Goal: Task Accomplishment & Management: Complete application form

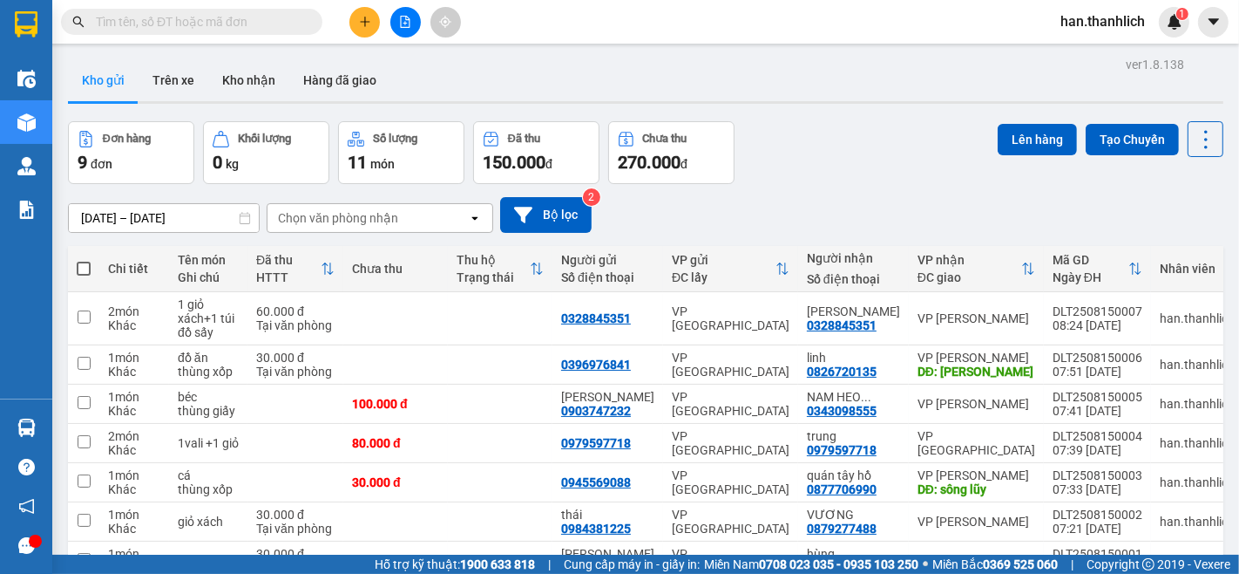
click at [366, 31] on button at bounding box center [365, 22] width 31 height 31
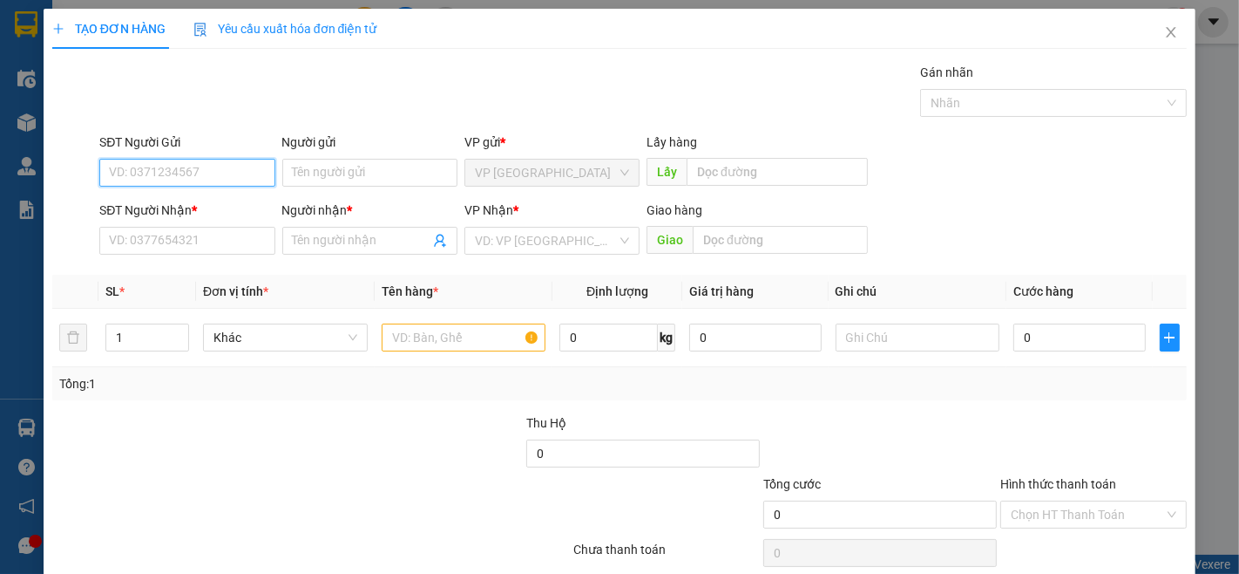
click at [166, 176] on input "SĐT Người Gửi" at bounding box center [186, 173] width 175 height 28
type input "0932050167"
click at [221, 213] on div "0932050167 - trường" at bounding box center [185, 207] width 153 height 19
type input "trường"
type input "0906645643"
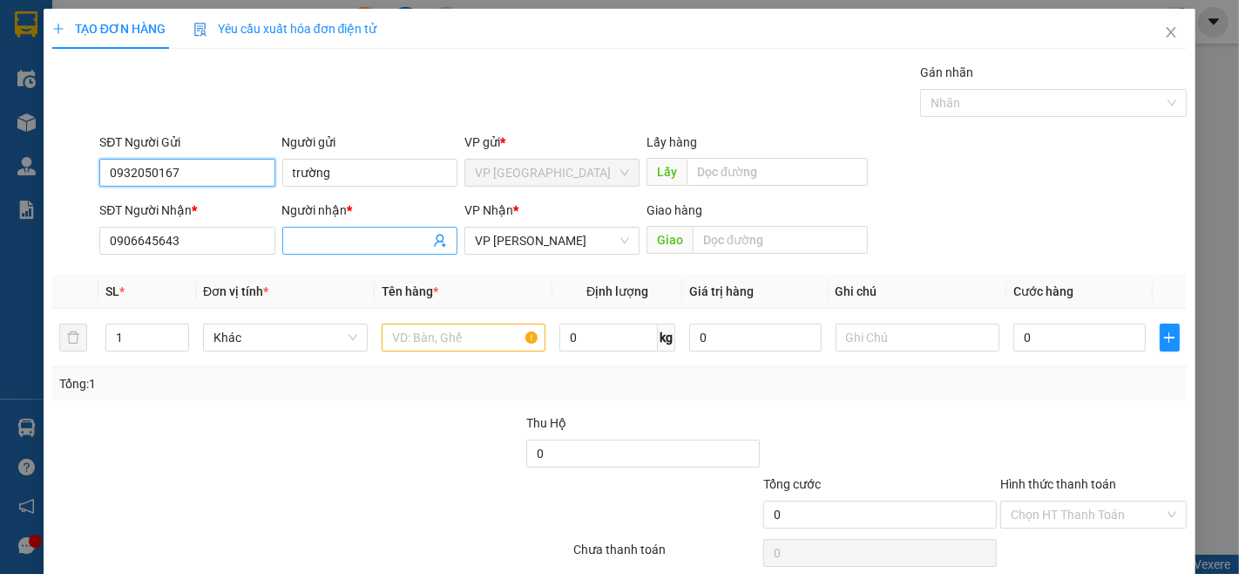
type input "0932050167"
click at [311, 244] on input "Người nhận *" at bounding box center [361, 240] width 137 height 19
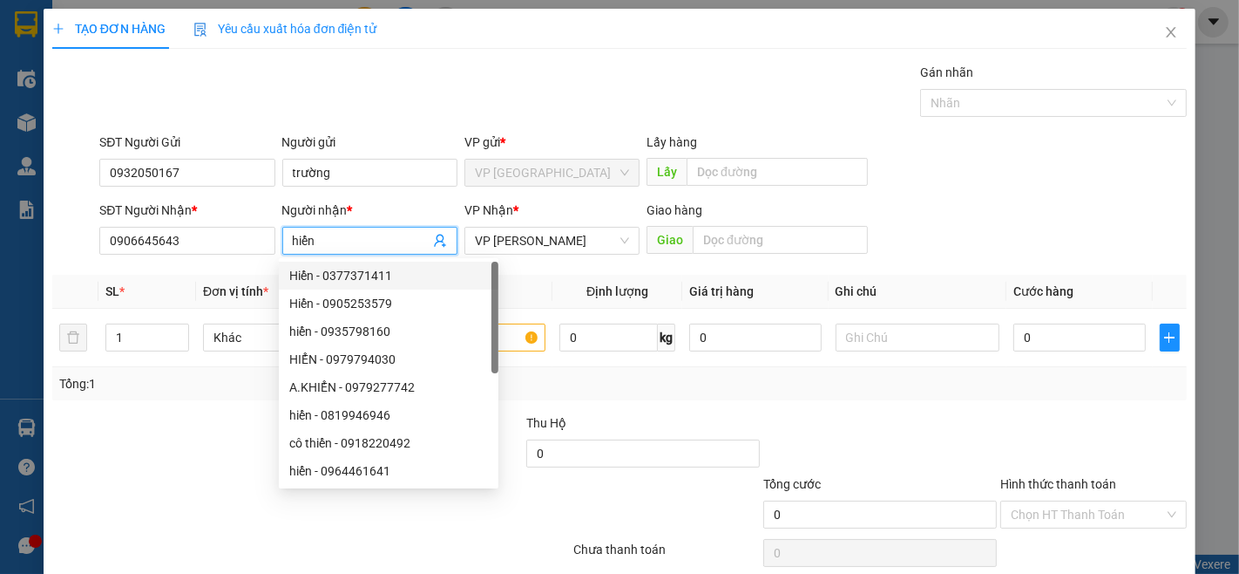
type input "hiển"
drag, startPoint x: 995, startPoint y: 214, endPoint x: 1003, endPoint y: 218, distance: 9.4
click at [1000, 215] on div "SĐT Người Nhận * 0906645643 Người nhận * hiển VP Nhận * VP Phan Thiết Giao hàng…" at bounding box center [643, 230] width 1095 height 61
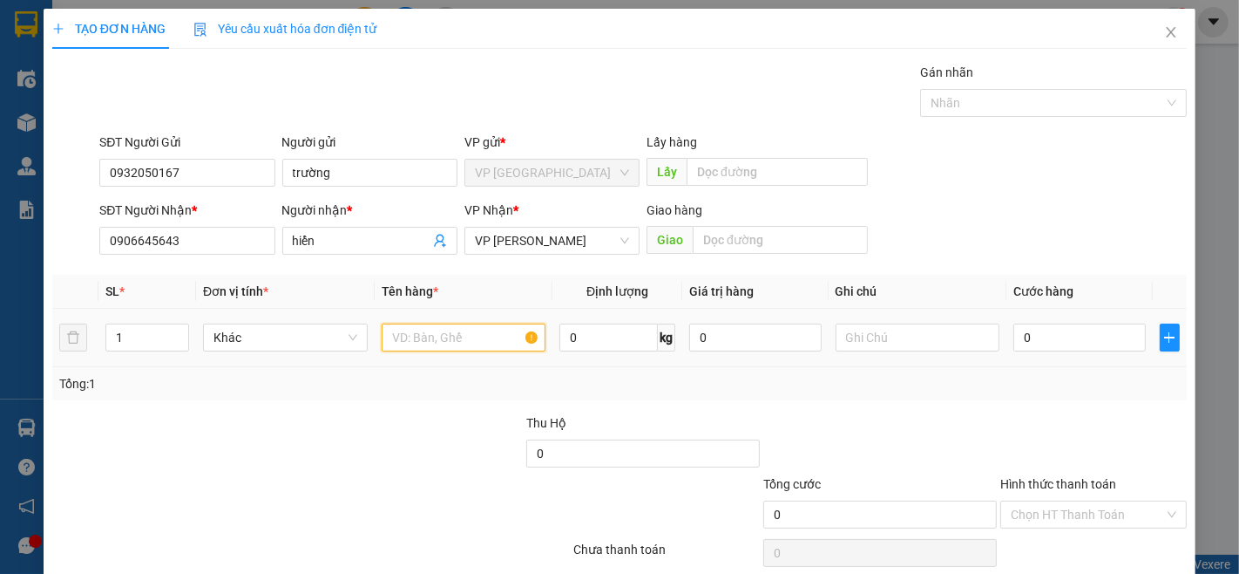
click at [458, 342] on input "text" at bounding box center [464, 337] width 165 height 28
type input "thuốc"
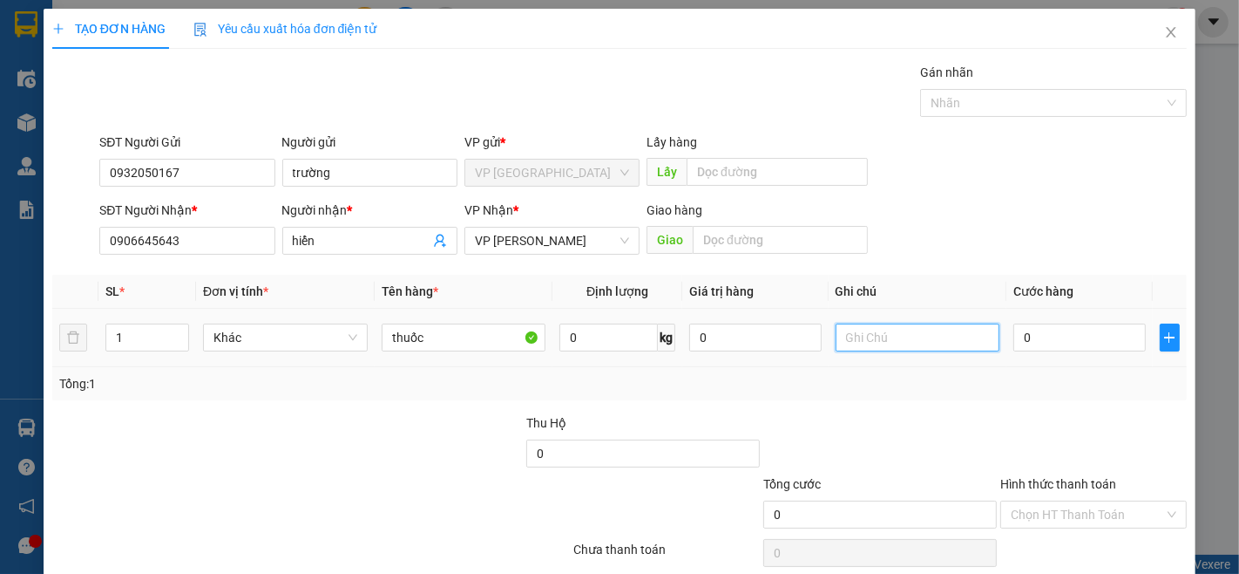
click at [947, 350] on input "text" at bounding box center [918, 337] width 165 height 28
click at [1077, 343] on input "0" at bounding box center [1080, 337] width 132 height 28
type input "6"
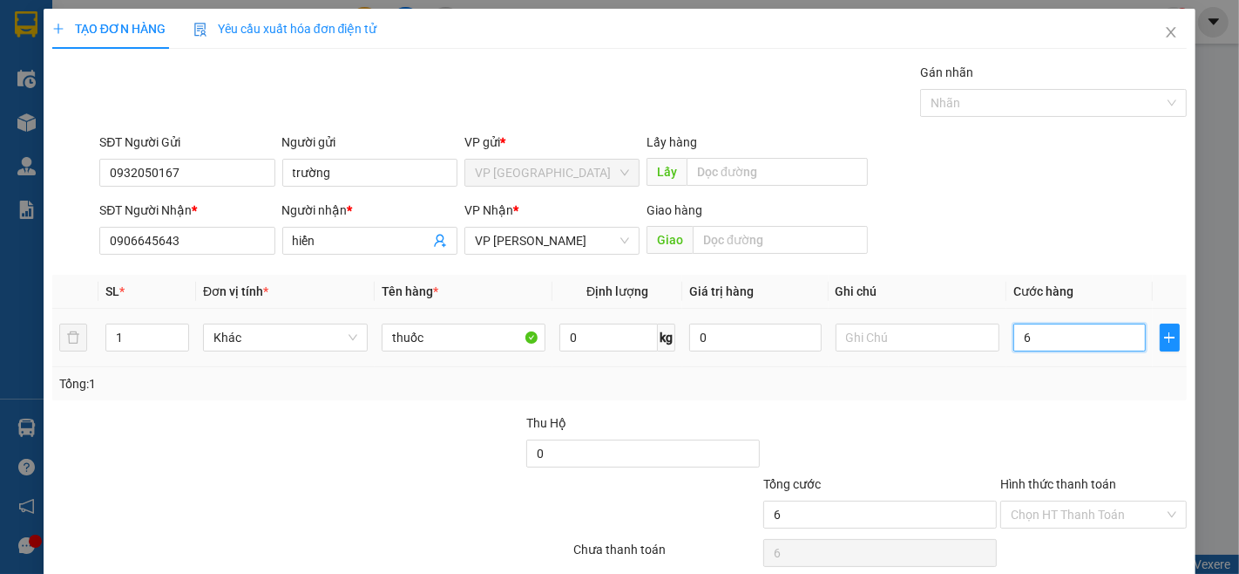
type input "60"
type input "600"
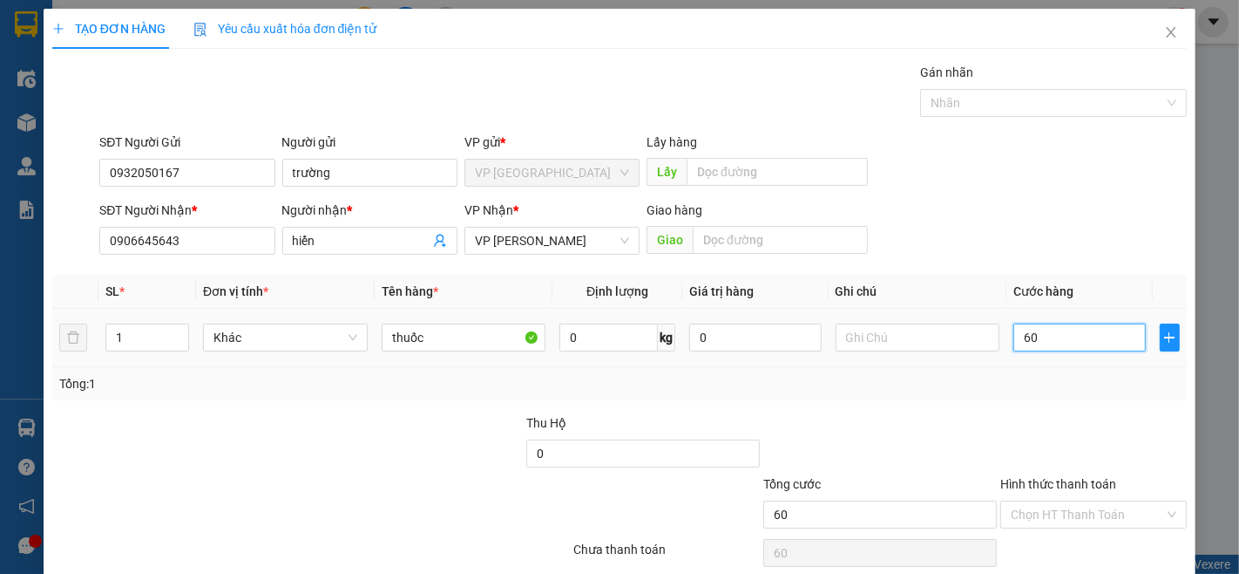
type input "600"
type input "6.000"
type input "60.000"
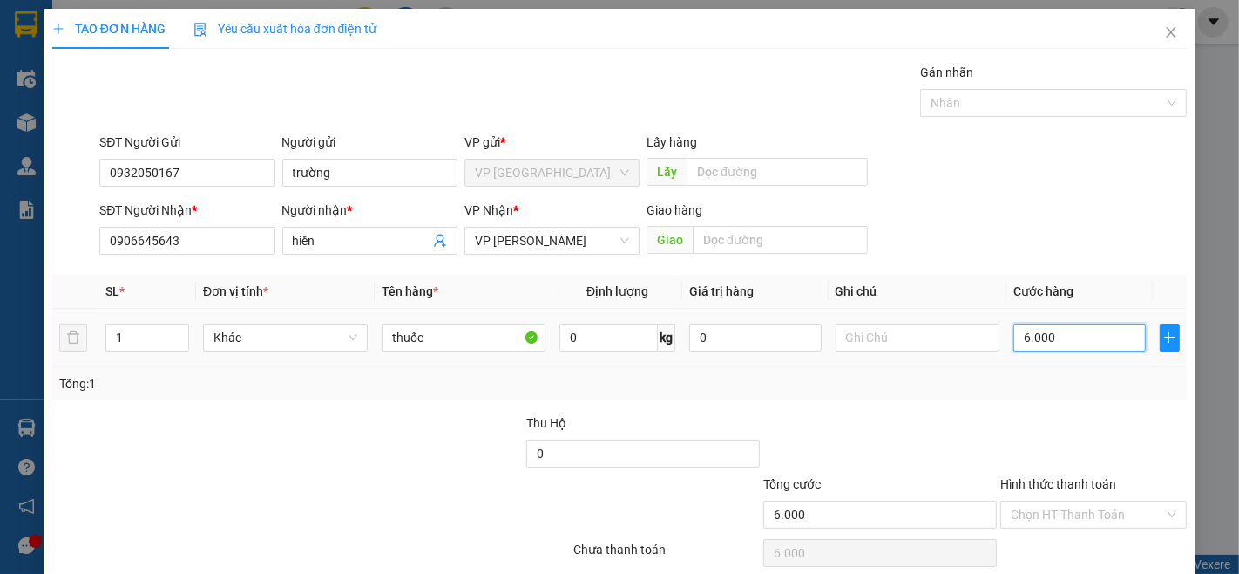
type input "60.000"
click at [179, 332] on icon "up" at bounding box center [179, 333] width 6 height 6
click at [178, 324] on span "Increase Value" at bounding box center [178, 332] width 19 height 16
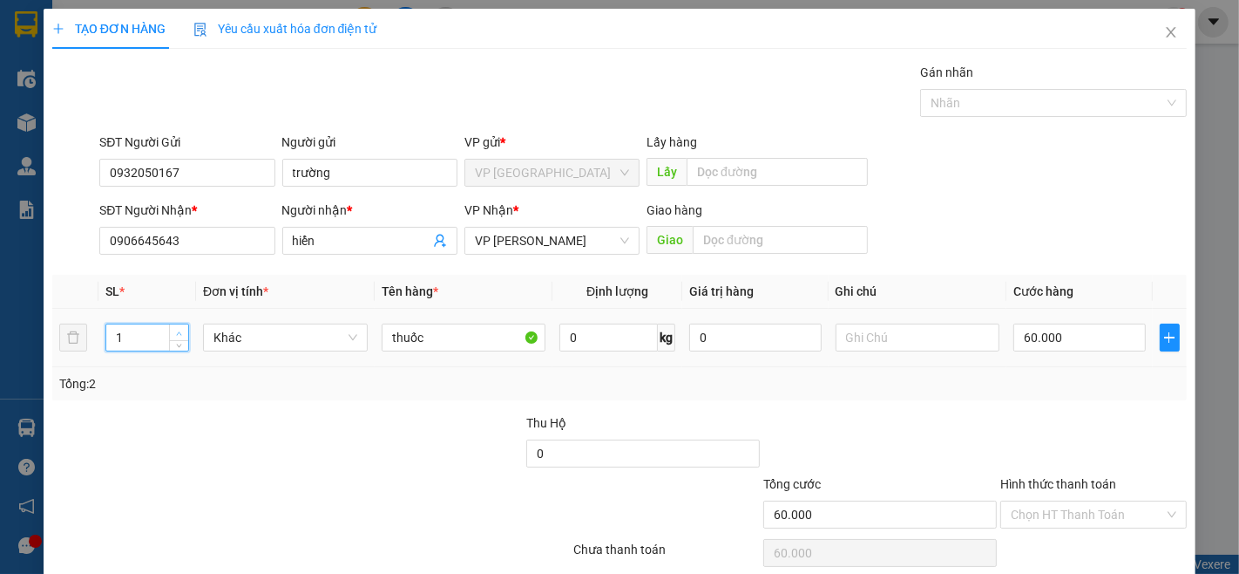
type input "2"
click at [859, 325] on input "text" at bounding box center [918, 337] width 165 height 28
type input "0"
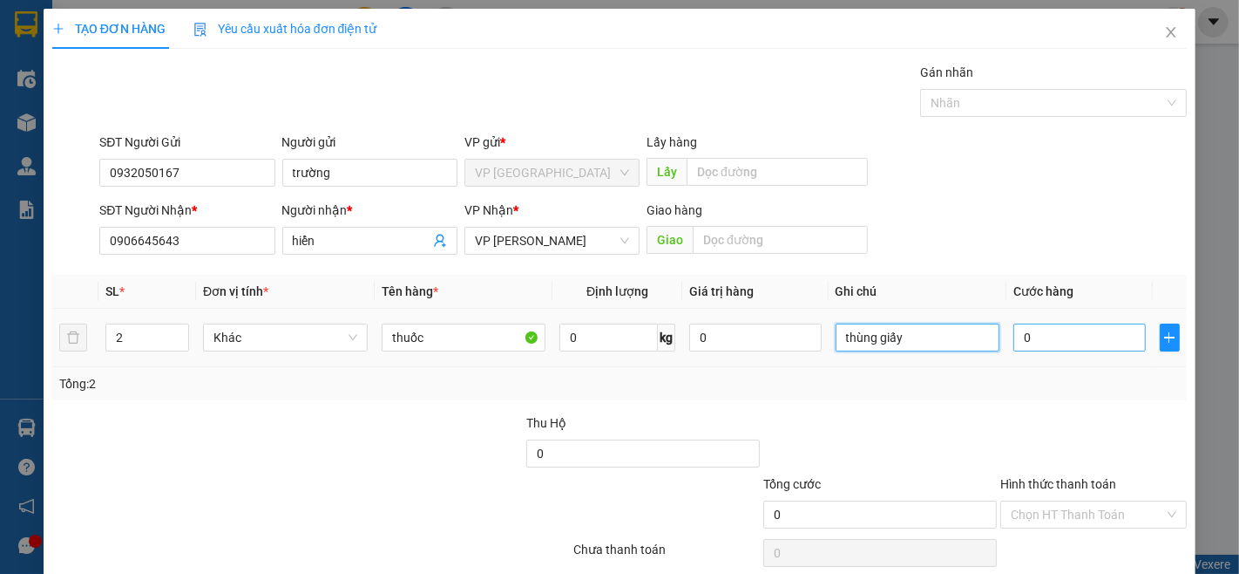
type input "thùng giấy"
click at [1025, 332] on input "0" at bounding box center [1080, 337] width 132 height 28
type input "6"
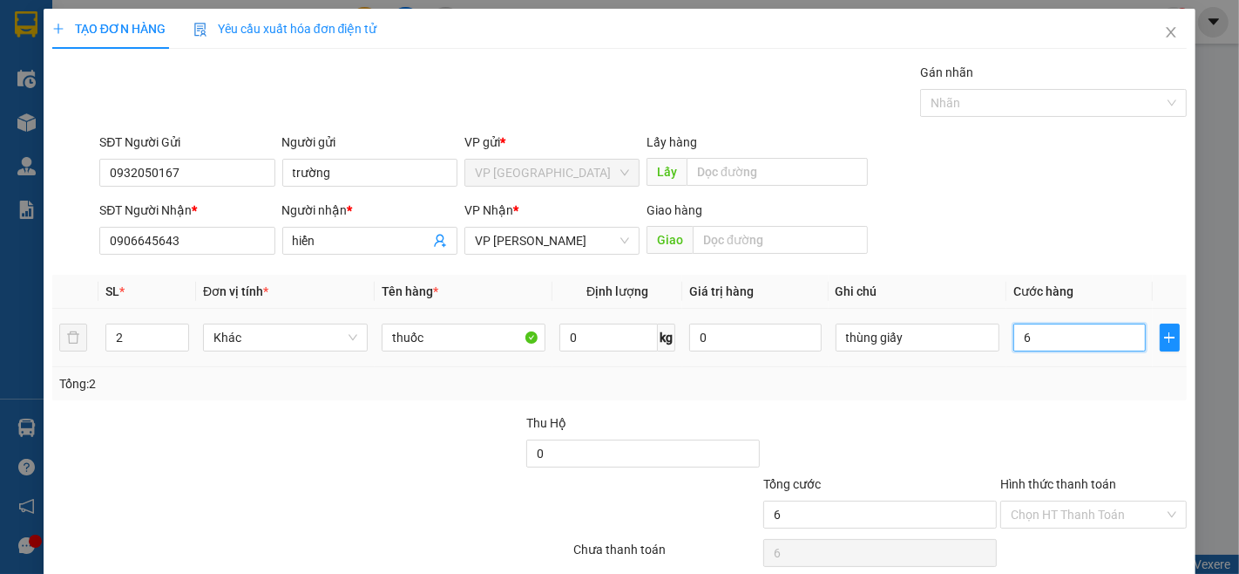
type input "60"
type input "600"
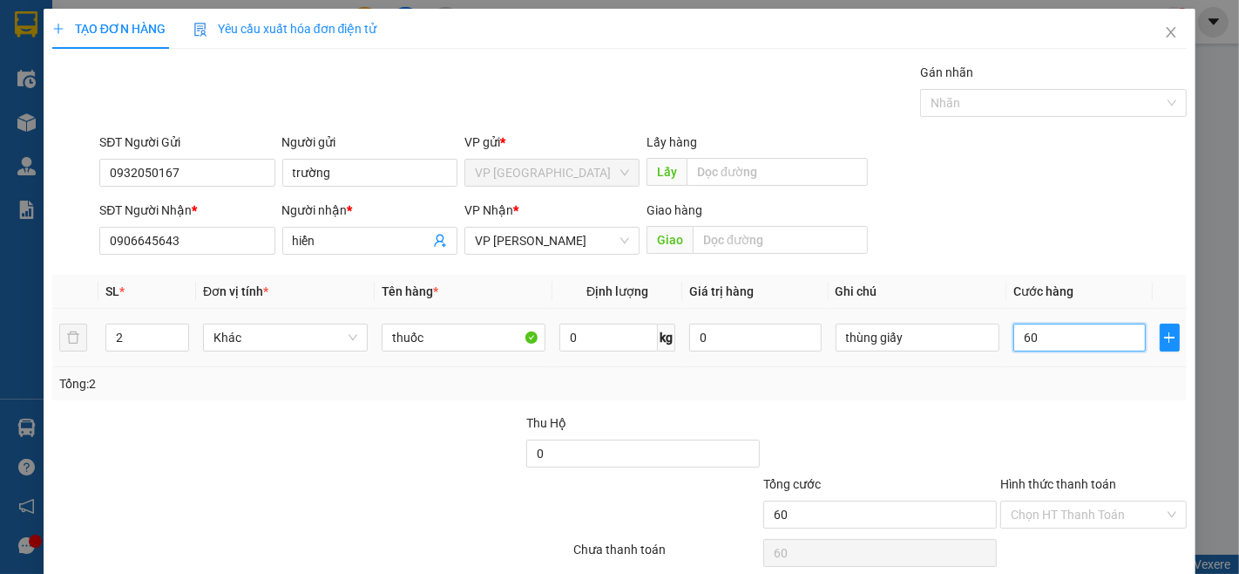
type input "600"
type input "6.000"
type input "60.000"
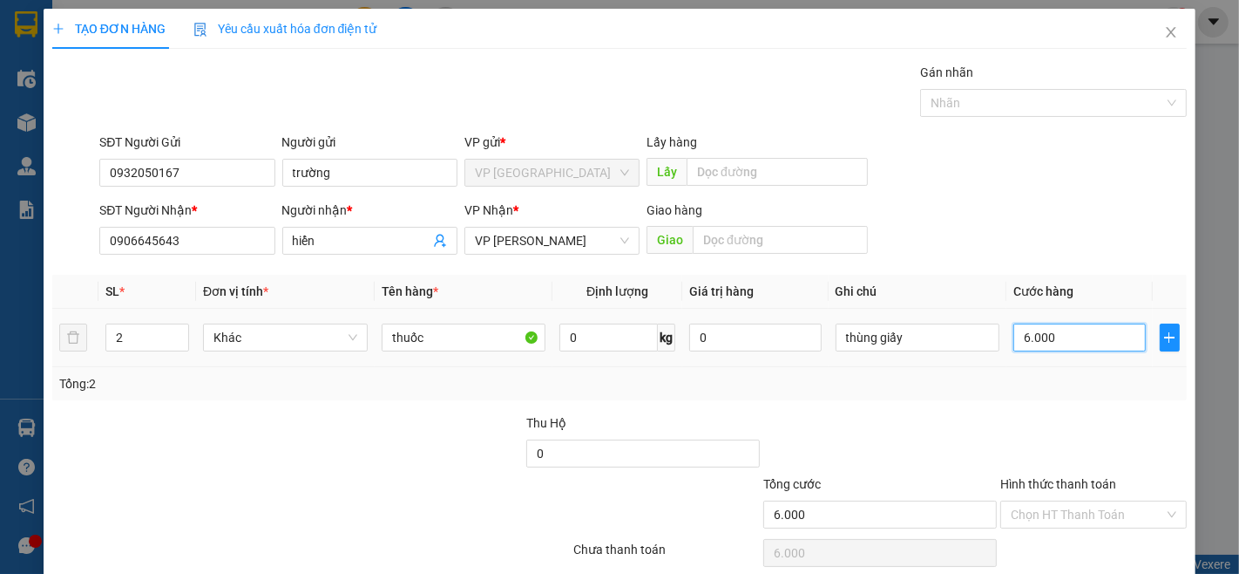
type input "60.000"
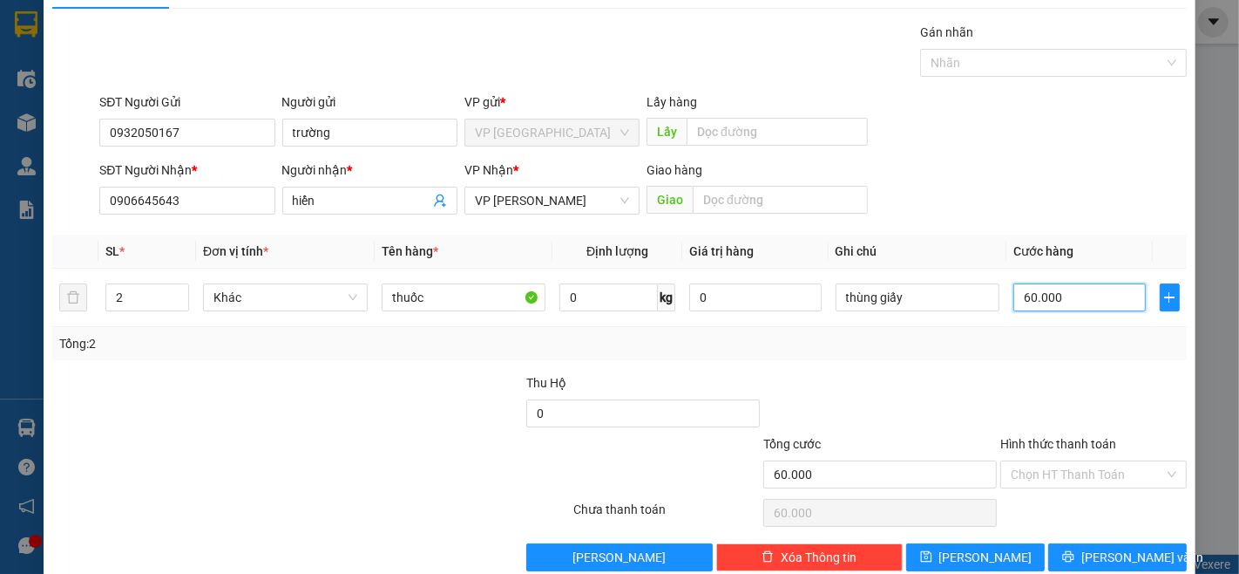
scroll to position [71, 0]
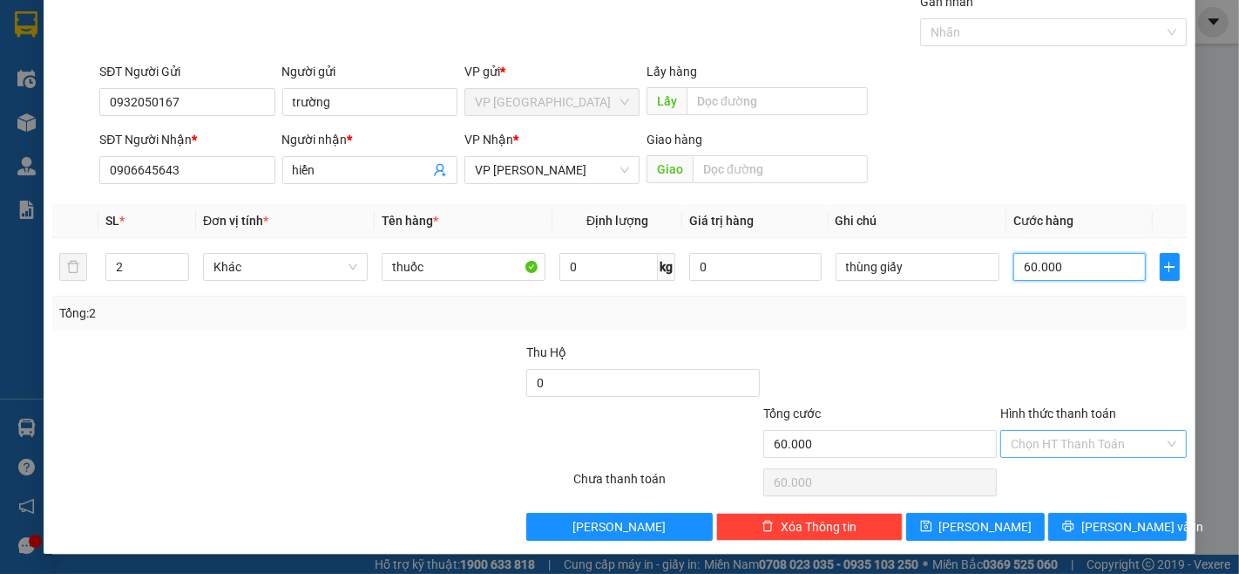
type input "60.000"
click at [1042, 447] on input "Hình thức thanh toán" at bounding box center [1087, 444] width 153 height 26
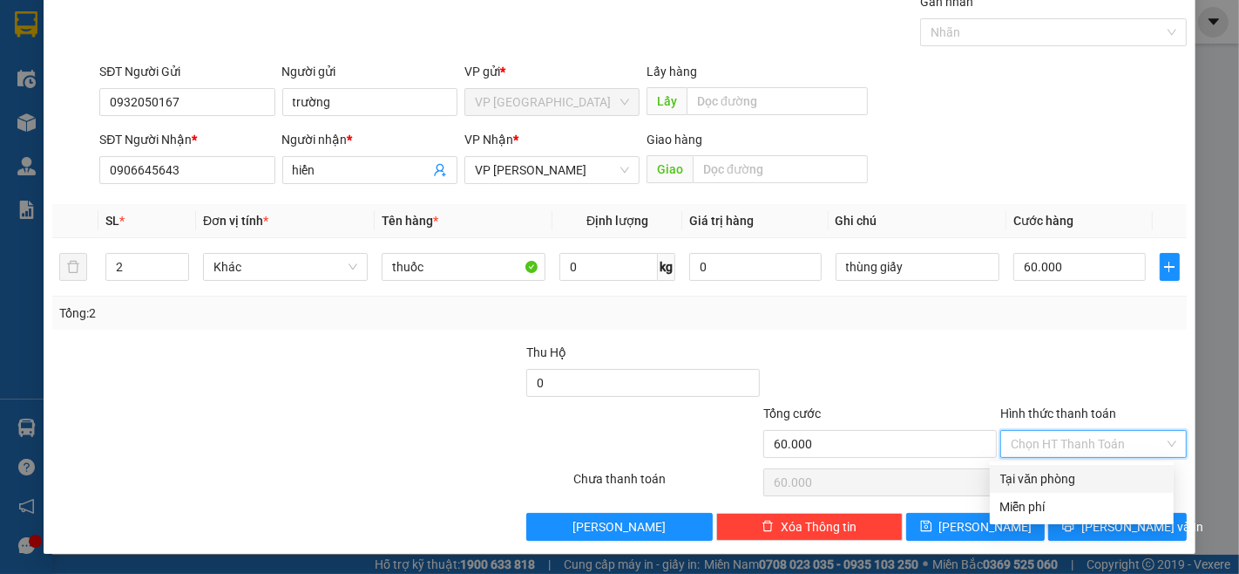
click at [1044, 477] on div "Tại văn phòng" at bounding box center [1082, 478] width 163 height 19
type input "0"
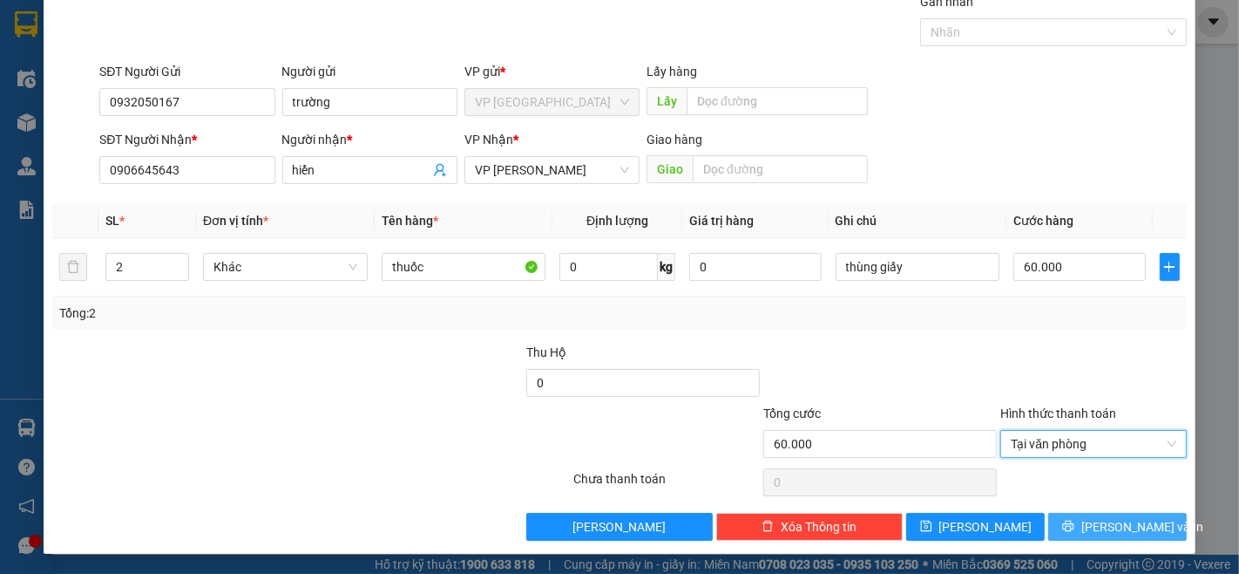
click at [1067, 518] on button "[PERSON_NAME] và In" at bounding box center [1118, 527] width 139 height 28
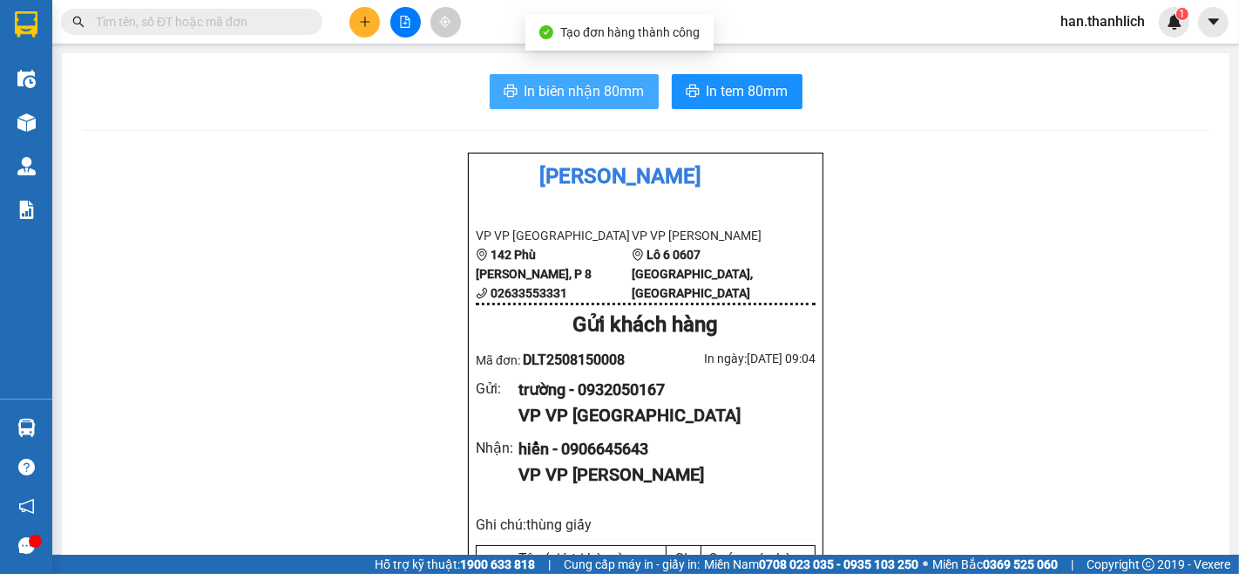
click at [536, 97] on span "In biên nhận 80mm" at bounding box center [585, 91] width 120 height 22
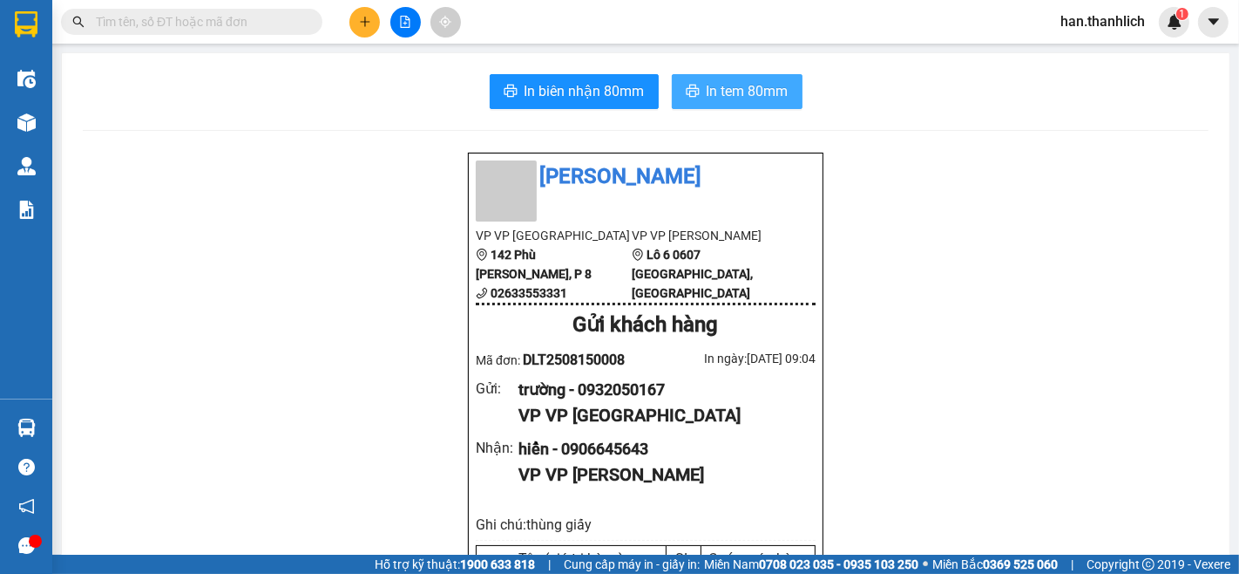
click at [743, 91] on span "In tem 80mm" at bounding box center [748, 91] width 82 height 22
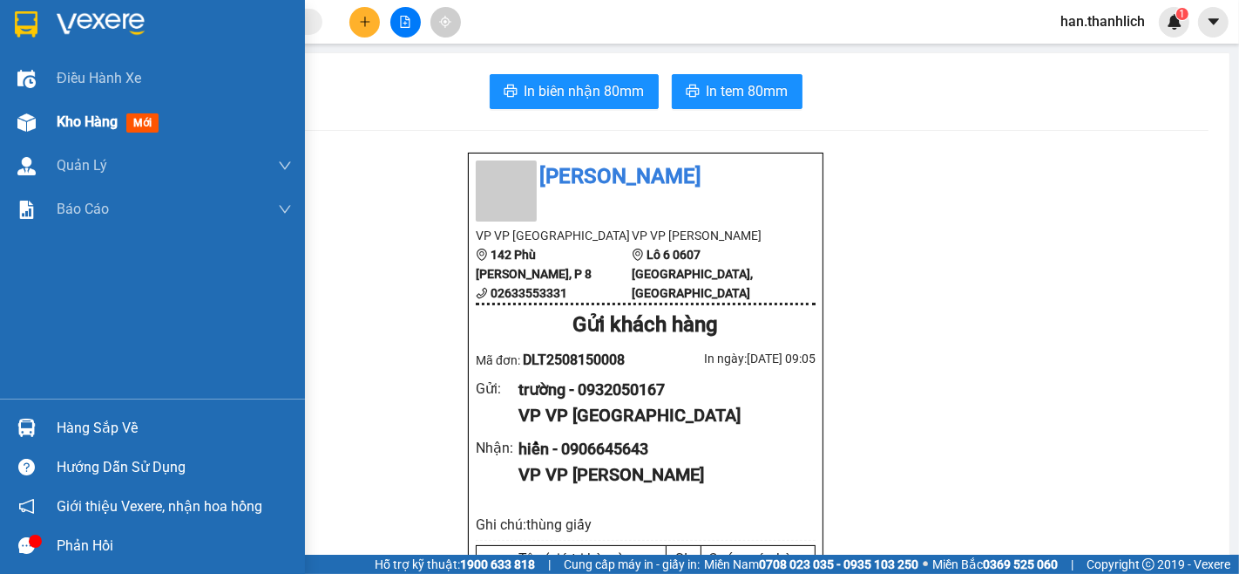
click at [33, 118] on img at bounding box center [26, 122] width 18 height 18
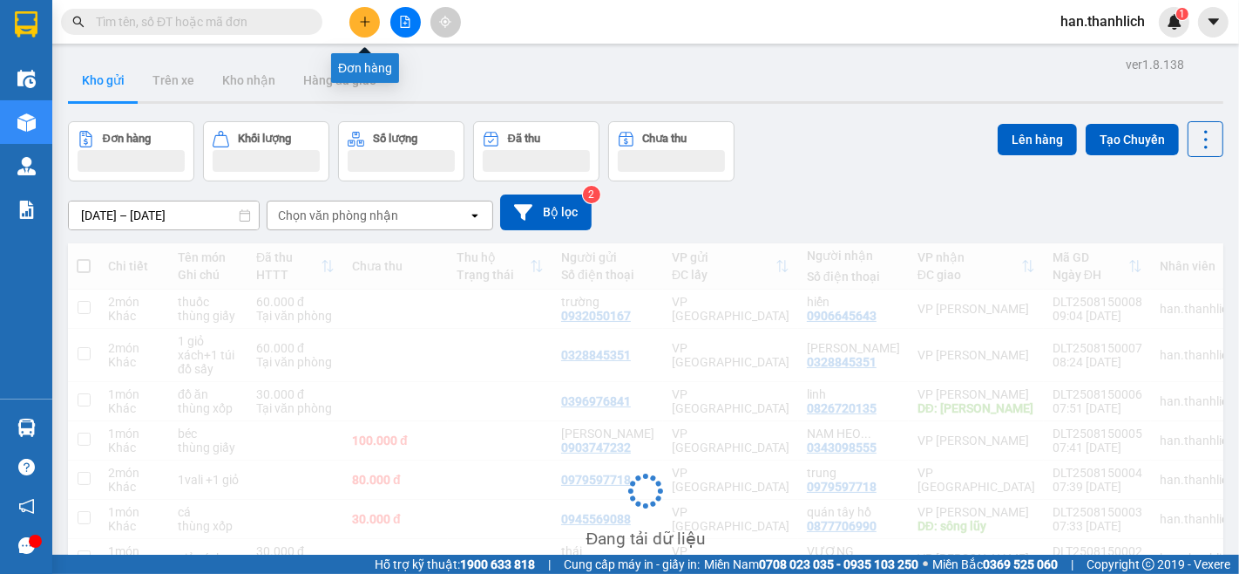
click at [364, 17] on icon "plus" at bounding box center [364, 22] width 1 height 10
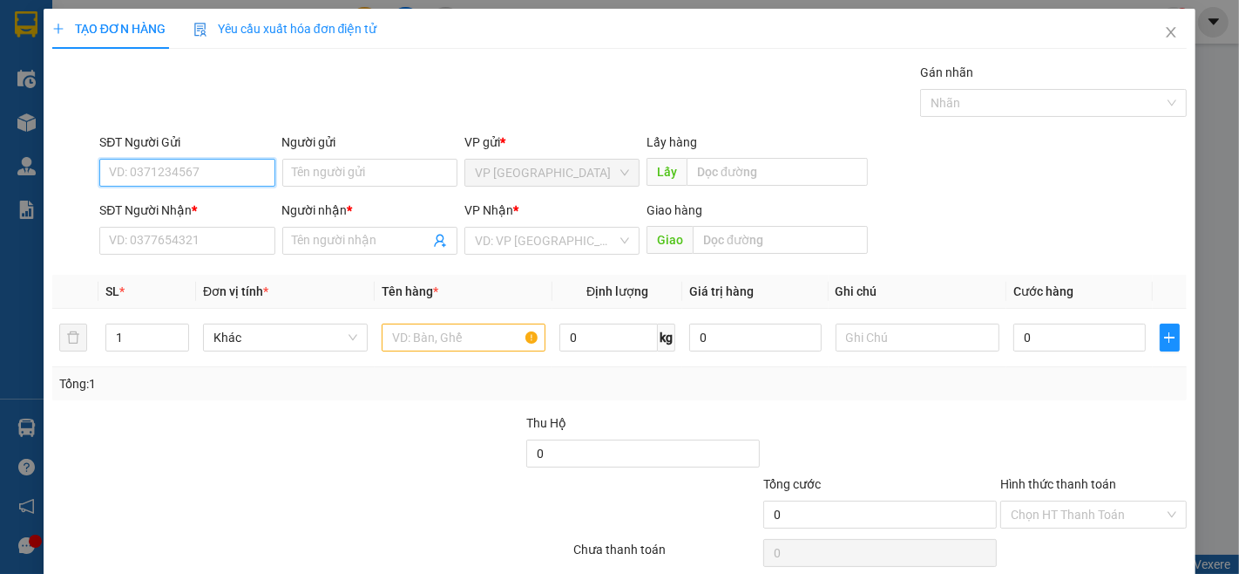
click at [238, 173] on input "SĐT Người Gửi" at bounding box center [186, 173] width 175 height 28
click at [224, 205] on div "0388888462 - anh long" at bounding box center [185, 207] width 153 height 19
type input "0388888462"
type input "anh long"
type input "09190003455"
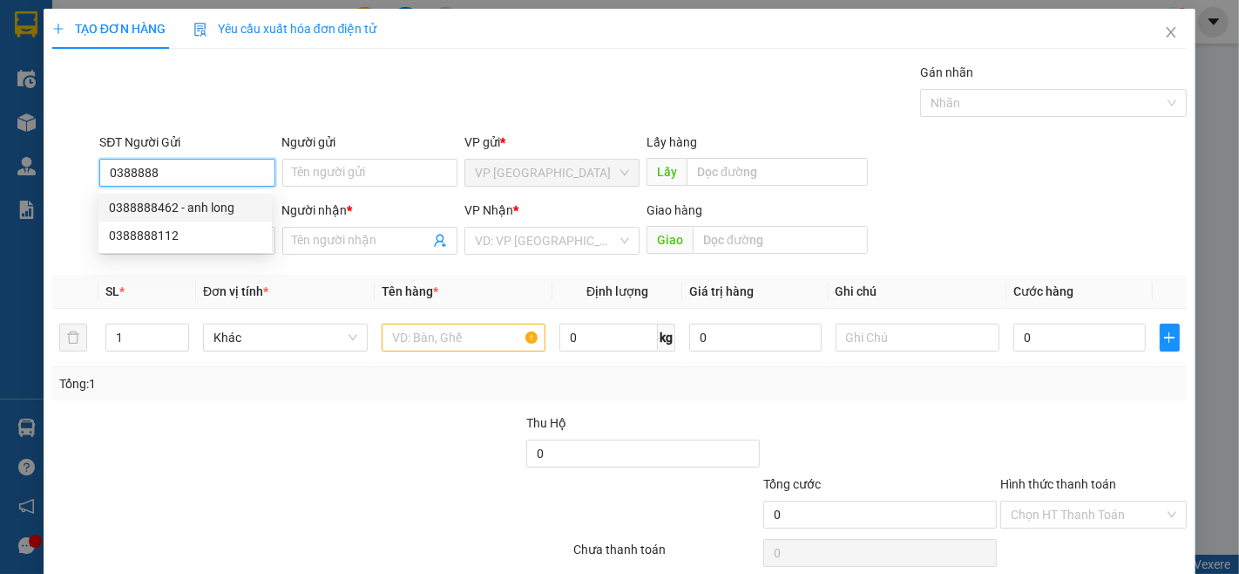
type input "CHỊ PHƯỚC.13.8"
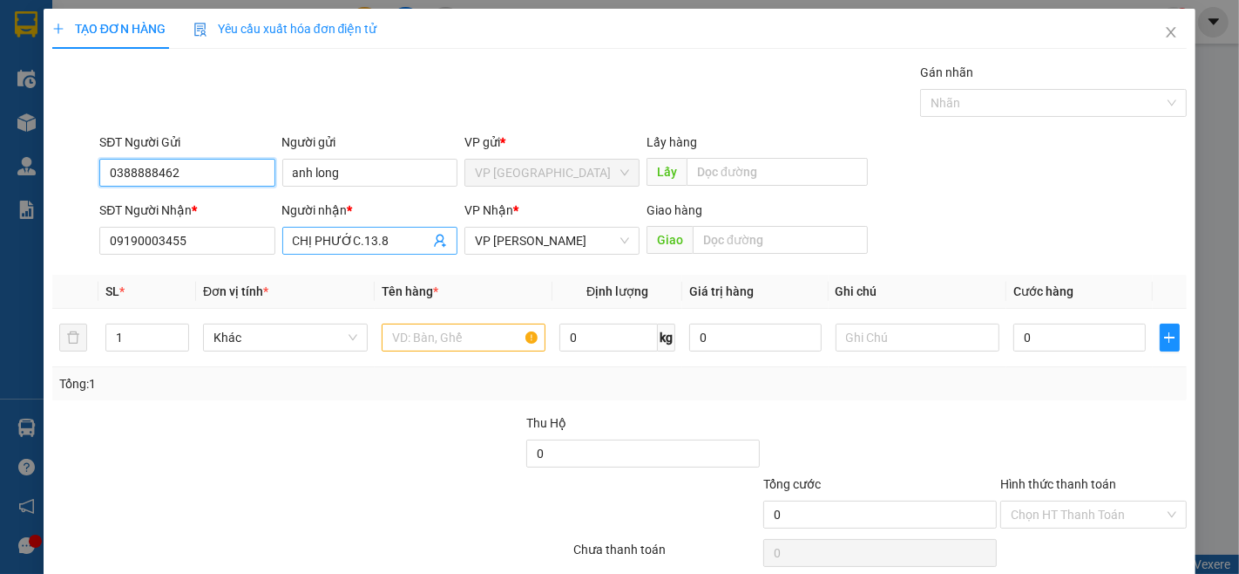
type input "0388888462"
click at [369, 246] on input "CHỊ PHƯỚC.13.8" at bounding box center [361, 240] width 137 height 19
type input "CHỊ PHƯỚC.15.8"
click at [412, 335] on input "text" at bounding box center [464, 337] width 165 height 28
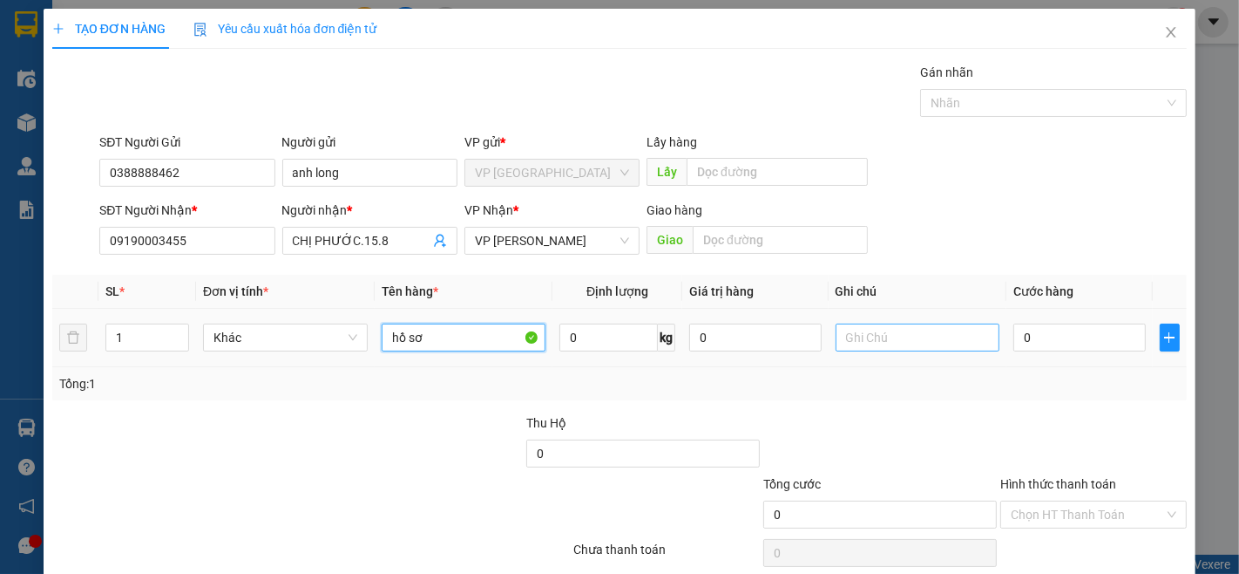
type input "hồ sơ"
click at [902, 331] on input "text" at bounding box center [918, 337] width 165 height 28
type input "công nợ"
click at [1014, 343] on input "0" at bounding box center [1080, 337] width 132 height 28
type input "3"
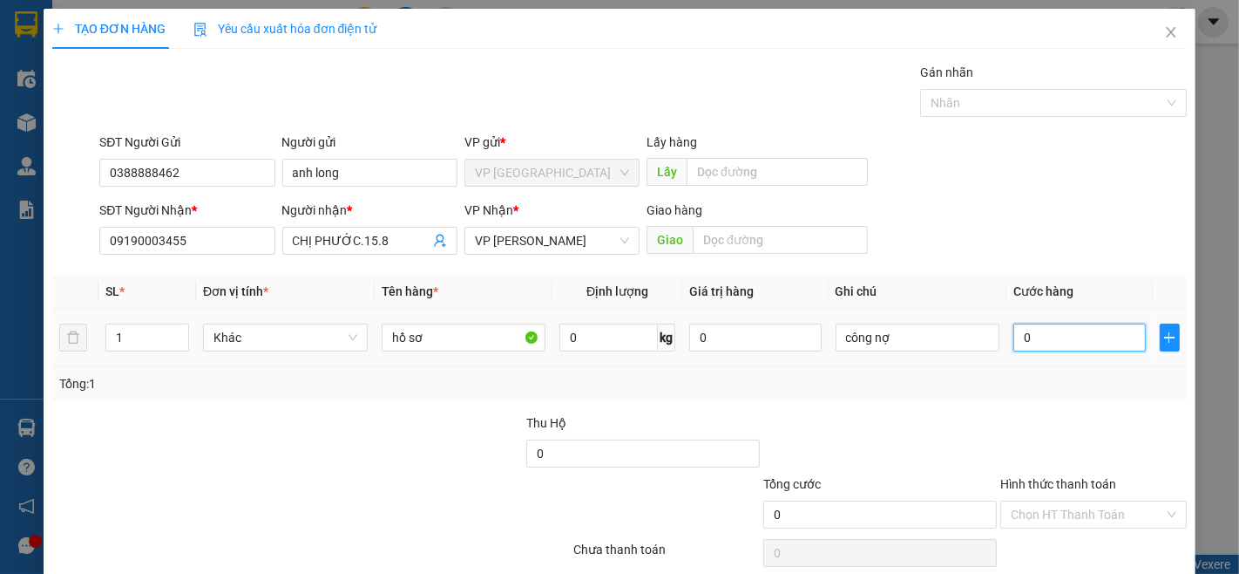
type input "3"
type input "30"
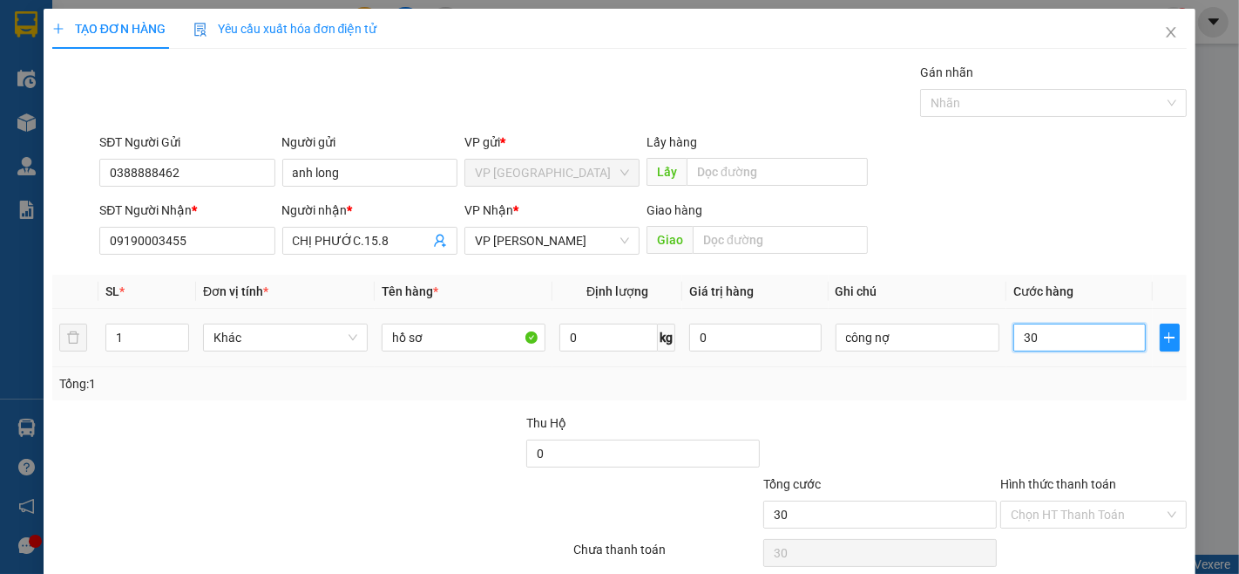
type input "300"
type input "3.000"
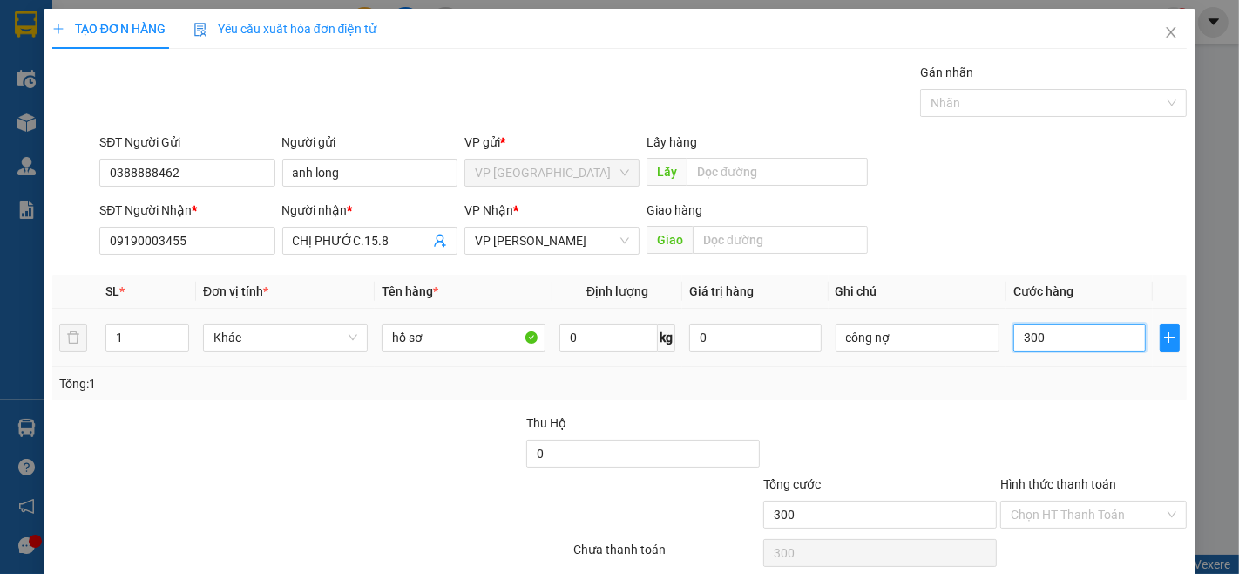
type input "3.000"
type input "30.000"
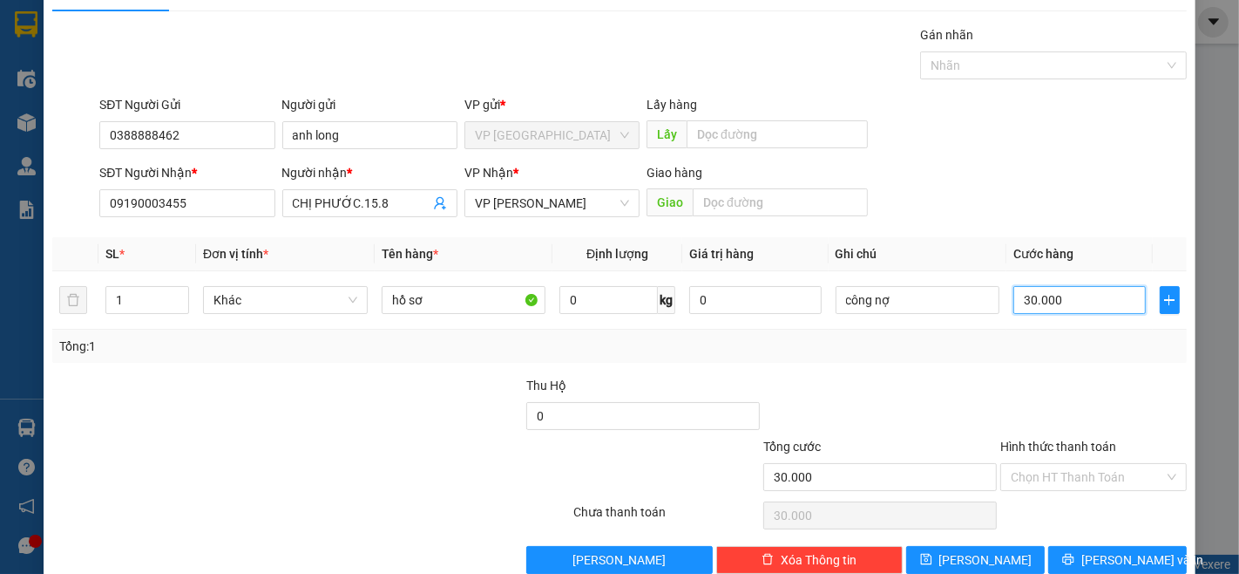
scroll to position [71, 0]
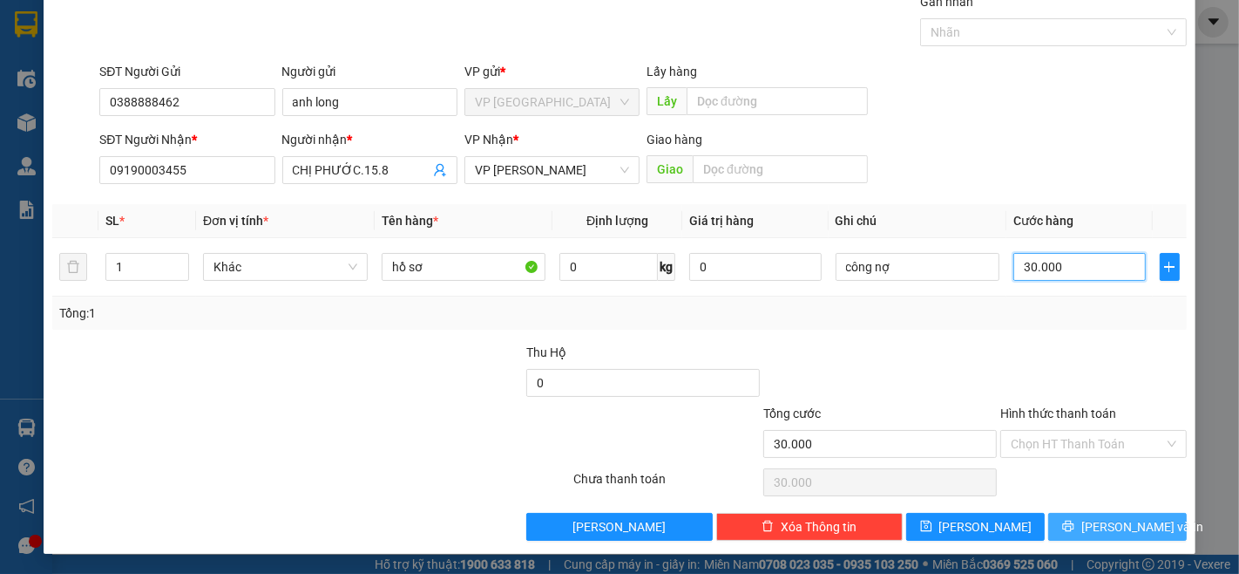
type input "30.000"
click at [1070, 526] on icon "printer" at bounding box center [1069, 526] width 12 height 12
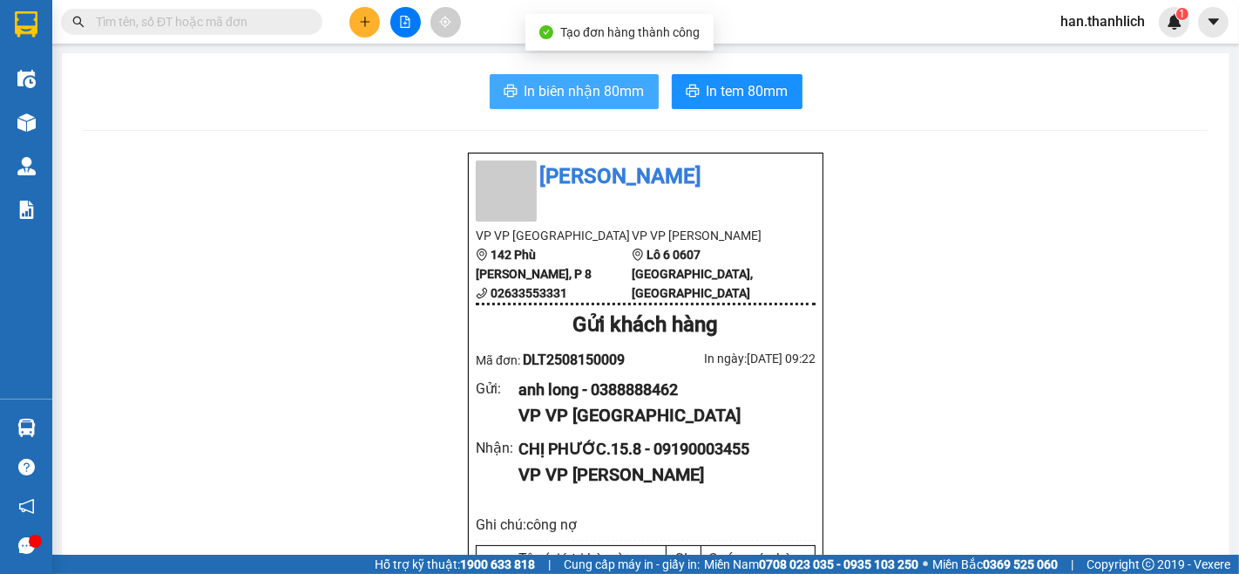
click at [545, 92] on span "In biên nhận 80mm" at bounding box center [585, 91] width 120 height 22
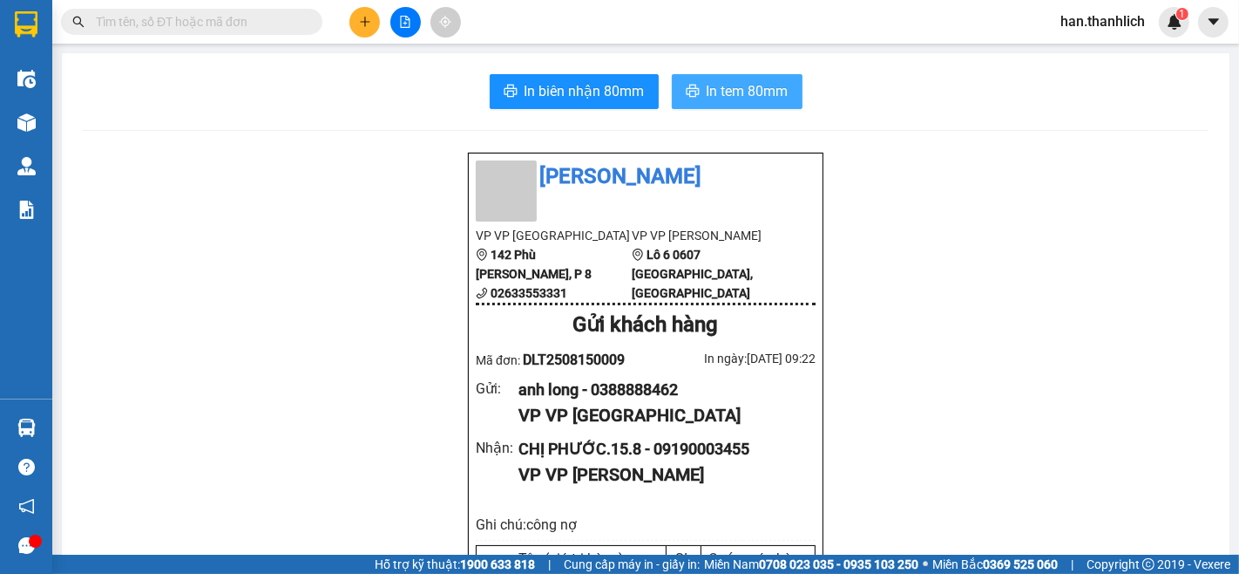
click at [789, 89] on button "In tem 80mm" at bounding box center [737, 91] width 131 height 35
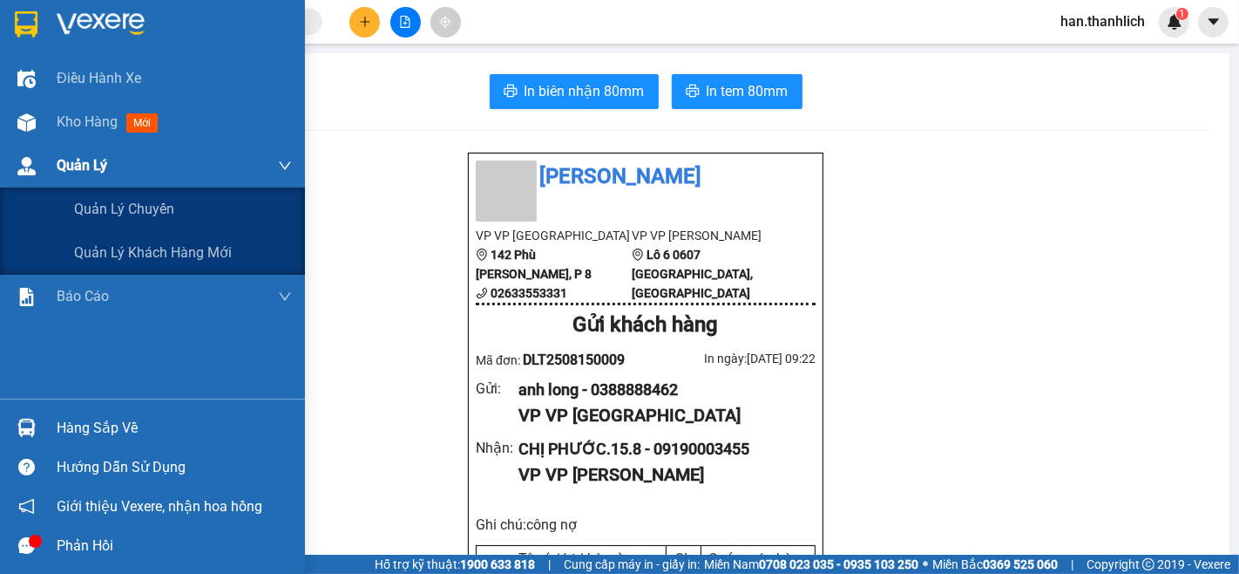
click at [71, 146] on div "Quản Lý" at bounding box center [174, 166] width 235 height 44
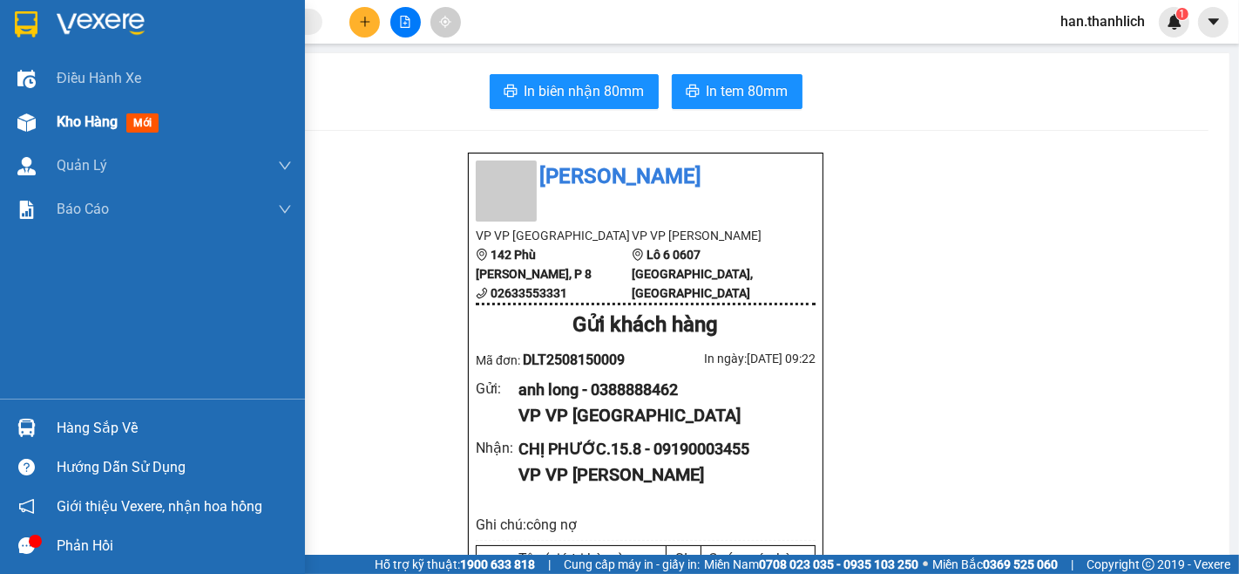
click at [70, 132] on div "Kho hàng mới" at bounding box center [111, 122] width 109 height 22
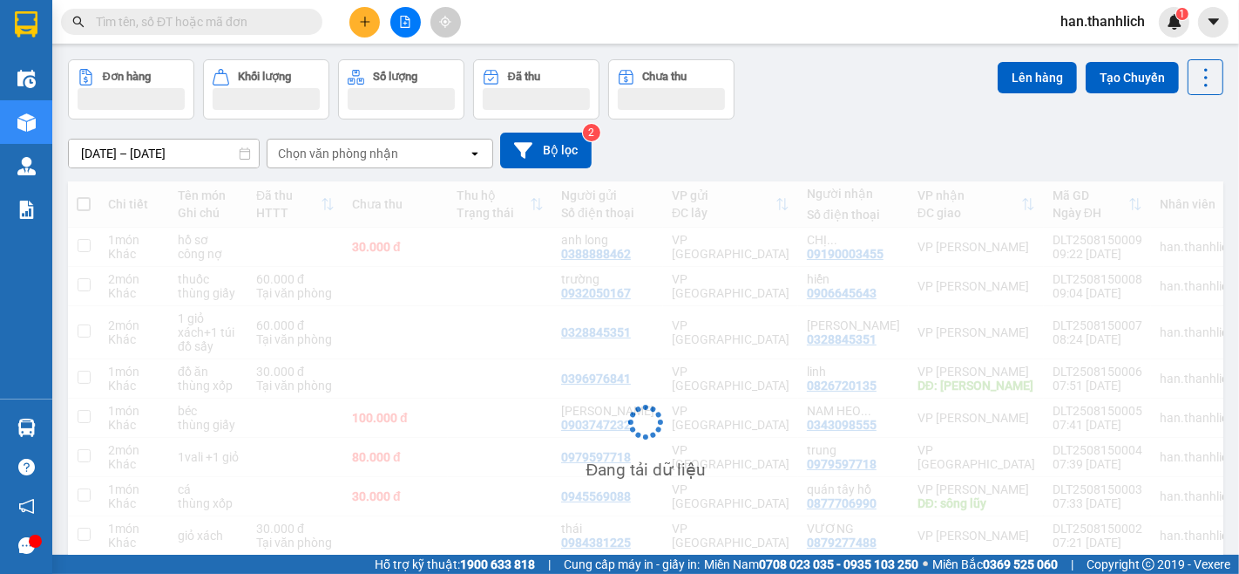
scroll to position [97, 0]
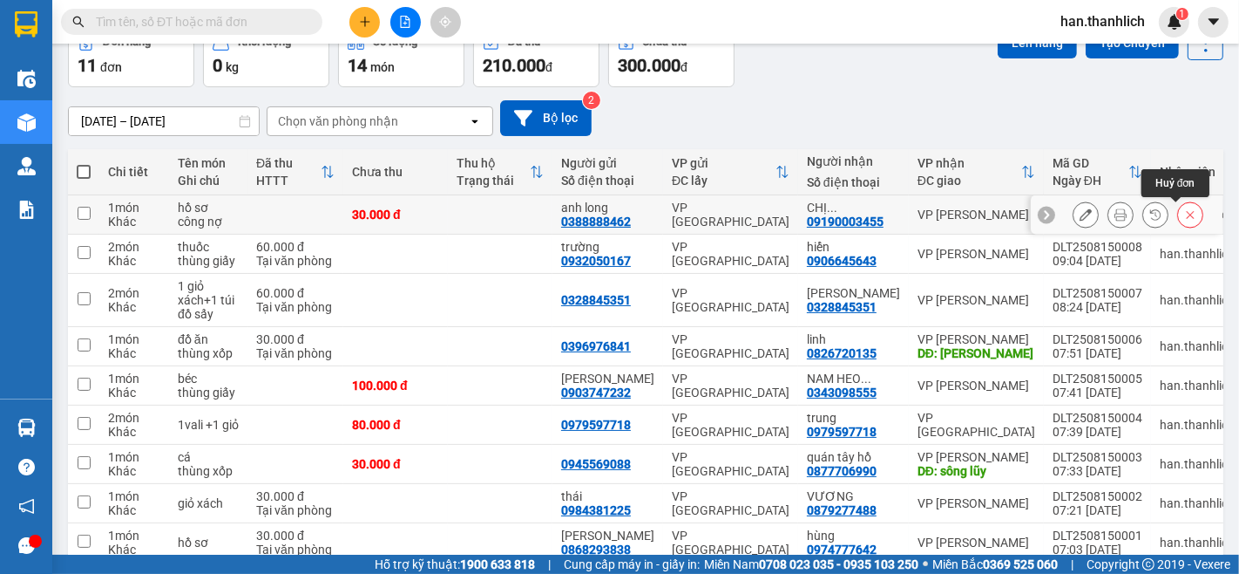
click at [1178, 213] on button at bounding box center [1190, 215] width 24 height 31
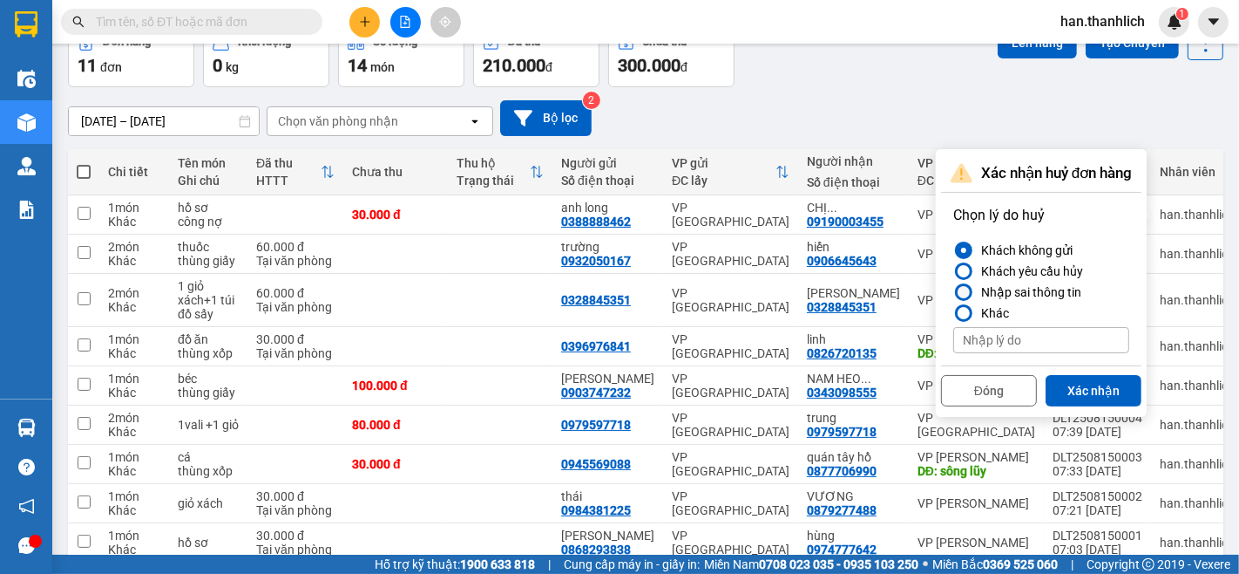
click at [968, 295] on div at bounding box center [964, 292] width 12 height 12
click at [954, 292] on input "Nhập sai thông tin" at bounding box center [954, 292] width 0 height 0
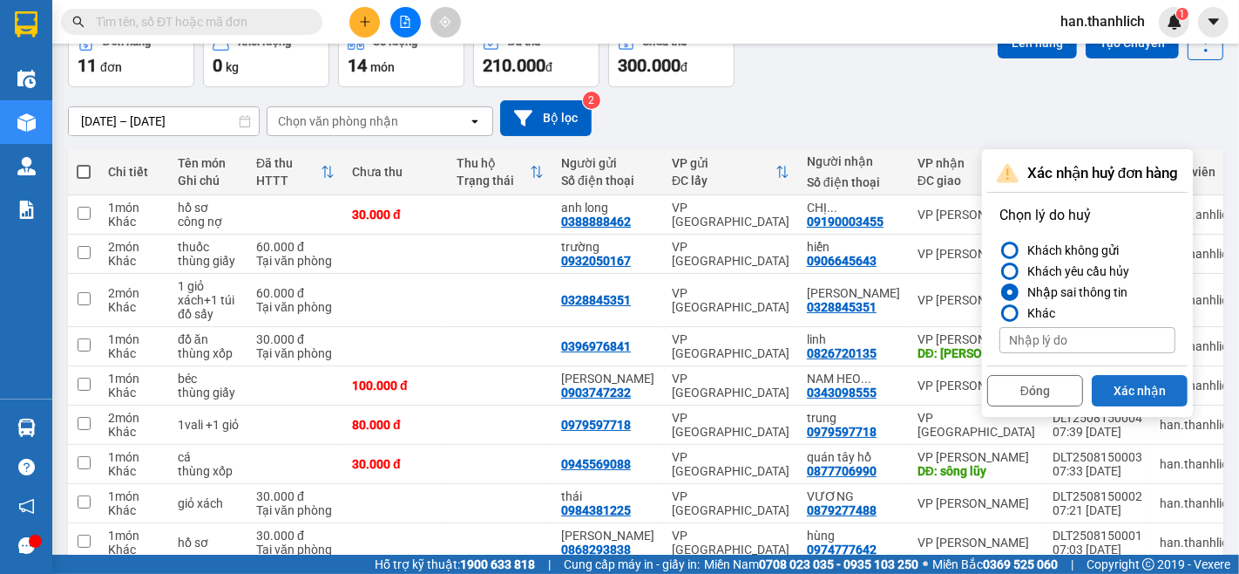
click at [1163, 393] on button "Xác nhận" at bounding box center [1140, 390] width 96 height 31
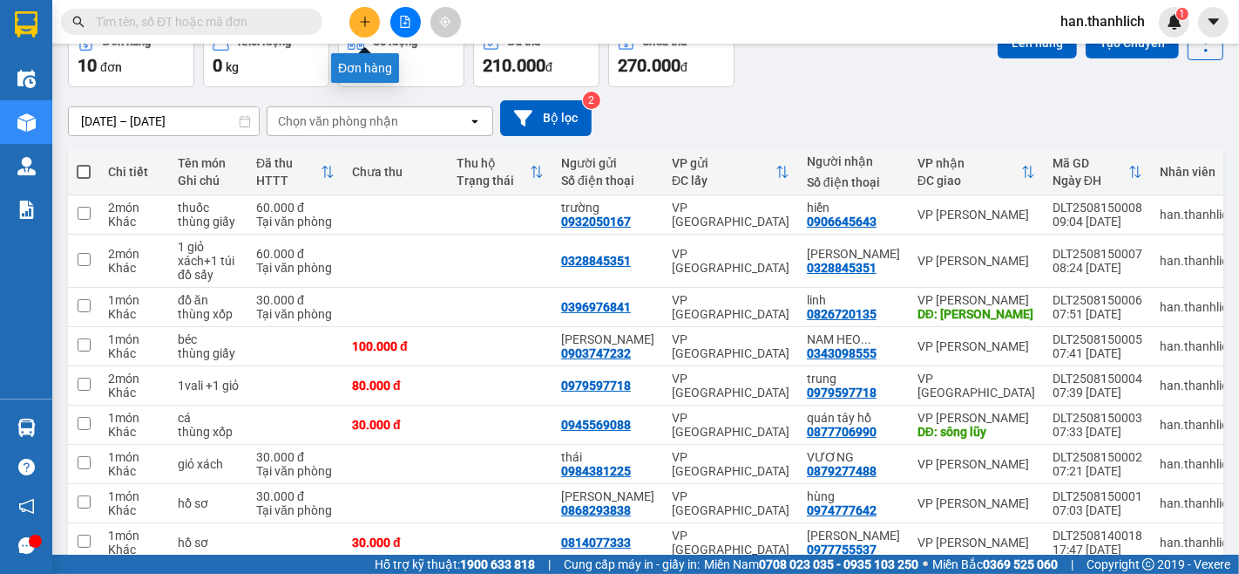
click at [361, 23] on icon "plus" at bounding box center [365, 22] width 12 height 12
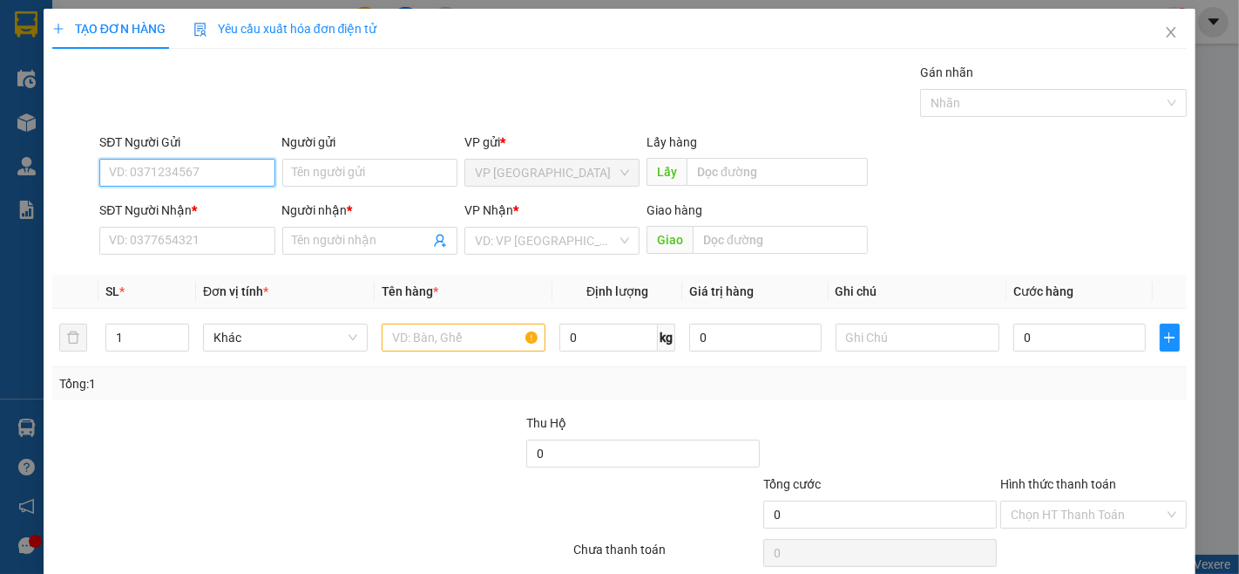
click at [187, 175] on input "SĐT Người Gửi" at bounding box center [186, 173] width 175 height 28
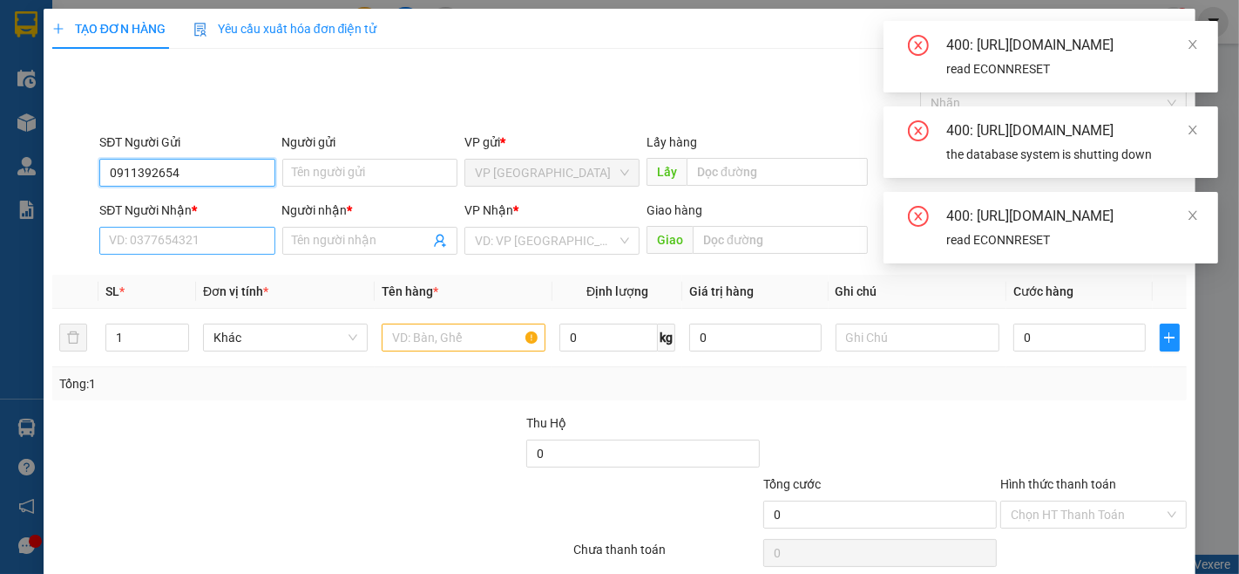
type input "0911392654"
click at [196, 246] on input "SĐT Người Nhận *" at bounding box center [186, 241] width 175 height 28
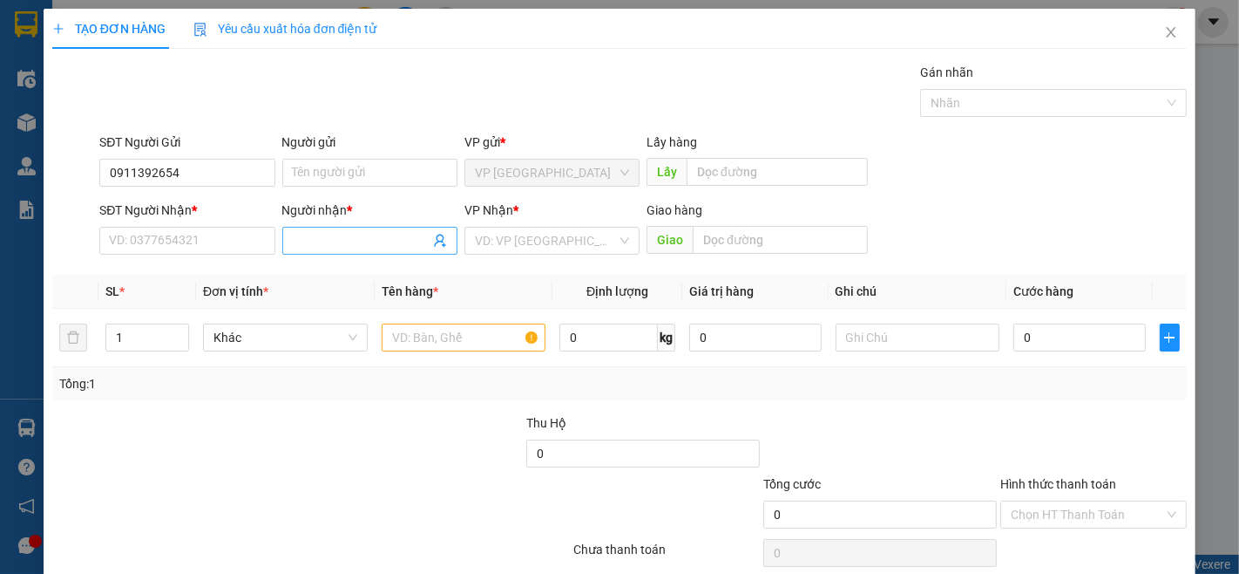
click at [301, 241] on input "Người nhận *" at bounding box center [361, 240] width 137 height 19
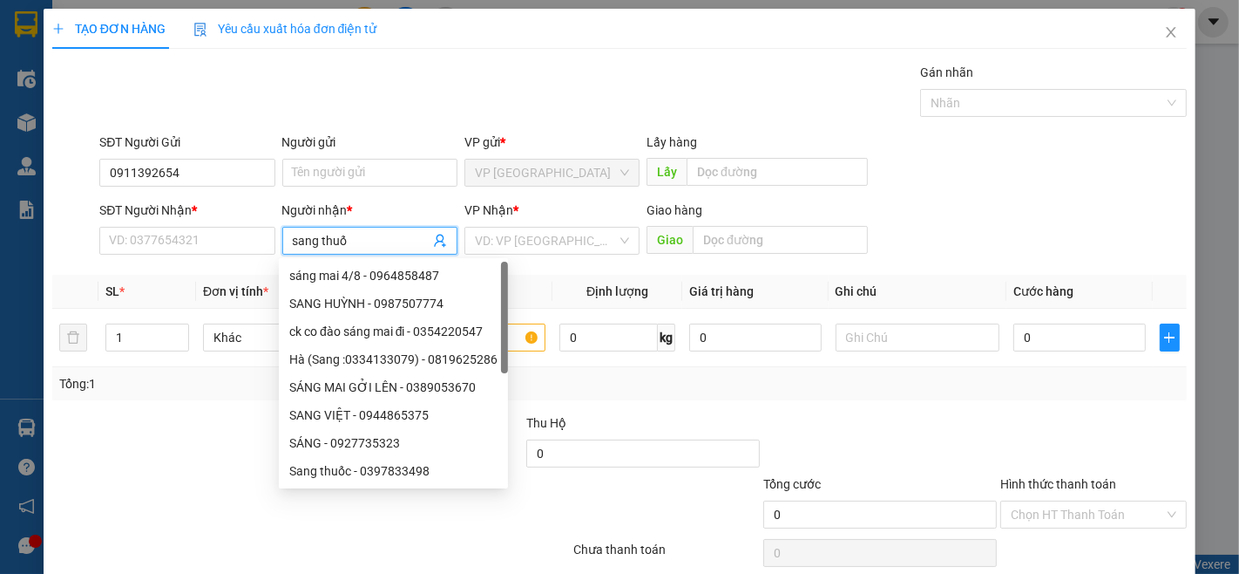
type input "sang thuốc"
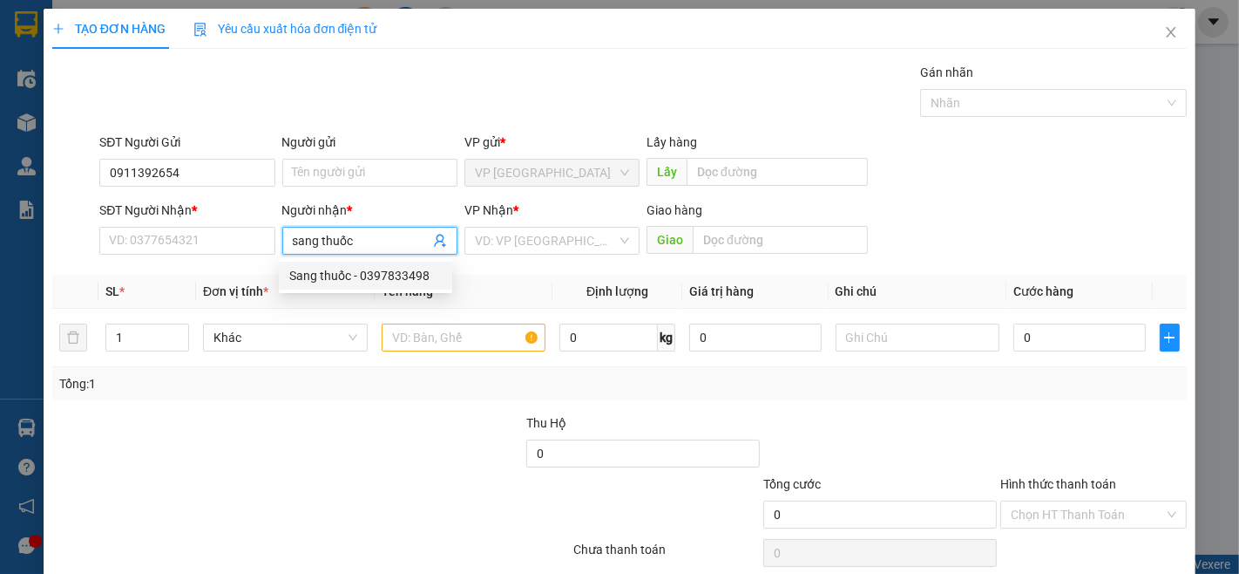
click at [336, 272] on div "Sang thuốc - 0397833498" at bounding box center [365, 275] width 153 height 19
type input "0397833498"
type input "Sang thuốc"
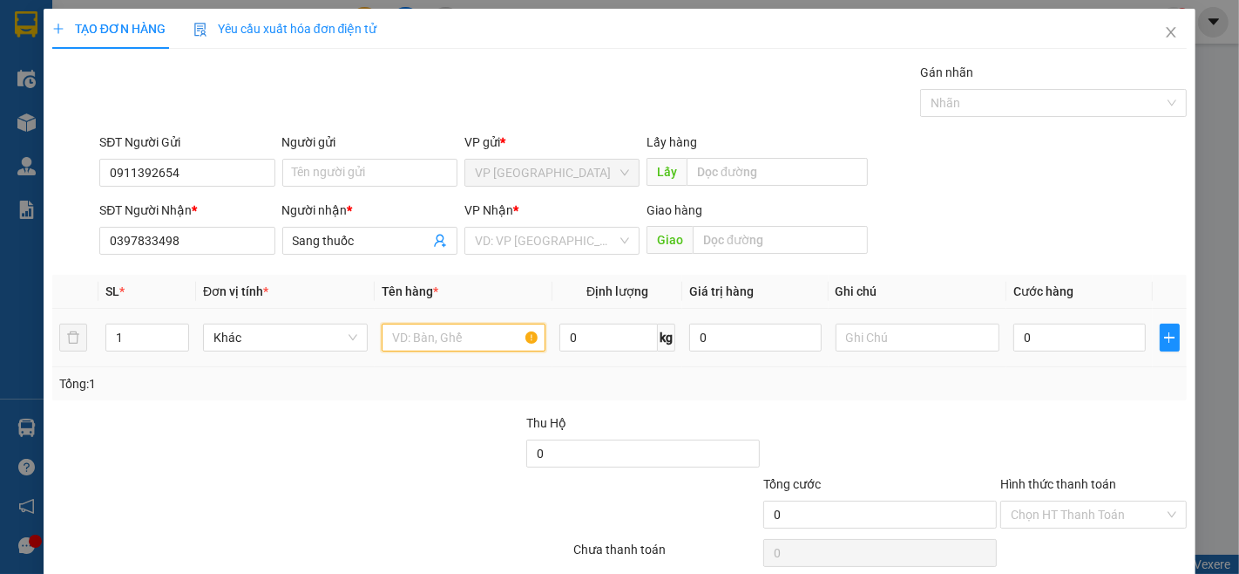
click at [476, 345] on input "text" at bounding box center [464, 337] width 165 height 28
type input "thuốc"
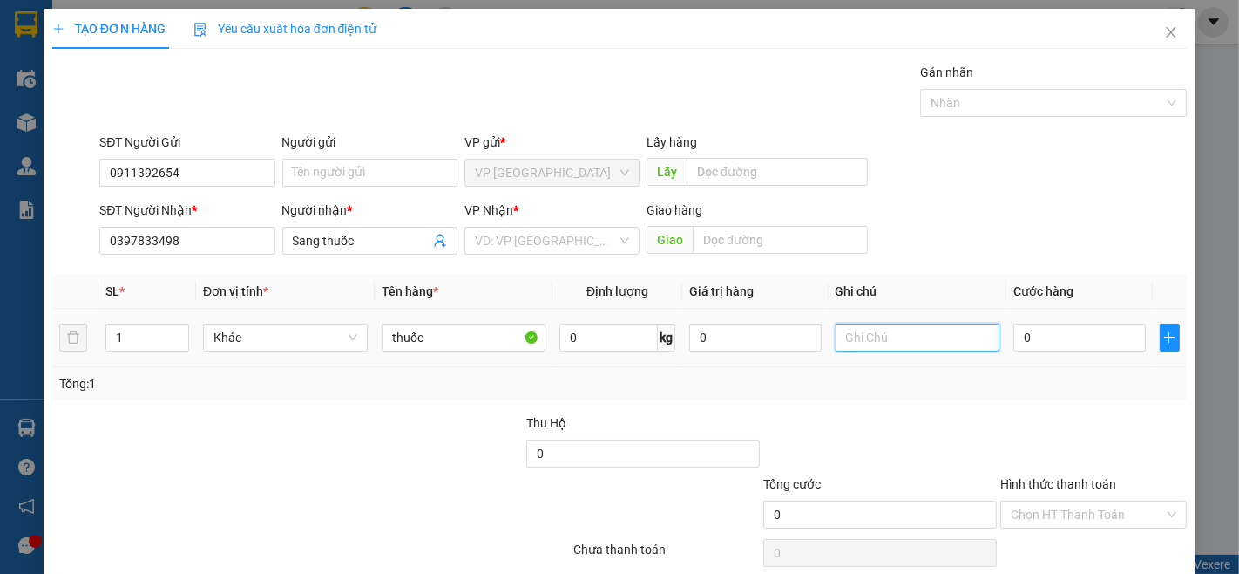
click at [863, 345] on input "text" at bounding box center [918, 337] width 165 height 28
type input "hộp nhỏ"
click at [1114, 338] on input "0" at bounding box center [1080, 337] width 132 height 28
type input "2"
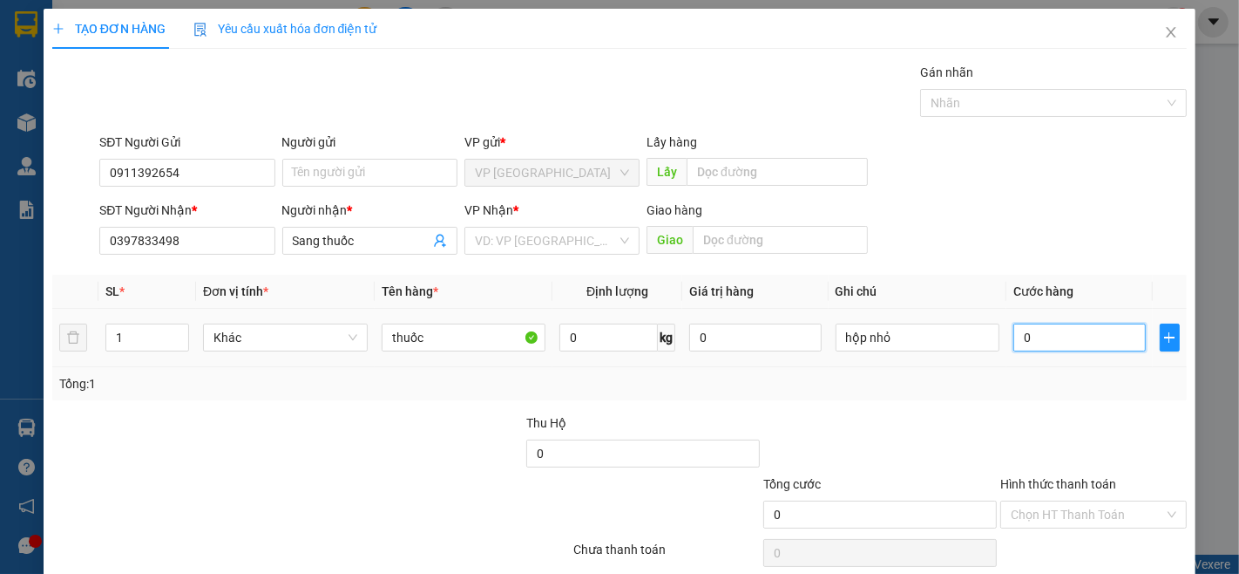
type input "2"
type input "20"
type input "200"
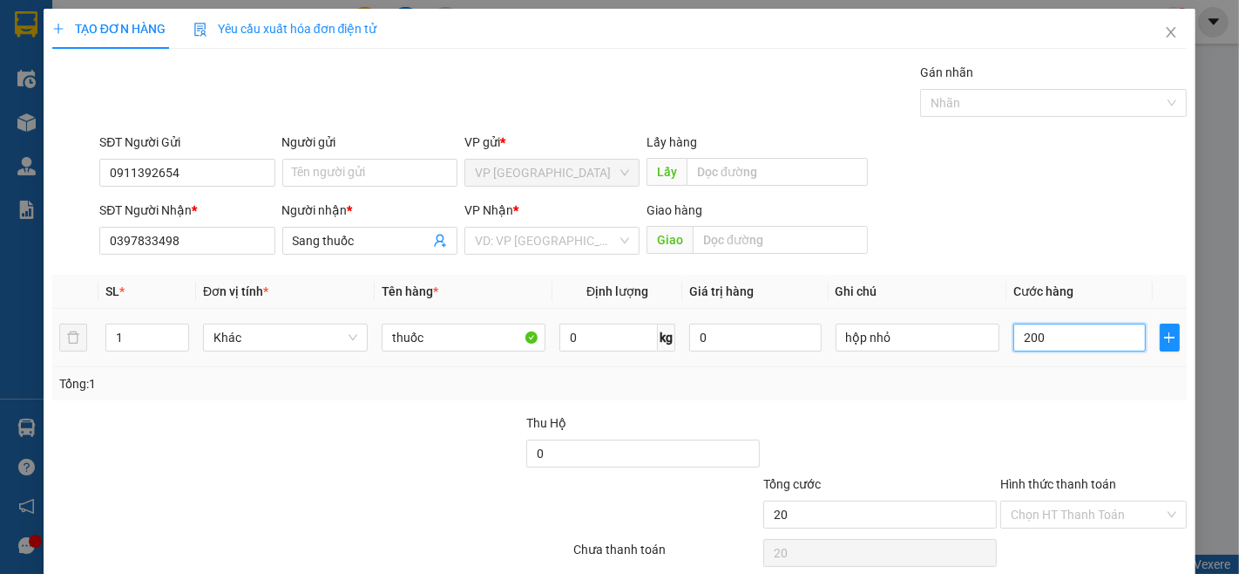
type input "200"
type input "2.000"
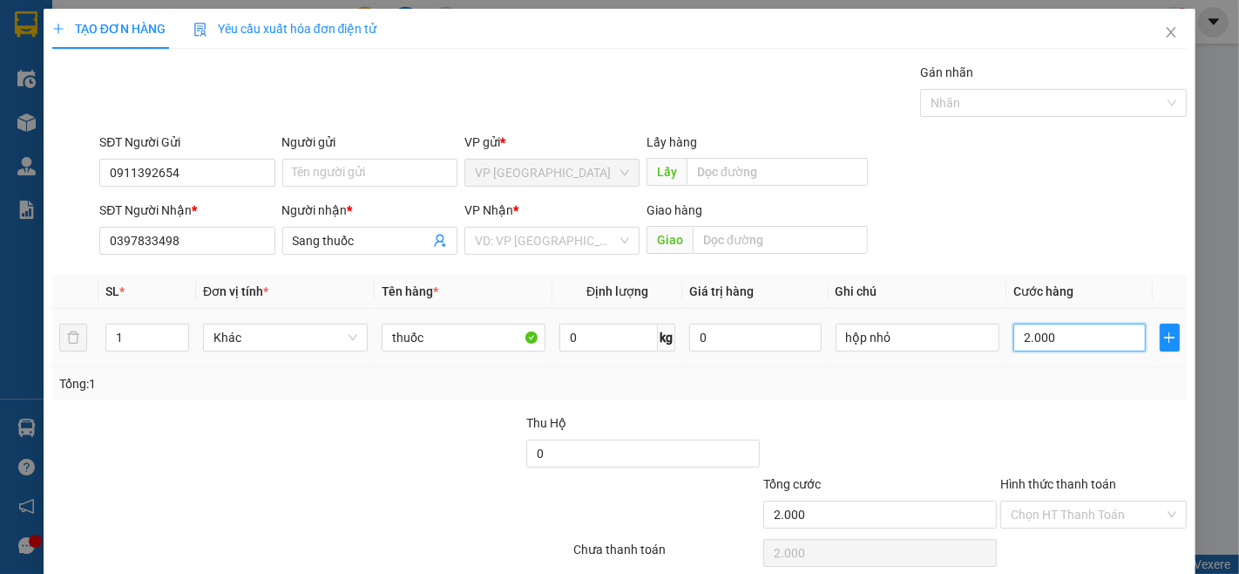
type input "20.000"
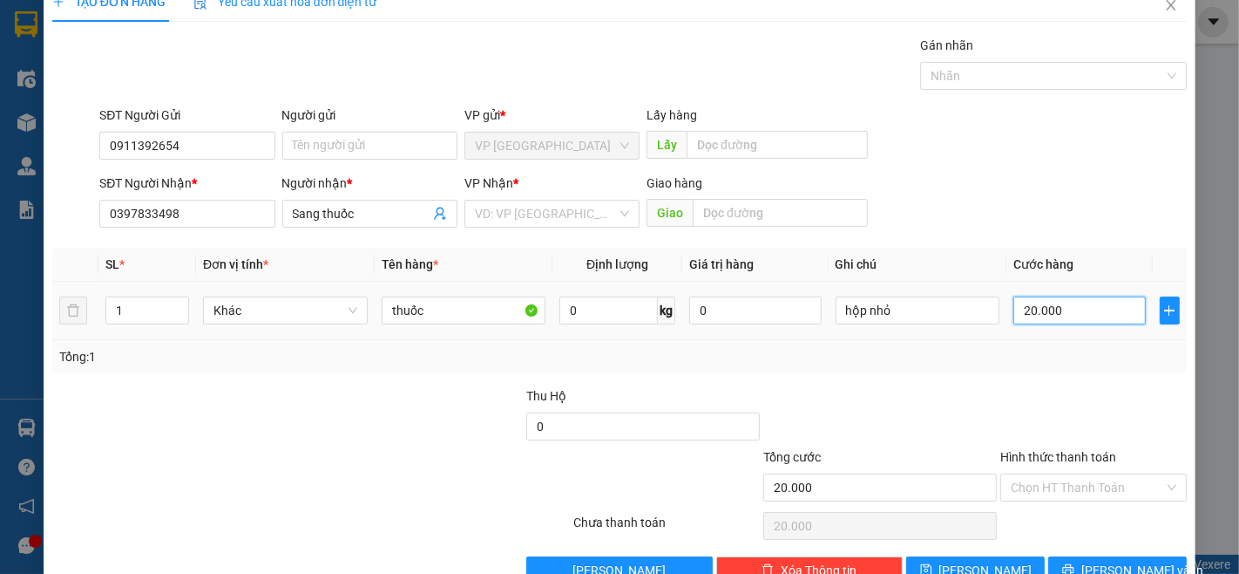
scroll to position [71, 0]
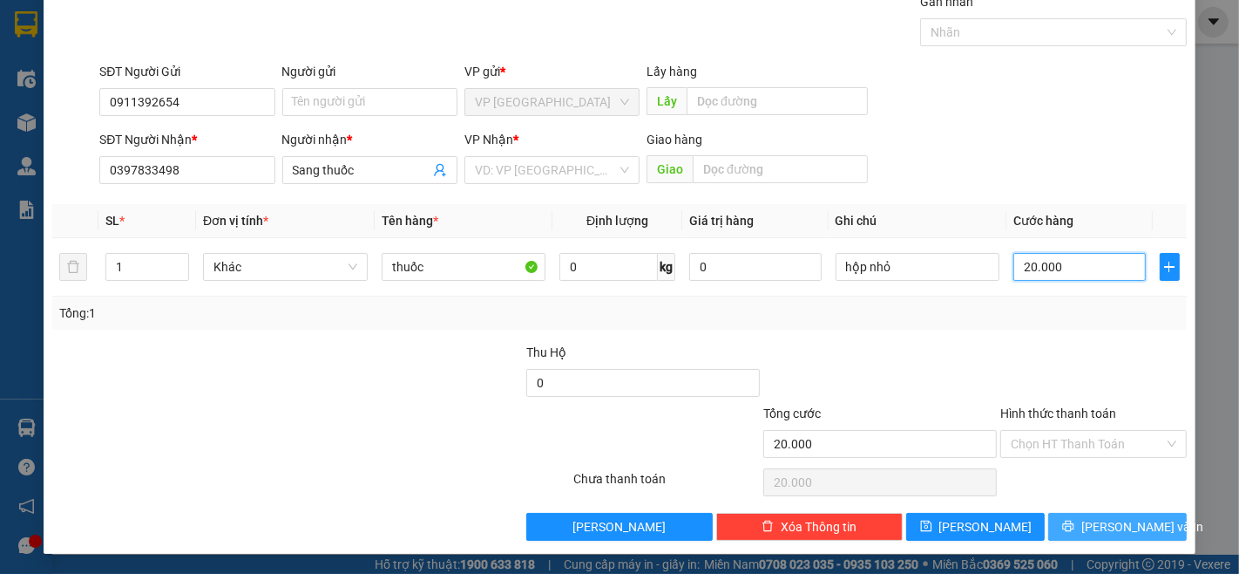
type input "20.000"
click at [1075, 533] on span "printer" at bounding box center [1069, 527] width 12 height 14
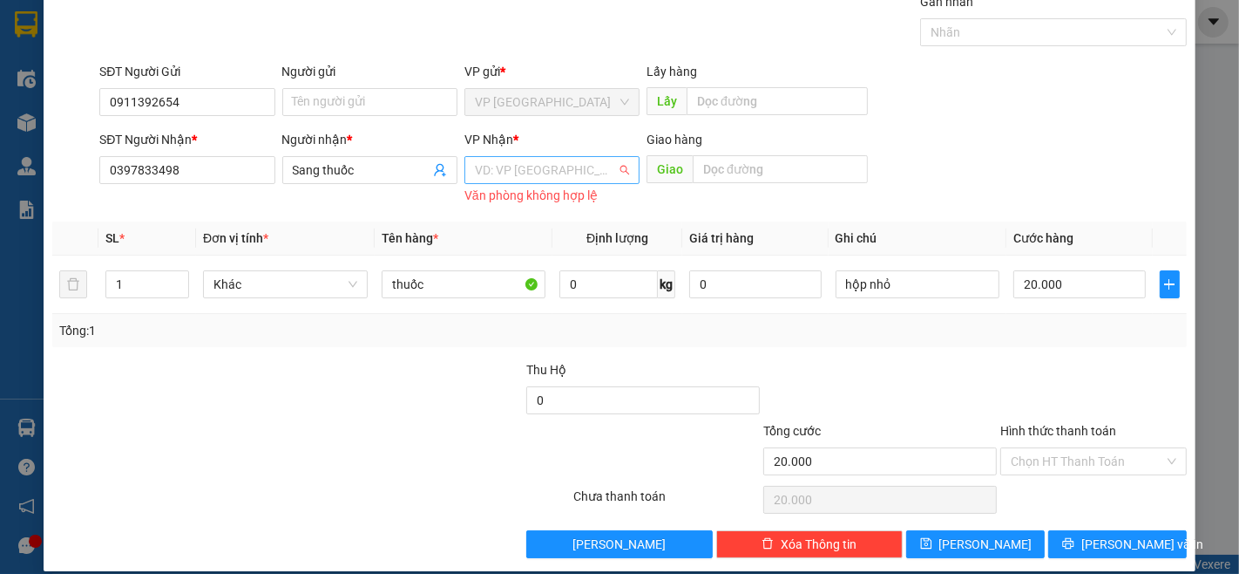
click at [529, 166] on input "search" at bounding box center [546, 170] width 142 height 26
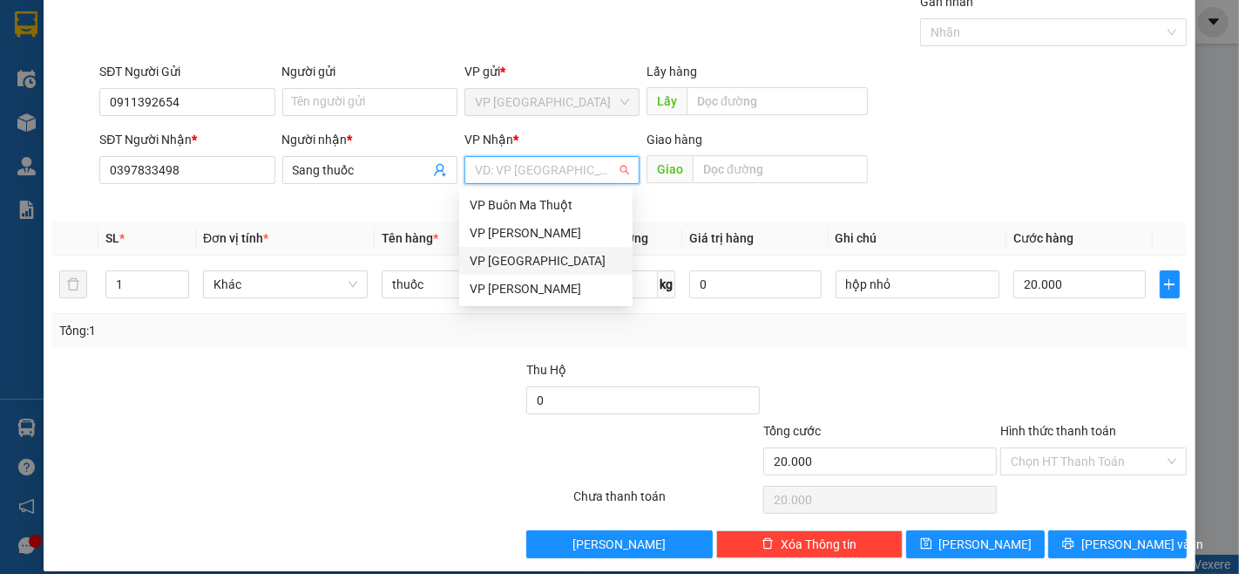
drag, startPoint x: 533, startPoint y: 255, endPoint x: 588, endPoint y: 253, distance: 54.9
click at [533, 255] on div "VP [GEOGRAPHIC_DATA]" at bounding box center [546, 260] width 153 height 19
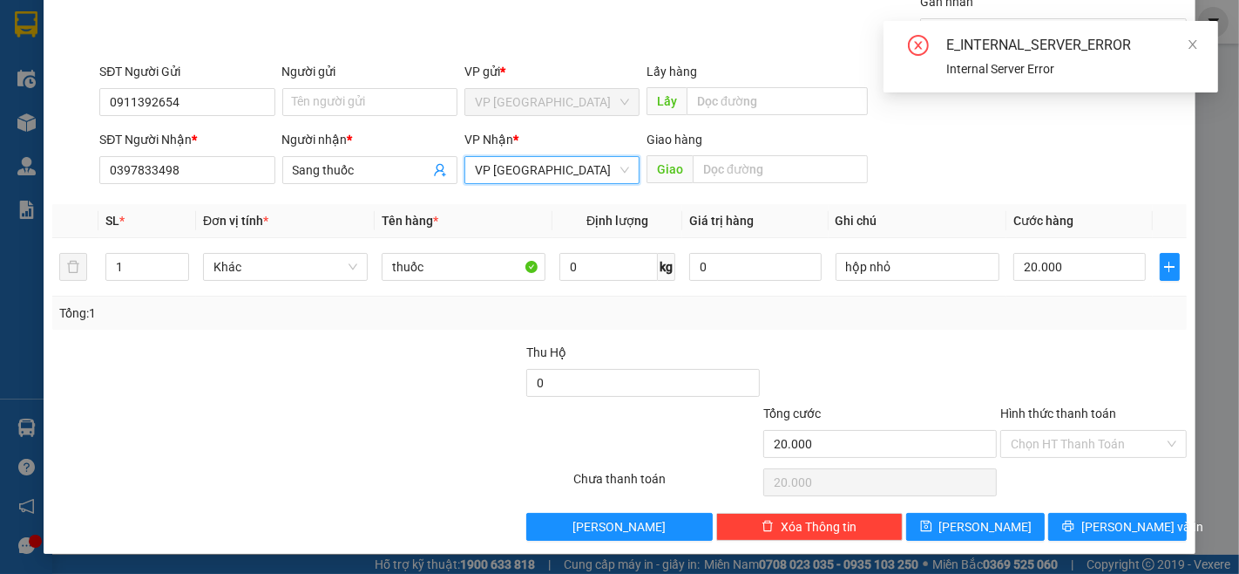
click at [547, 160] on span "VP [GEOGRAPHIC_DATA]" at bounding box center [552, 170] width 154 height 26
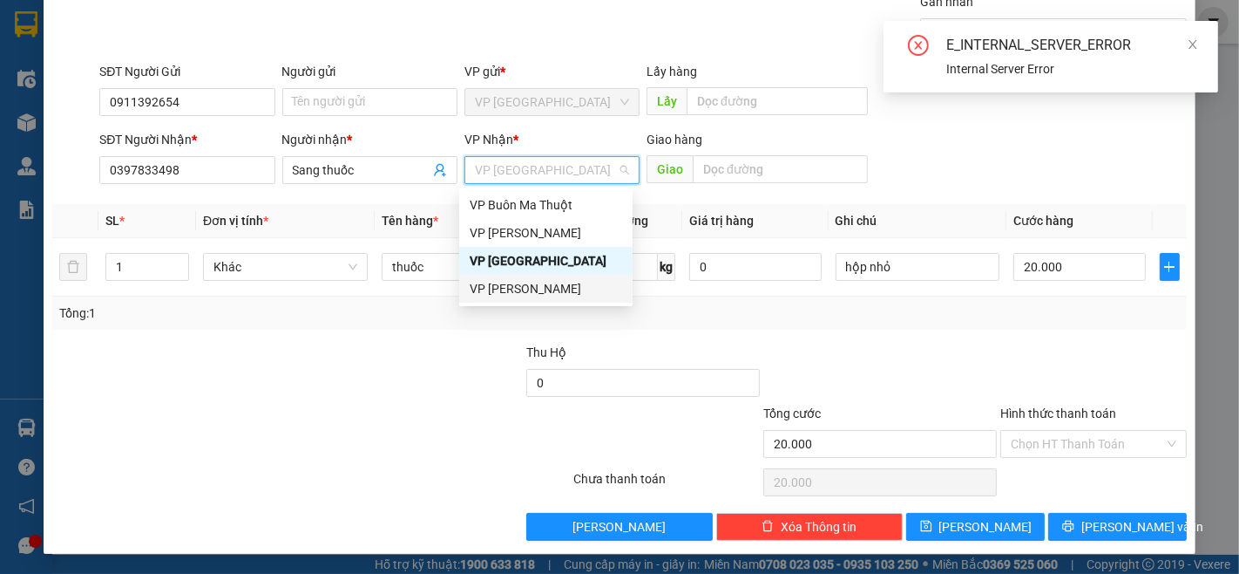
click at [533, 289] on div "VP [PERSON_NAME]" at bounding box center [546, 288] width 153 height 19
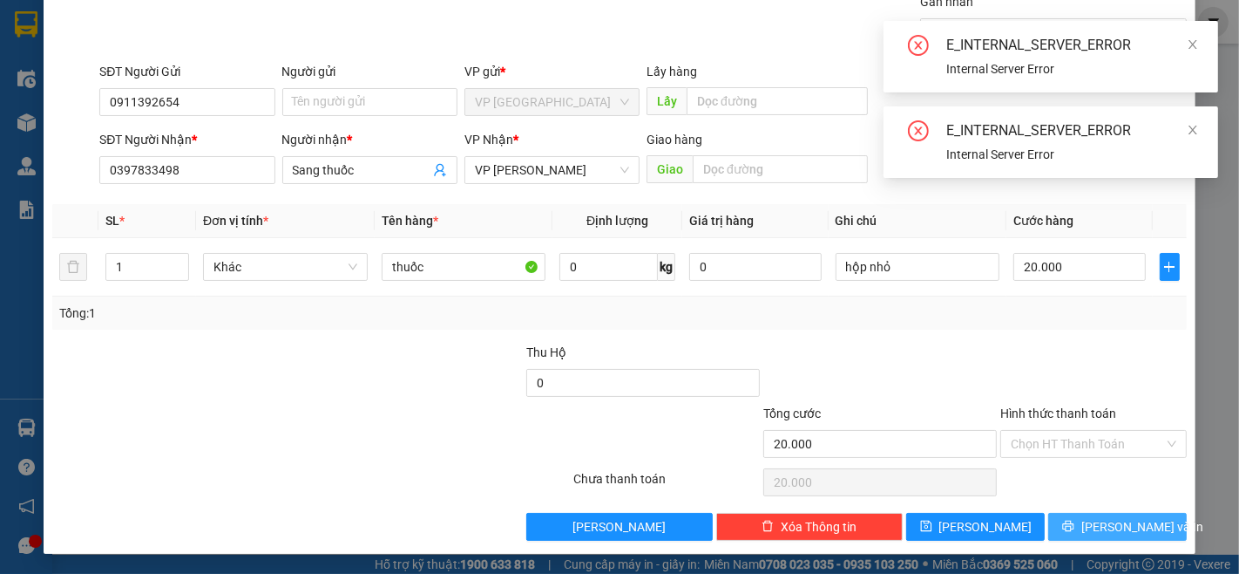
click at [1100, 518] on span "[PERSON_NAME] và In" at bounding box center [1143, 526] width 122 height 19
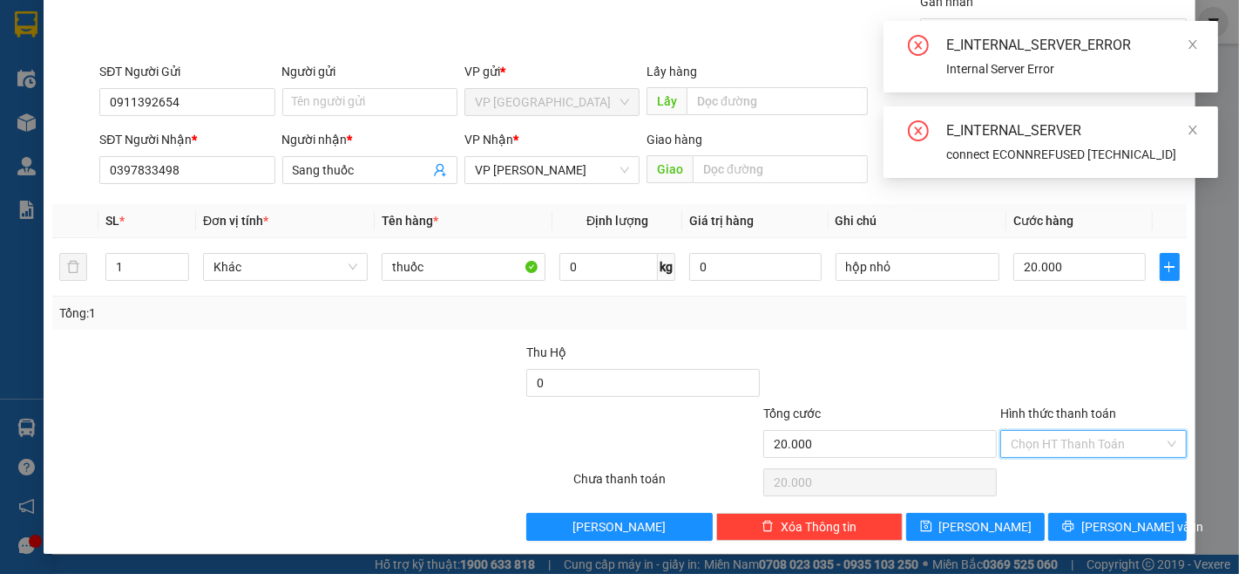
click at [1066, 449] on input "Hình thức thanh toán" at bounding box center [1087, 444] width 153 height 26
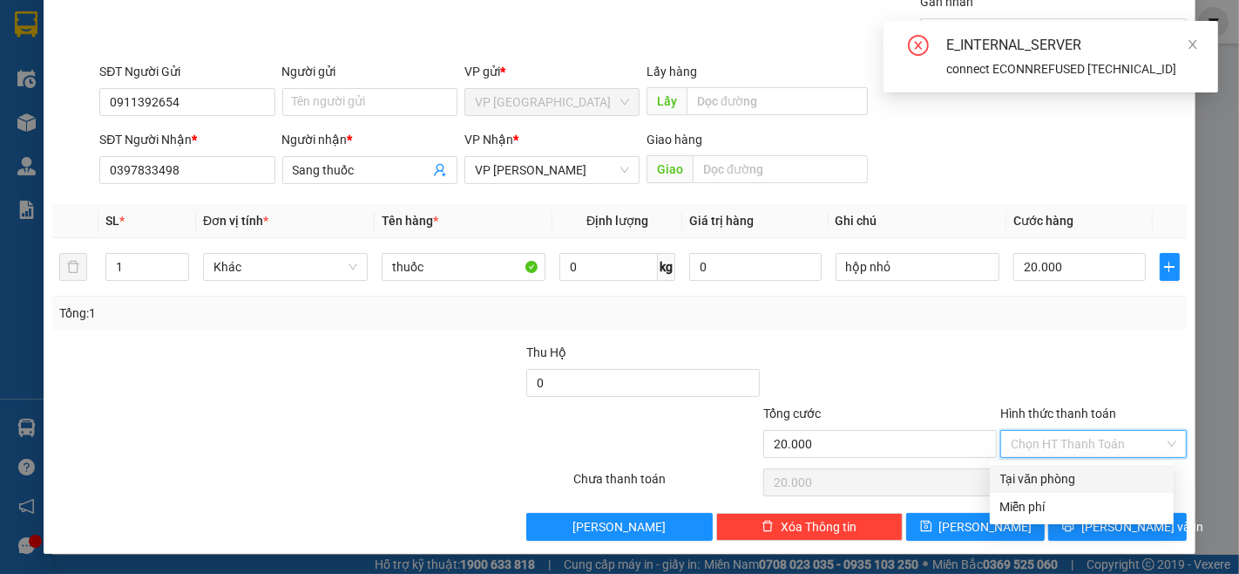
click at [1055, 475] on div "Tại văn phòng" at bounding box center [1082, 478] width 163 height 19
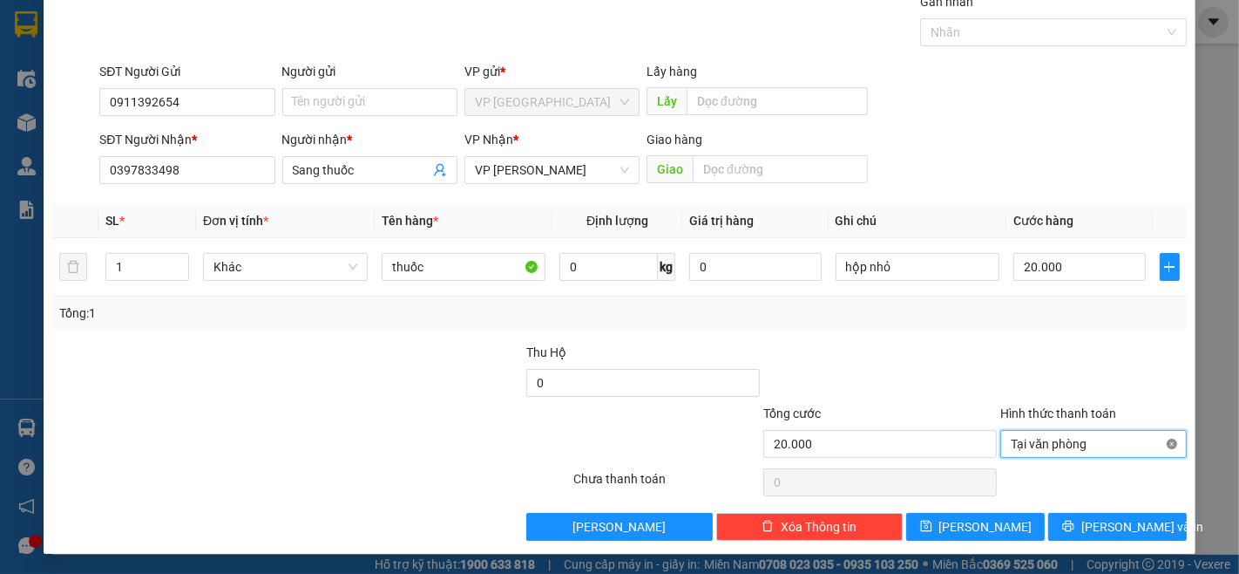
type input "20.000"
click at [1075, 524] on icon "printer" at bounding box center [1069, 526] width 12 height 12
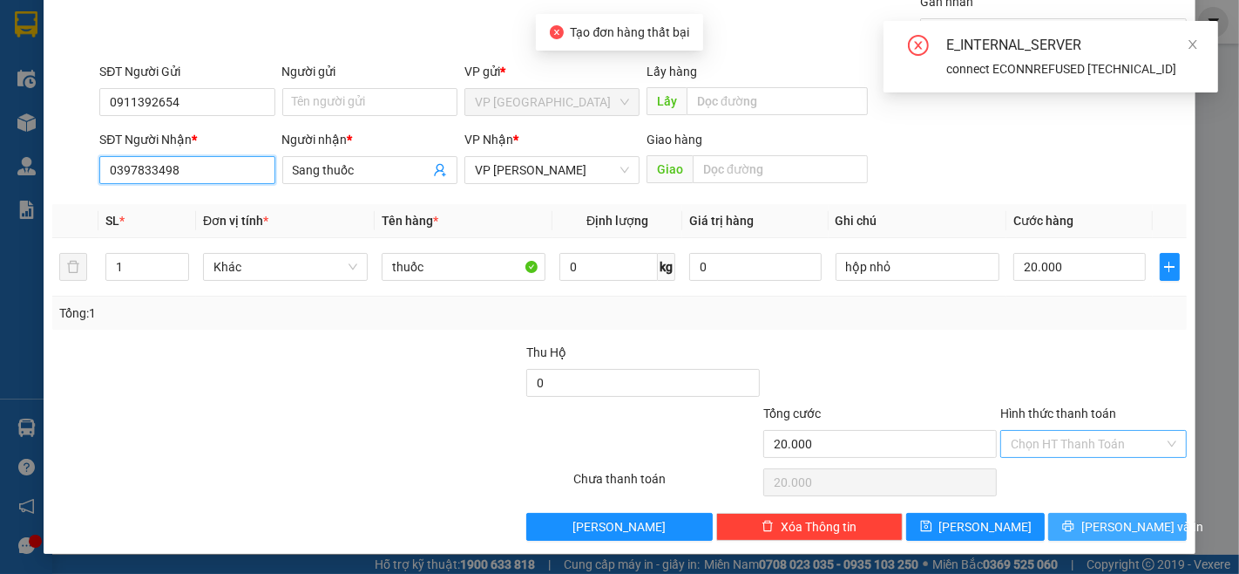
click at [231, 176] on input "0397833498" at bounding box center [186, 170] width 175 height 28
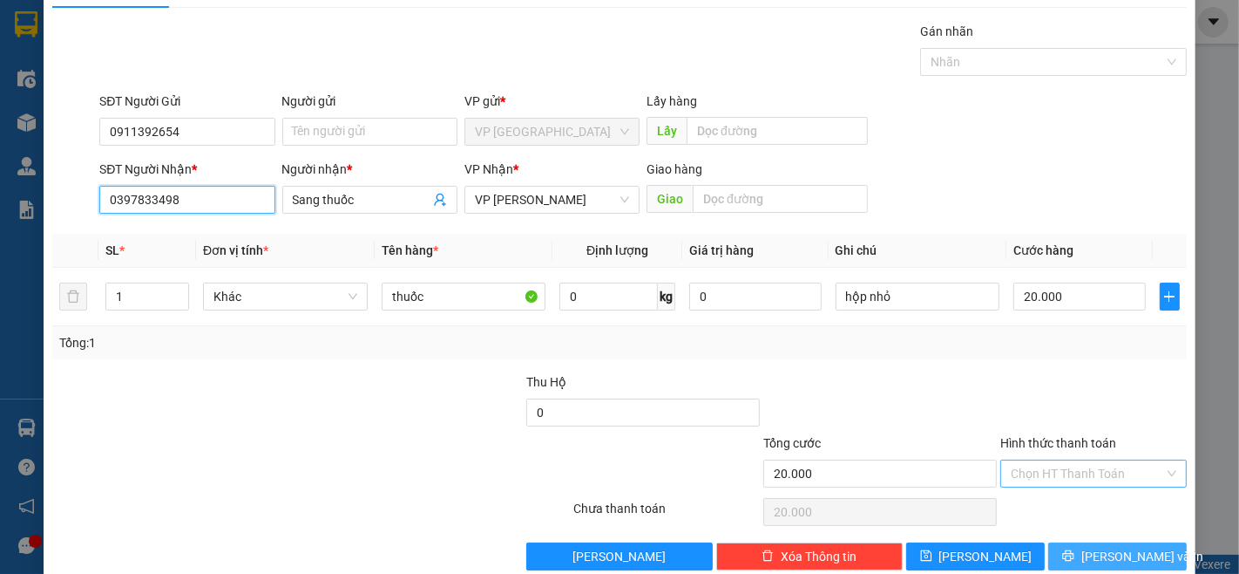
scroll to position [0, 0]
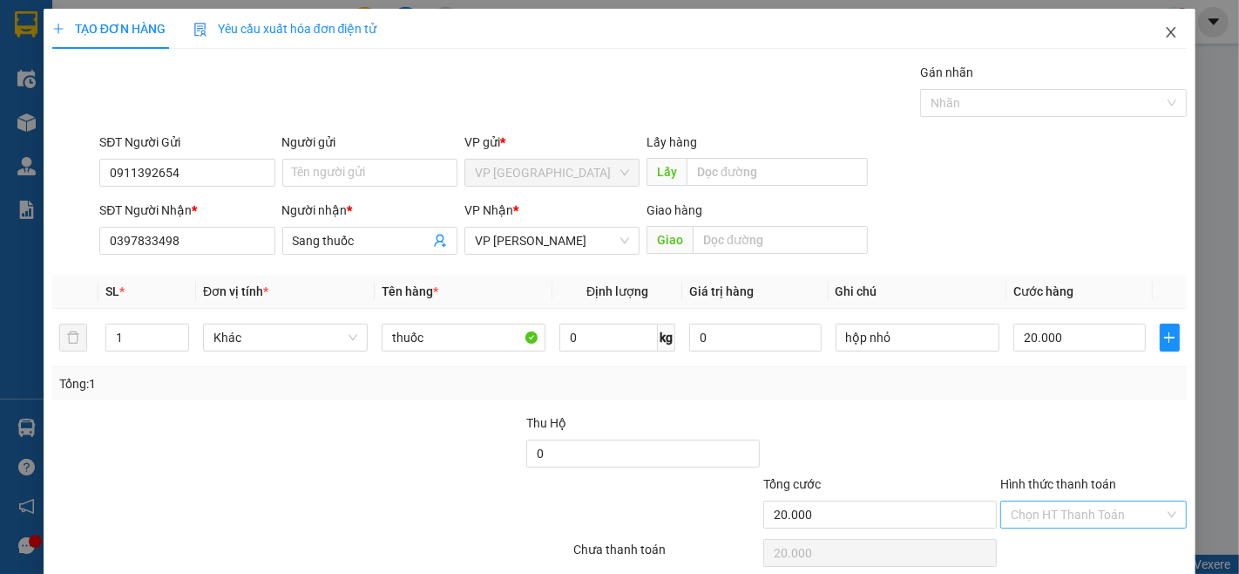
click at [1173, 71] on div "TẠO ĐƠN HÀNG Yêu cầu xuất hóa đơn điện tử Transit Pickup Surcharge Ids Transit …" at bounding box center [620, 316] width 1152 height 615
drag, startPoint x: 1165, startPoint y: 57, endPoint x: 1163, endPoint y: 41, distance: 15.8
click at [1165, 56] on span "Close" at bounding box center [1171, 33] width 49 height 49
click at [1163, 41] on div "Kết quả tìm kiếm ( 0 ) Bộ lọc No Data han.thanhlich 1" at bounding box center [619, 22] width 1239 height 44
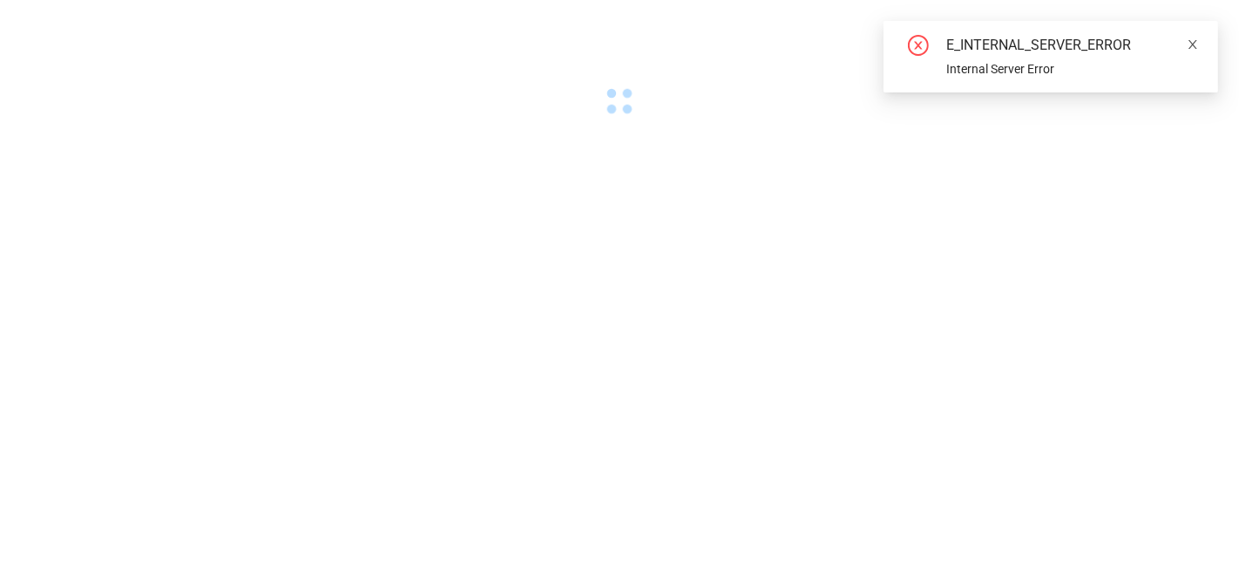
click at [1192, 42] on icon "close" at bounding box center [1193, 44] width 9 height 9
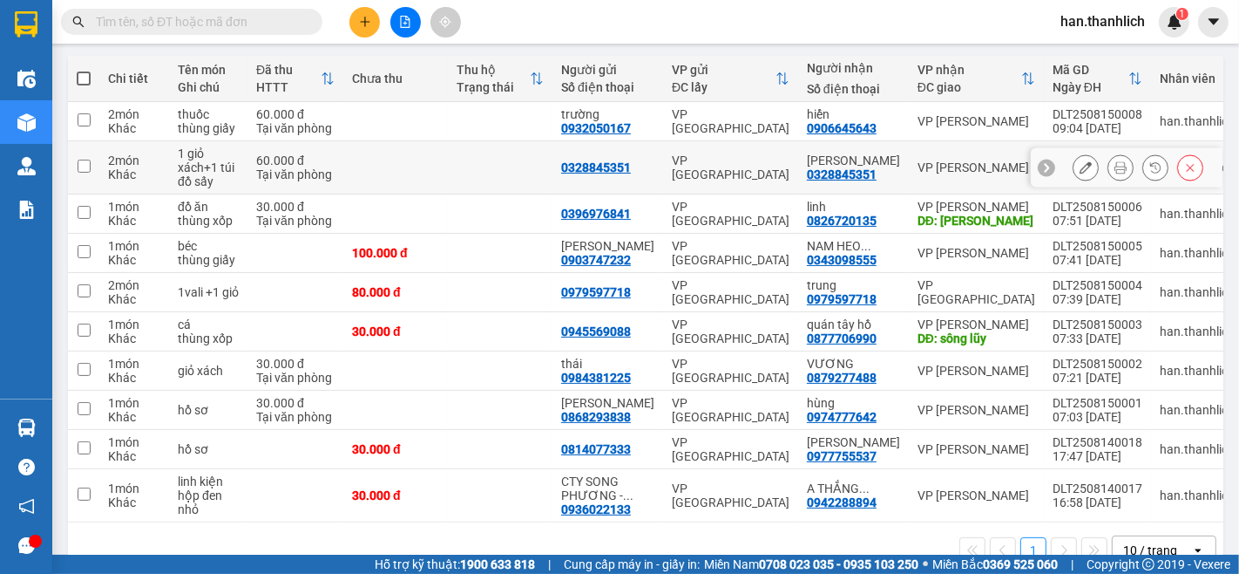
scroll to position [230, 0]
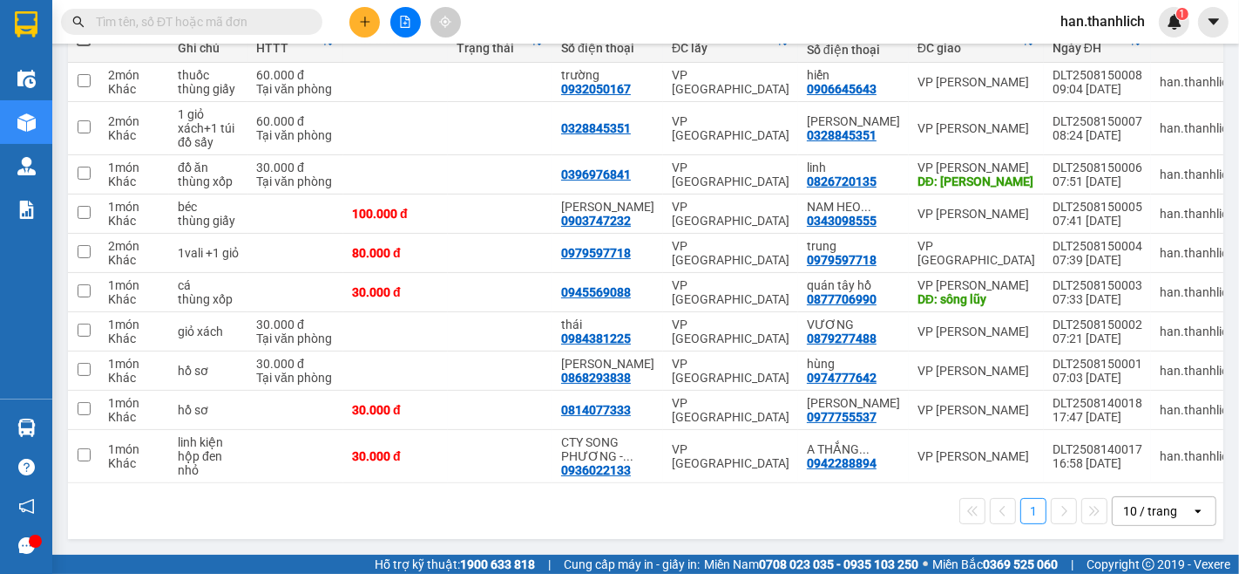
click at [1161, 516] on div "10 / trang" at bounding box center [1151, 510] width 54 height 17
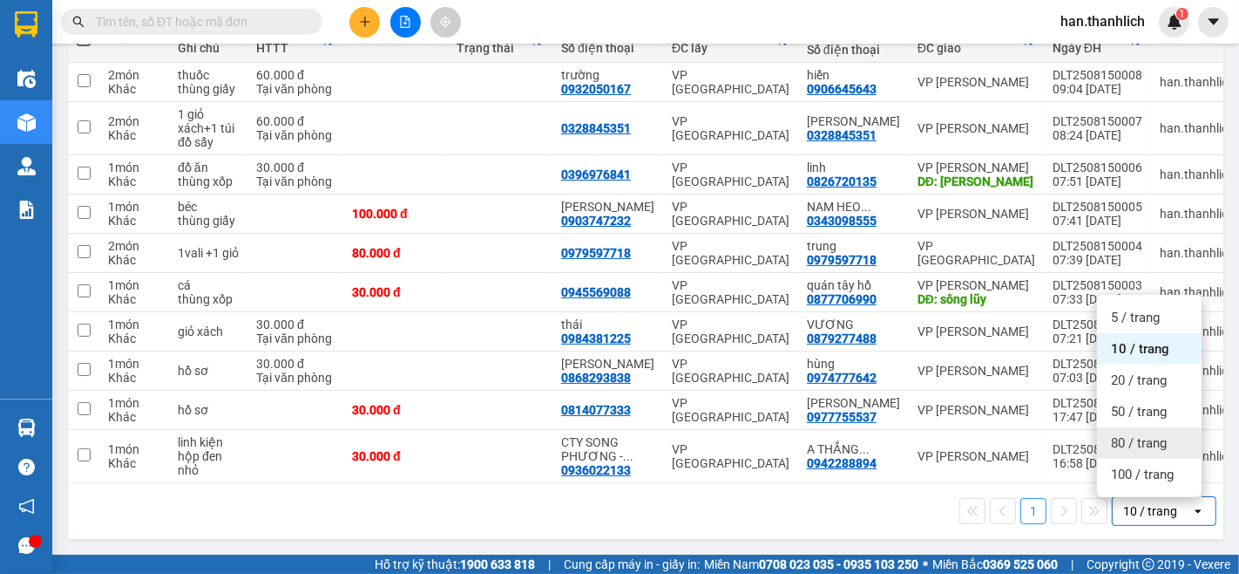
click at [1147, 442] on span "80 / trang" at bounding box center [1139, 442] width 56 height 17
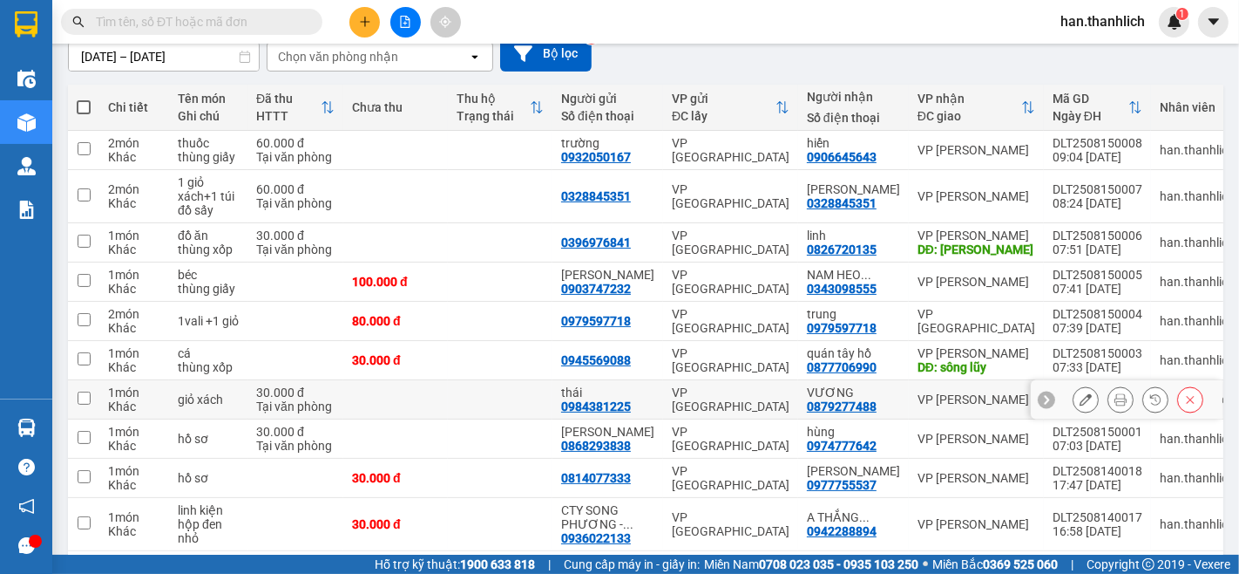
scroll to position [133, 0]
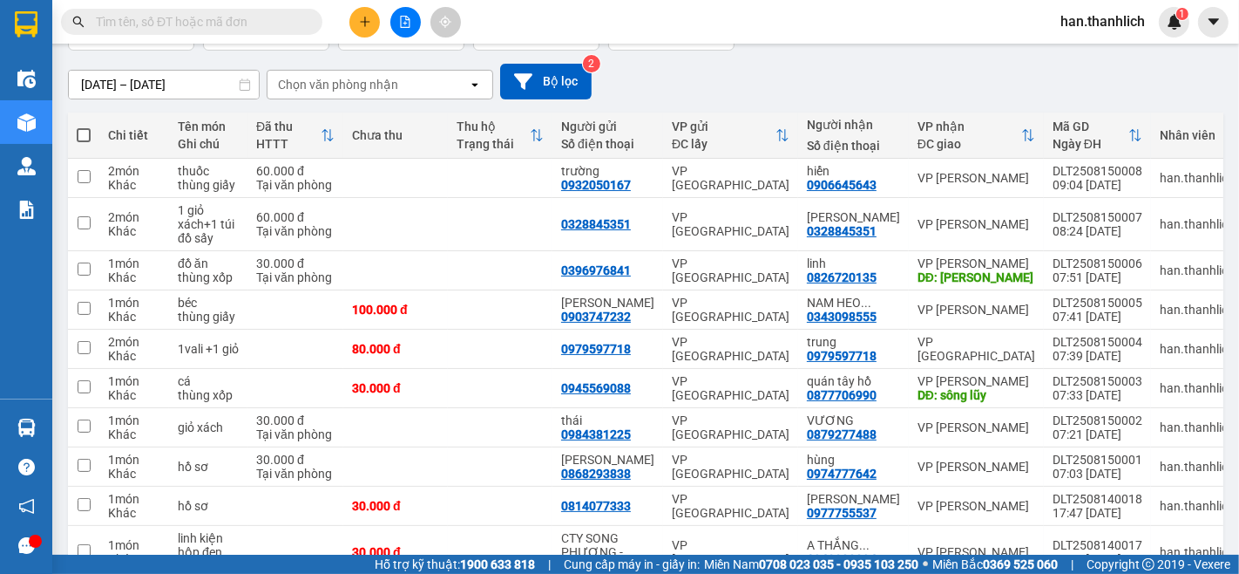
click at [77, 131] on span at bounding box center [84, 135] width 14 height 14
click at [84, 126] on input "checkbox" at bounding box center [84, 126] width 0 height 0
checkbox input "true"
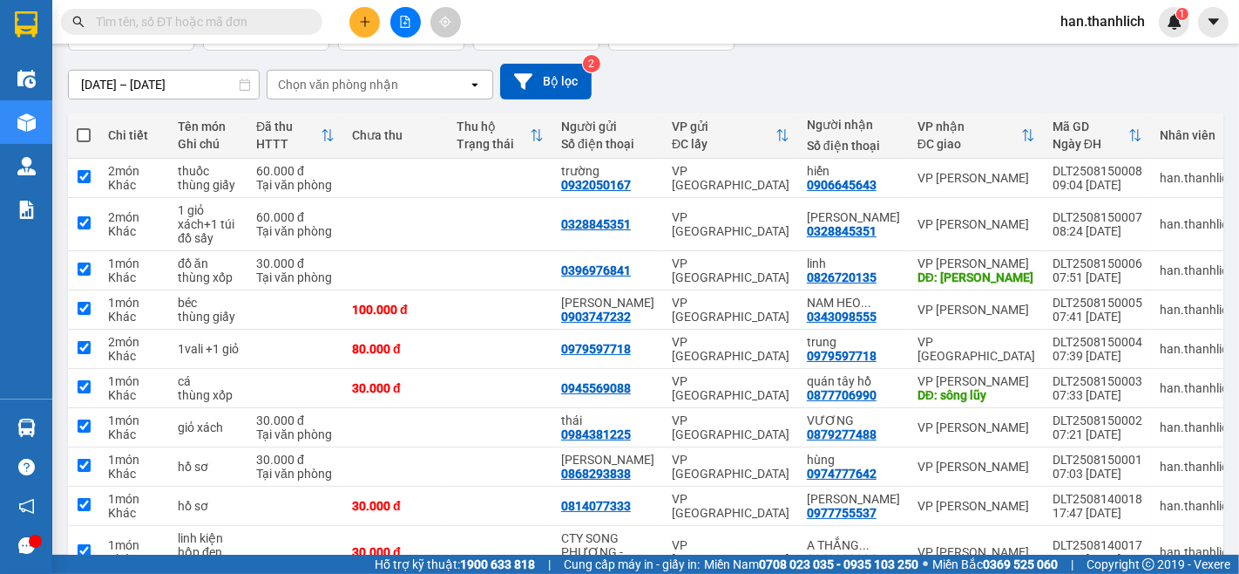
checkbox input "true"
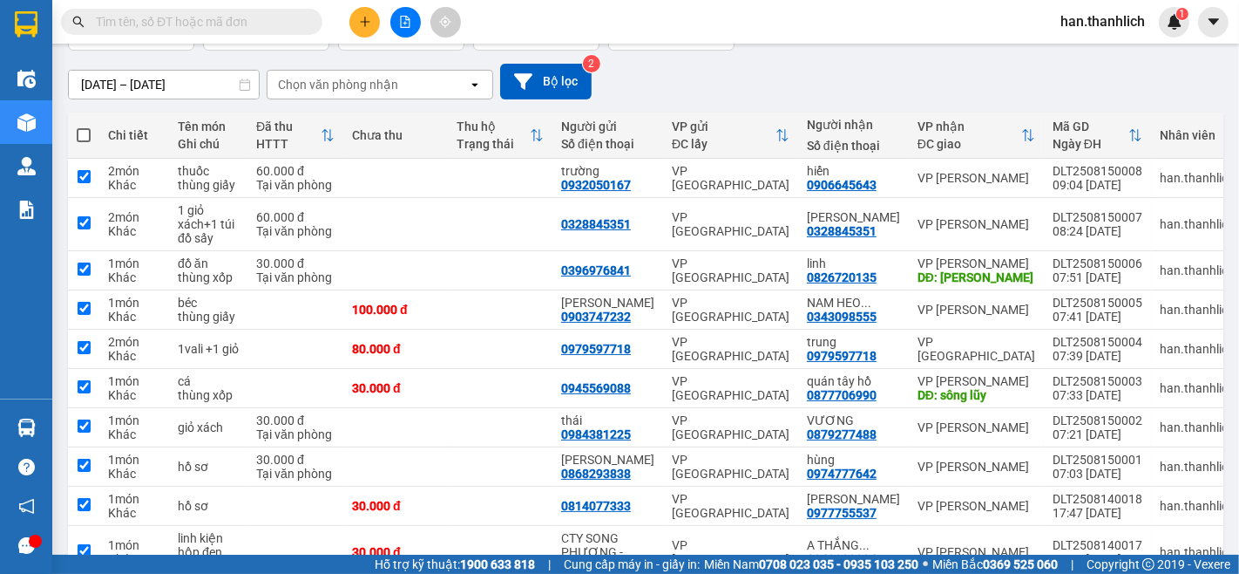
checkbox input "true"
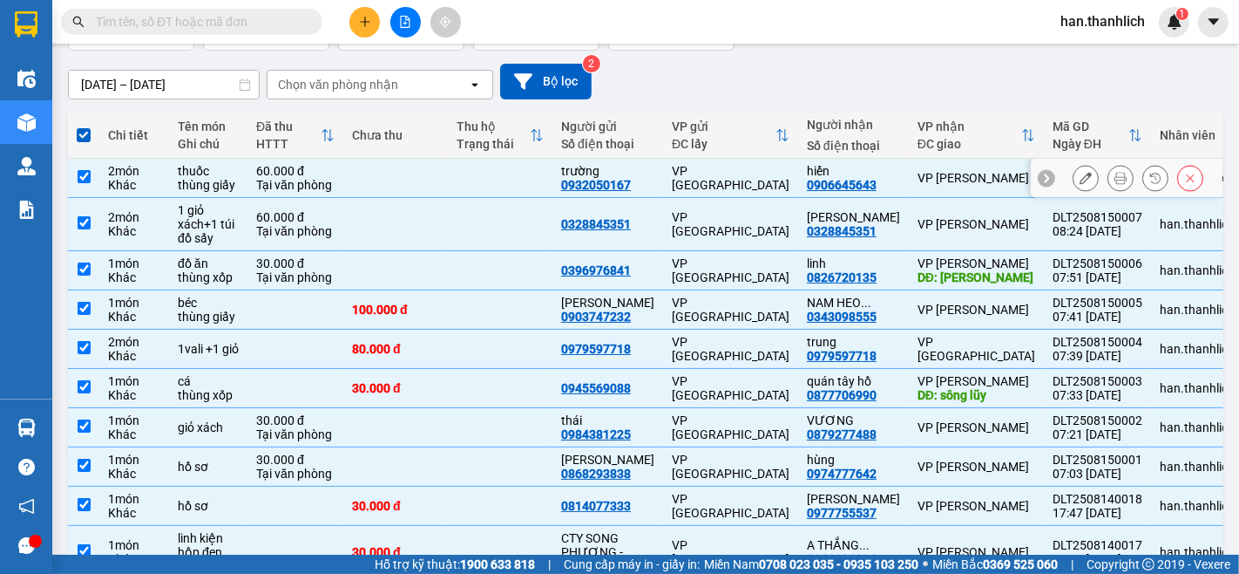
click at [473, 166] on td at bounding box center [500, 178] width 105 height 39
checkbox input "false"
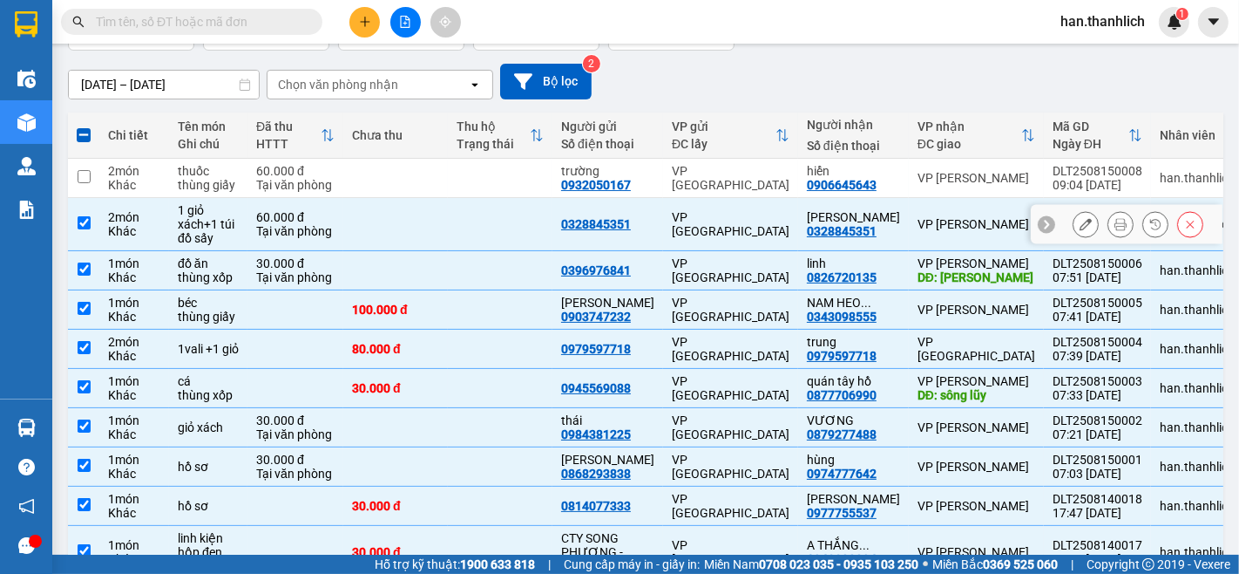
click at [465, 215] on td at bounding box center [500, 224] width 105 height 53
checkbox input "false"
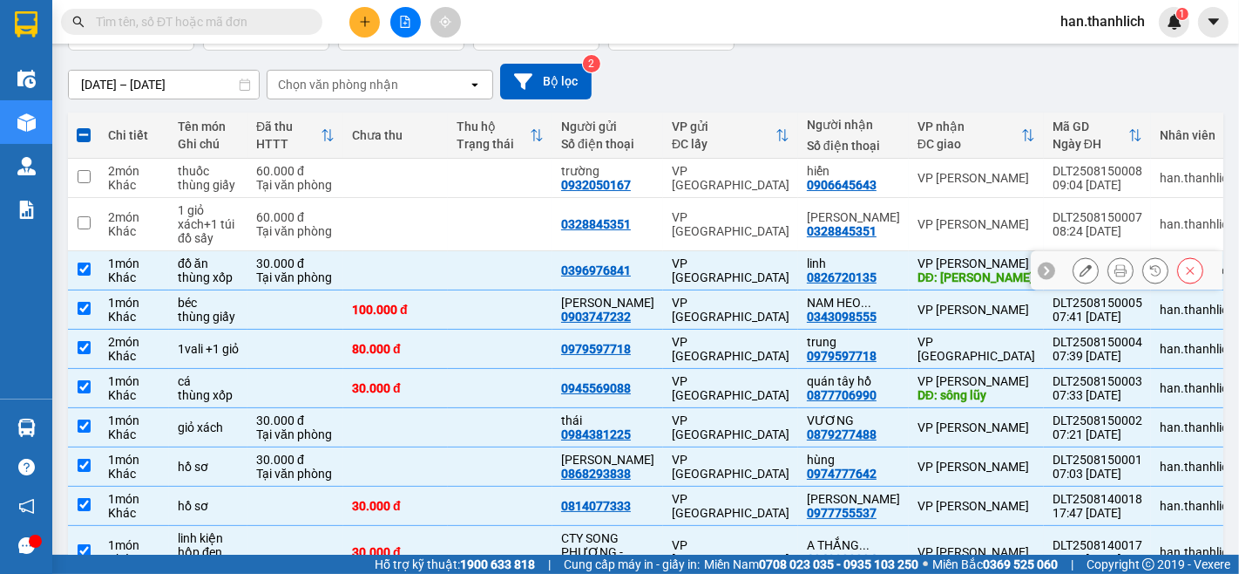
click at [464, 268] on td at bounding box center [500, 270] width 105 height 39
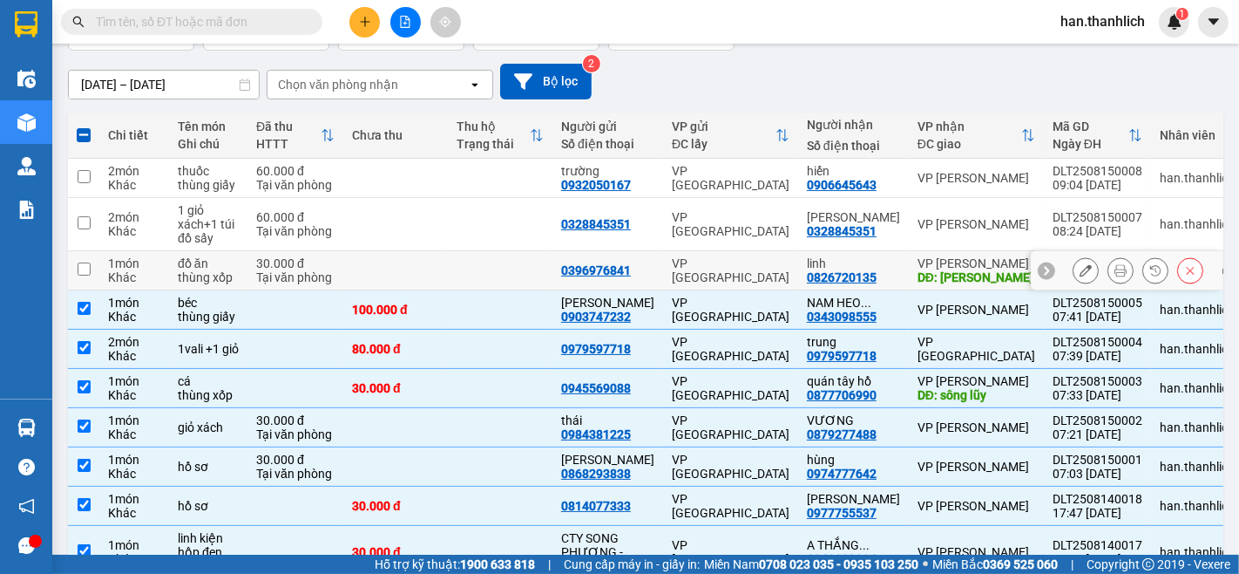
click at [80, 268] on input "checkbox" at bounding box center [84, 268] width 13 height 13
checkbox input "true"
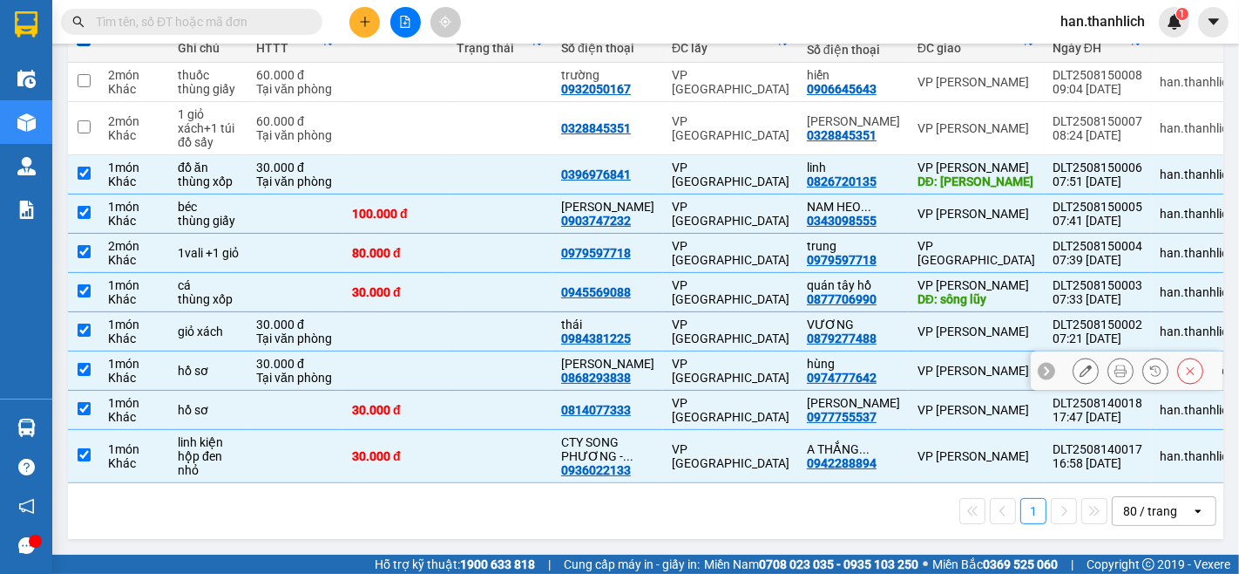
scroll to position [0, 0]
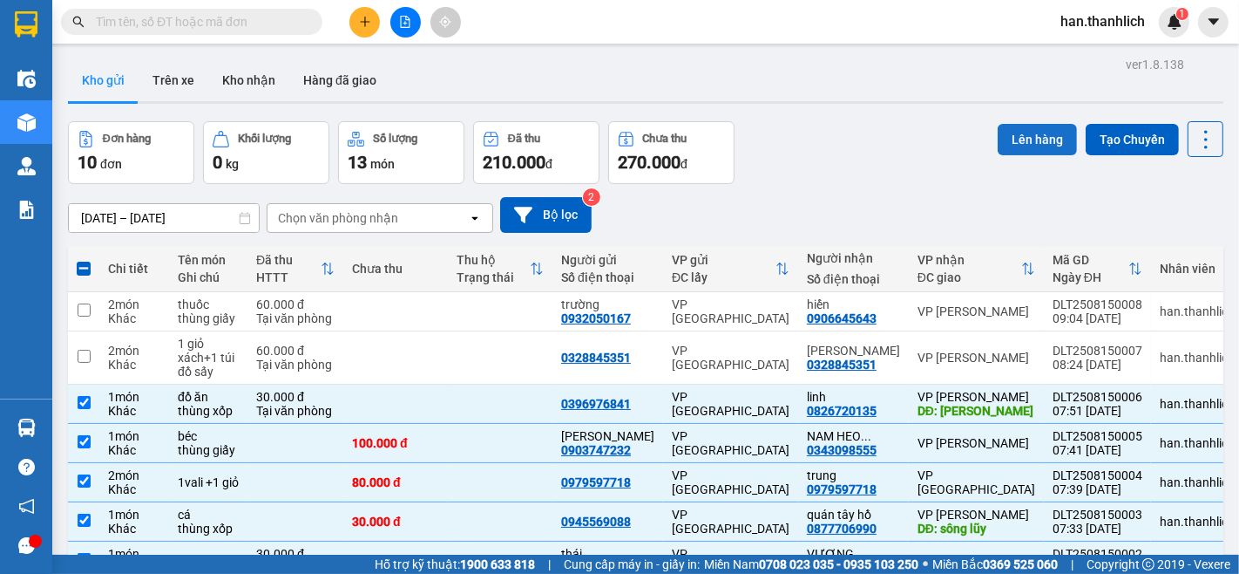
click at [1013, 132] on button "Lên hàng" at bounding box center [1037, 139] width 79 height 31
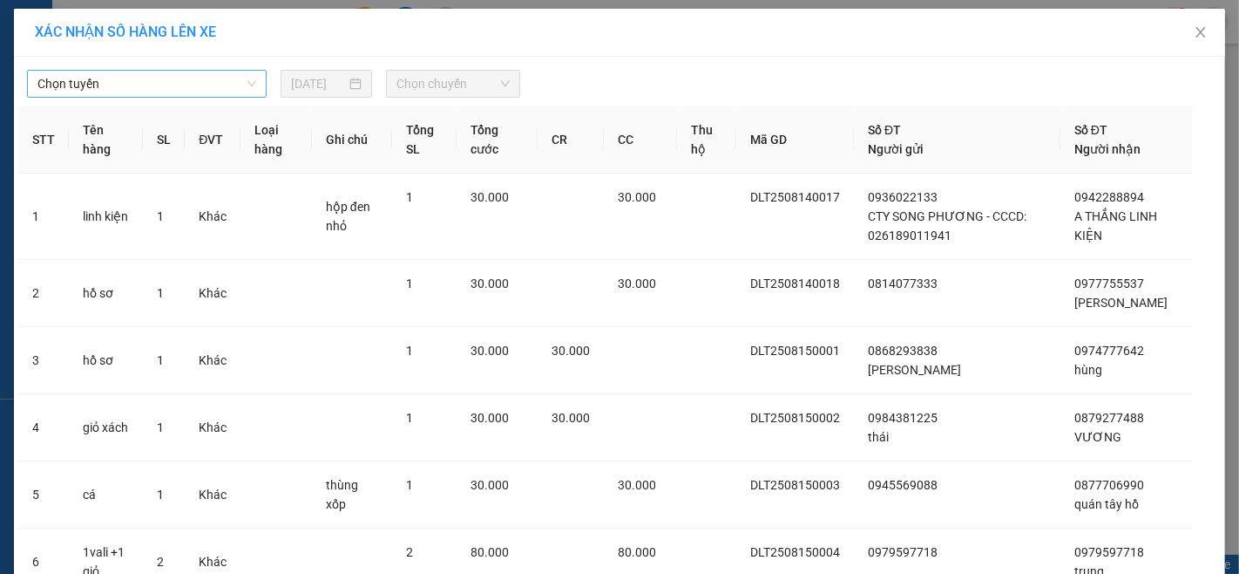
click at [135, 89] on span "Chọn tuyến" at bounding box center [146, 84] width 219 height 26
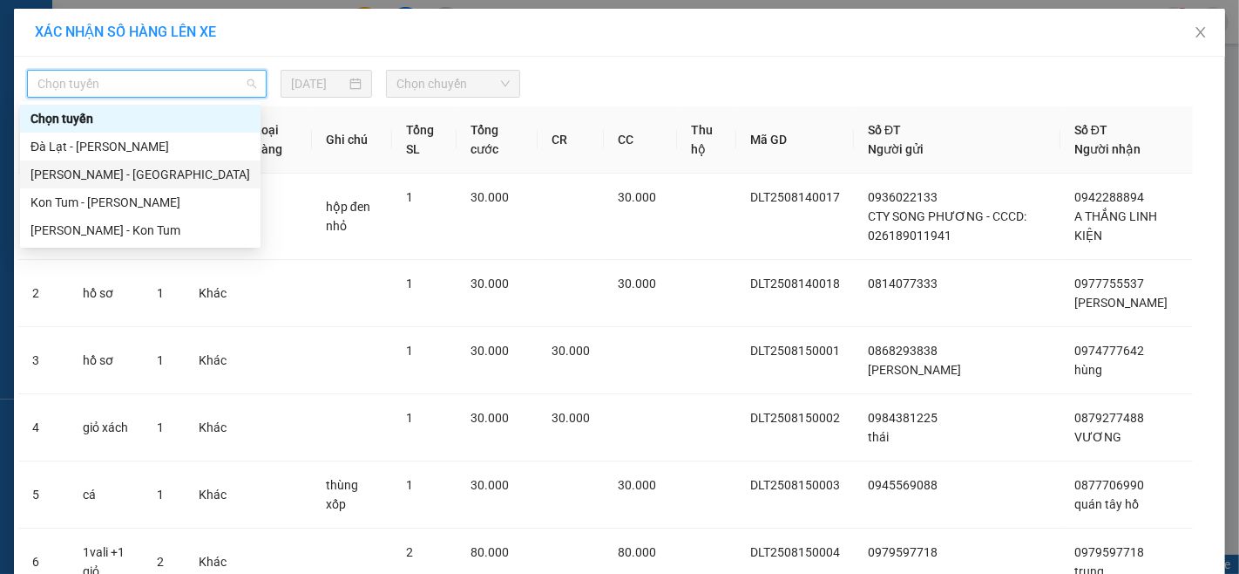
click at [116, 171] on div "[PERSON_NAME] - [GEOGRAPHIC_DATA]" at bounding box center [141, 174] width 220 height 19
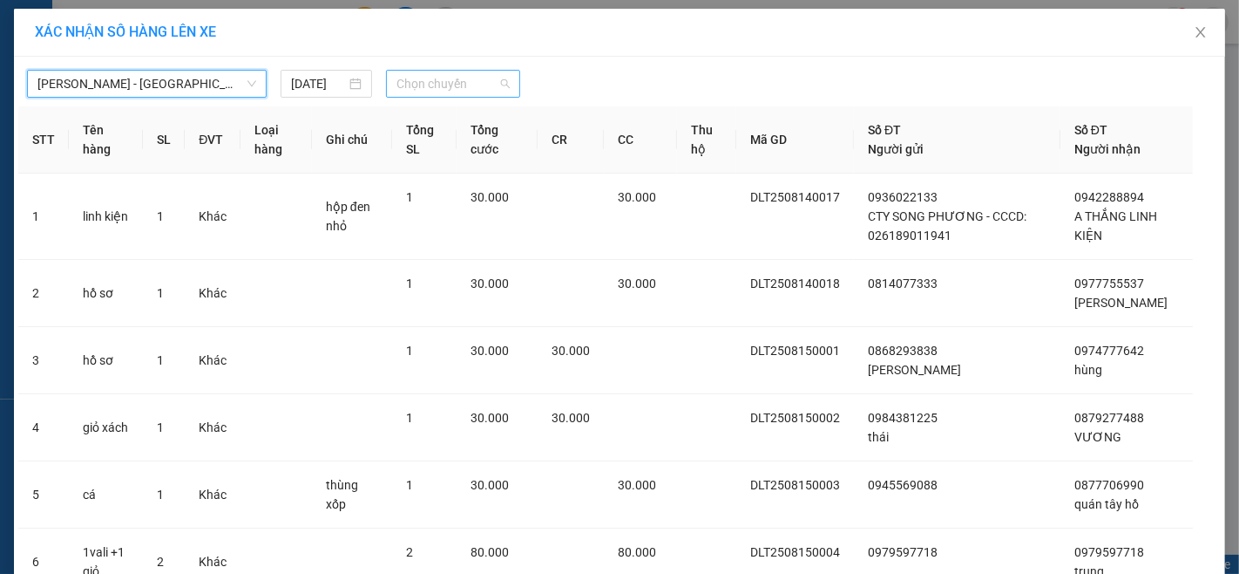
click at [423, 84] on span "Chọn chuyến" at bounding box center [453, 84] width 113 height 26
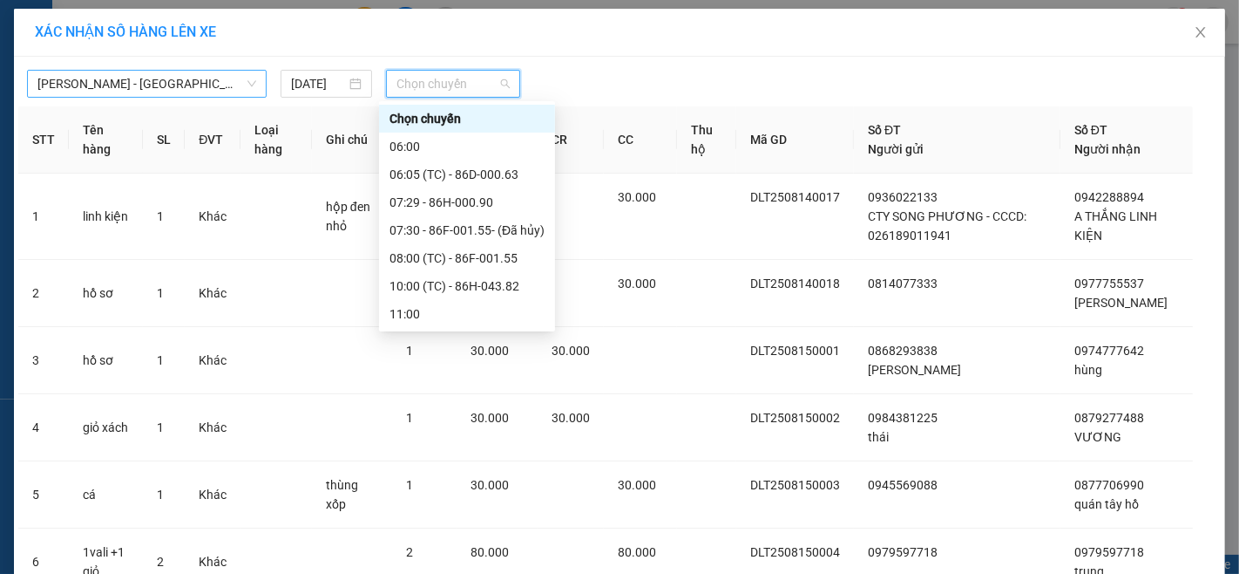
click at [227, 83] on span "[PERSON_NAME] - [GEOGRAPHIC_DATA]" at bounding box center [146, 84] width 219 height 26
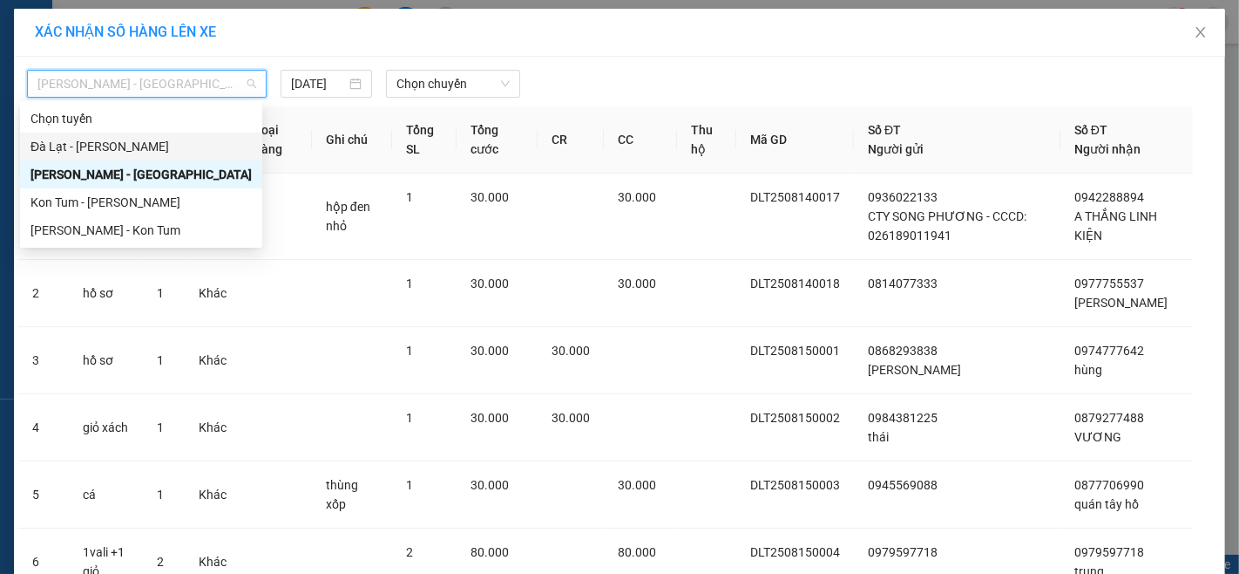
click at [199, 139] on div "Đà Lạt - [PERSON_NAME]" at bounding box center [141, 146] width 221 height 19
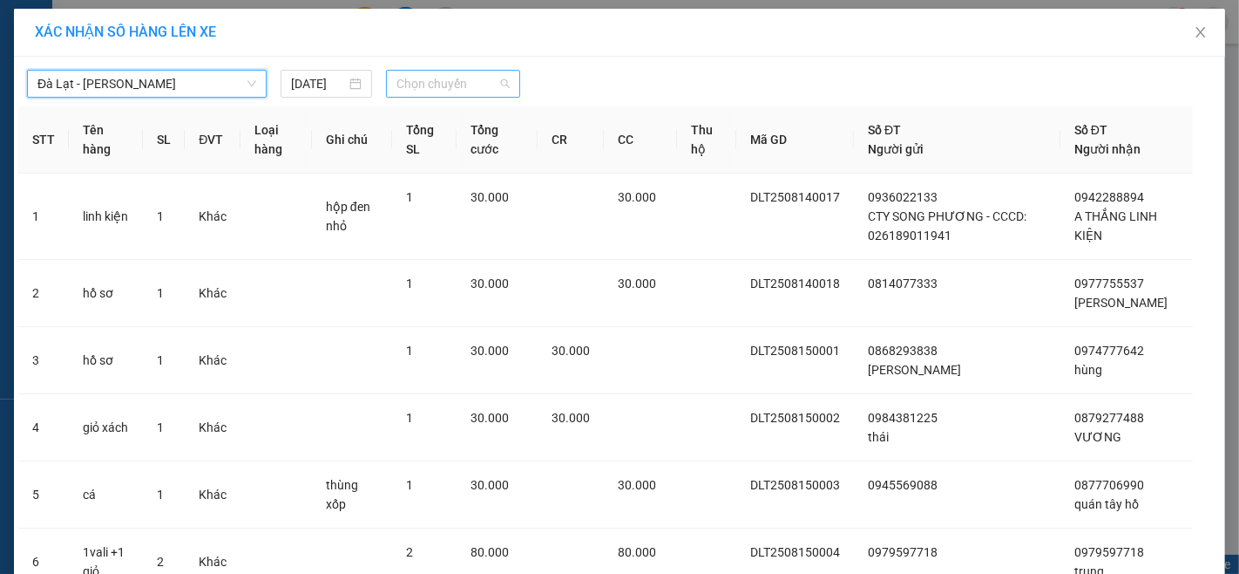
click at [422, 80] on span "Chọn chuyến" at bounding box center [453, 84] width 113 height 26
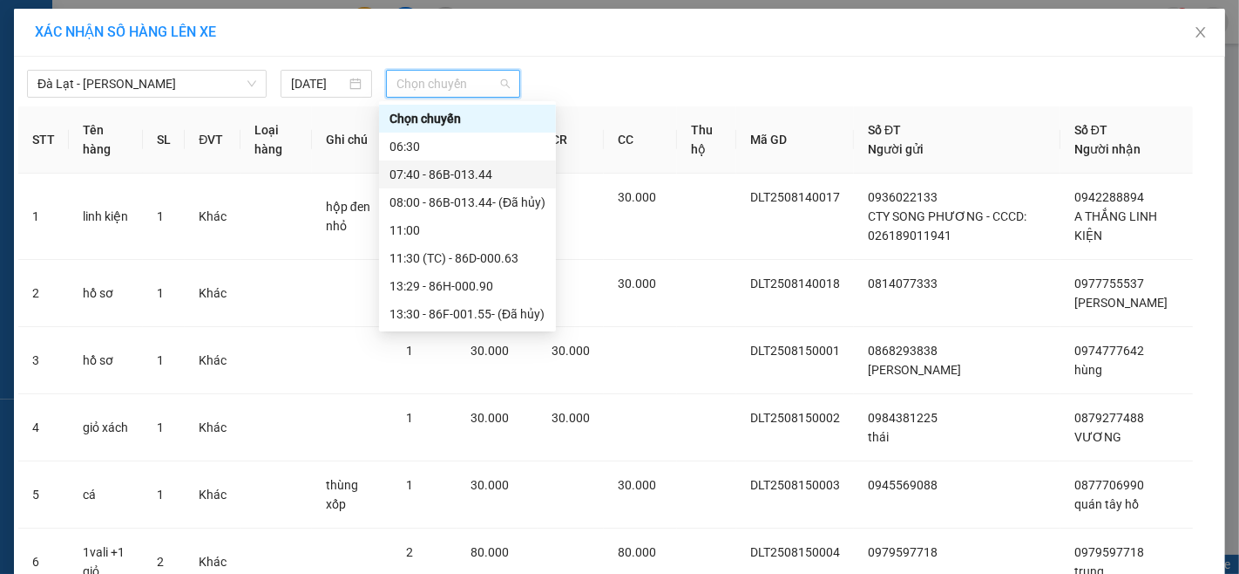
click at [494, 177] on div "07:40 - 86B-013.44" at bounding box center [468, 174] width 156 height 19
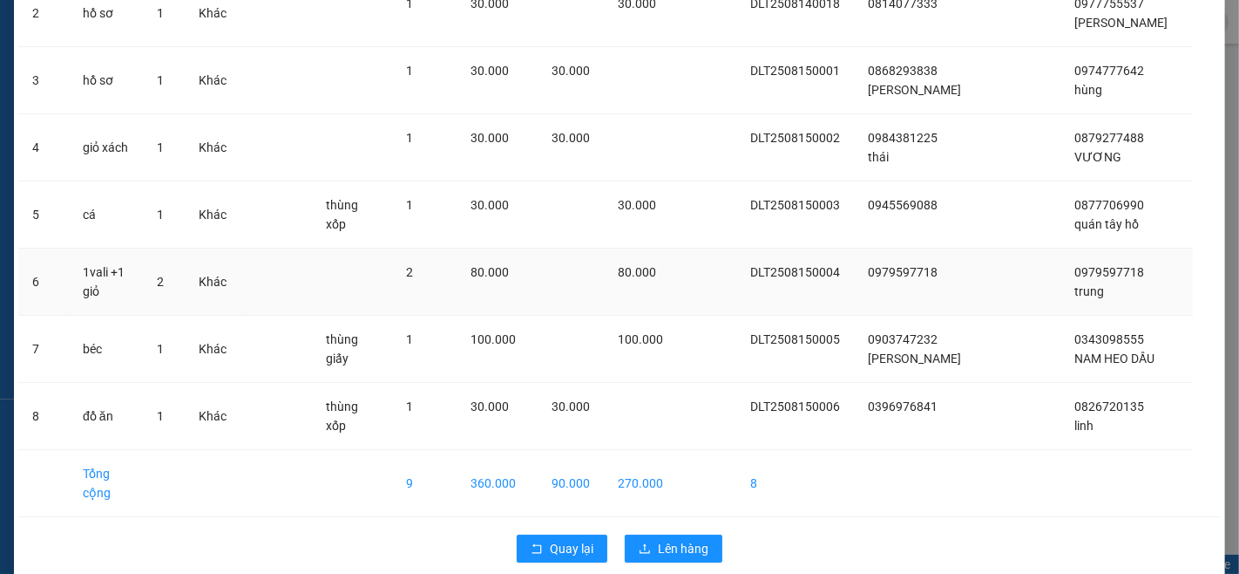
scroll to position [312, 0]
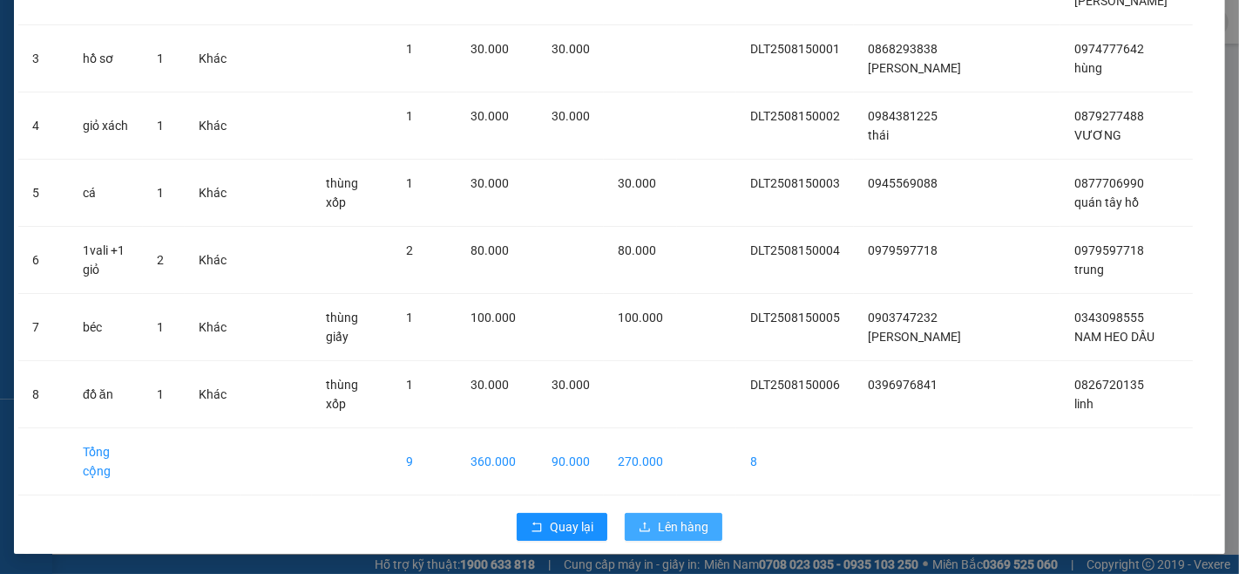
click at [666, 520] on span "Lên hàng" at bounding box center [683, 526] width 51 height 19
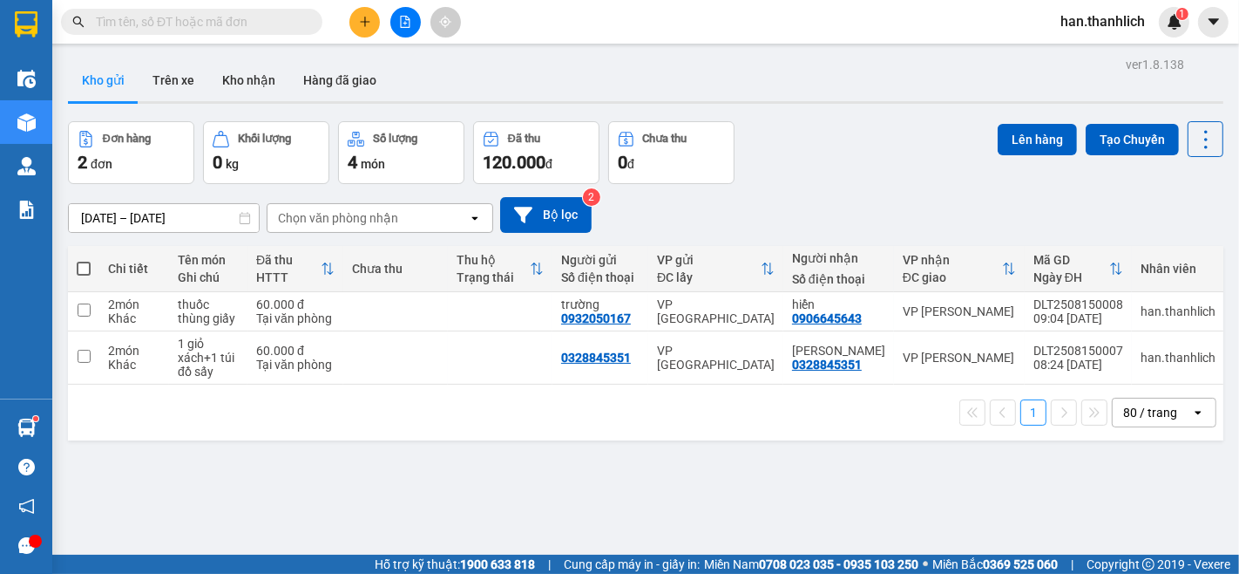
click at [367, 31] on button at bounding box center [365, 22] width 31 height 31
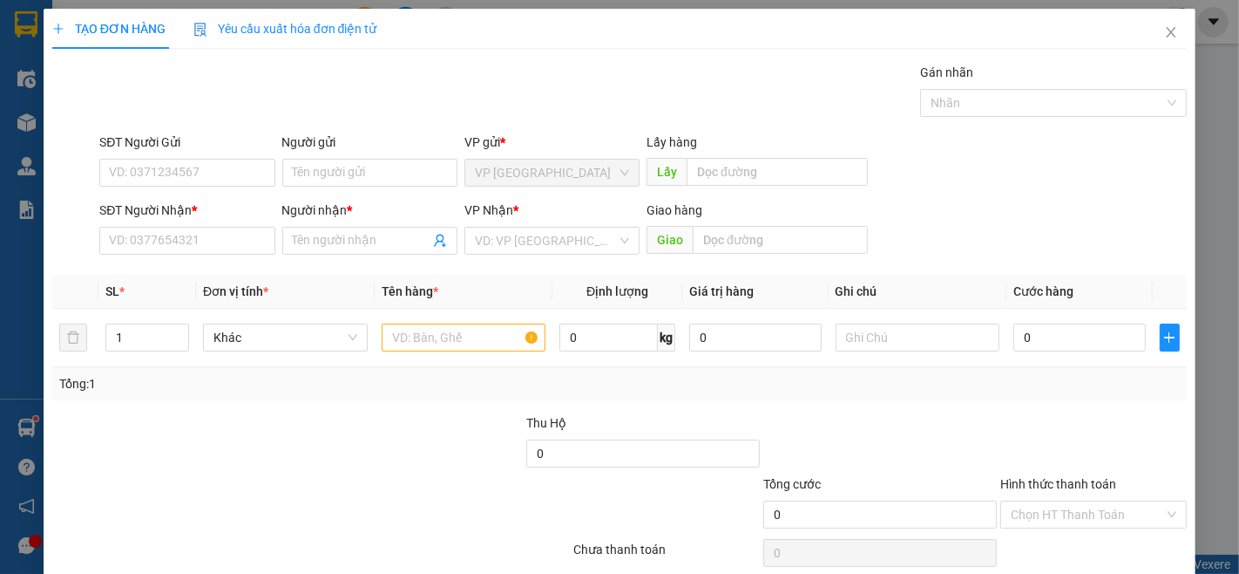
click at [159, 193] on div "SĐT Người Gửi VD: 0371234567" at bounding box center [186, 162] width 175 height 61
click at [157, 184] on input "SĐT Người Gửi" at bounding box center [186, 173] width 175 height 28
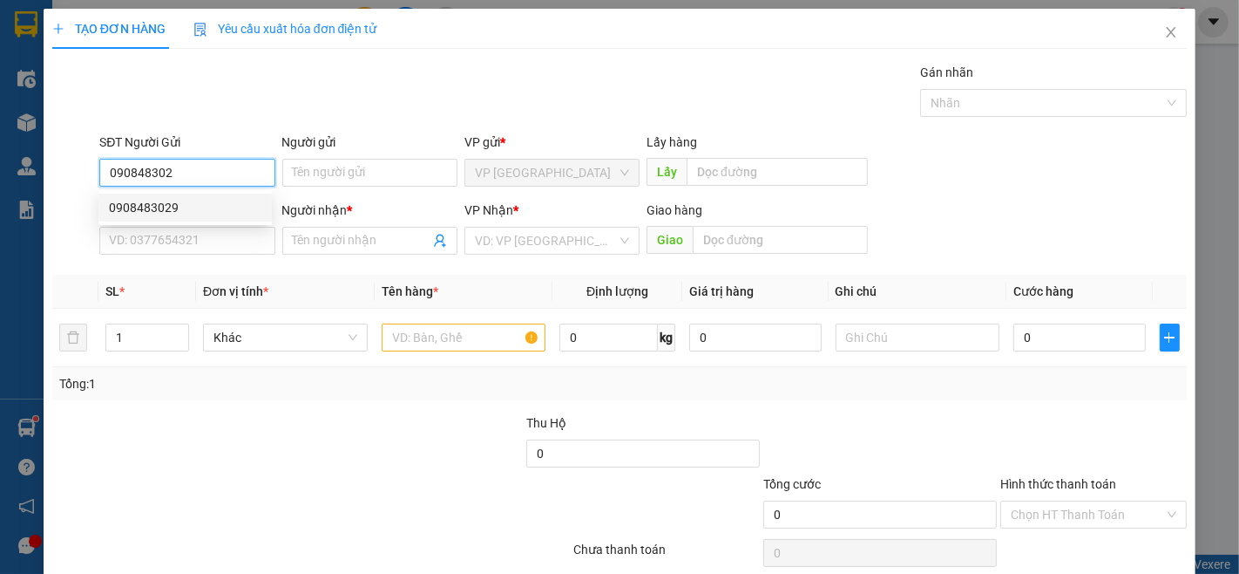
click at [128, 207] on div "0908483029" at bounding box center [185, 207] width 153 height 19
type input "0908483029"
type input "0941419995"
type input "[PERSON_NAME]"
type input "0908483029"
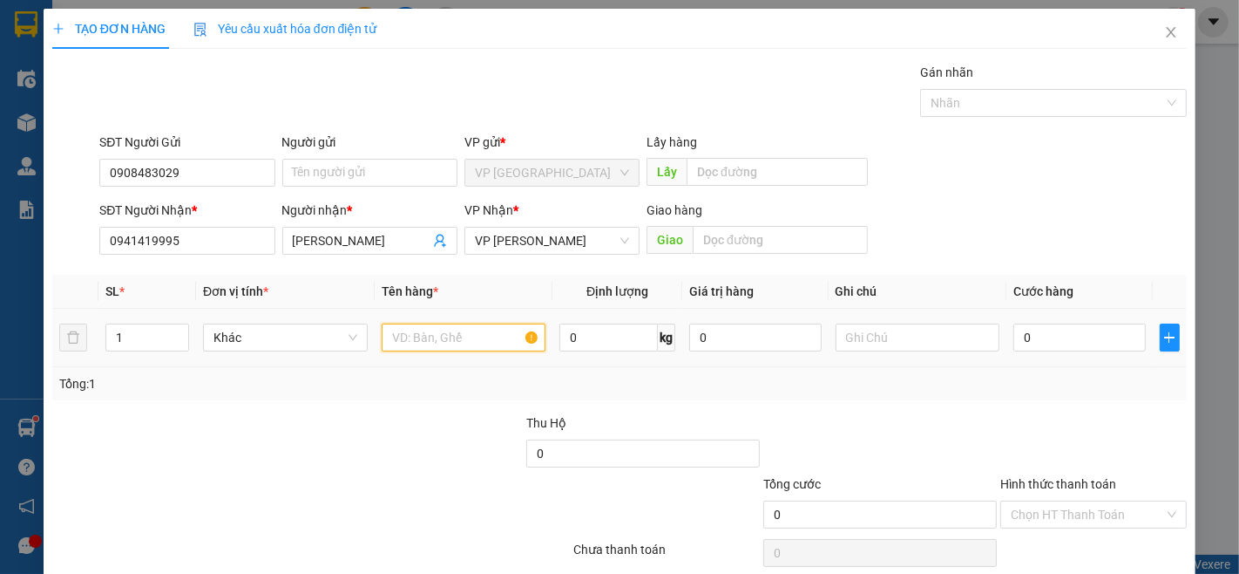
click at [433, 329] on input "text" at bounding box center [464, 337] width 165 height 28
type input "rau"
click at [1055, 316] on td "0" at bounding box center [1080, 338] width 146 height 58
click at [1069, 343] on input "0" at bounding box center [1080, 337] width 132 height 28
type input "3"
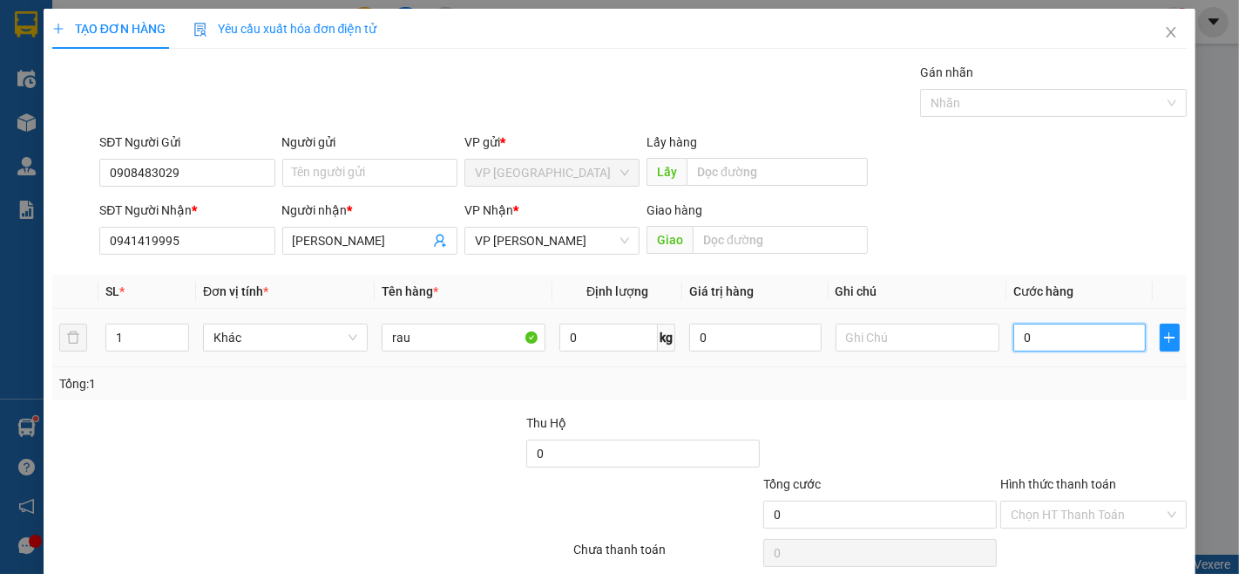
type input "3"
type input "30"
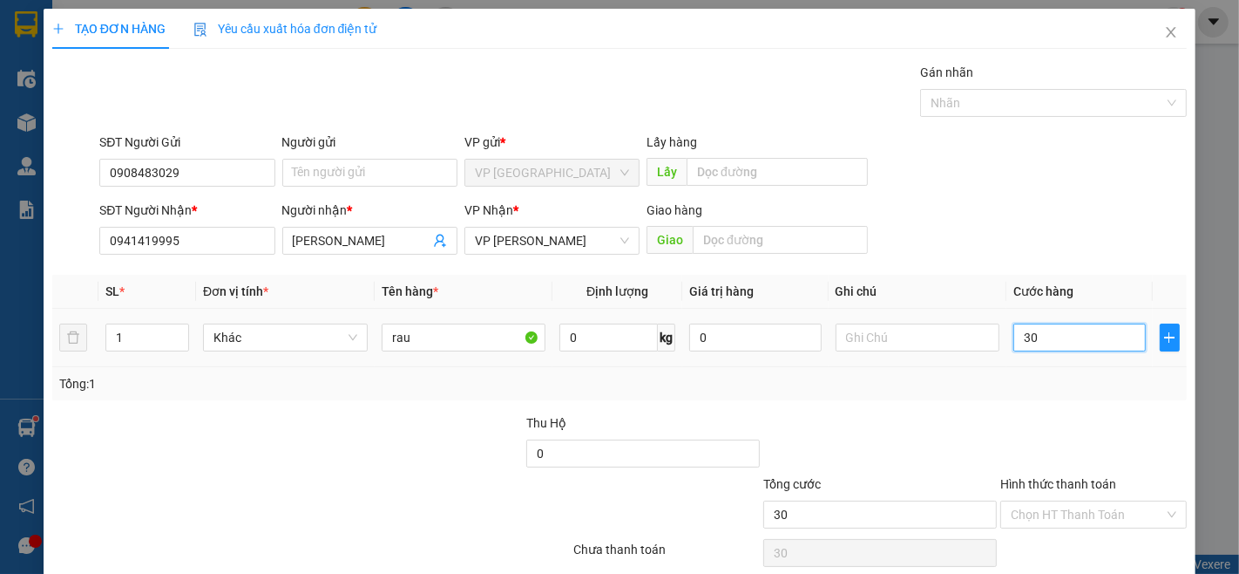
type input "300"
type input "3.000"
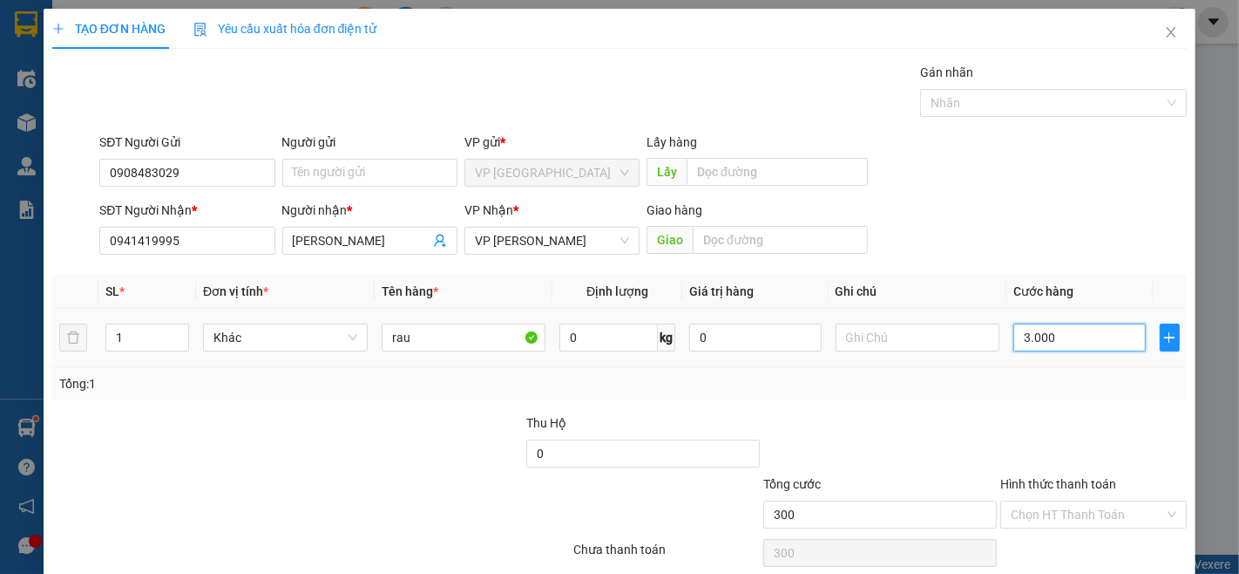
type input "3.000"
type input "30.000"
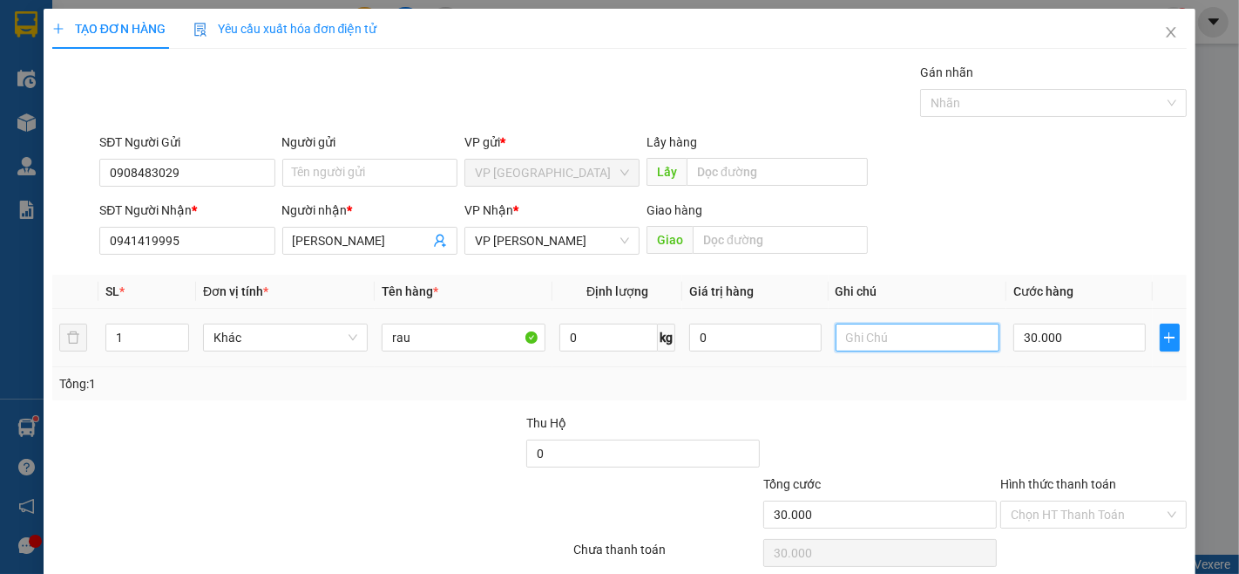
click at [858, 336] on input "text" at bounding box center [918, 337] width 165 height 28
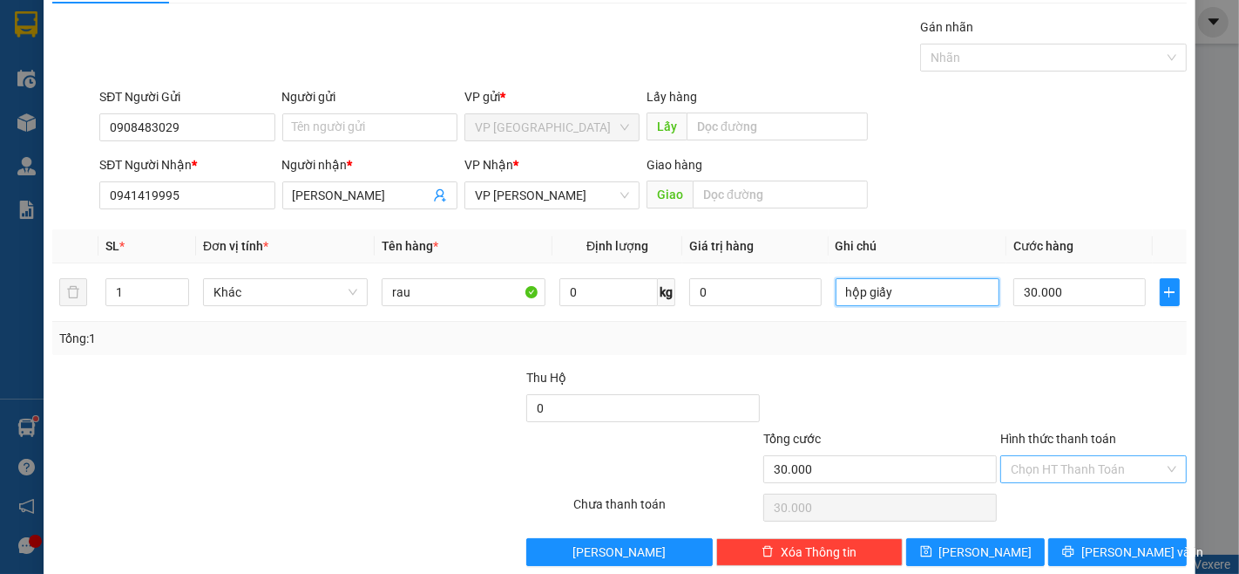
scroll to position [71, 0]
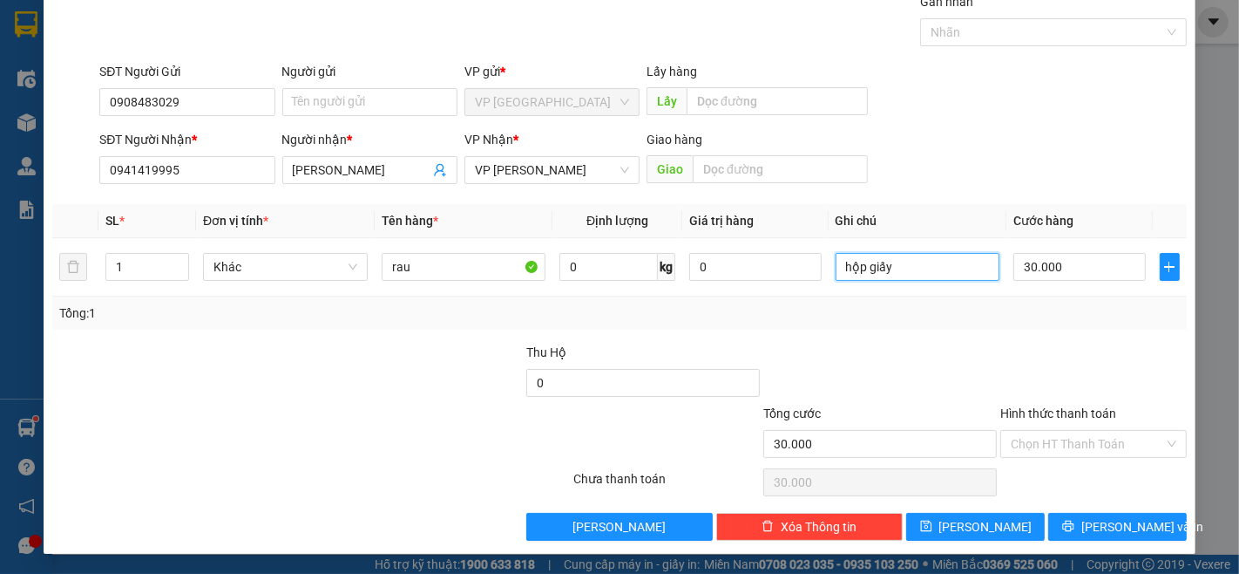
type input "hộp giấy"
click at [1053, 460] on div "Hình thức thanh toán Chọn HT Thanh Toán" at bounding box center [1094, 434] width 187 height 61
click at [1052, 453] on input "Hình thức thanh toán" at bounding box center [1087, 444] width 153 height 26
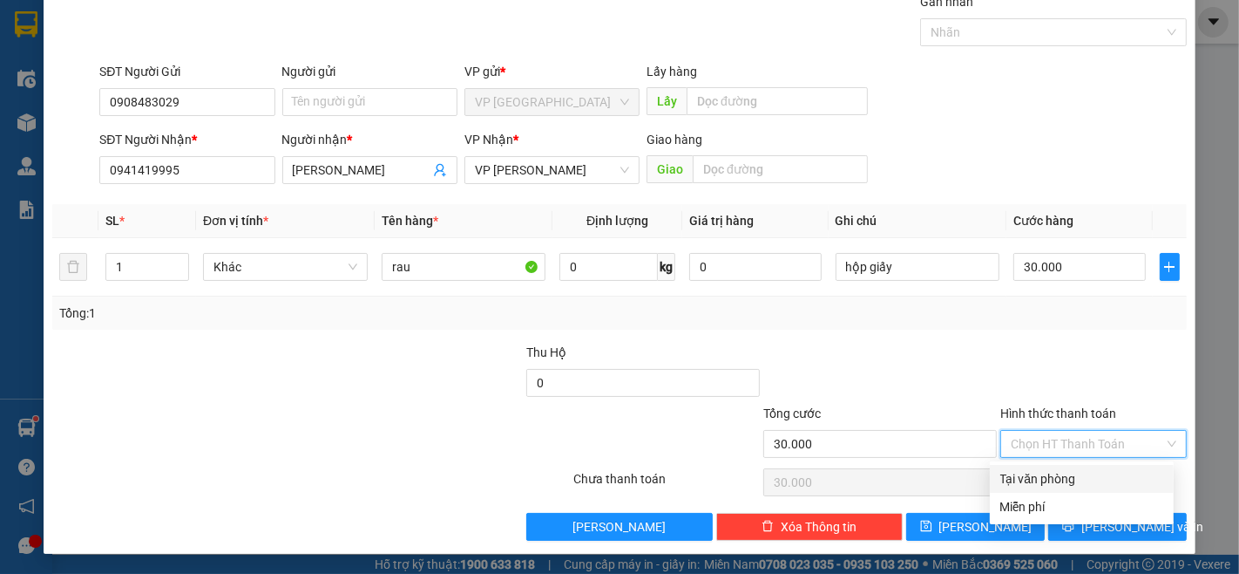
click at [1058, 482] on div "Tại văn phòng" at bounding box center [1082, 478] width 163 height 19
type input "0"
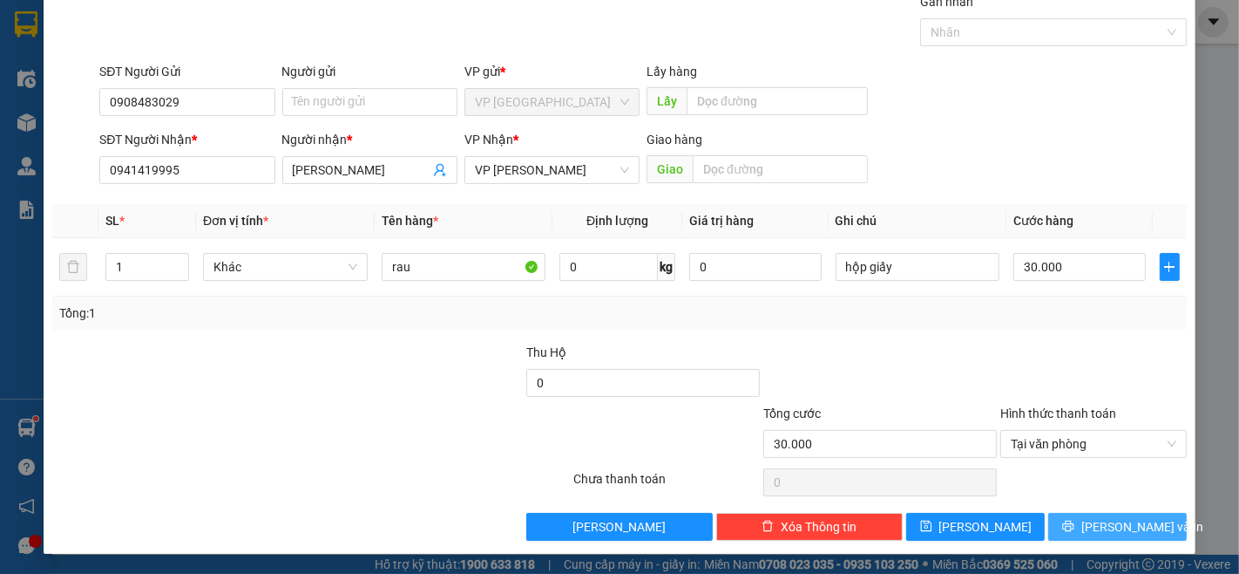
drag, startPoint x: 1083, startPoint y: 521, endPoint x: 1075, endPoint y: 533, distance: 15.0
click at [1083, 525] on button "[PERSON_NAME] và In" at bounding box center [1118, 527] width 139 height 28
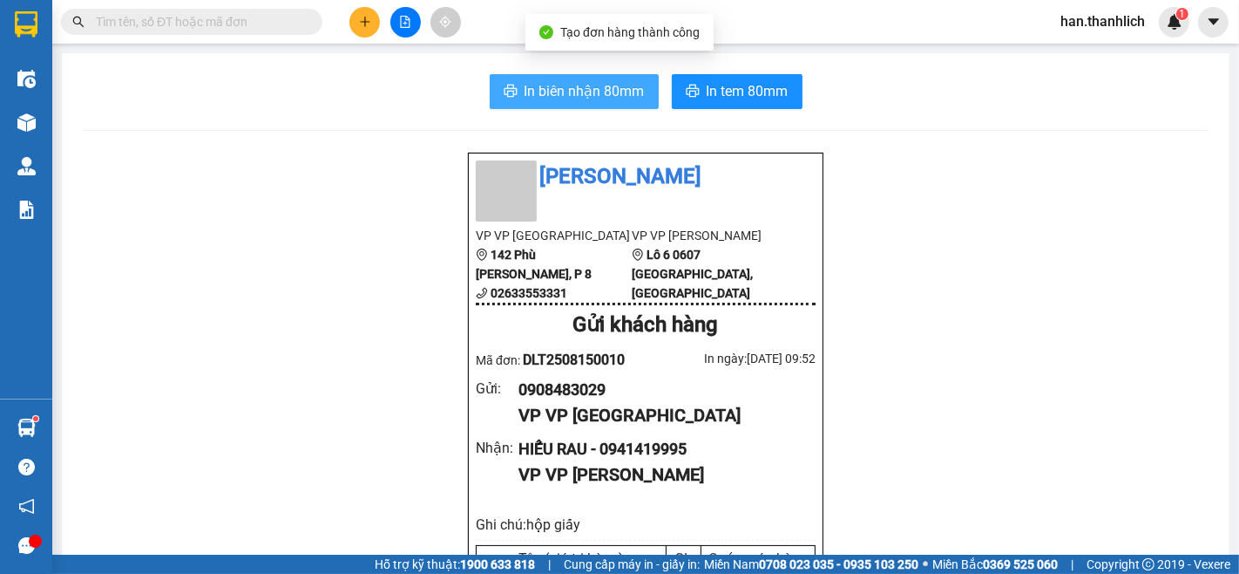
click at [569, 97] on span "In biên nhận 80mm" at bounding box center [585, 91] width 120 height 22
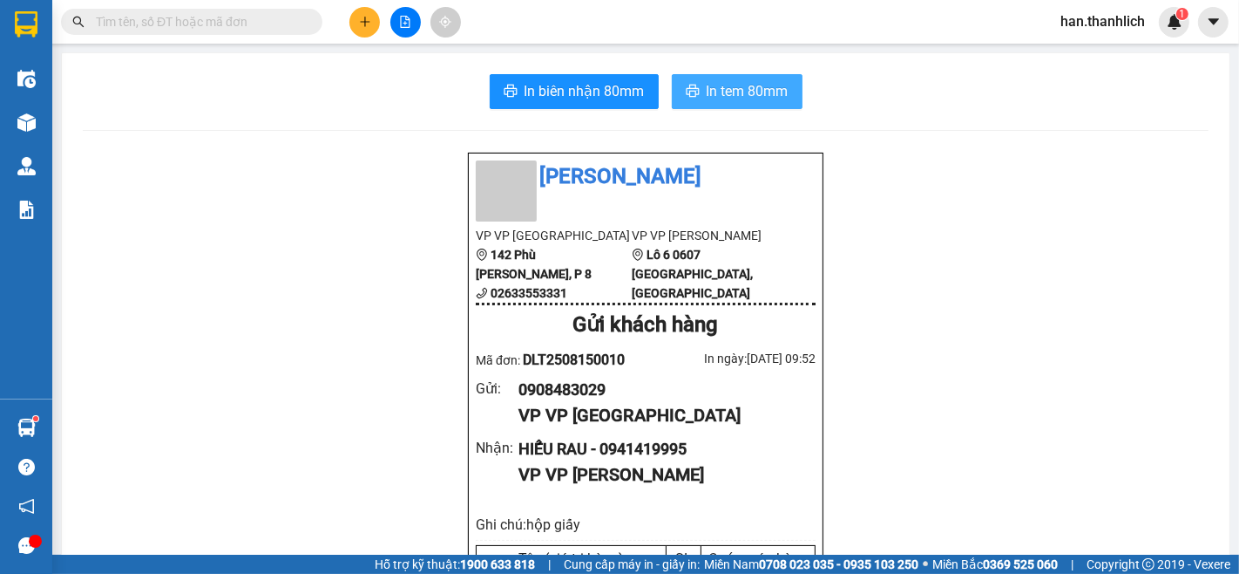
click at [730, 103] on button "In tem 80mm" at bounding box center [737, 91] width 131 height 35
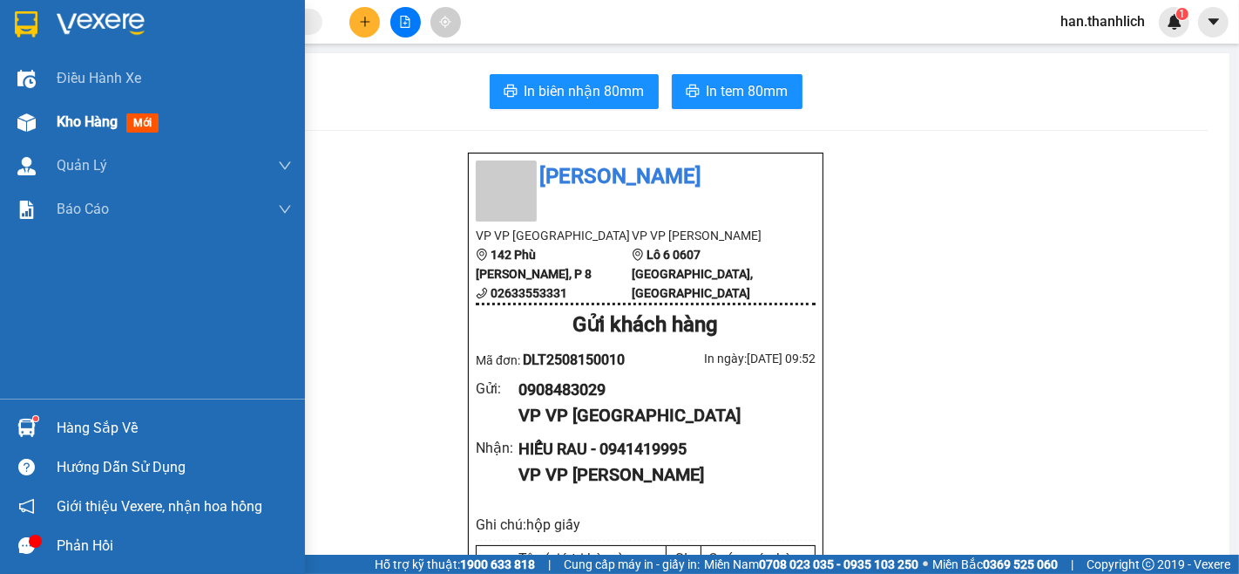
click at [99, 124] on span "Kho hàng" at bounding box center [87, 121] width 61 height 17
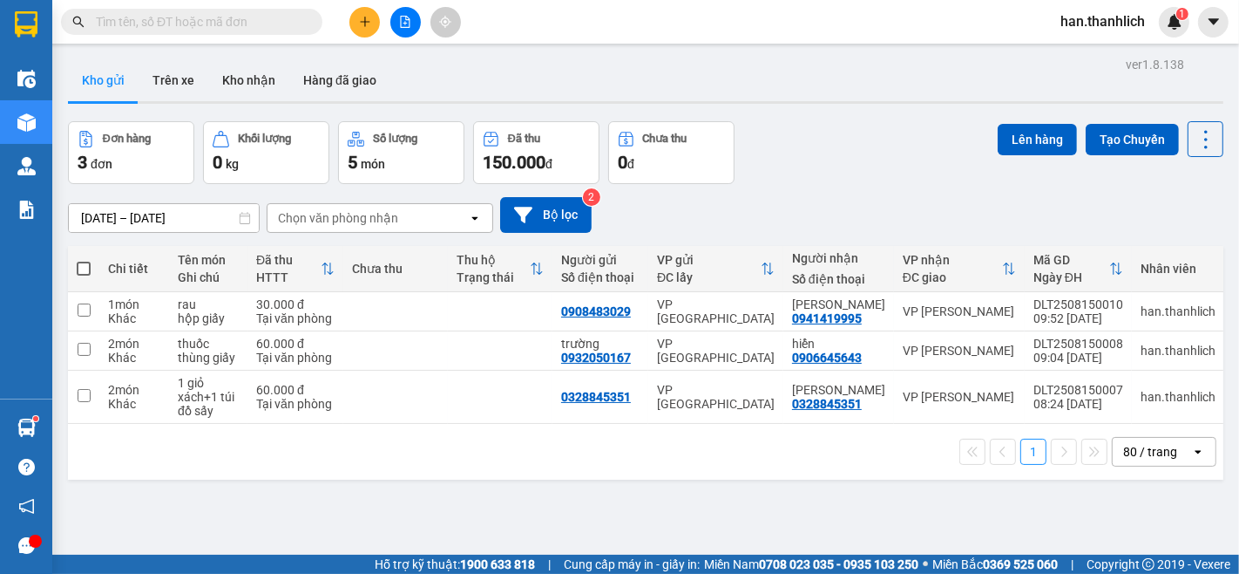
click at [361, 26] on icon "plus" at bounding box center [365, 22] width 12 height 12
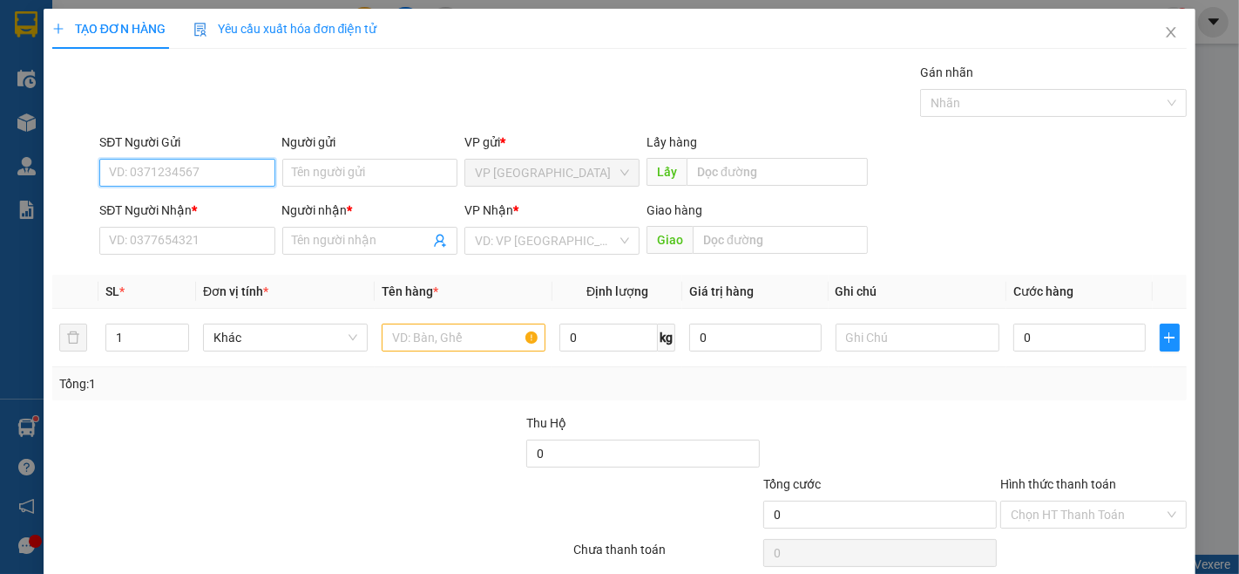
click at [240, 174] on input "SĐT Người Gửi" at bounding box center [186, 173] width 175 height 28
type input "0949979934"
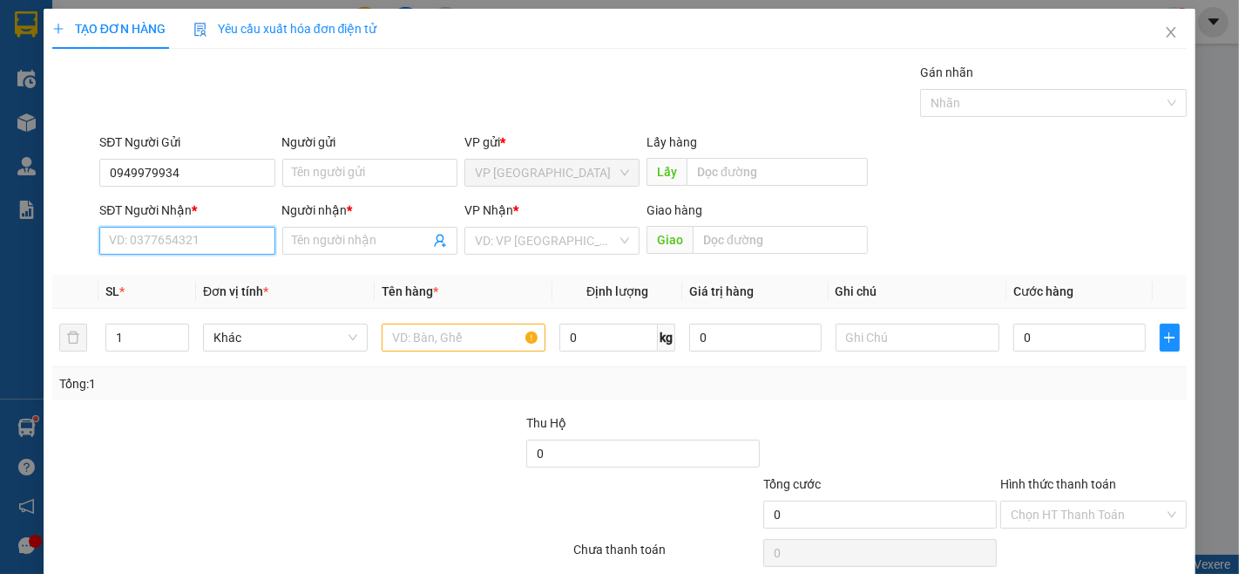
click at [168, 242] on input "SĐT Người Nhận *" at bounding box center [186, 241] width 175 height 28
type input "0912002234"
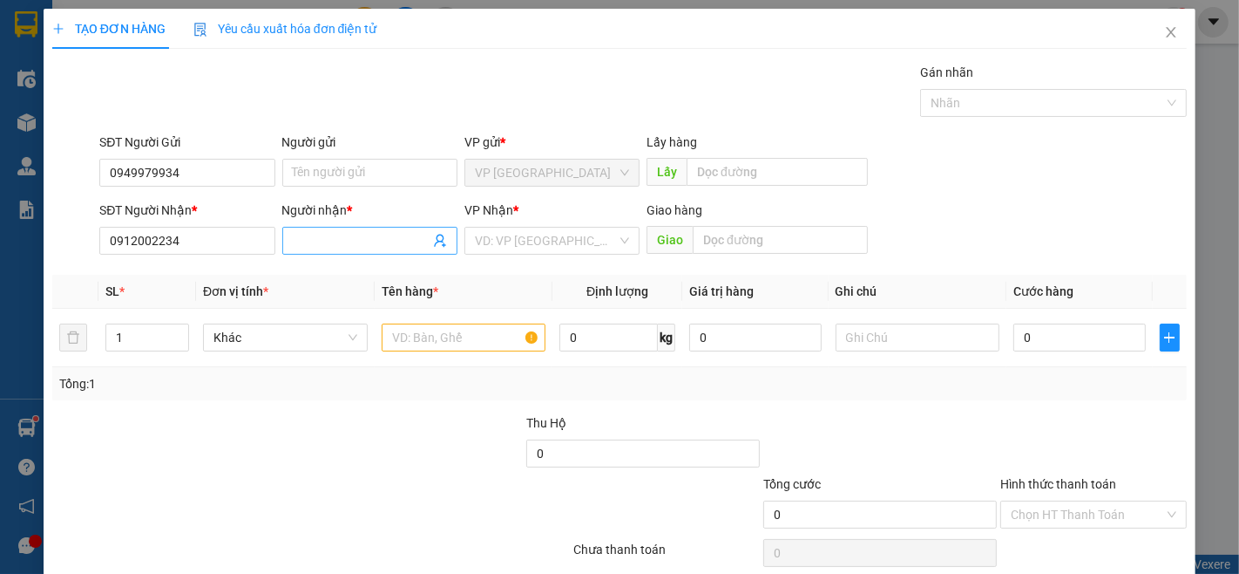
click at [306, 239] on input "Người nhận *" at bounding box center [361, 240] width 137 height 19
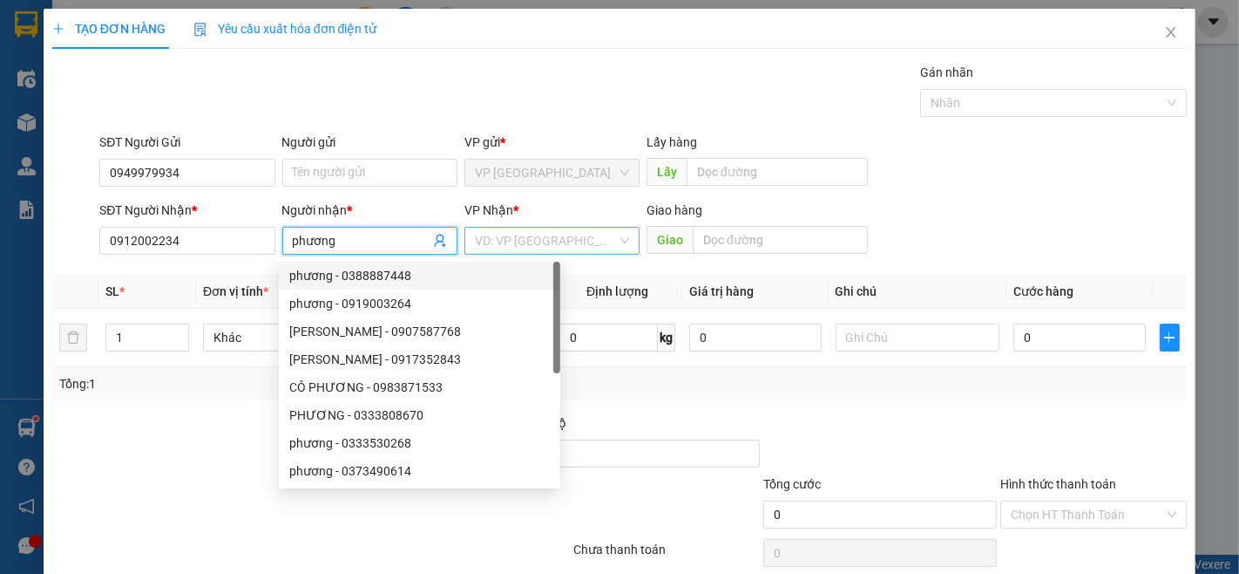
type input "phương"
click at [528, 246] on input "search" at bounding box center [546, 240] width 142 height 26
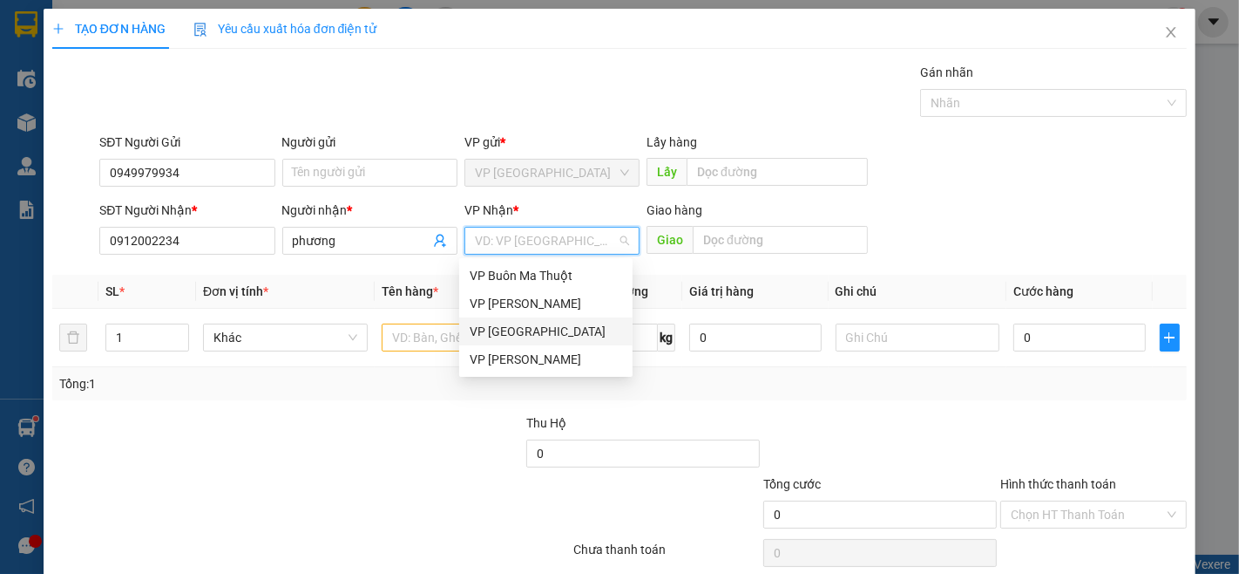
click at [542, 332] on div "VP [GEOGRAPHIC_DATA]" at bounding box center [546, 331] width 153 height 19
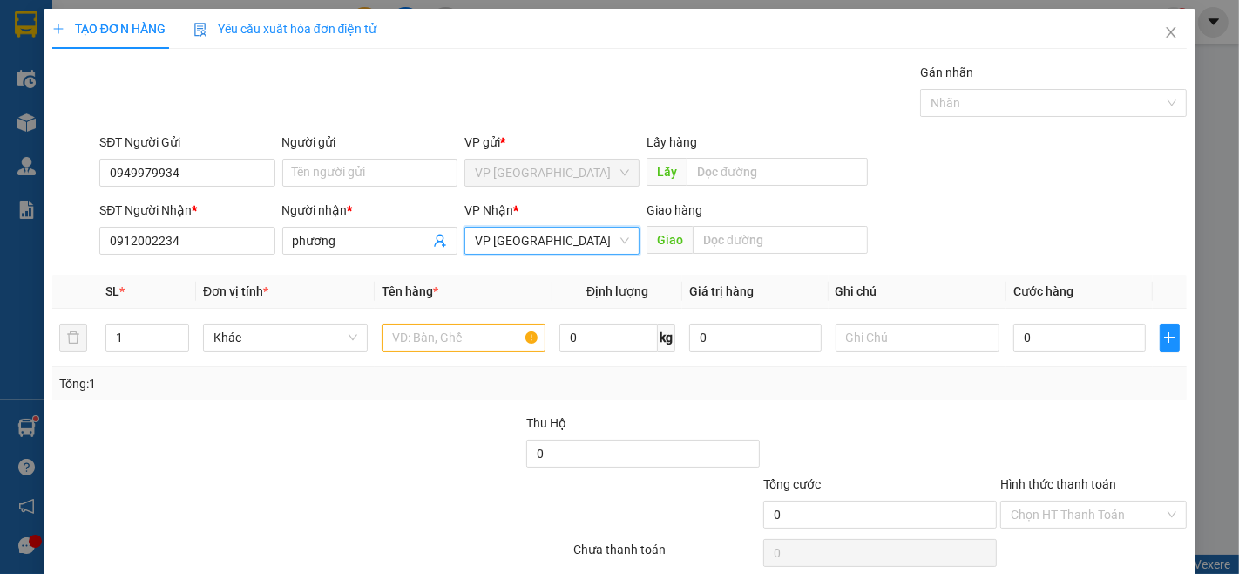
click at [549, 245] on span "VP [GEOGRAPHIC_DATA]" at bounding box center [552, 240] width 154 height 26
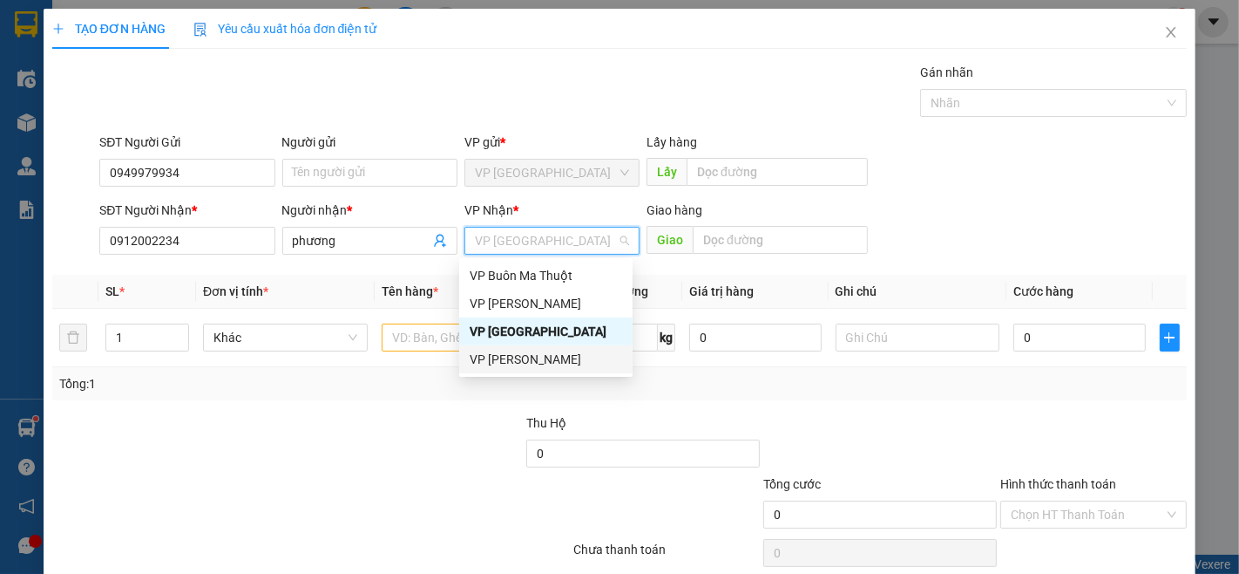
click at [539, 354] on div "VP [PERSON_NAME]" at bounding box center [546, 359] width 153 height 19
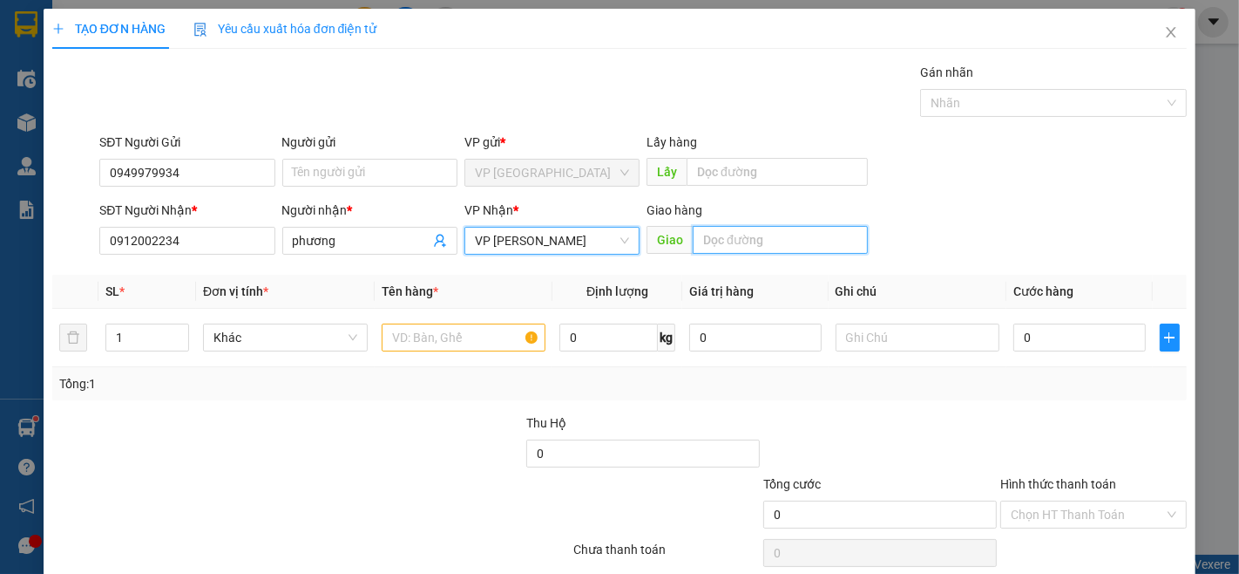
click at [755, 247] on input "text" at bounding box center [780, 240] width 175 height 28
type input "hồng liêm"
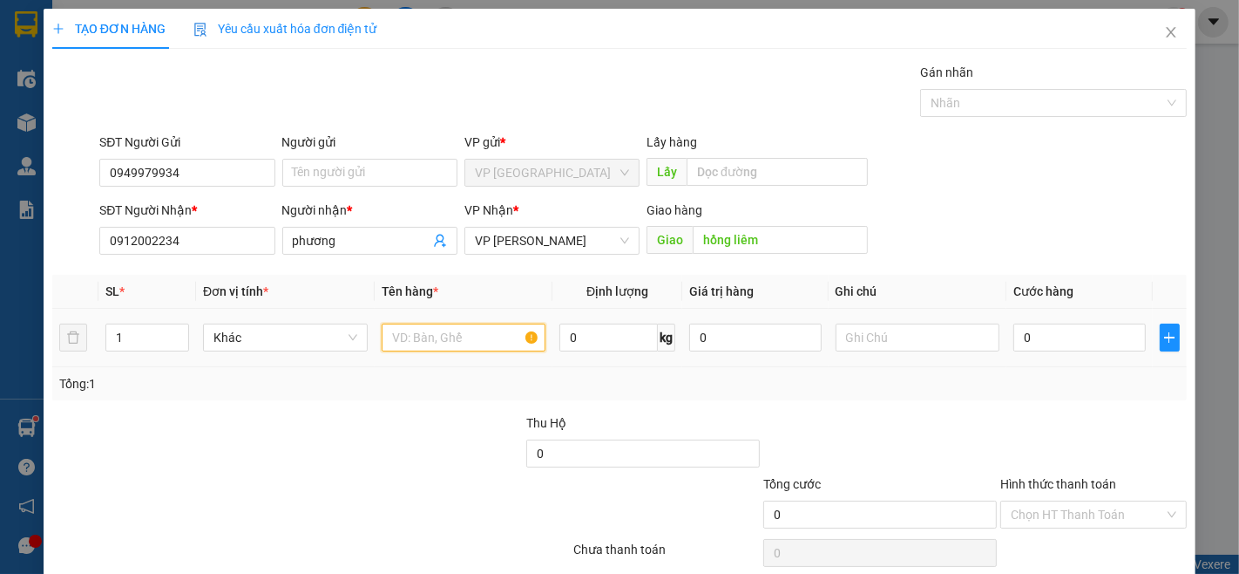
click at [443, 343] on input "text" at bounding box center [464, 337] width 165 height 28
type input "d"
type input "đồ em bé"
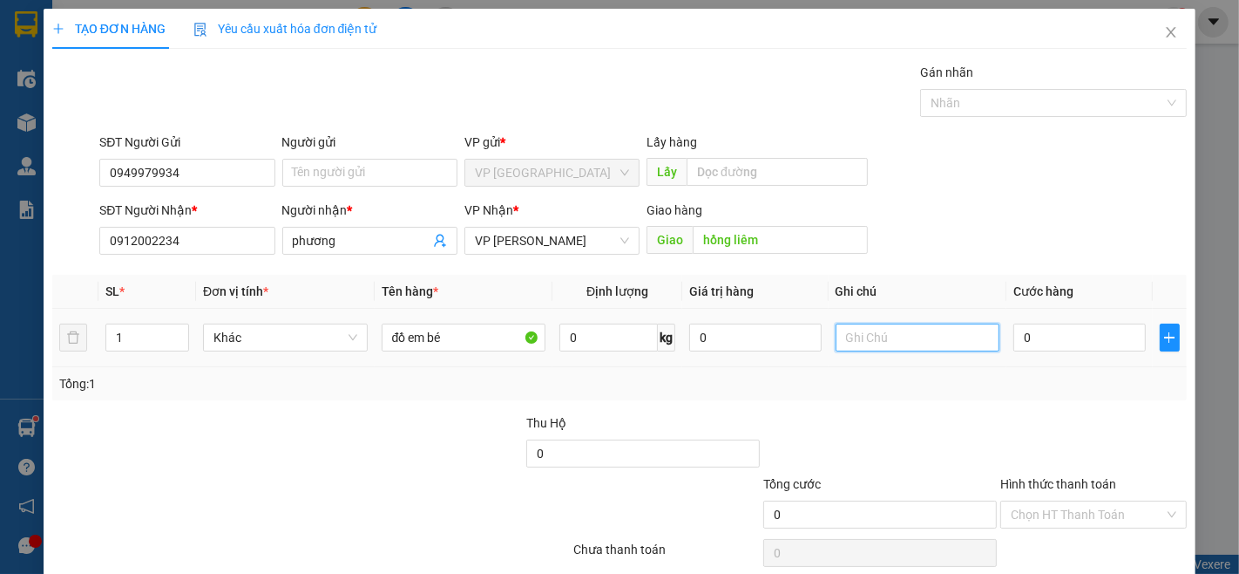
click at [911, 341] on input "text" at bounding box center [918, 337] width 165 height 28
type input "bọc lớn"
click at [1036, 340] on input "0" at bounding box center [1080, 337] width 132 height 28
type input "6"
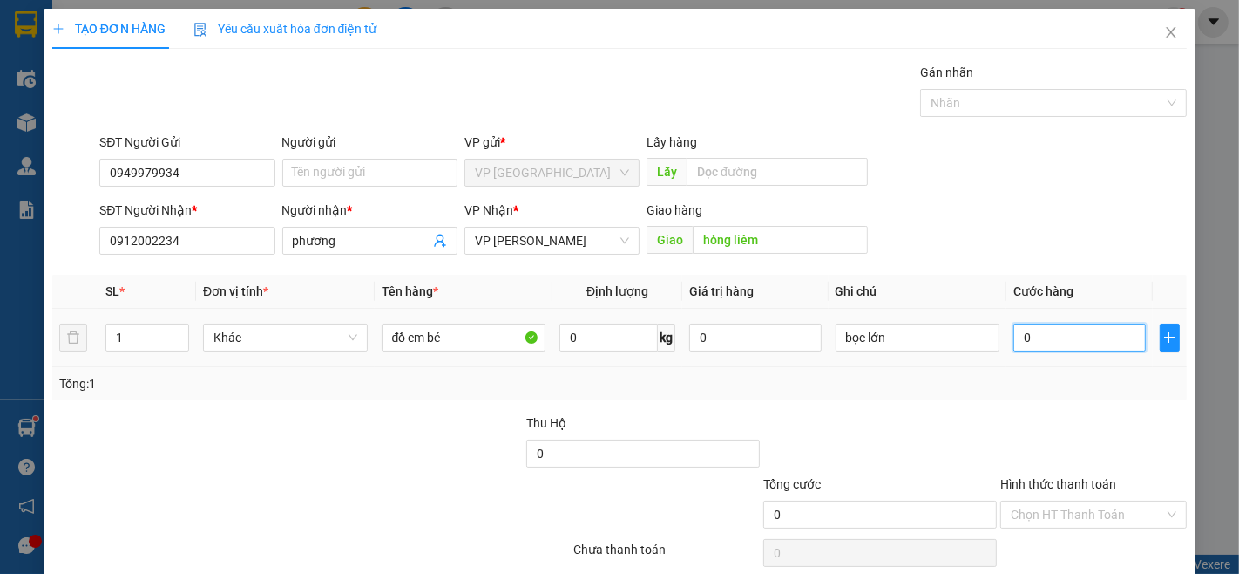
type input "6"
type input "60"
type input "600"
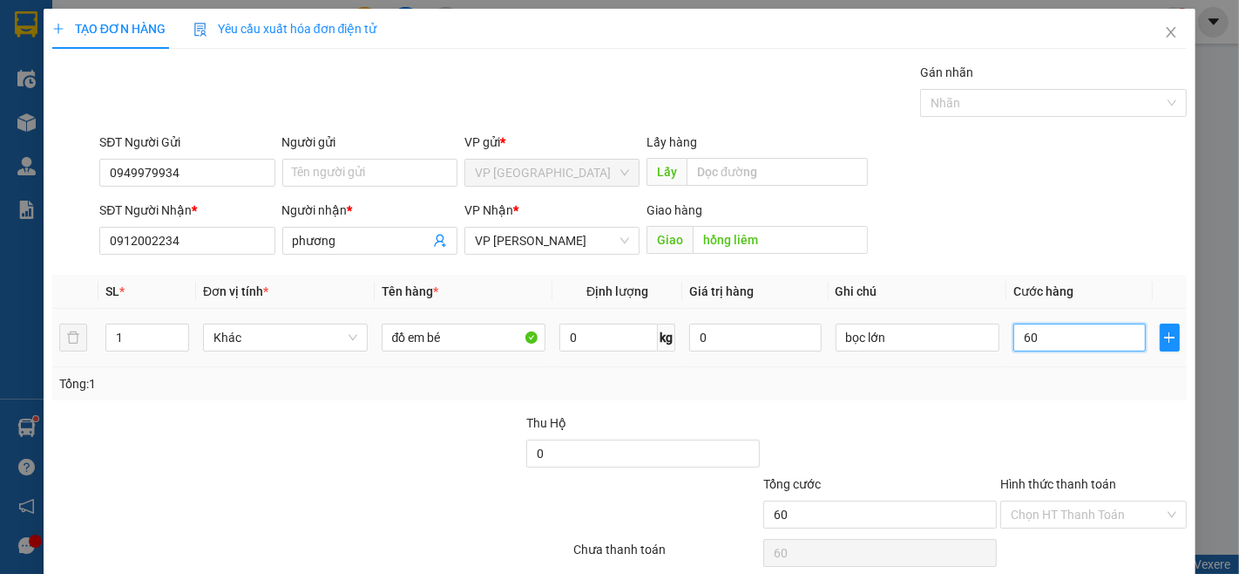
type input "600"
type input "6.000"
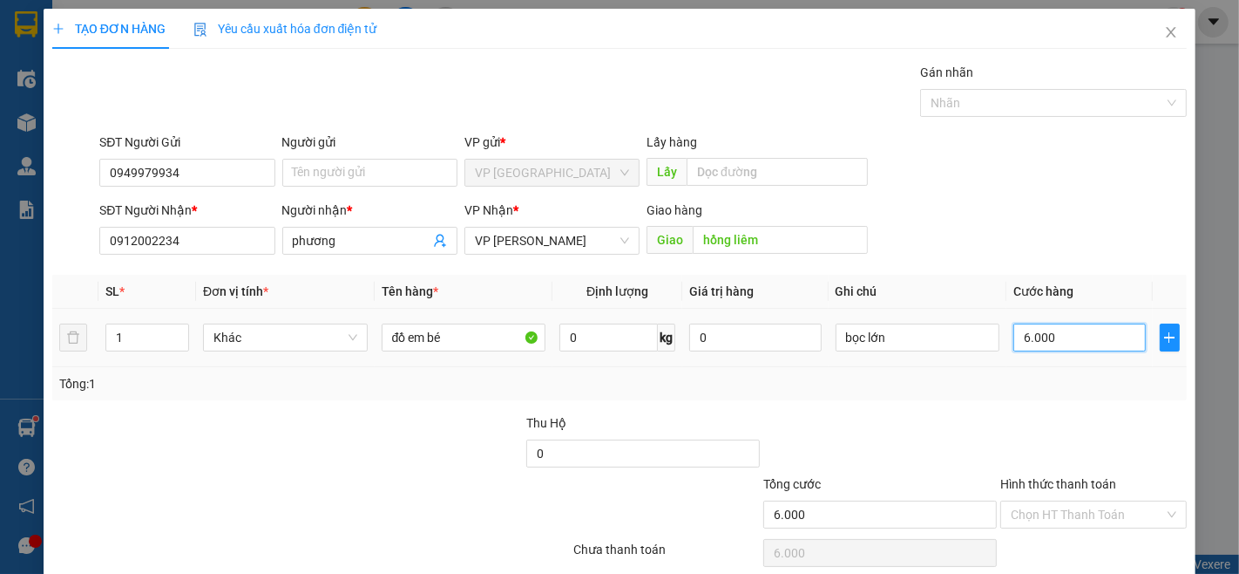
type input "60.000"
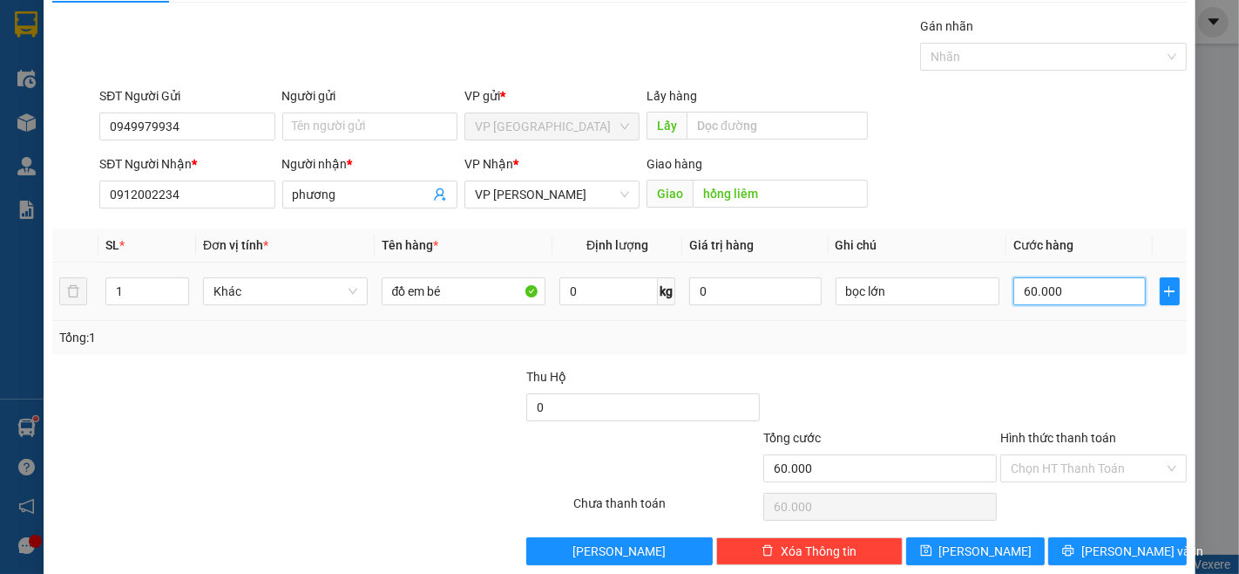
scroll to position [71, 0]
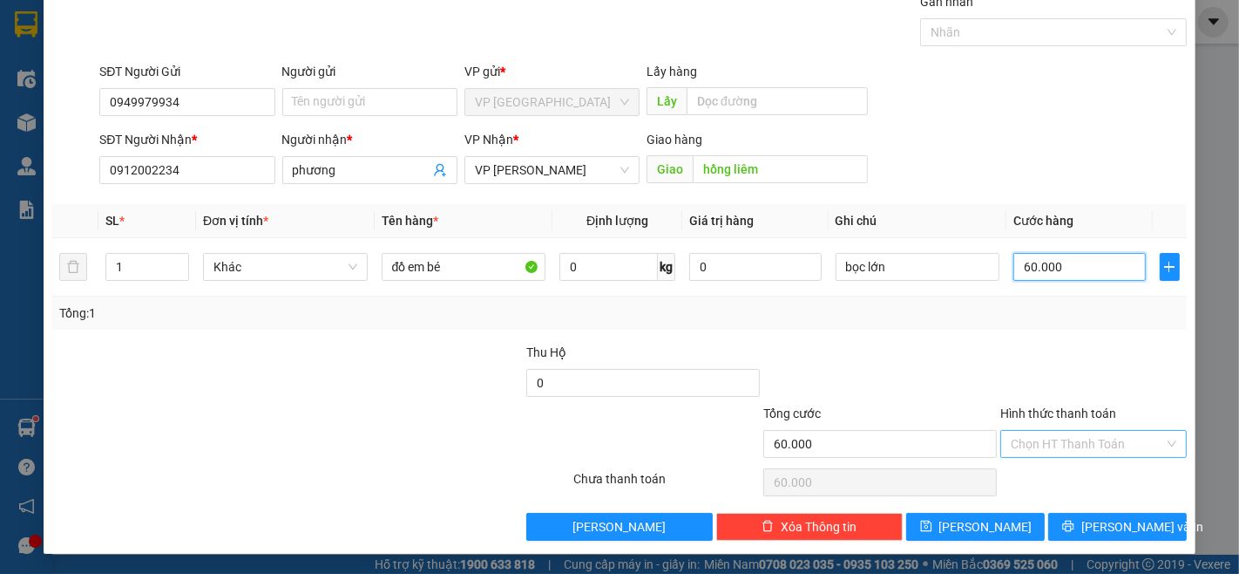
type input "60.000"
click at [1011, 439] on input "Hình thức thanh toán" at bounding box center [1087, 444] width 153 height 26
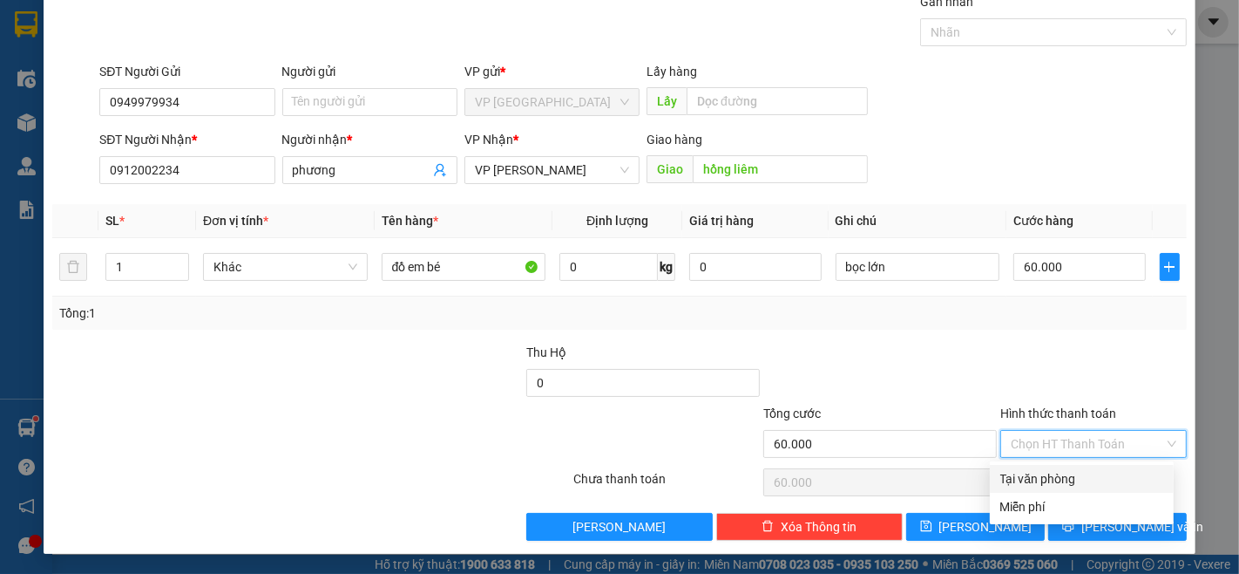
click at [1056, 469] on div "Tại văn phòng" at bounding box center [1082, 478] width 163 height 19
type input "0"
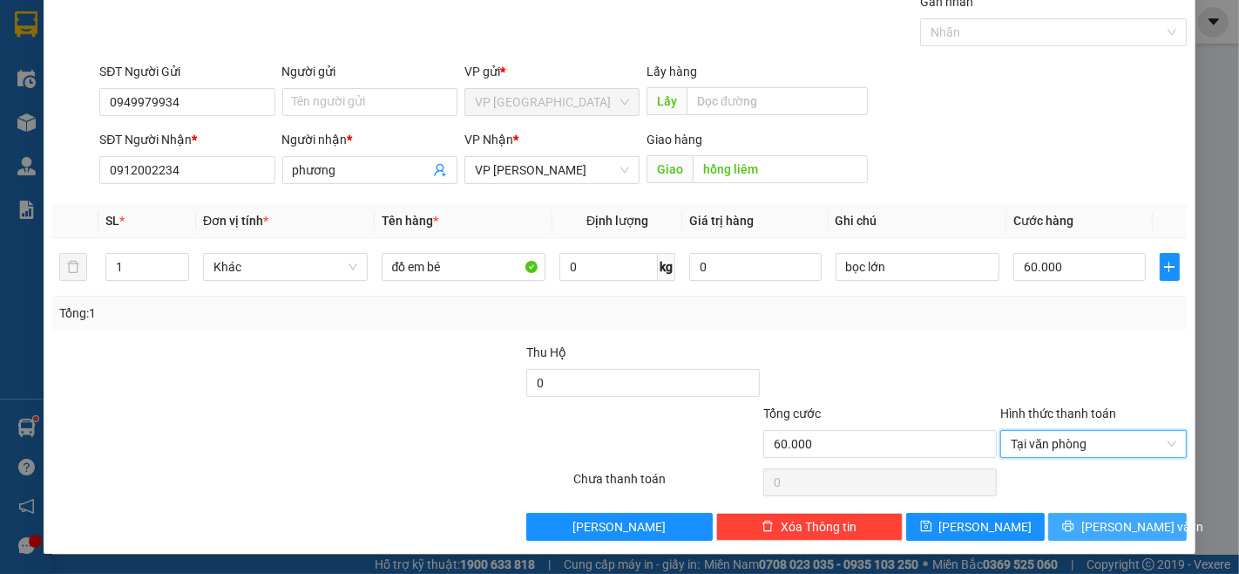
click at [1134, 536] on button "[PERSON_NAME] và In" at bounding box center [1118, 527] width 139 height 28
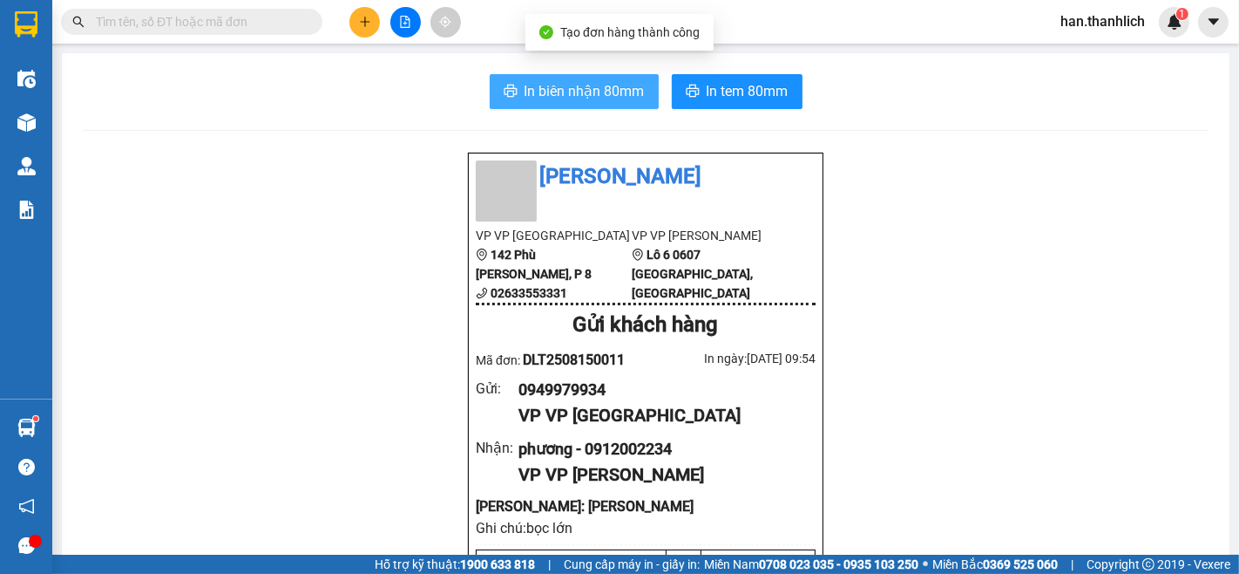
click at [572, 79] on button "In biên nhận 80mm" at bounding box center [574, 91] width 169 height 35
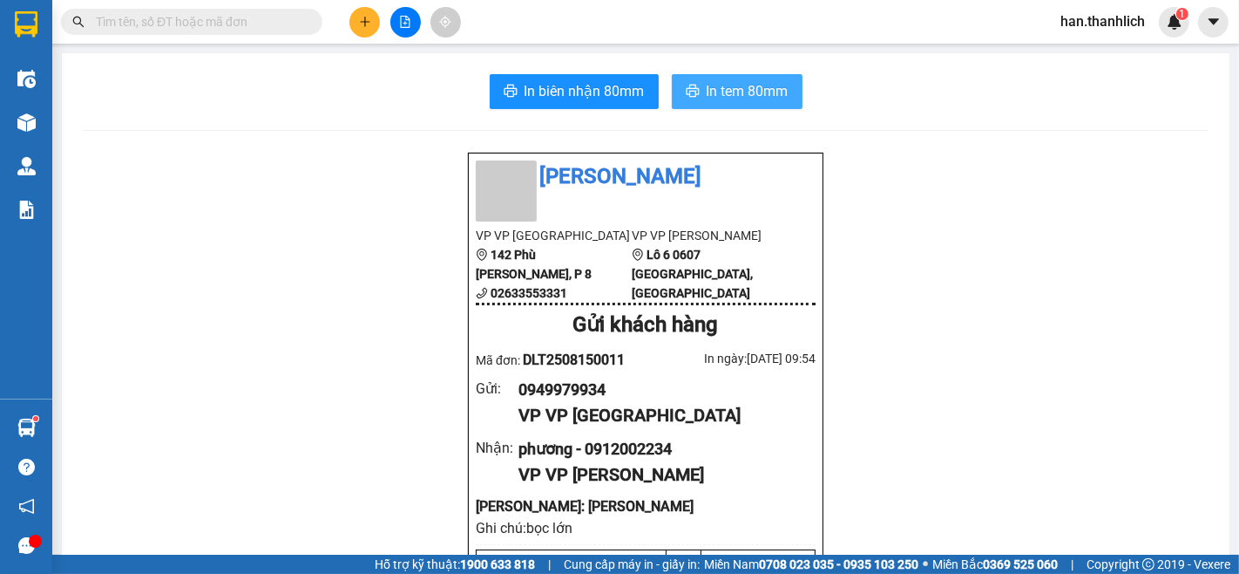
click at [724, 79] on button "In tem 80mm" at bounding box center [737, 91] width 131 height 35
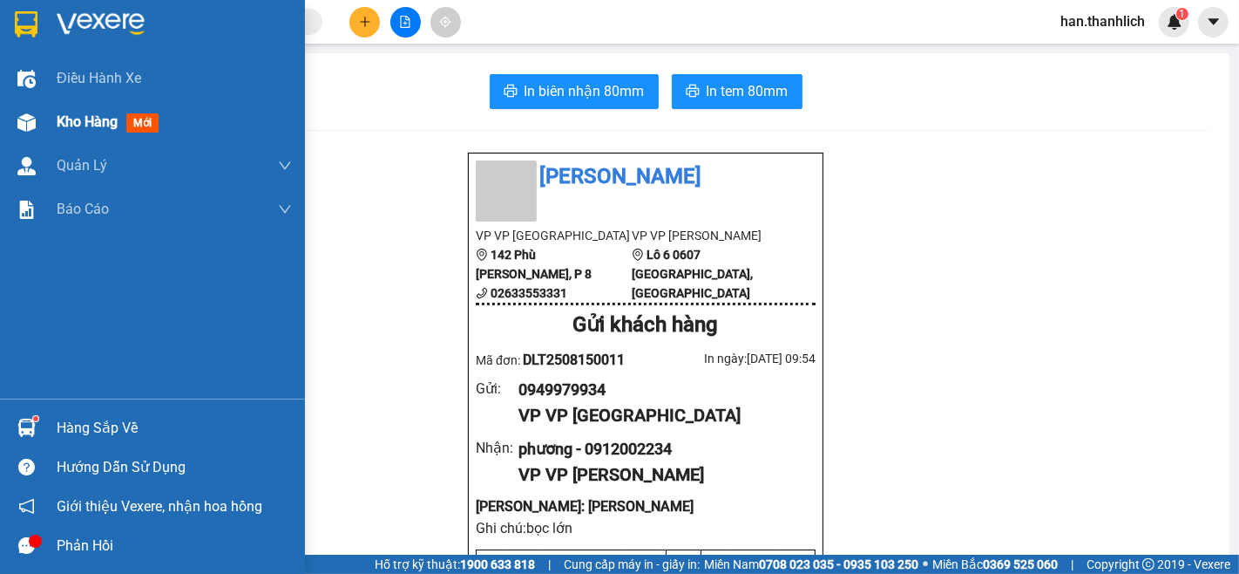
click at [31, 110] on div at bounding box center [26, 122] width 31 height 31
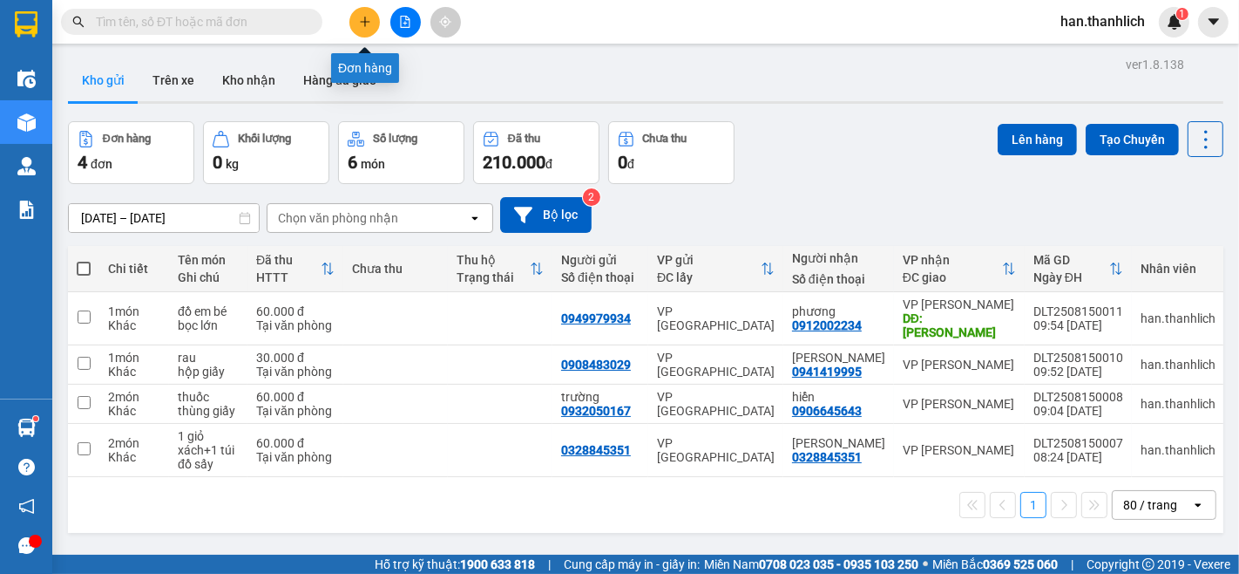
click at [363, 26] on icon "plus" at bounding box center [365, 22] width 12 height 12
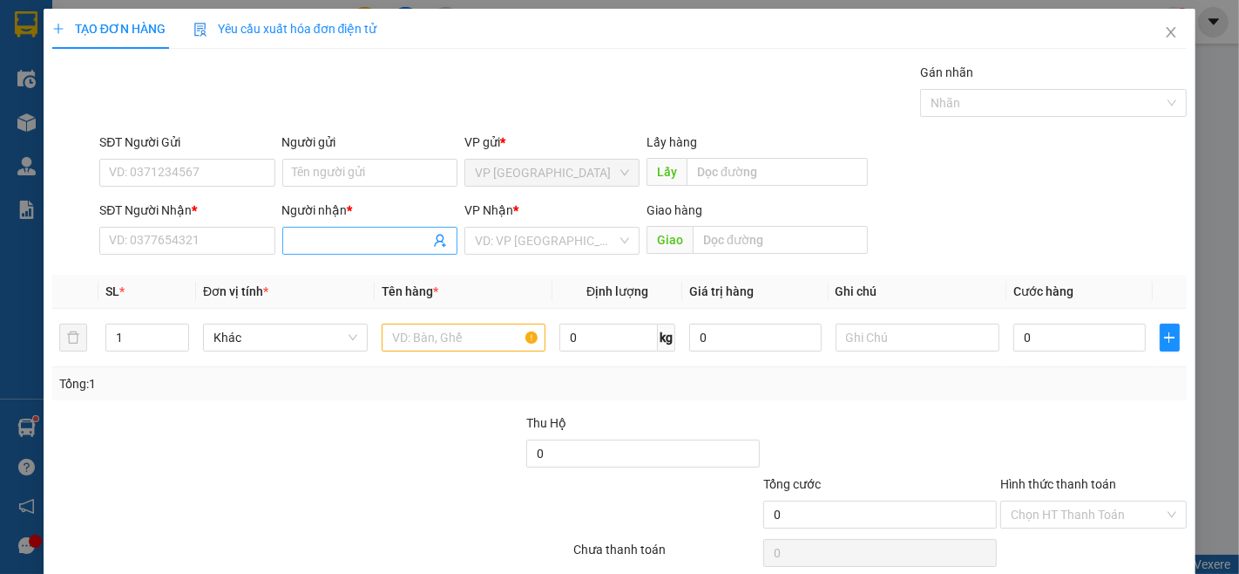
click at [338, 238] on input "Người nhận *" at bounding box center [361, 240] width 137 height 19
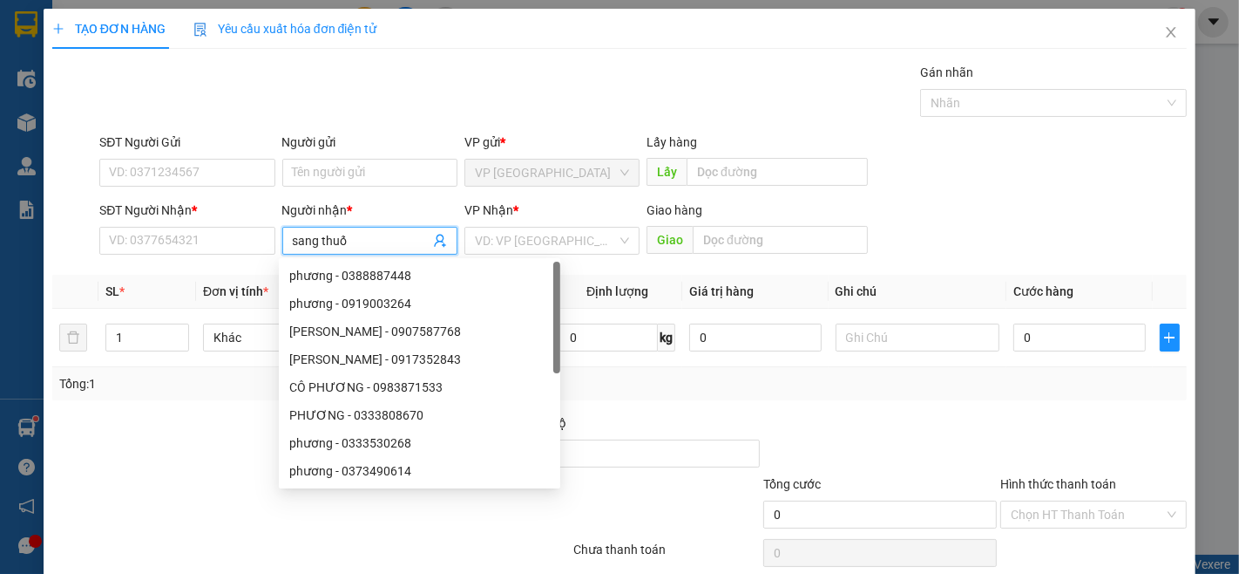
type input "sang thuốc"
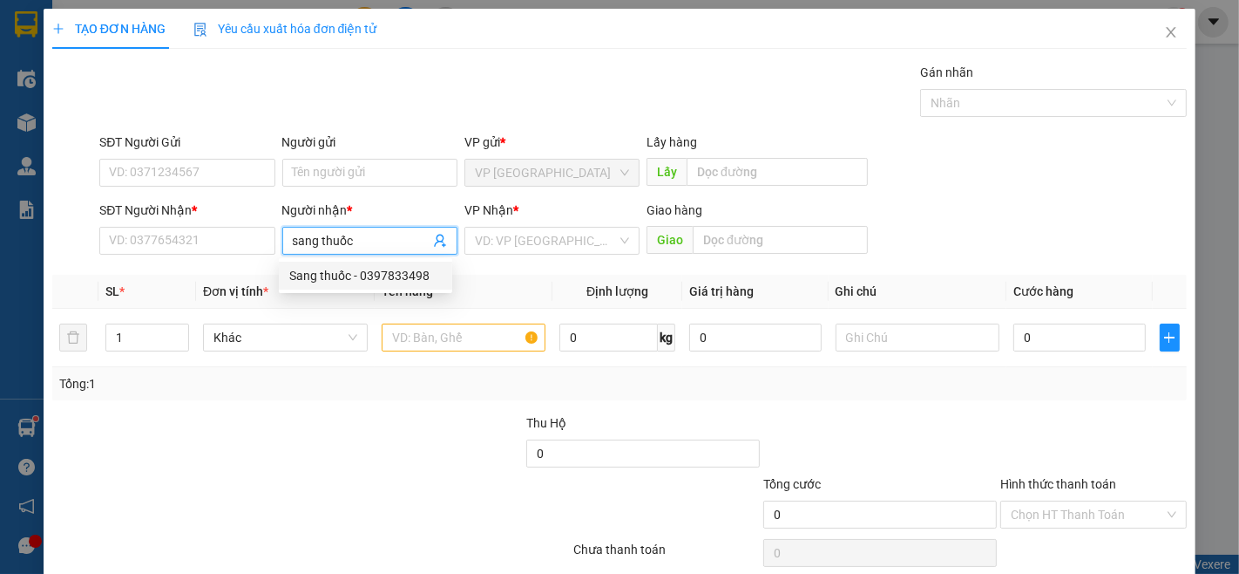
click at [343, 275] on div "Sang thuốc - 0397833498" at bounding box center [365, 275] width 153 height 19
type input "0397833498"
type input "Sang thuốc"
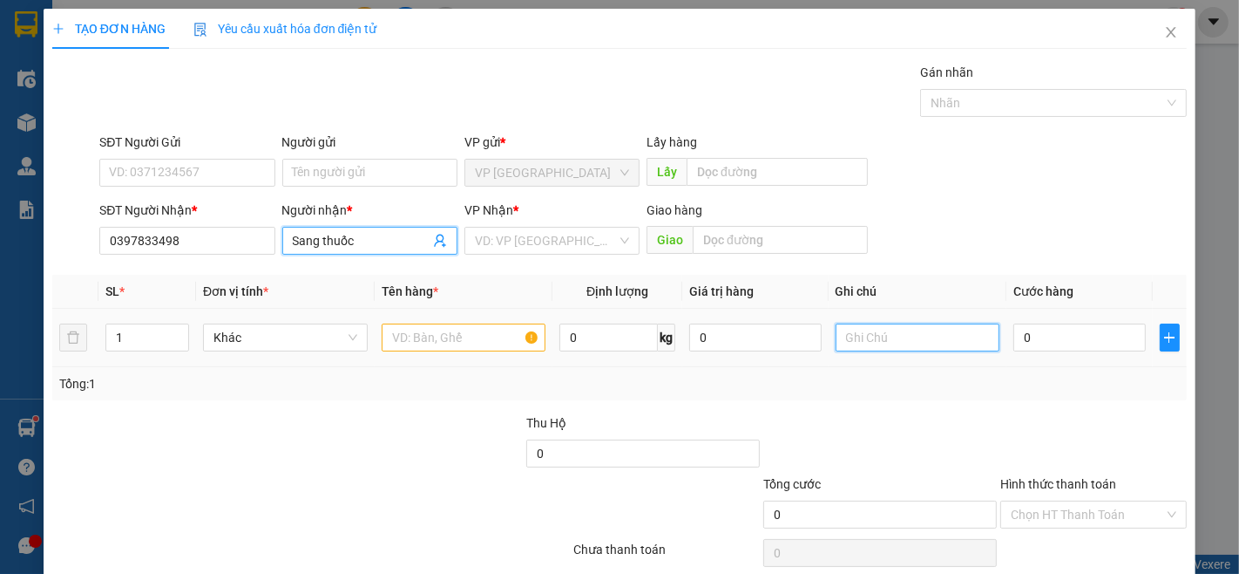
click at [937, 341] on input "text" at bounding box center [918, 337] width 165 height 28
type input "h"
click at [459, 340] on input "text" at bounding box center [464, 337] width 165 height 28
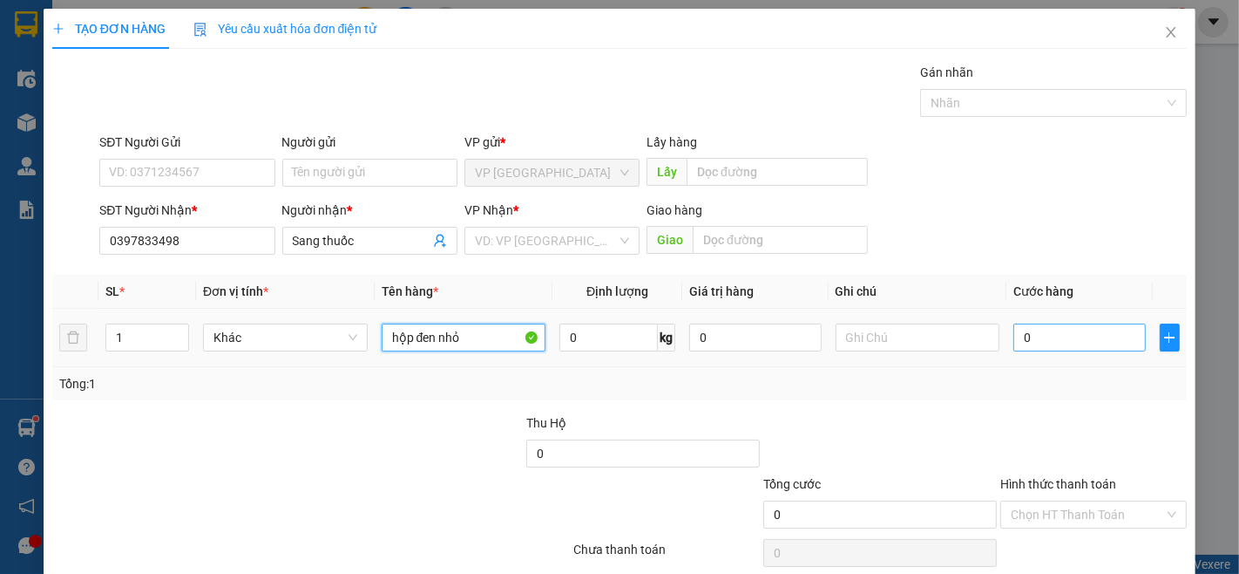
type input "hộp đen nhỏ"
type input "2"
type input "20"
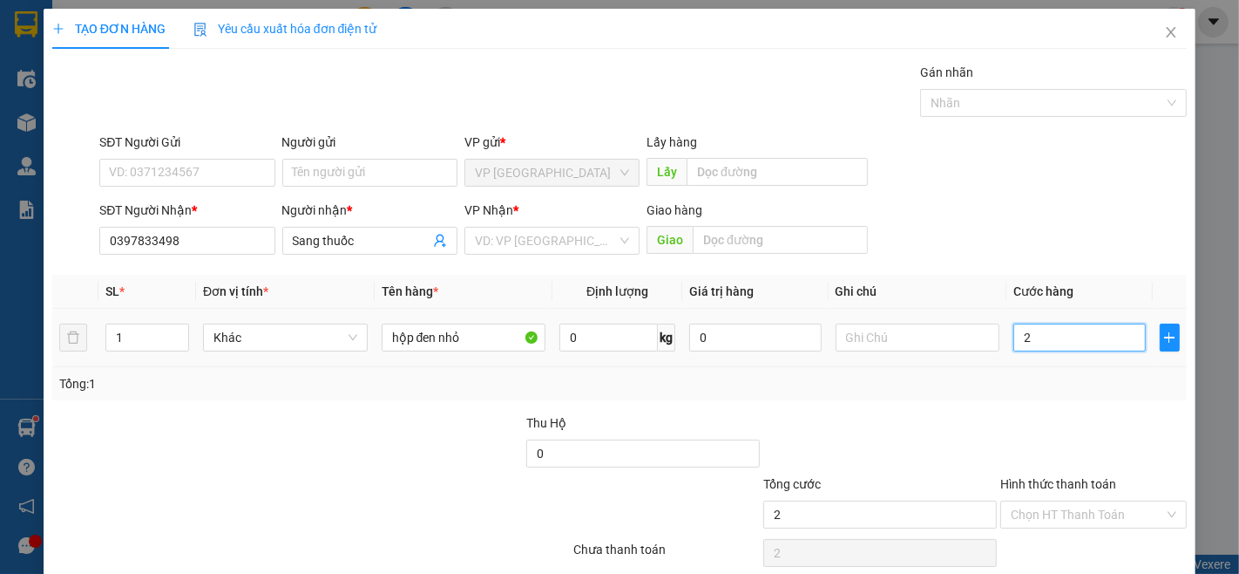
type input "20"
type input "200"
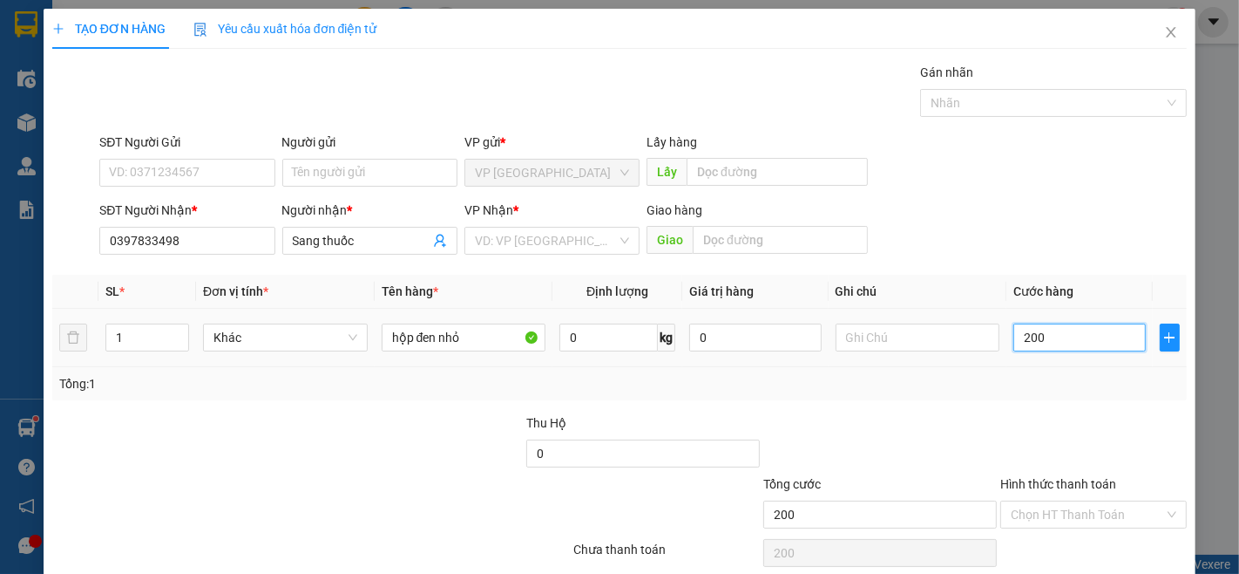
type input "2.000"
type input "20.000"
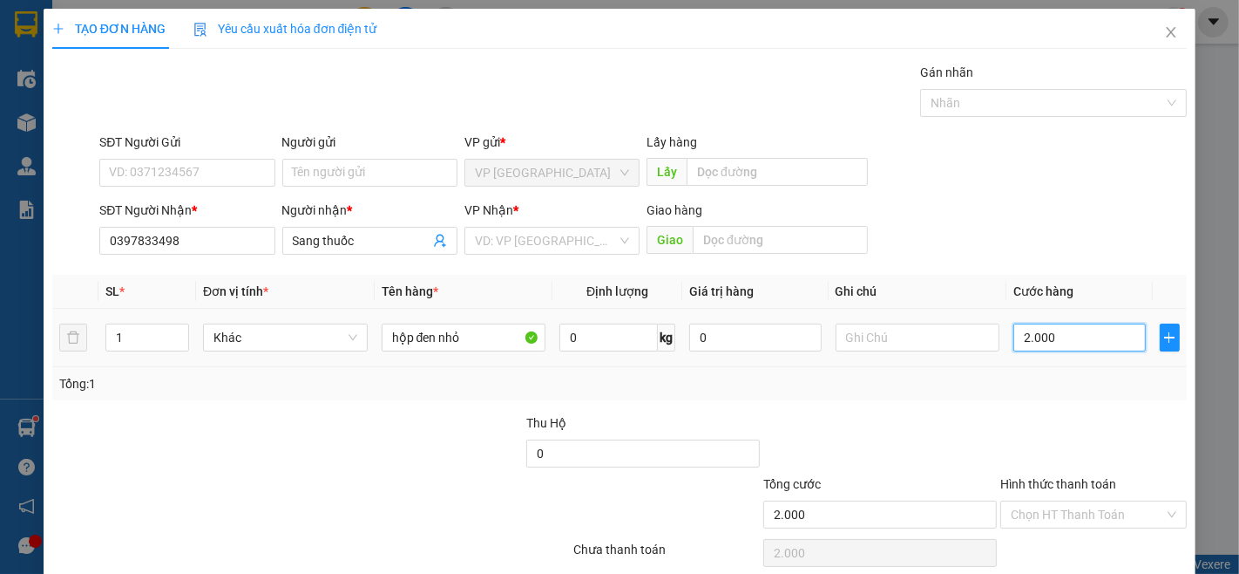
type input "20.000"
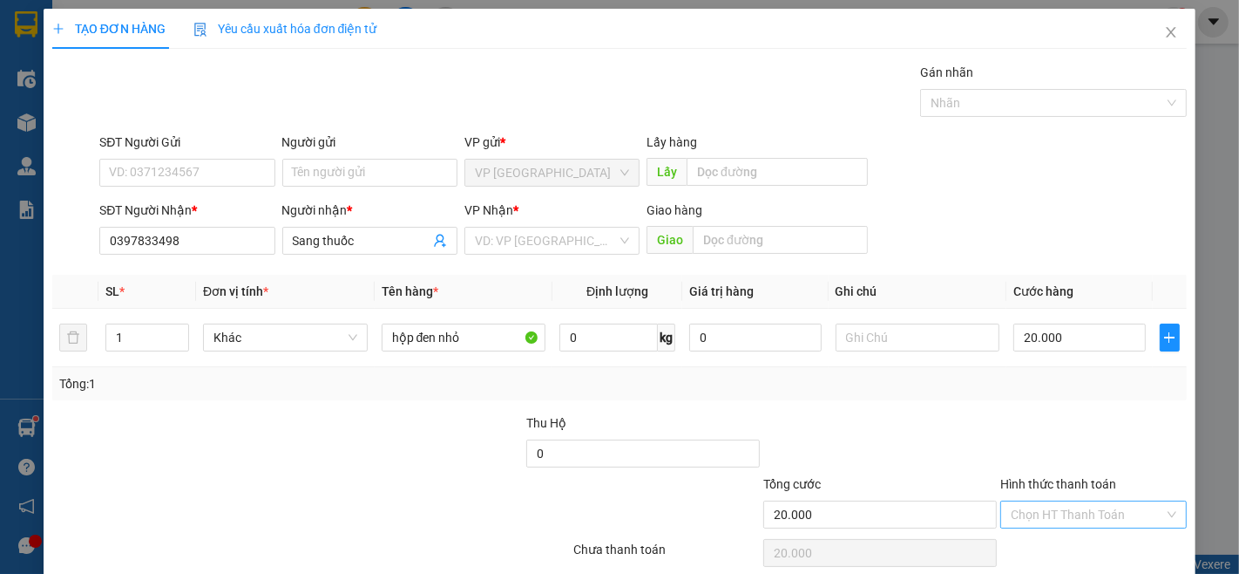
click at [1061, 506] on input "Hình thức thanh toán" at bounding box center [1087, 514] width 153 height 26
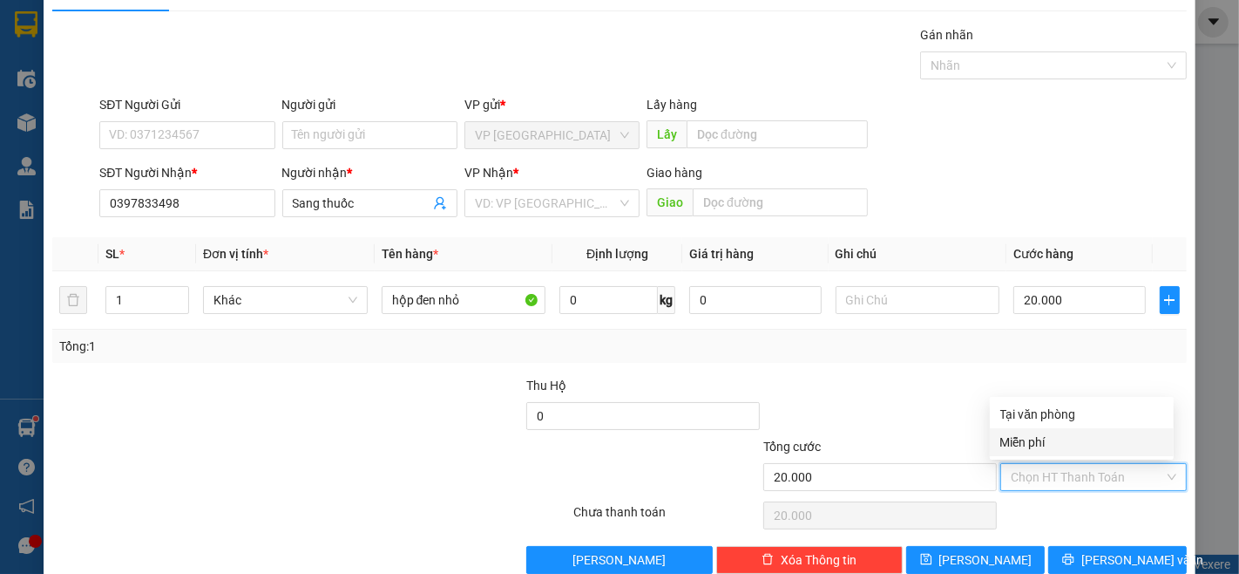
scroll to position [71, 0]
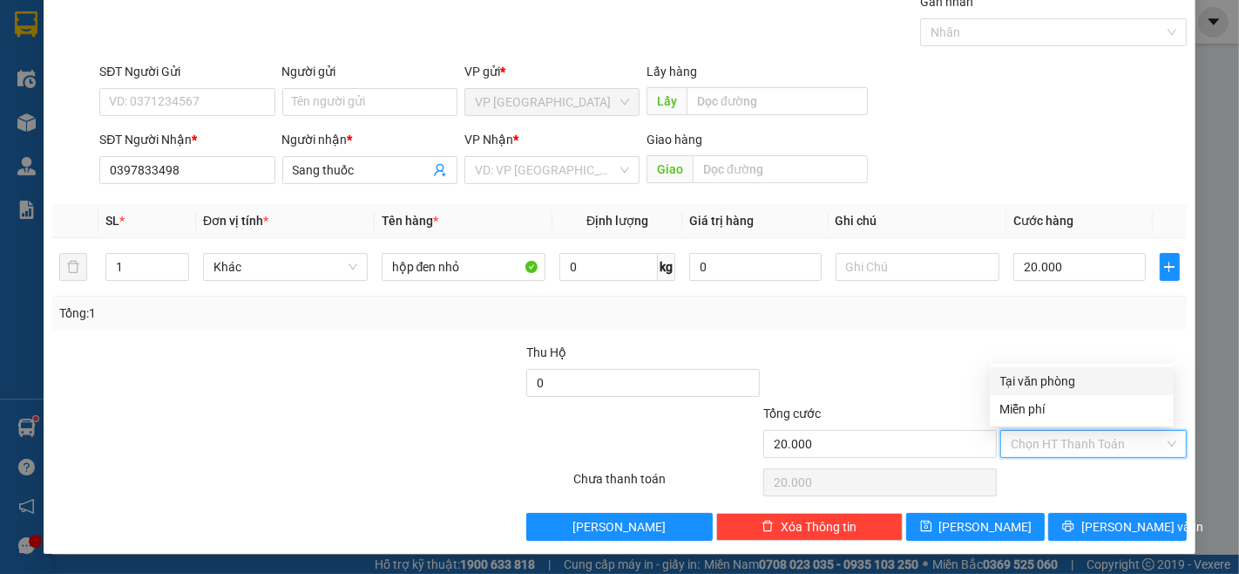
click at [1034, 333] on div "Transit Pickup Surcharge Ids Transit Deliver Surcharge Ids Transit Deliver Surc…" at bounding box center [619, 266] width 1135 height 548
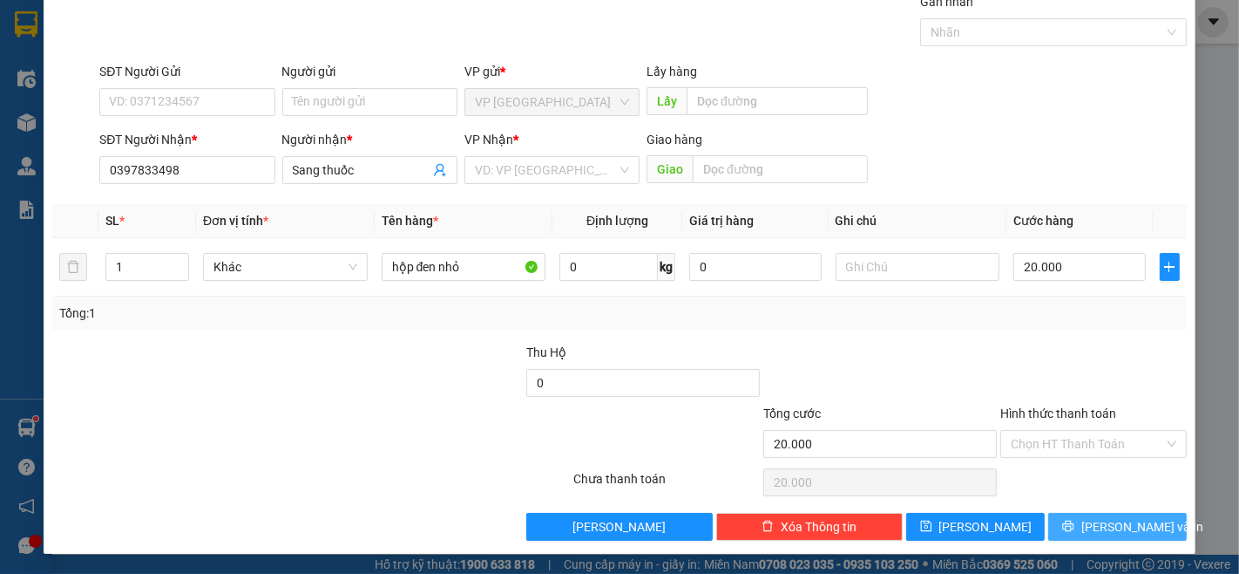
click at [1136, 529] on span "[PERSON_NAME] và In" at bounding box center [1143, 526] width 122 height 19
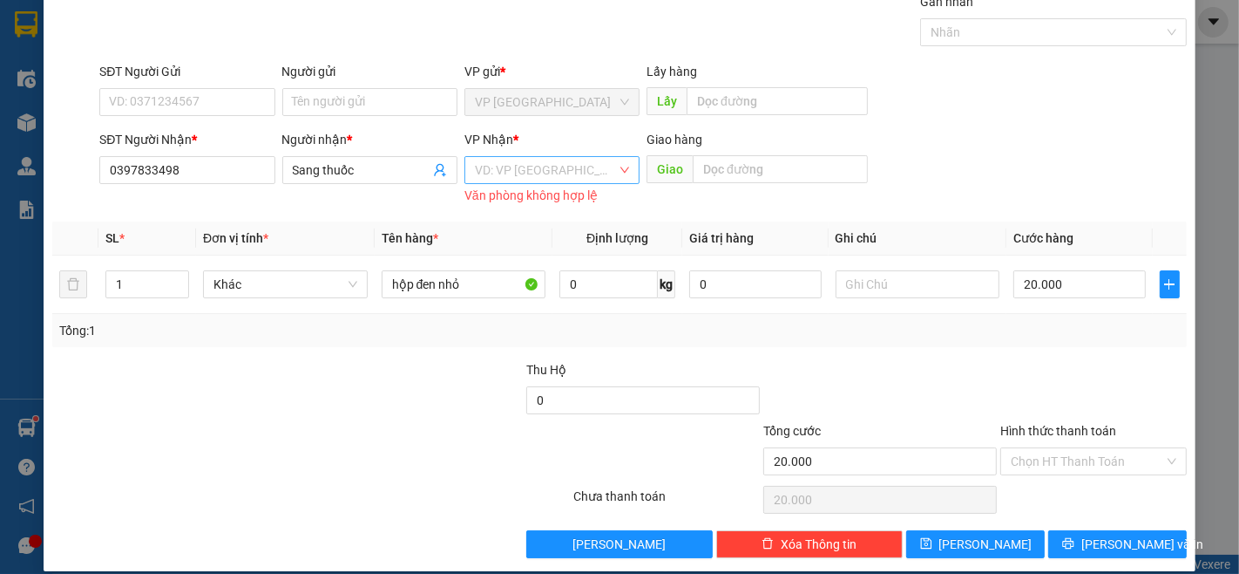
click at [533, 173] on input "search" at bounding box center [546, 170] width 142 height 26
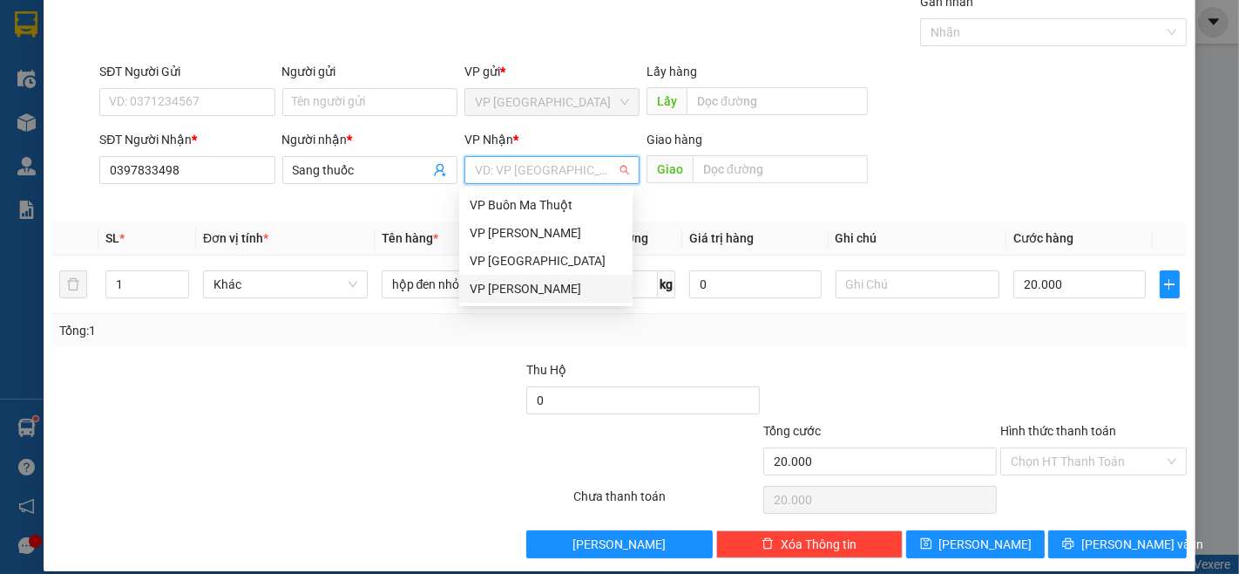
click at [520, 282] on div "VP [PERSON_NAME]" at bounding box center [546, 288] width 153 height 19
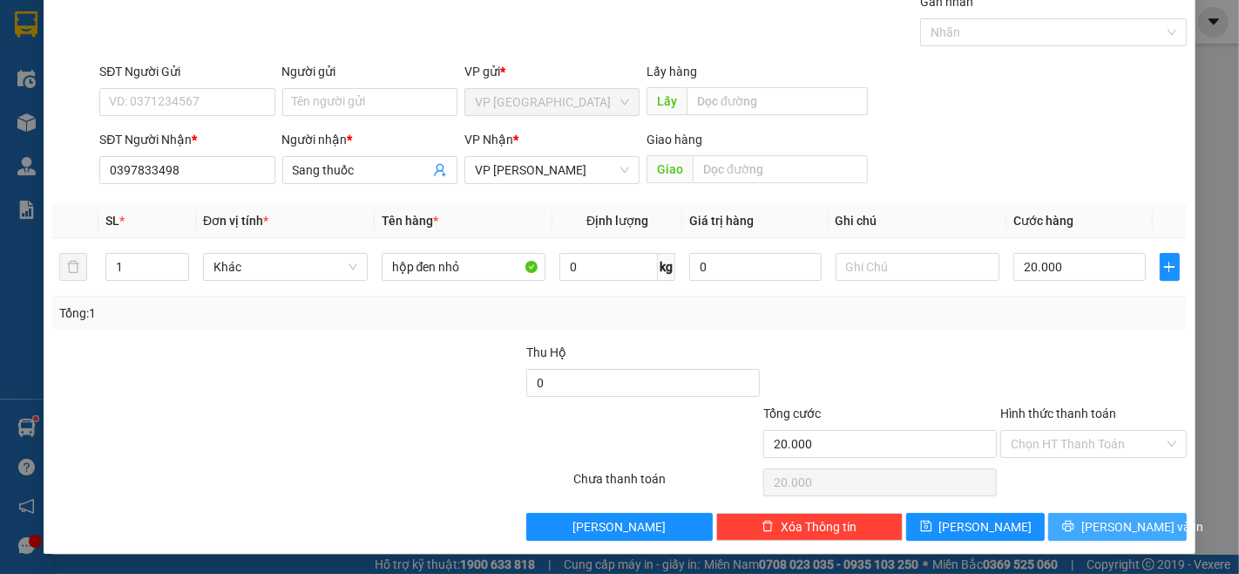
click at [1126, 526] on span "[PERSON_NAME] và In" at bounding box center [1143, 526] width 122 height 19
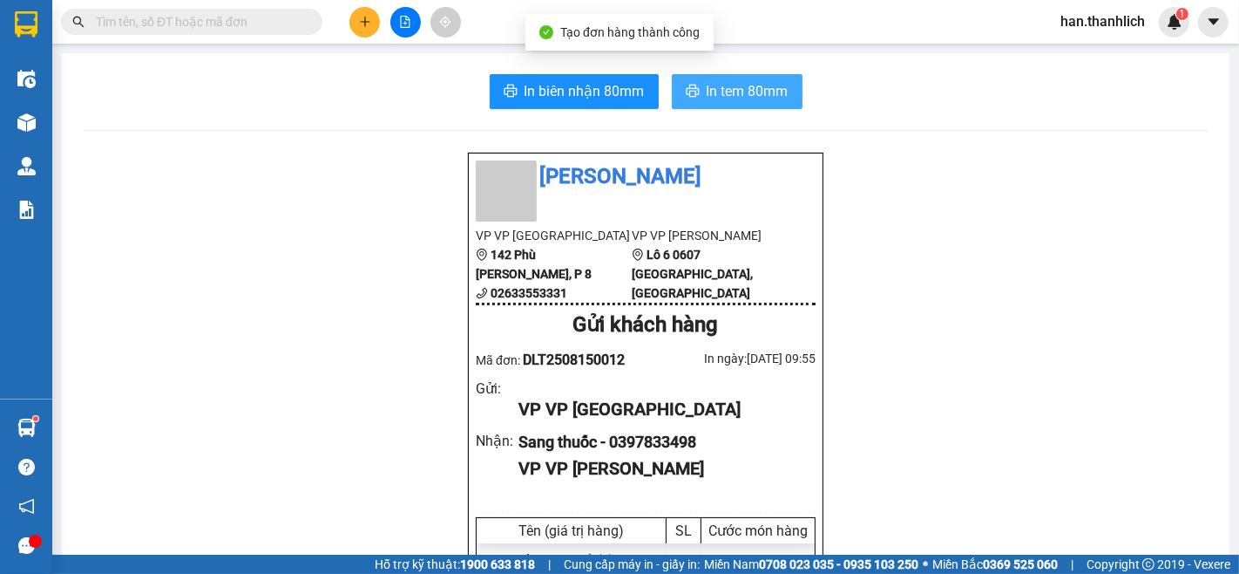
click at [752, 81] on span "In tem 80mm" at bounding box center [748, 91] width 82 height 22
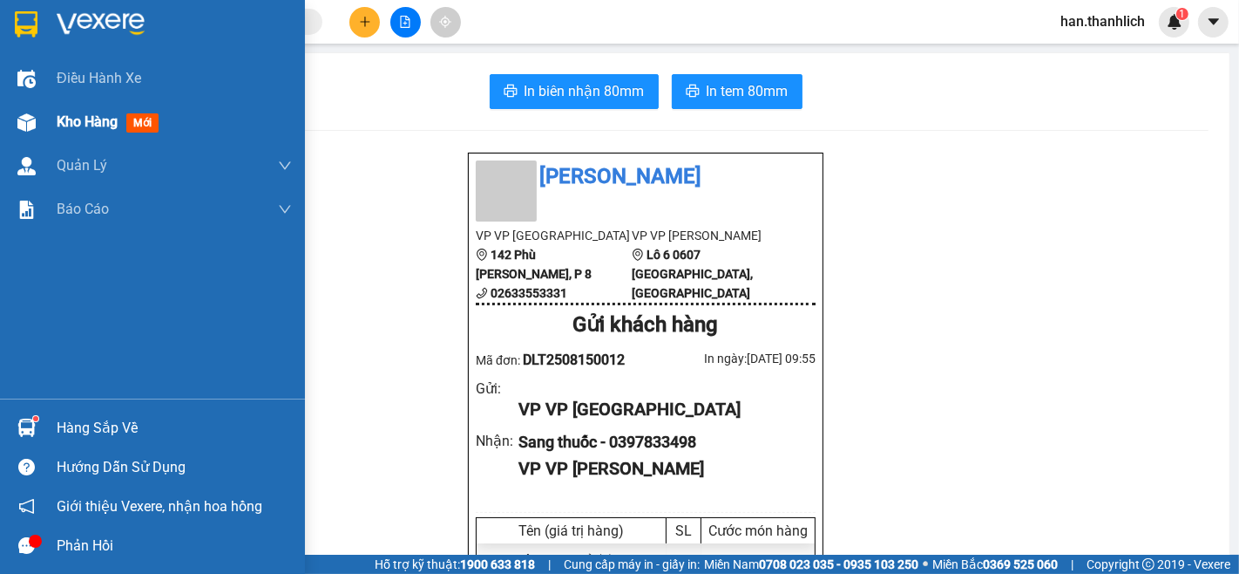
click at [52, 137] on div "Kho hàng mới" at bounding box center [152, 122] width 305 height 44
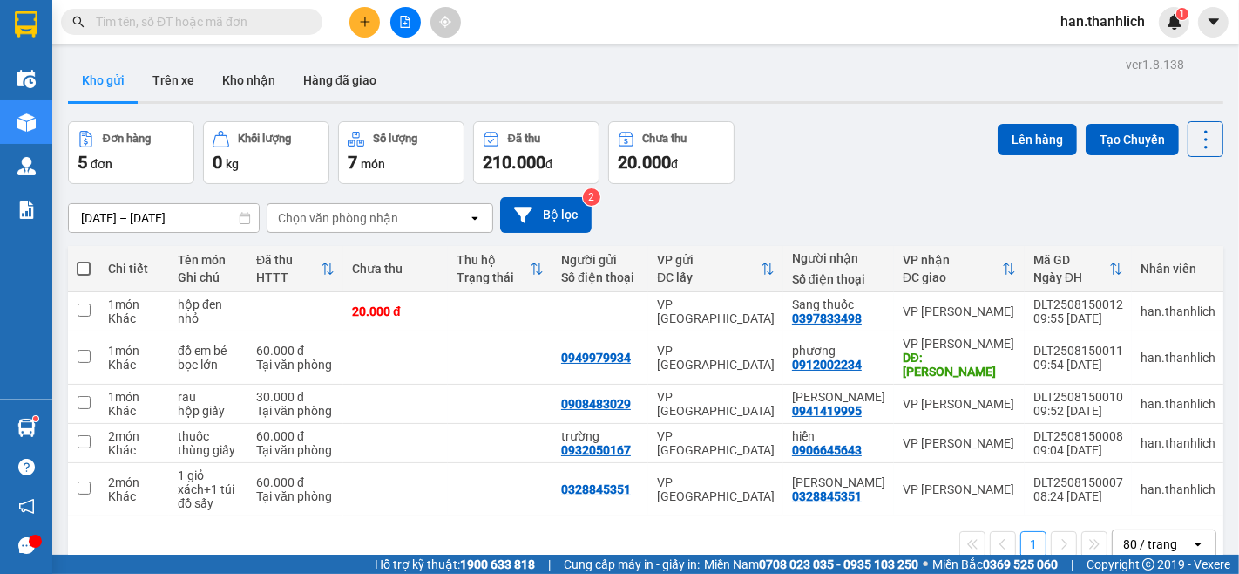
click at [136, 27] on input "text" at bounding box center [199, 21] width 206 height 19
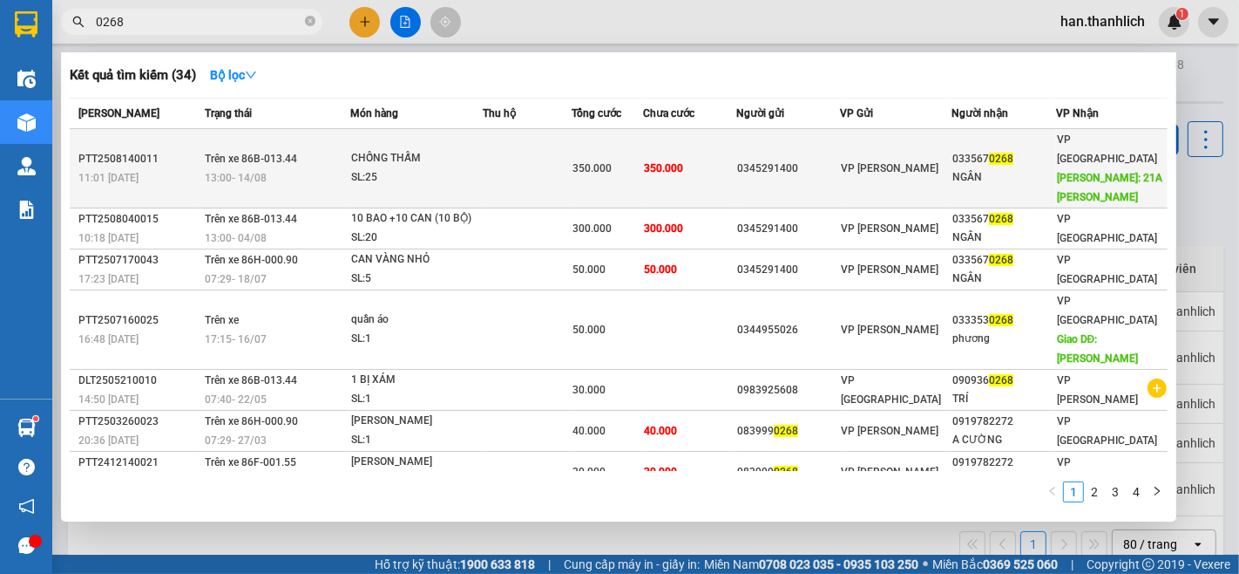
type input "0268"
click at [812, 167] on div "0345291400" at bounding box center [788, 169] width 103 height 18
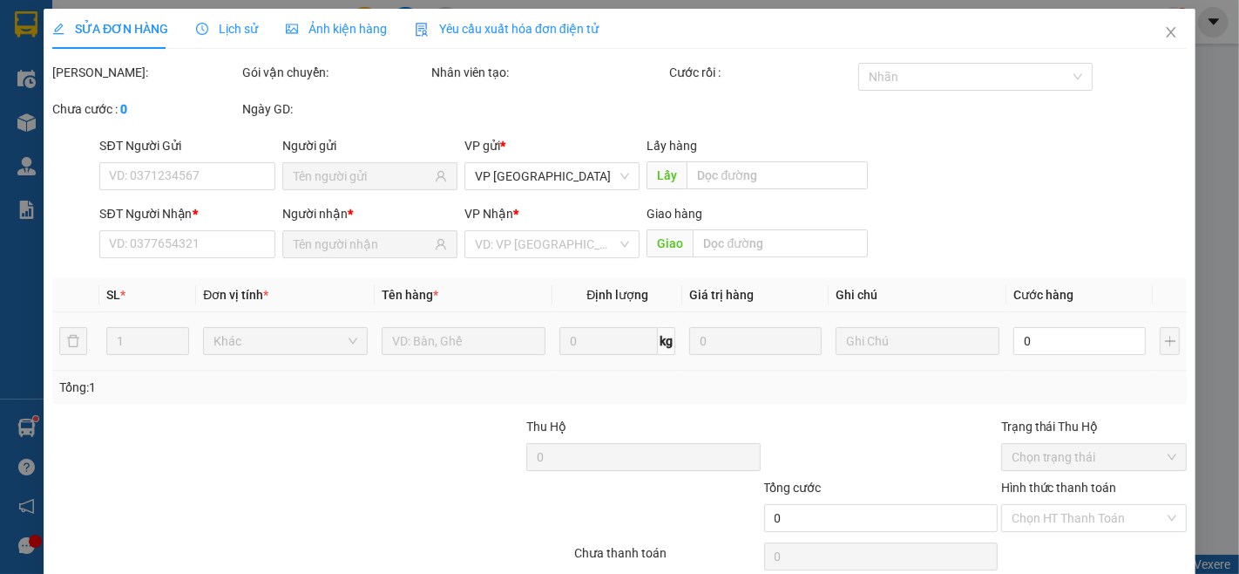
type input "0345291400"
type input "0335670268"
type input "NGÂN"
type input "21A [PERSON_NAME]"
type input "350.000"
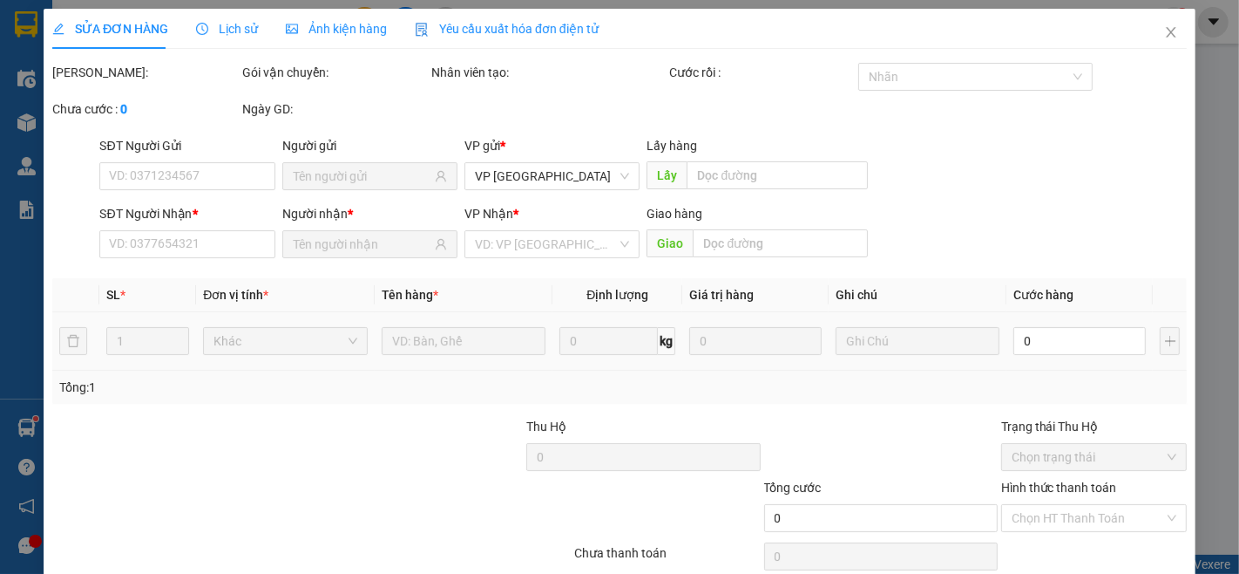
type input "350.000"
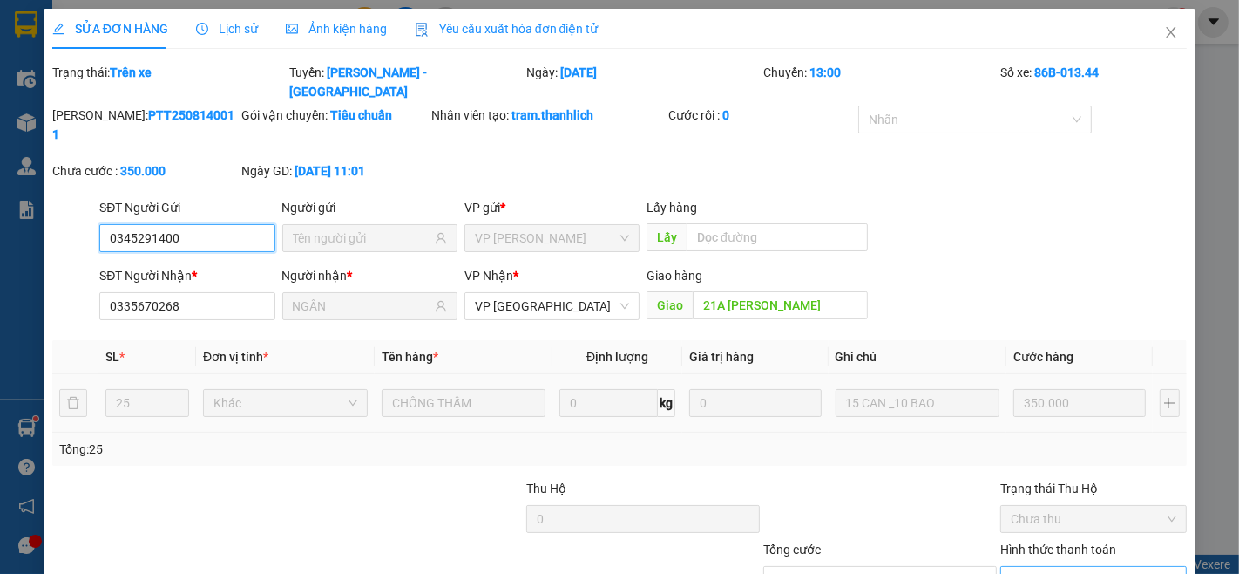
scroll to position [98, 0]
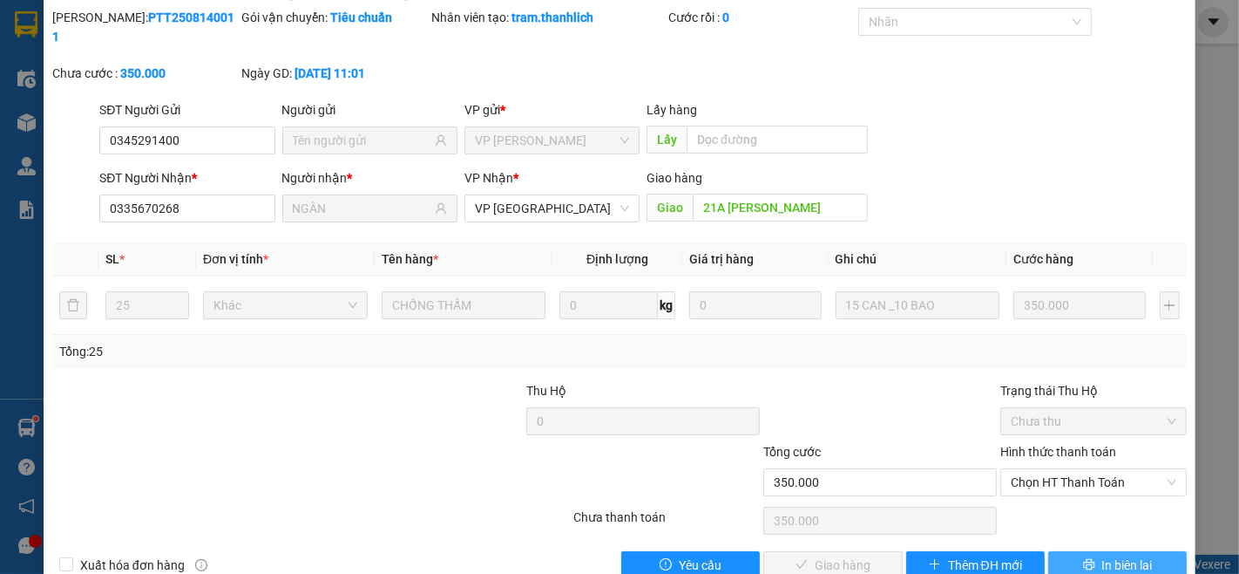
click at [1110, 555] on span "In biên lai" at bounding box center [1128, 564] width 51 height 19
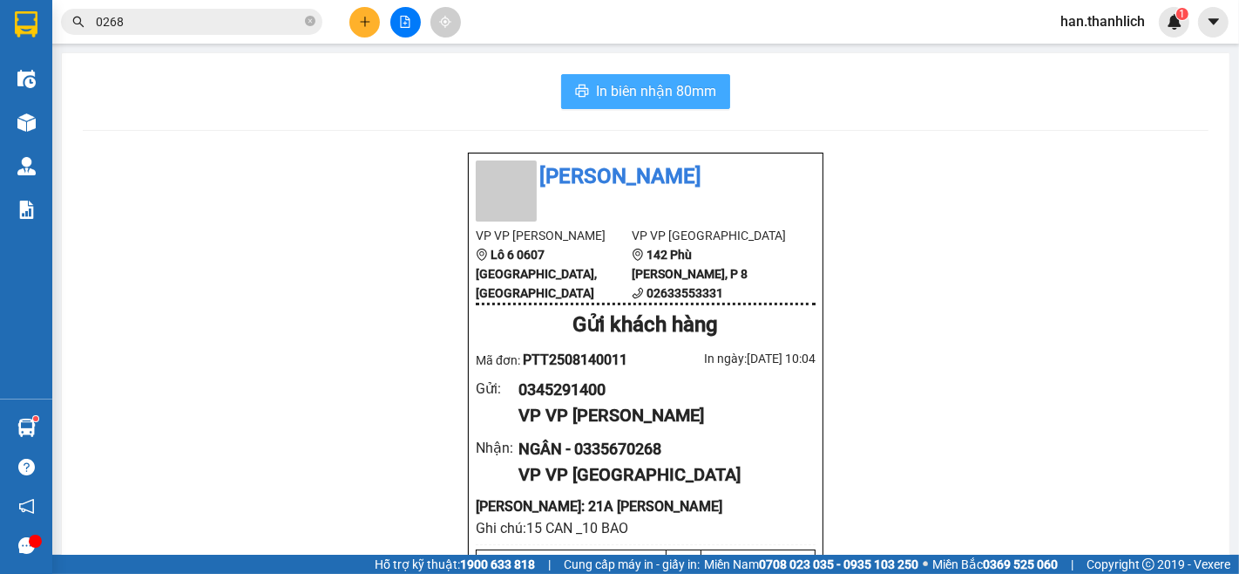
drag, startPoint x: 654, startPoint y: 79, endPoint x: 734, endPoint y: 154, distance: 109.8
click at [655, 79] on button "In biên nhận 80mm" at bounding box center [645, 91] width 169 height 35
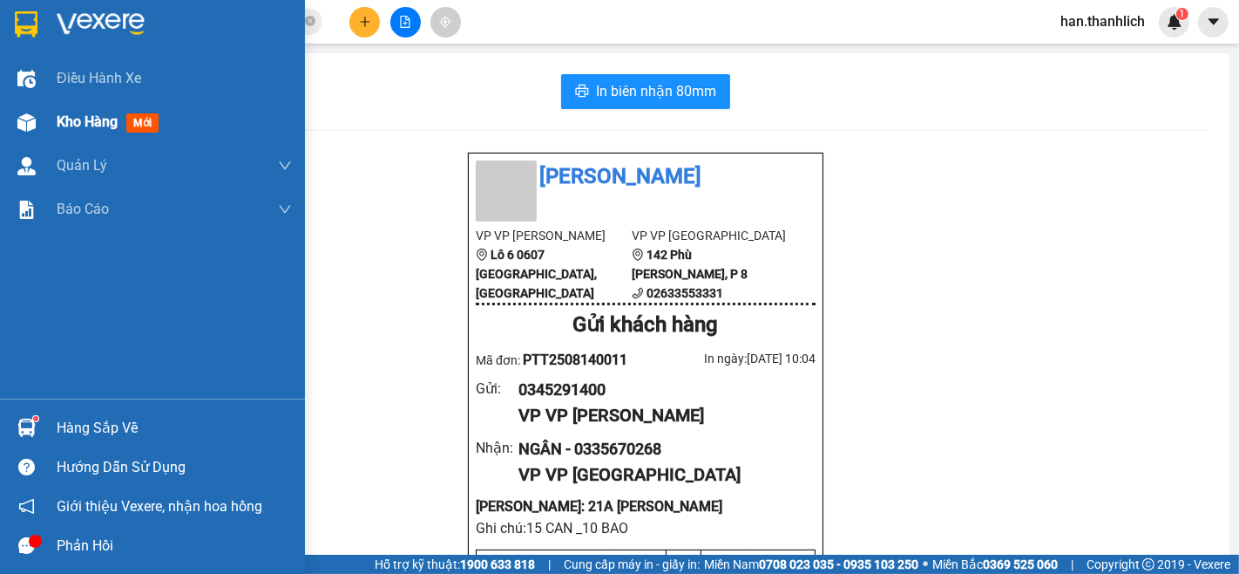
click at [24, 140] on div "Kho hàng mới" at bounding box center [152, 122] width 305 height 44
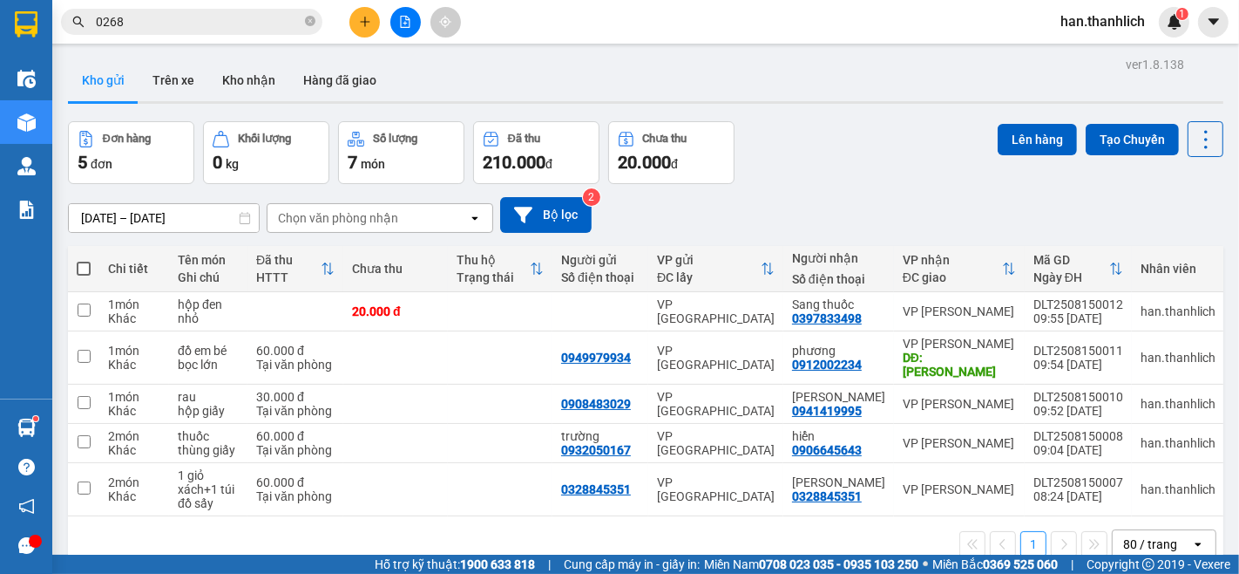
click at [361, 22] on icon "plus" at bounding box center [365, 22] width 12 height 12
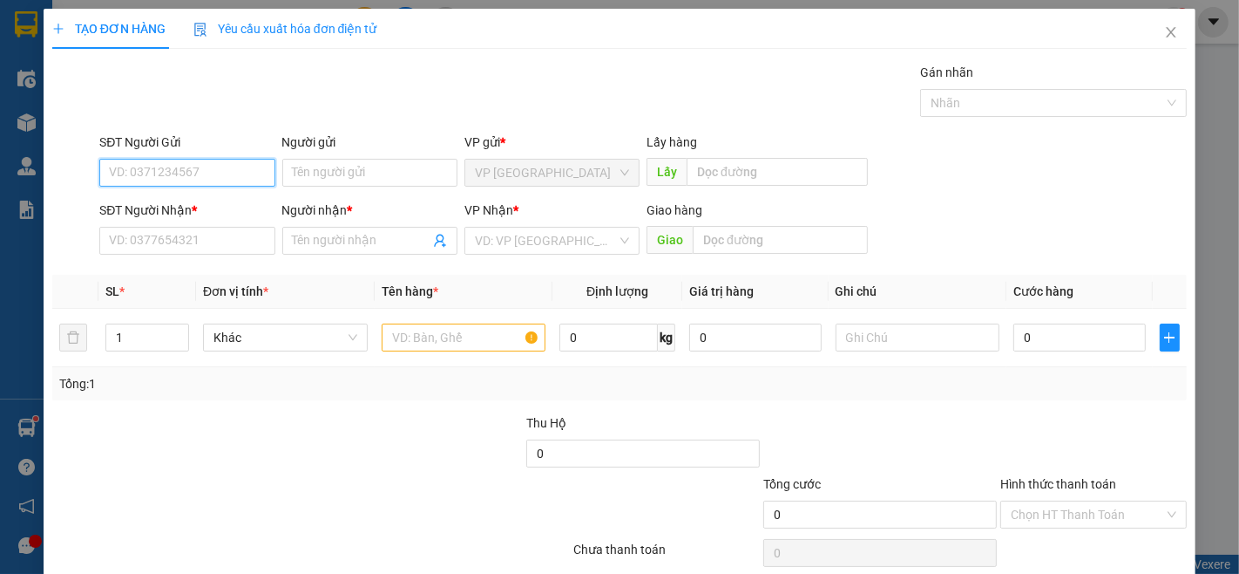
click at [224, 172] on input "SĐT Người Gửi" at bounding box center [186, 173] width 175 height 28
type input "0938835755"
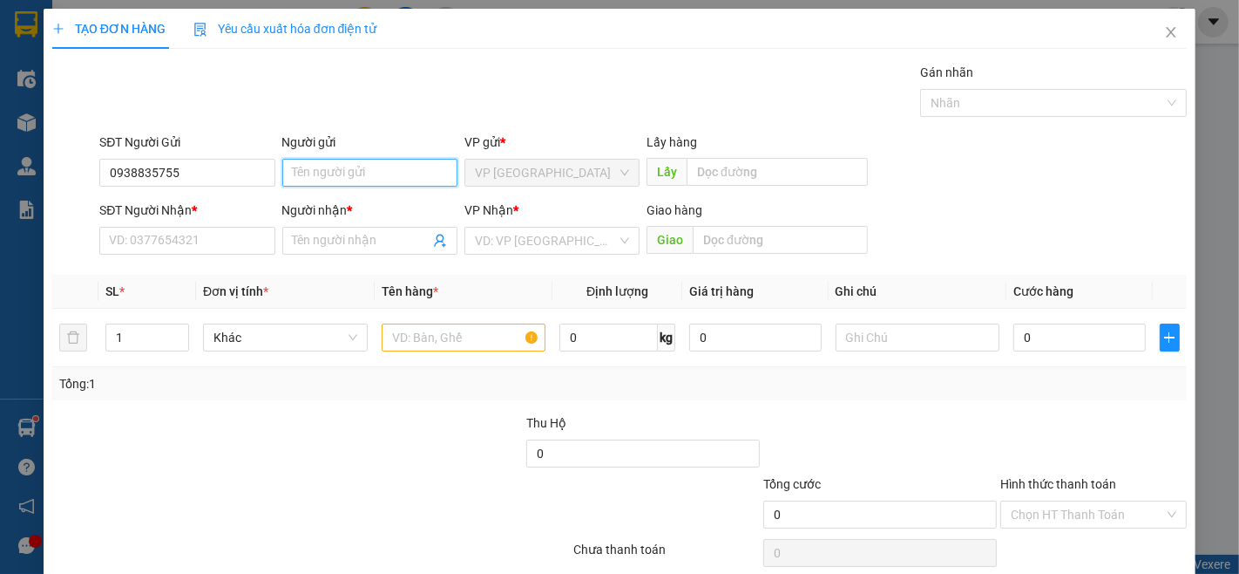
click at [310, 169] on input "Người gửi" at bounding box center [369, 173] width 175 height 28
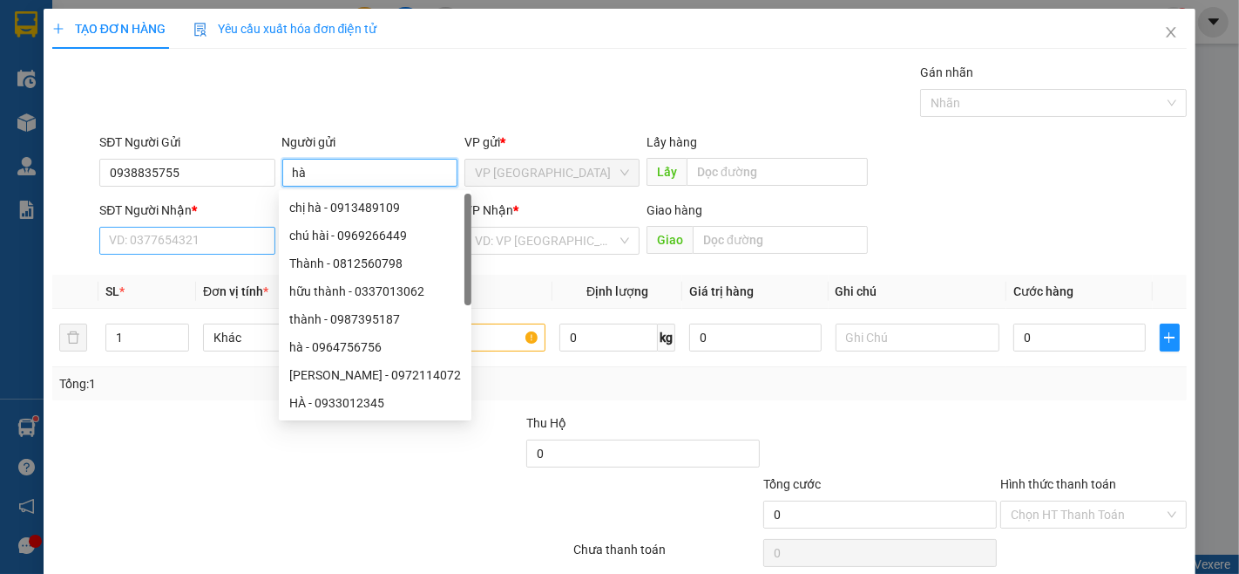
type input "hà"
click at [168, 236] on input "SĐT Người Nhận *" at bounding box center [186, 241] width 175 height 28
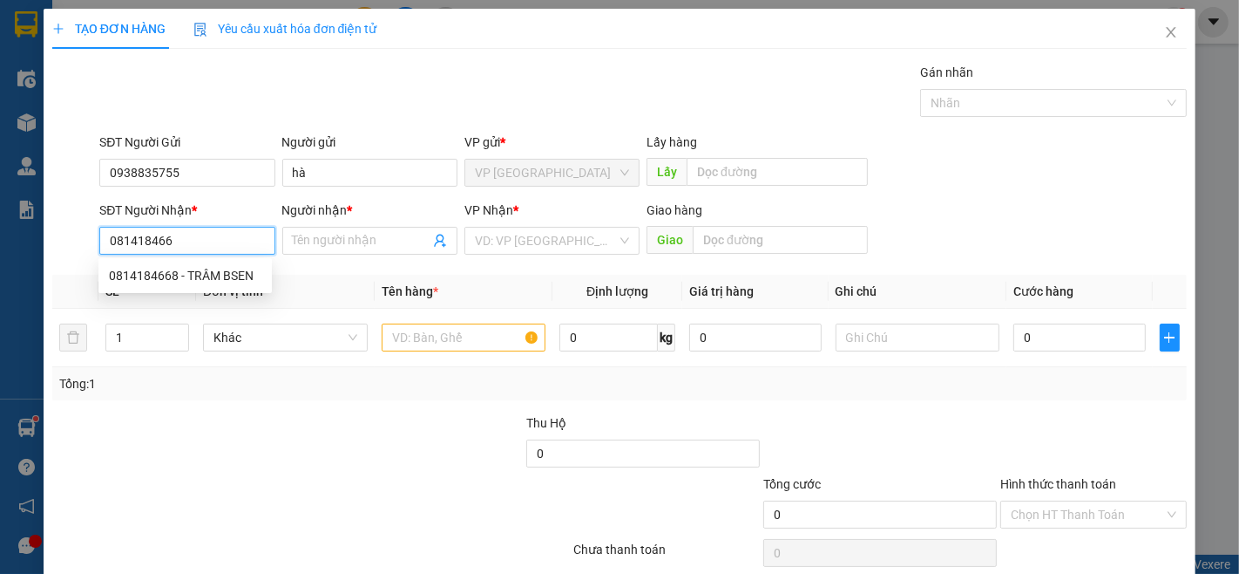
type input "0814184668"
click at [235, 274] on div "0814184668 - TRÂM BSEN" at bounding box center [185, 275] width 153 height 19
type input "TRÂM BSEN"
type input "[PERSON_NAME]"
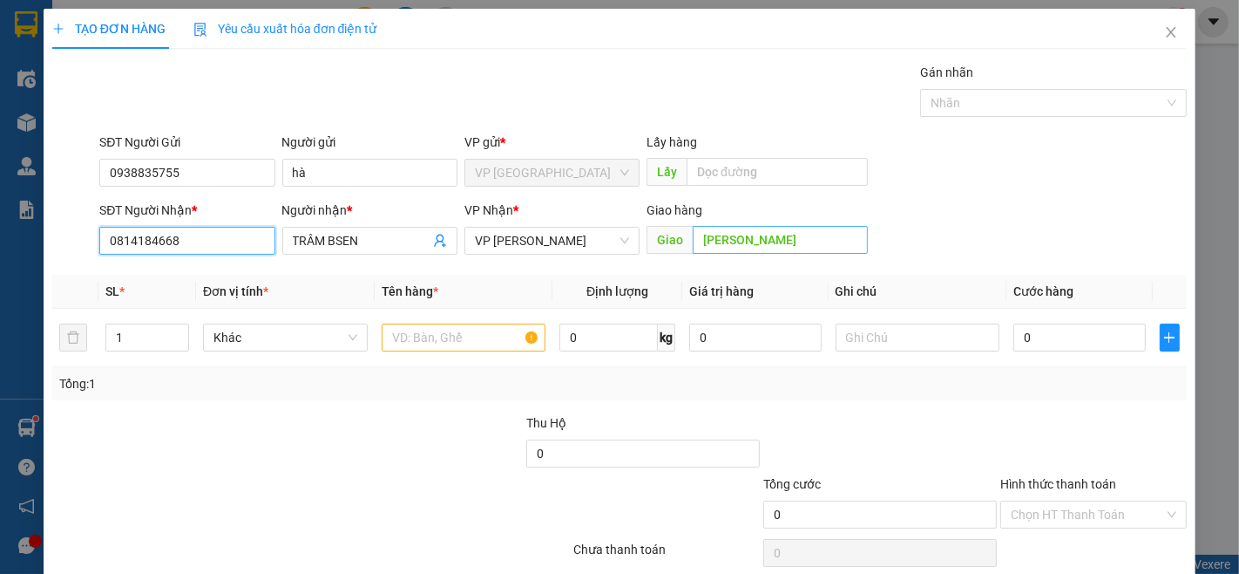
type input "0814184668"
click at [803, 227] on input "[PERSON_NAME]" at bounding box center [780, 240] width 175 height 28
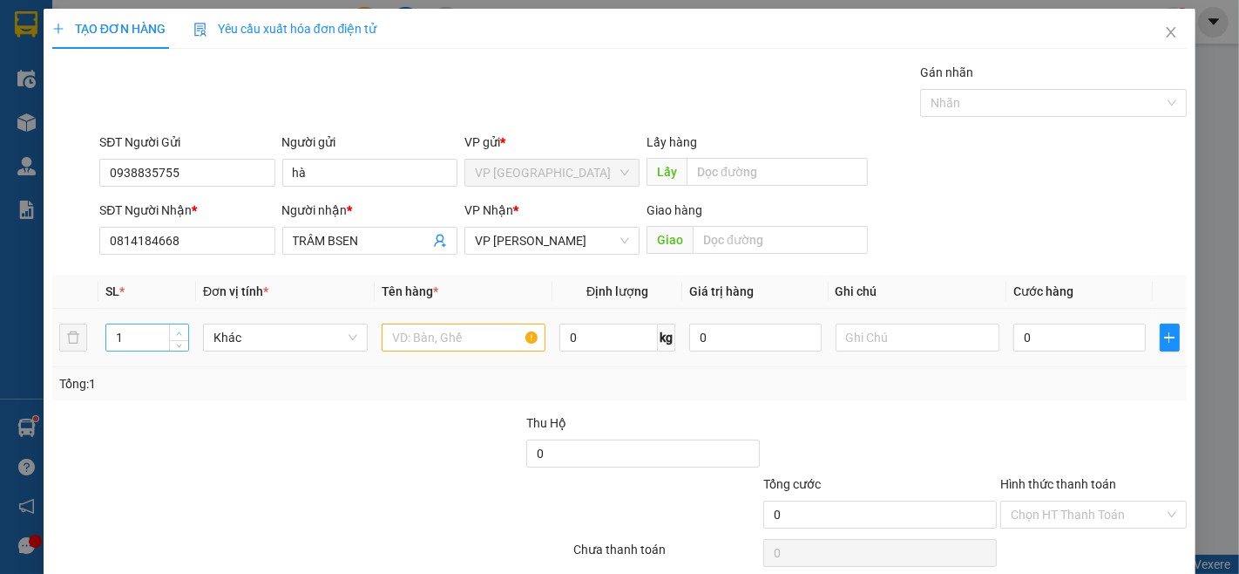
click at [174, 331] on span "up" at bounding box center [179, 333] width 10 height 10
type input "2"
click at [448, 326] on input "text" at bounding box center [464, 337] width 165 height 28
type input "bông"
click at [930, 317] on td at bounding box center [918, 338] width 179 height 58
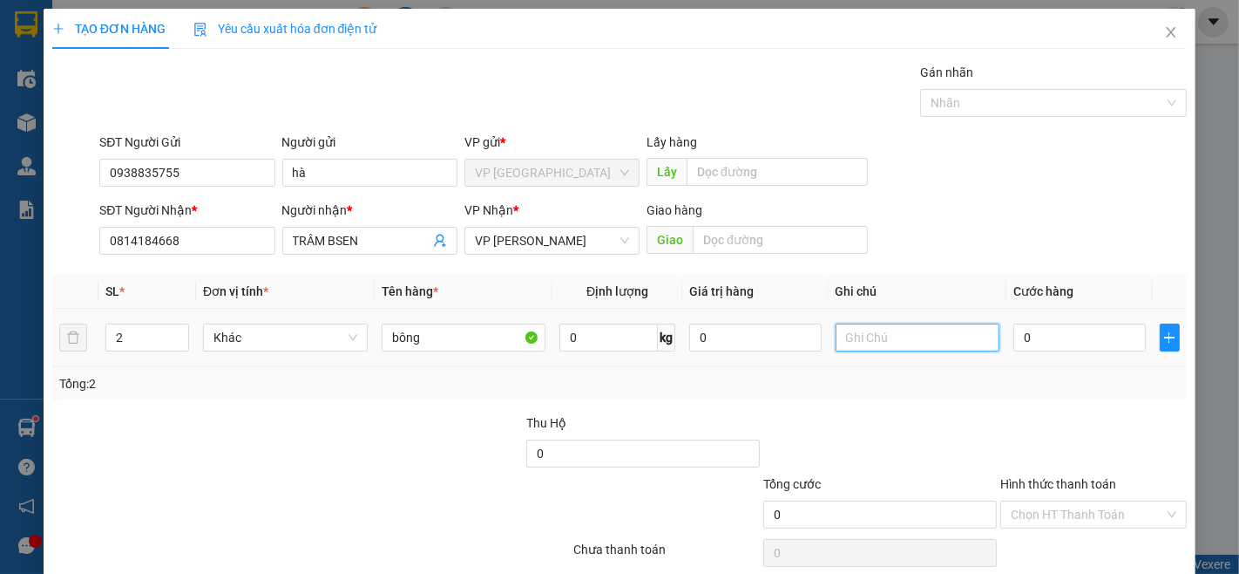
click at [908, 337] on input "text" at bounding box center [918, 337] width 165 height 28
type input "thùng"
click at [1044, 345] on input "0" at bounding box center [1080, 337] width 132 height 28
type input "2"
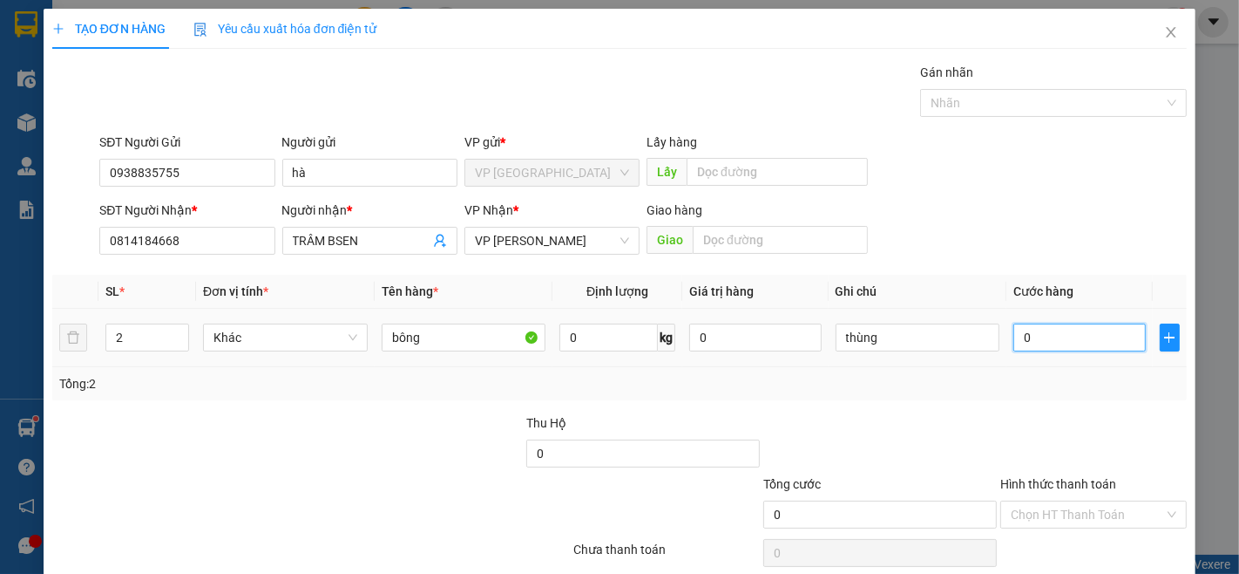
type input "2"
type input "20"
type input "200"
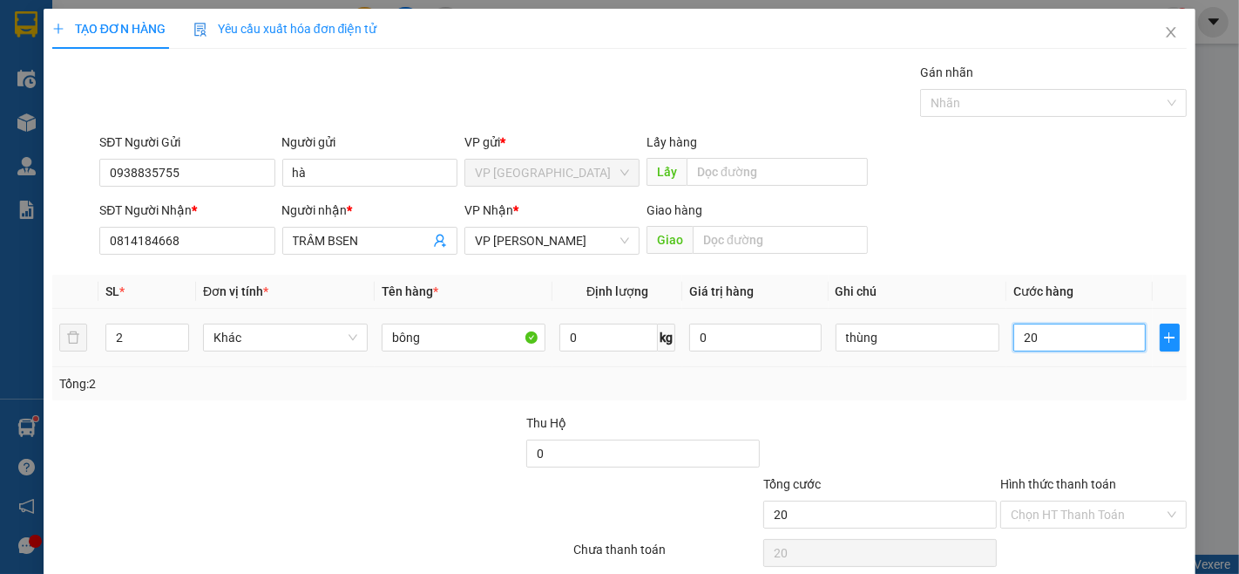
type input "200"
type input "2.000"
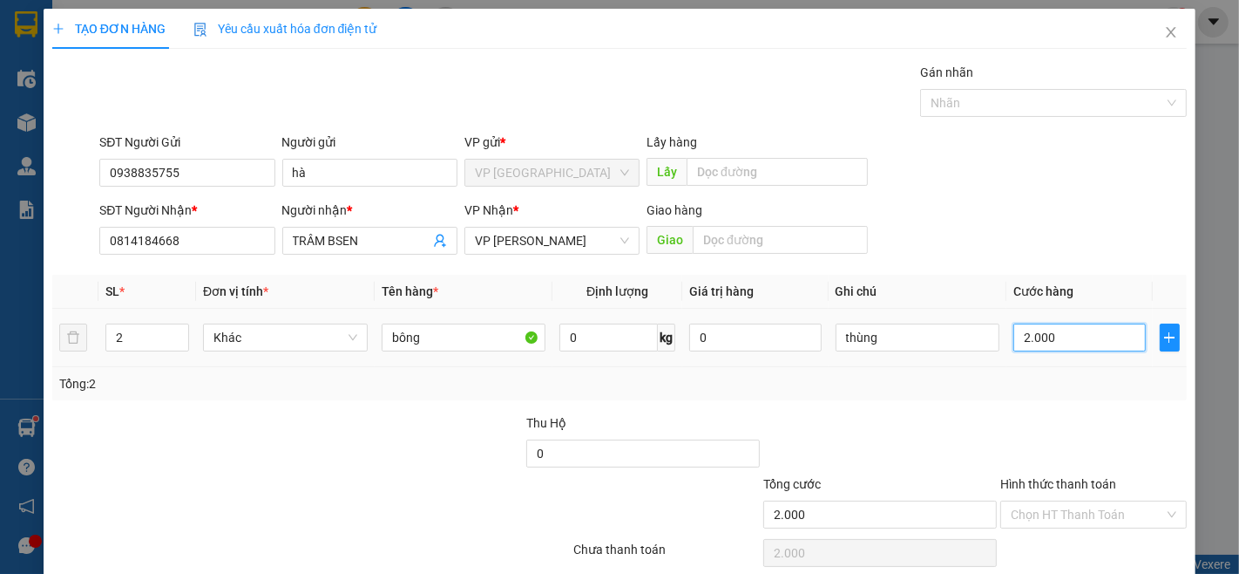
type input "20.000"
type input "200.000"
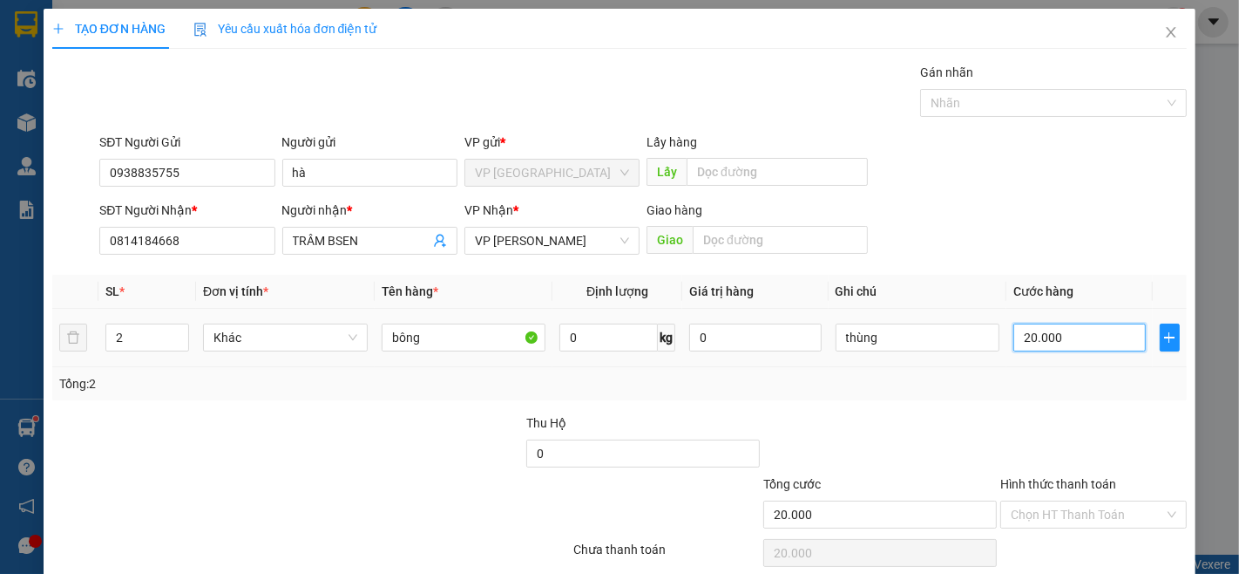
type input "200.000"
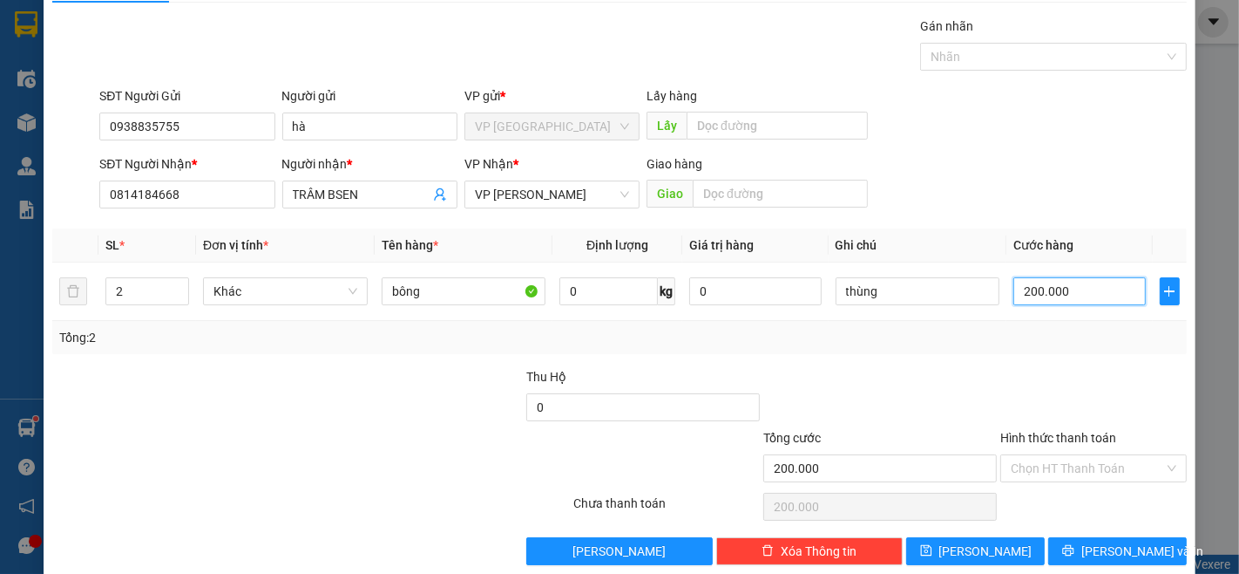
scroll to position [71, 0]
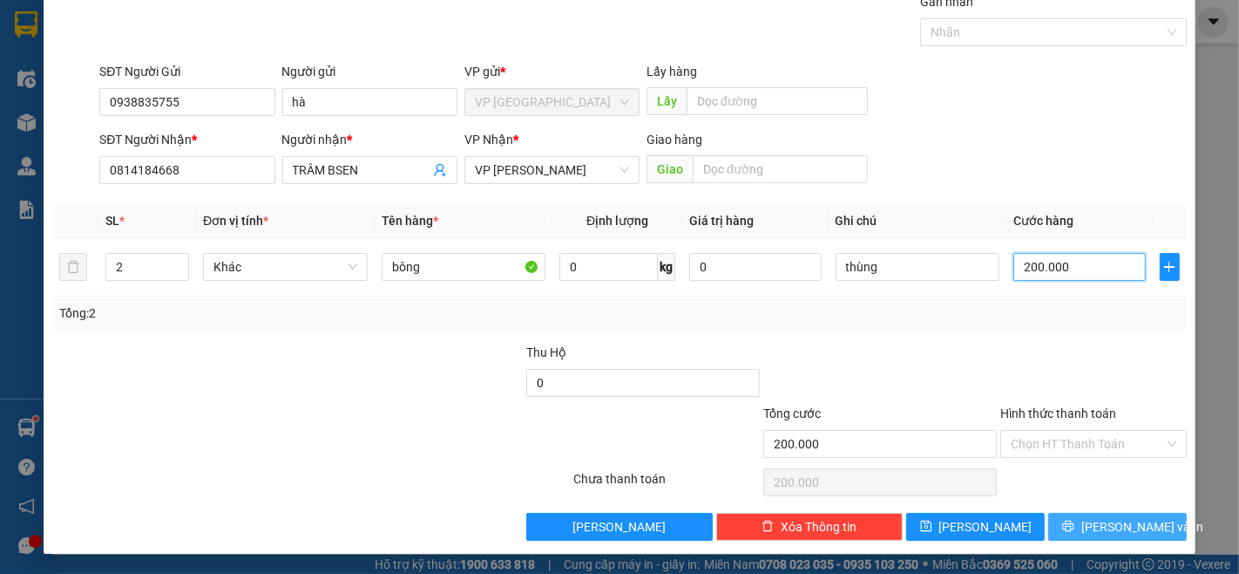
type input "200.000"
click at [1129, 529] on span "[PERSON_NAME] và In" at bounding box center [1143, 526] width 122 height 19
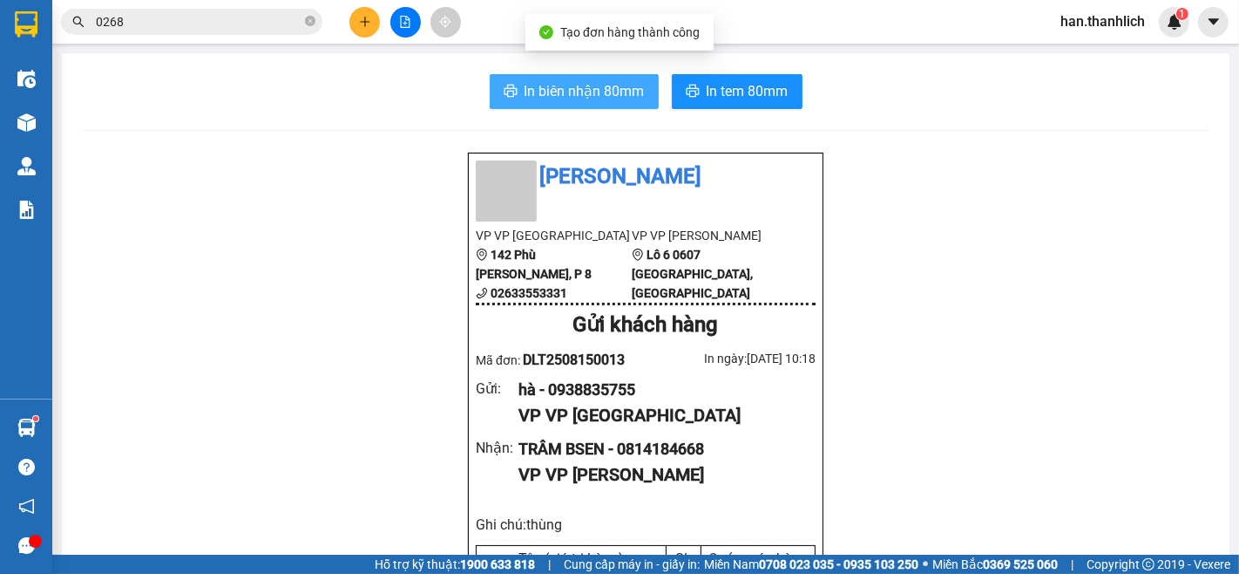
click at [525, 89] on span "In biên nhận 80mm" at bounding box center [585, 91] width 120 height 22
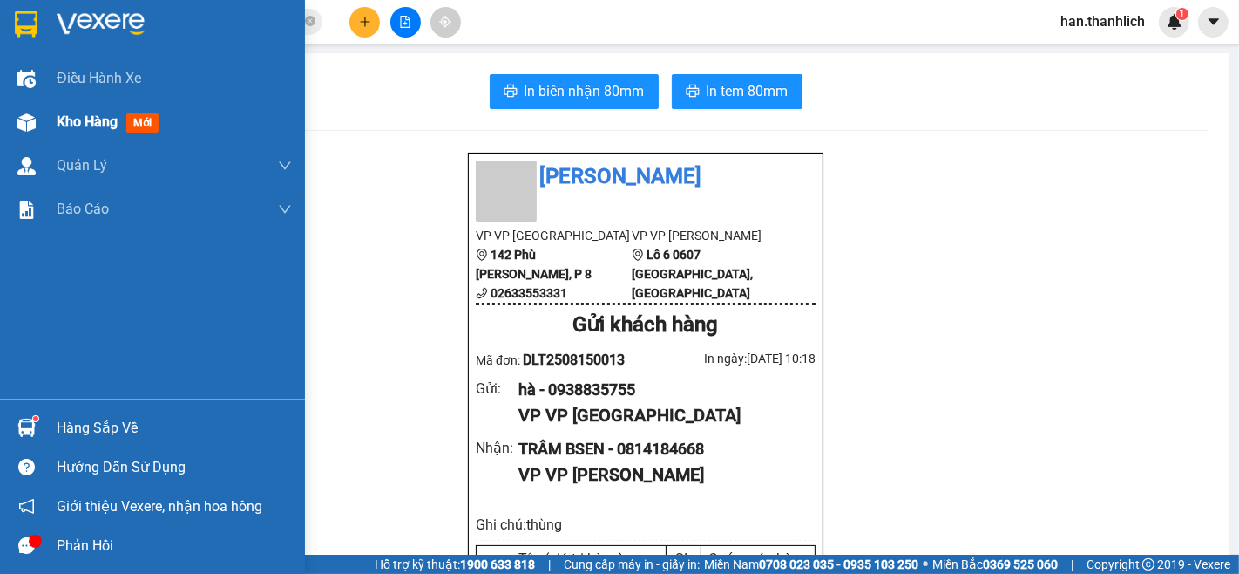
click at [45, 122] on div "Kho hàng mới" at bounding box center [152, 122] width 305 height 44
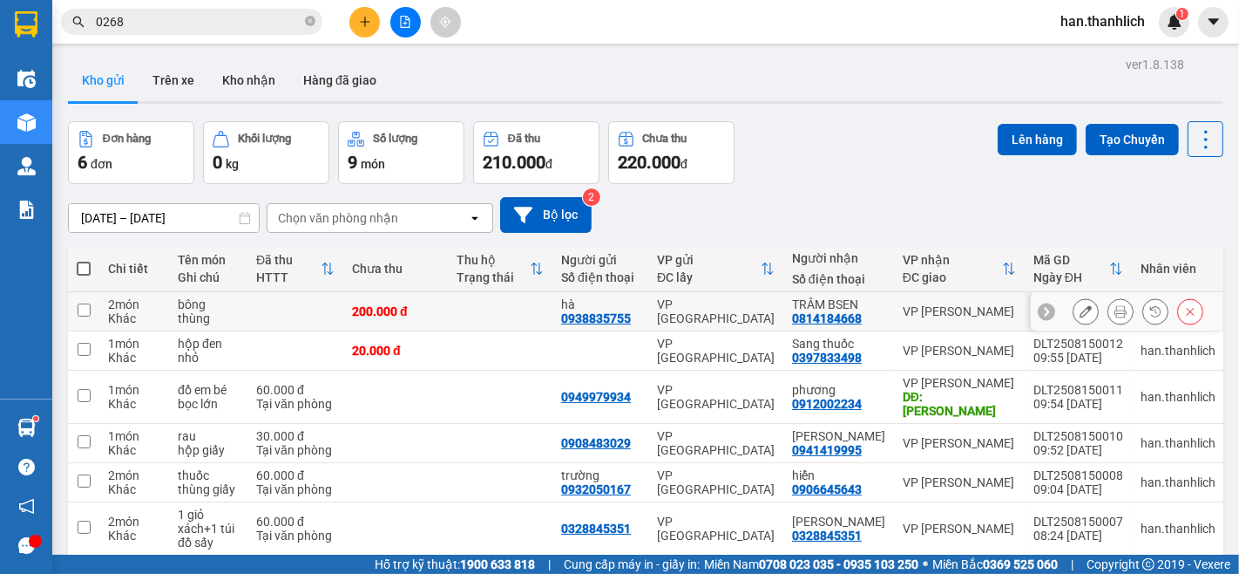
click at [1080, 312] on icon at bounding box center [1086, 311] width 12 height 12
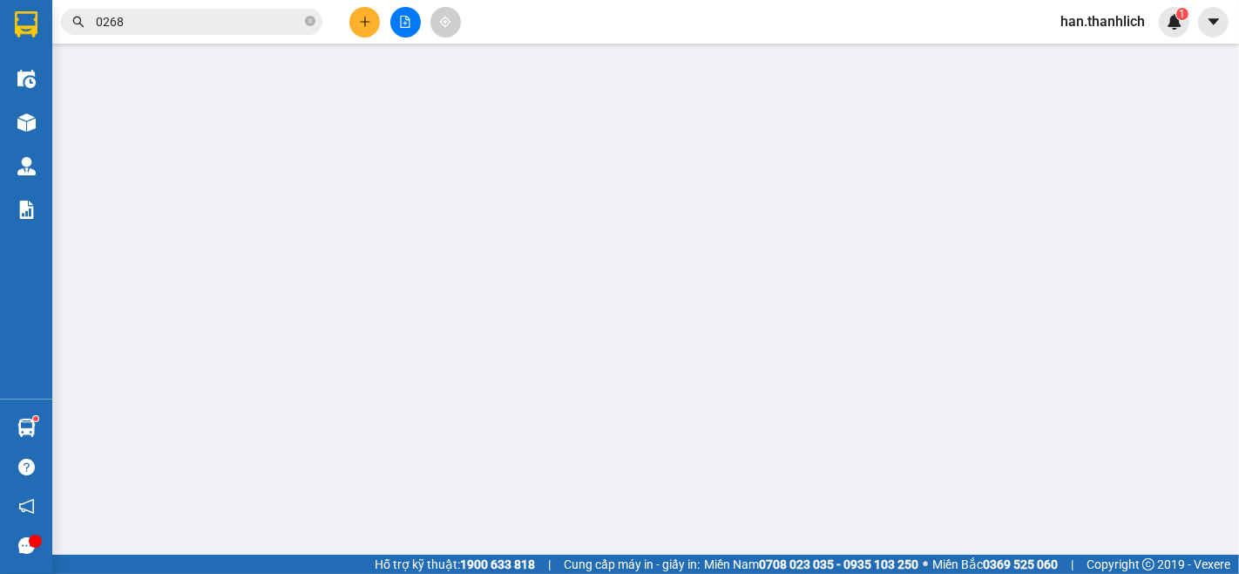
type input "0938835755"
type input "0814184668"
type input "200.000"
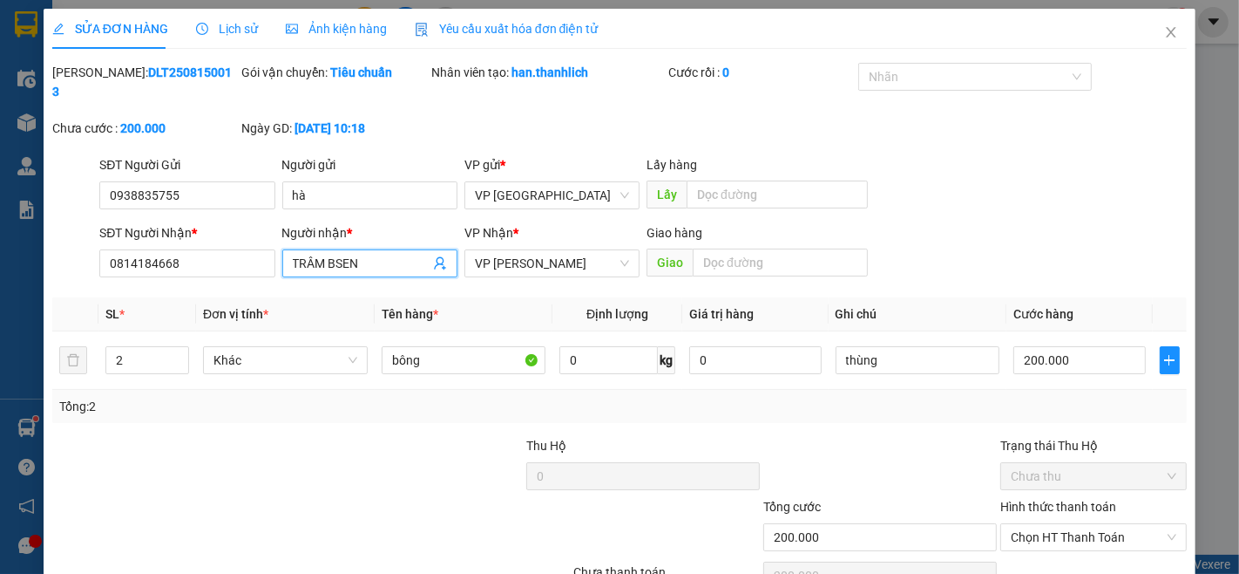
click at [293, 254] on input "TRÂM BSEN" at bounding box center [361, 263] width 137 height 19
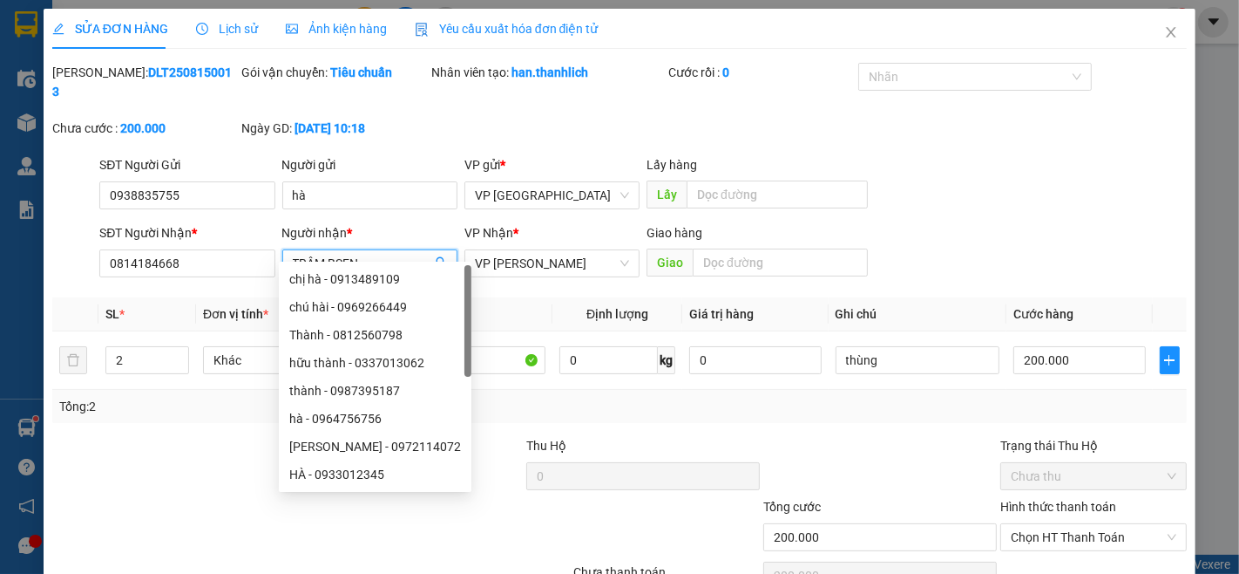
click at [293, 254] on input "TRÂM BSEN" at bounding box center [361, 263] width 137 height 19
click at [288, 249] on span "TRÂM BSEN" at bounding box center [369, 263] width 175 height 28
click at [377, 254] on input "TRÂM BSEN" at bounding box center [361, 263] width 137 height 19
click at [293, 254] on input "TRÂM BSEN" at bounding box center [361, 263] width 137 height 19
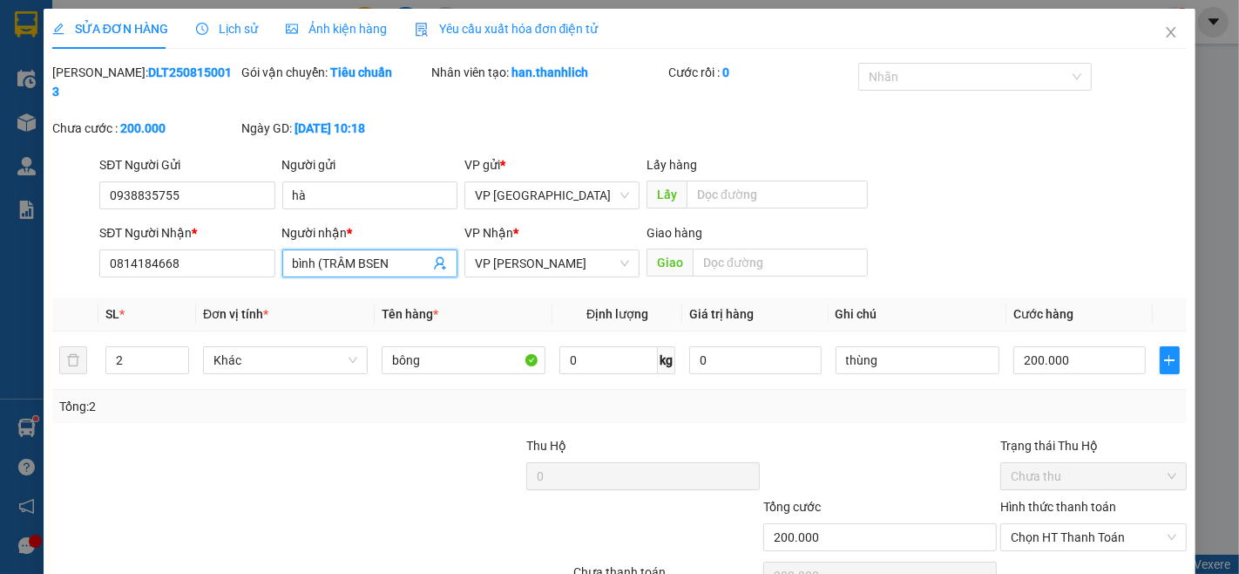
click at [389, 254] on input "bình (TRÂM BSEN" at bounding box center [361, 263] width 137 height 19
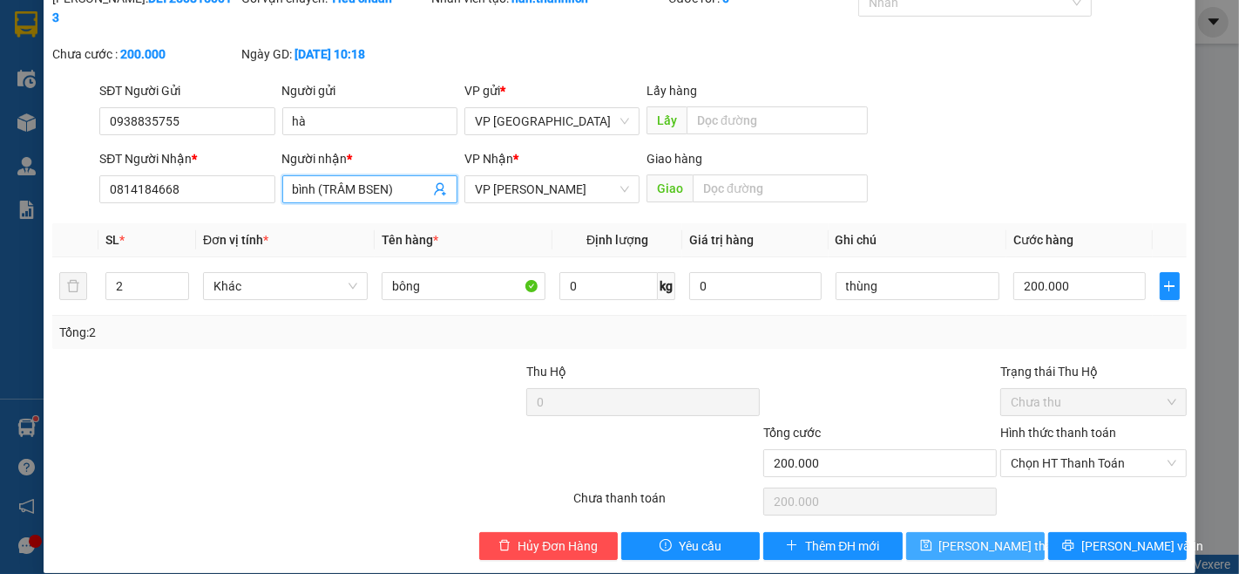
type input "bình (TRÂM BSEN)"
click at [982, 536] on span "[PERSON_NAME] thay đổi" at bounding box center [1009, 545] width 139 height 19
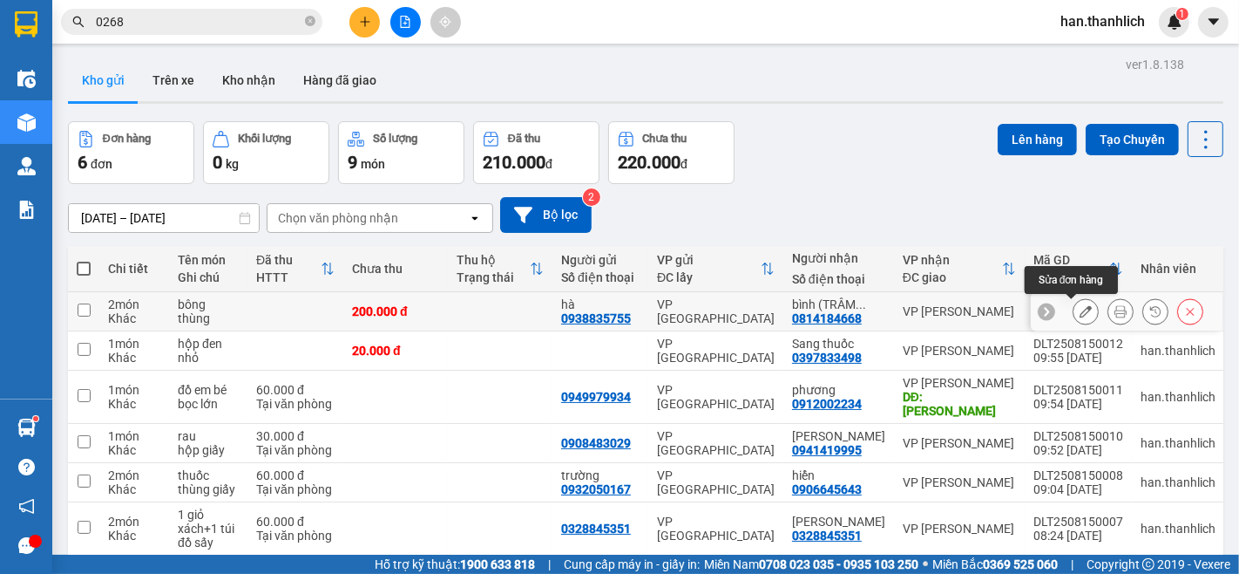
click at [1080, 308] on icon at bounding box center [1086, 311] width 12 height 12
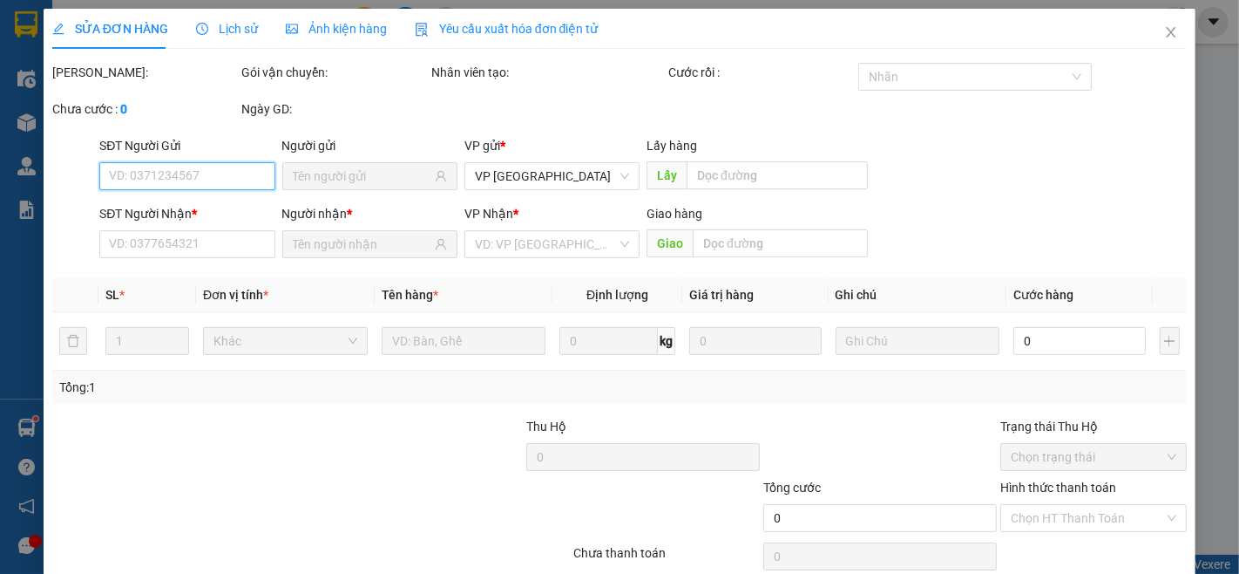
type input "0938835755"
type input "0814184668"
type input "200.000"
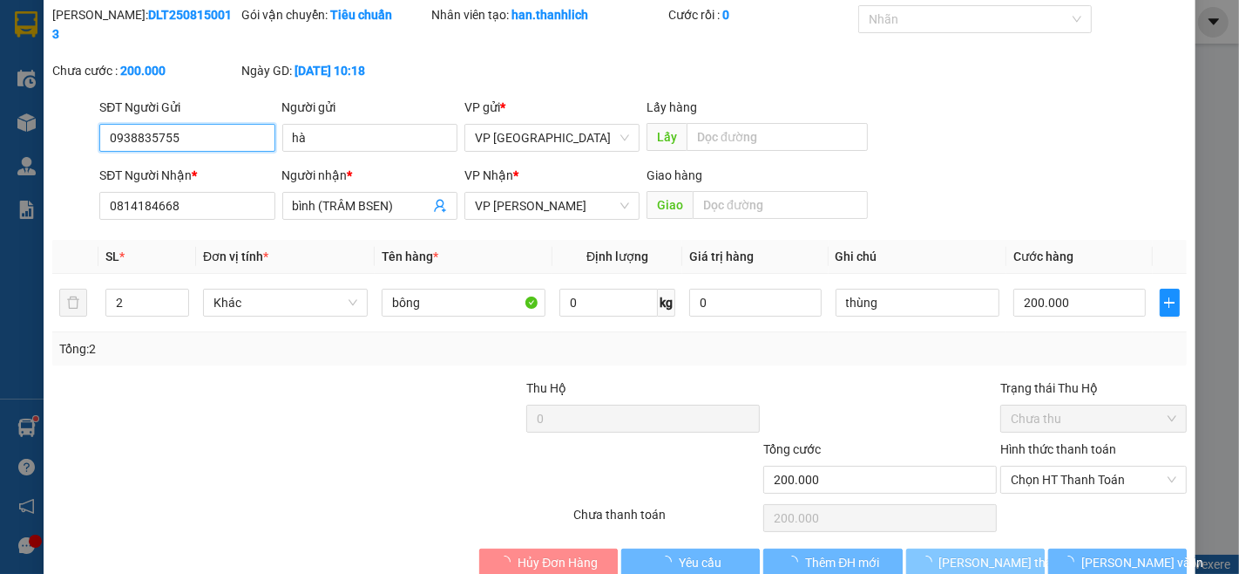
scroll to position [74, 0]
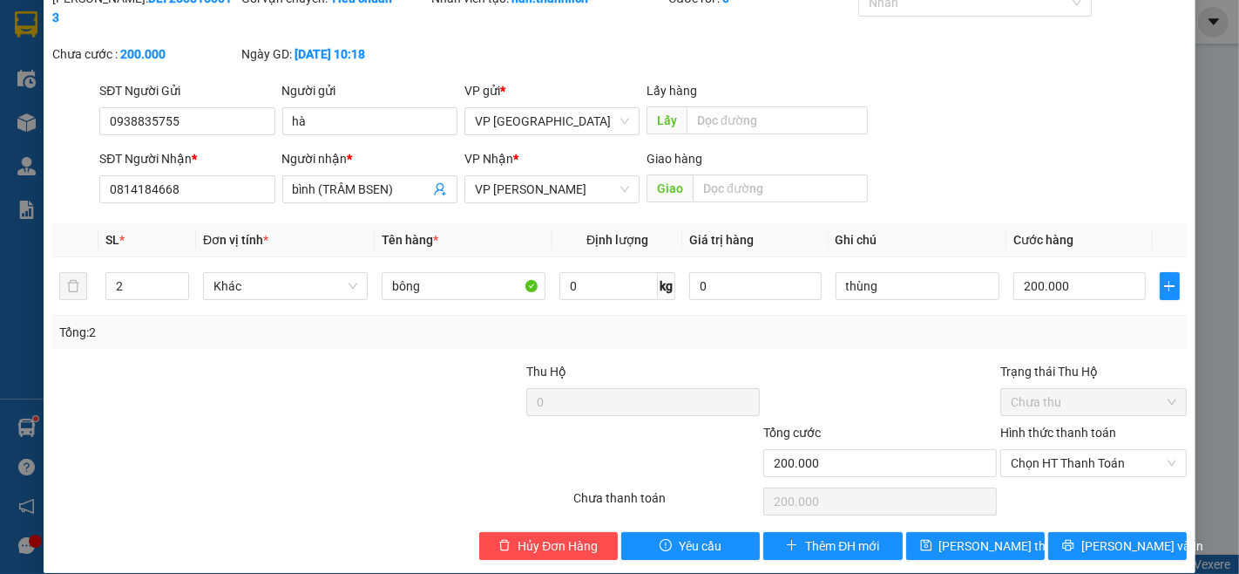
click at [1095, 509] on div "Total Paid Fee 0 Total UnPaid Fee 200.000 Cash Collection Total Fee Mã ĐH: DLT2…" at bounding box center [619, 274] width 1135 height 571
click at [1104, 536] on span "[PERSON_NAME] và In" at bounding box center [1143, 545] width 122 height 19
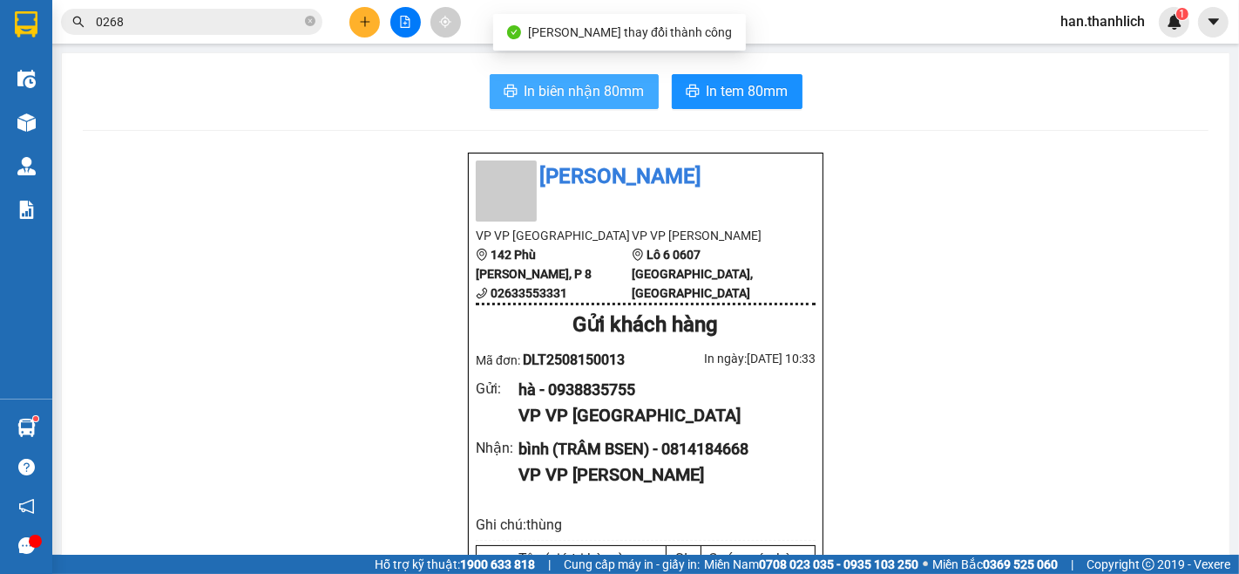
click at [507, 98] on icon "printer" at bounding box center [511, 91] width 14 height 14
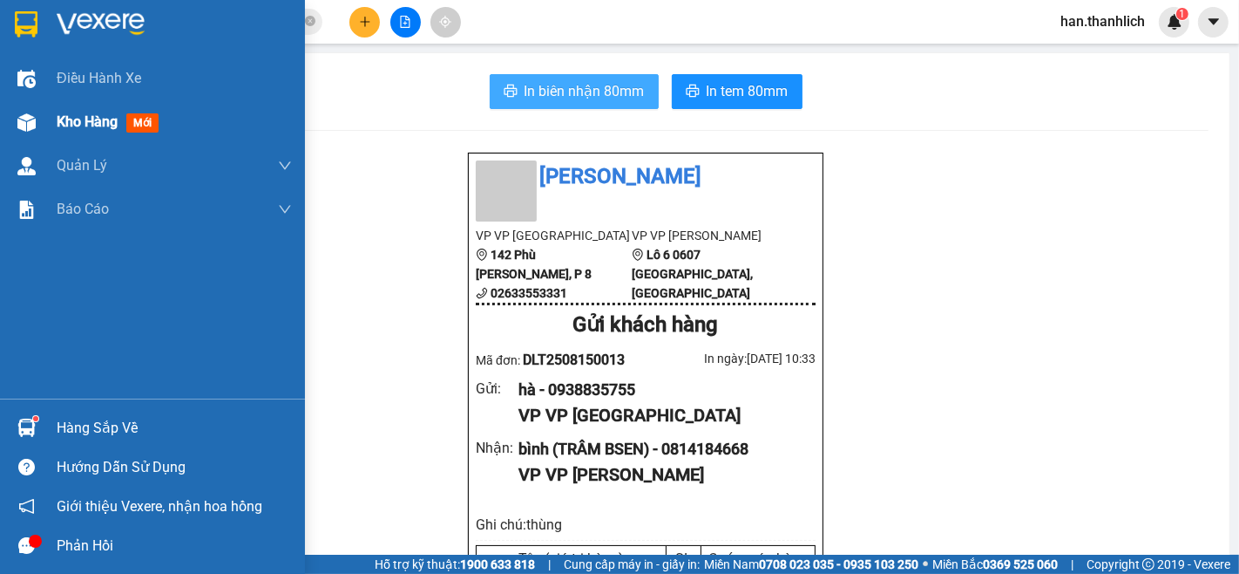
click at [37, 136] on div at bounding box center [26, 122] width 31 height 31
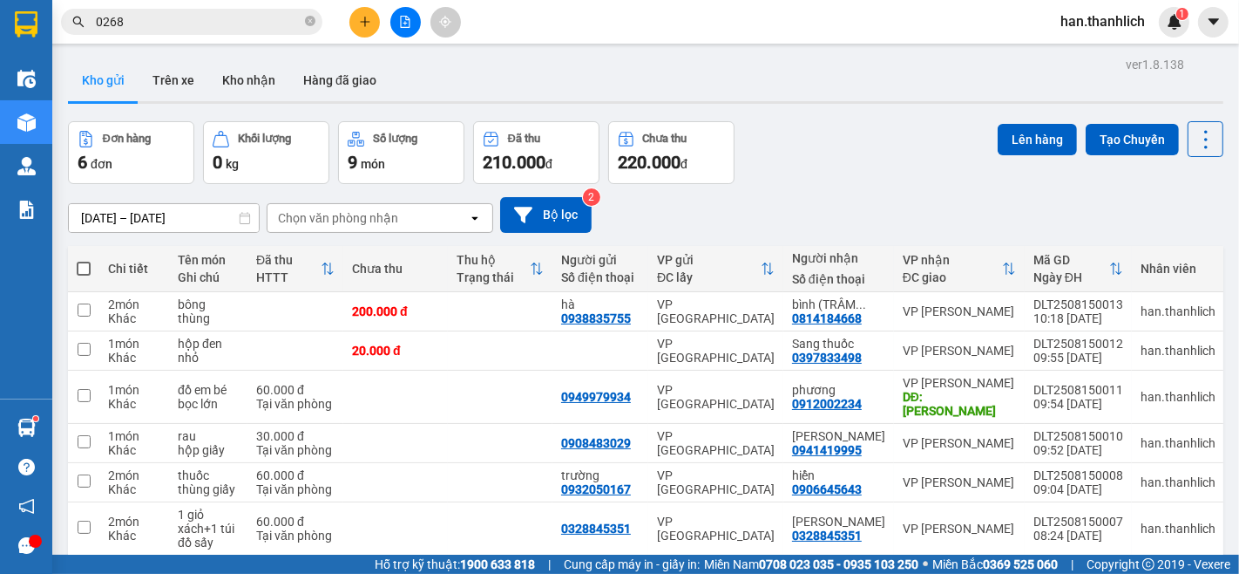
click at [363, 28] on button at bounding box center [365, 22] width 31 height 31
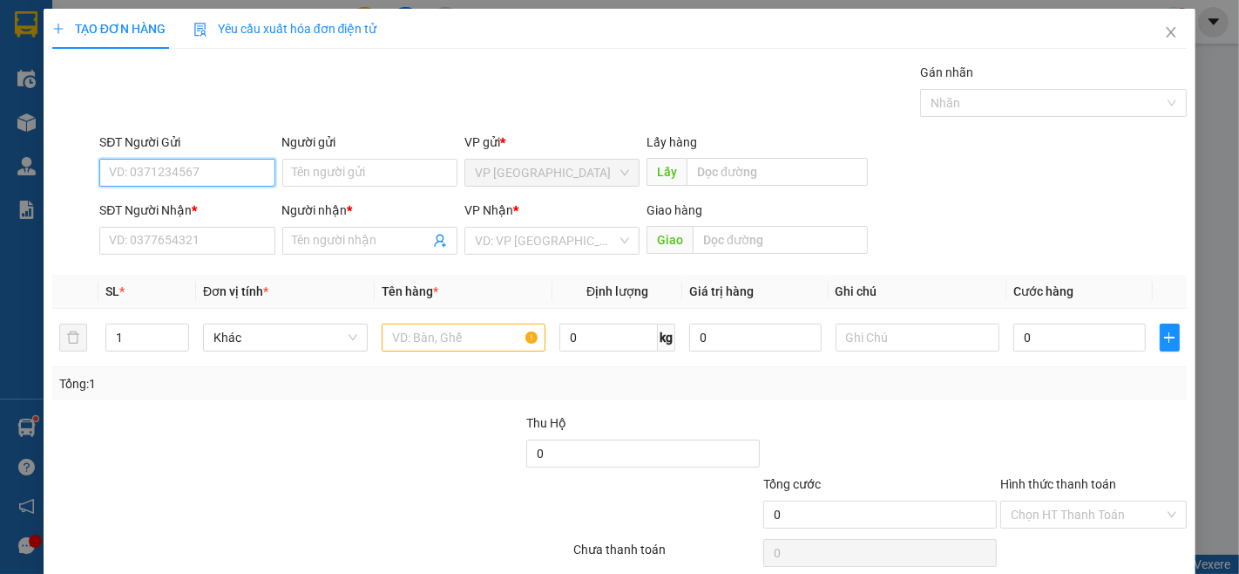
click at [119, 171] on input "SĐT Người Gửi" at bounding box center [186, 173] width 175 height 28
type input "0902503162"
click at [153, 195] on div "0902503162 - duyên" at bounding box center [184, 208] width 173 height 28
type input "duyên"
type input "0902503162"
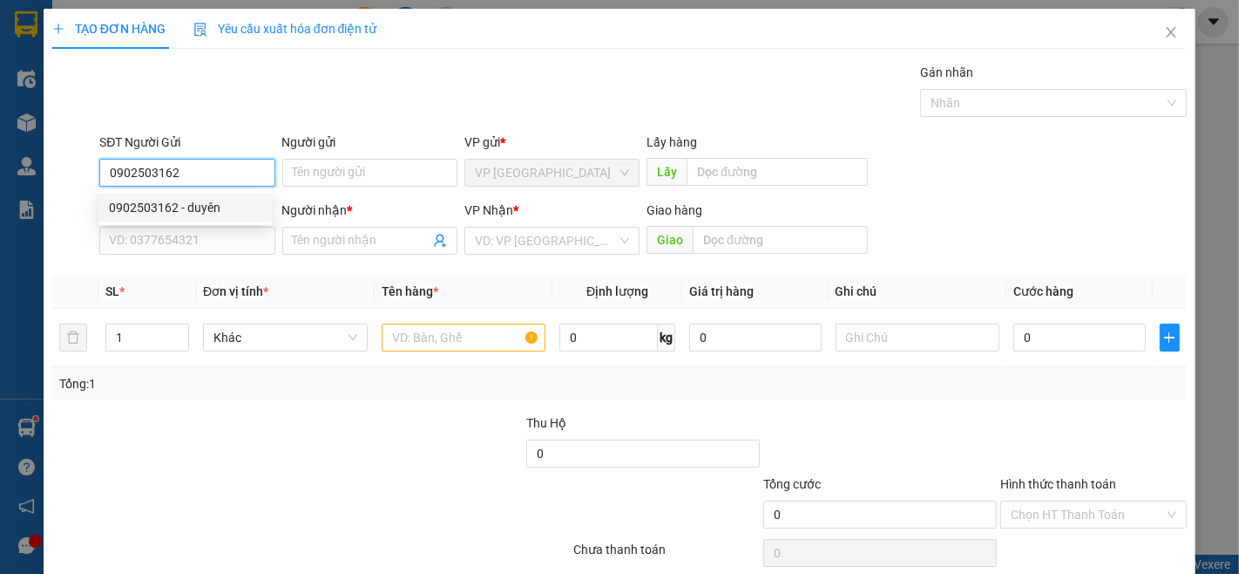
type input "duyên"
type input "0902503162"
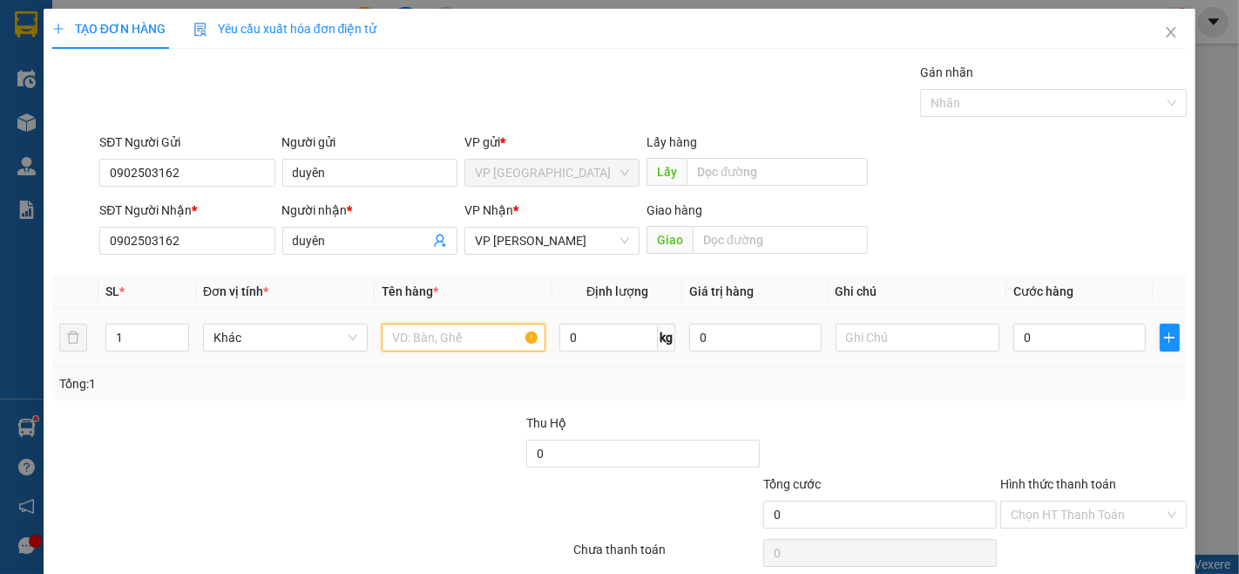
click at [397, 332] on input "text" at bounding box center [464, 337] width 165 height 28
click at [171, 323] on div "1" at bounding box center [147, 337] width 84 height 28
click at [140, 336] on input "1" at bounding box center [147, 337] width 82 height 26
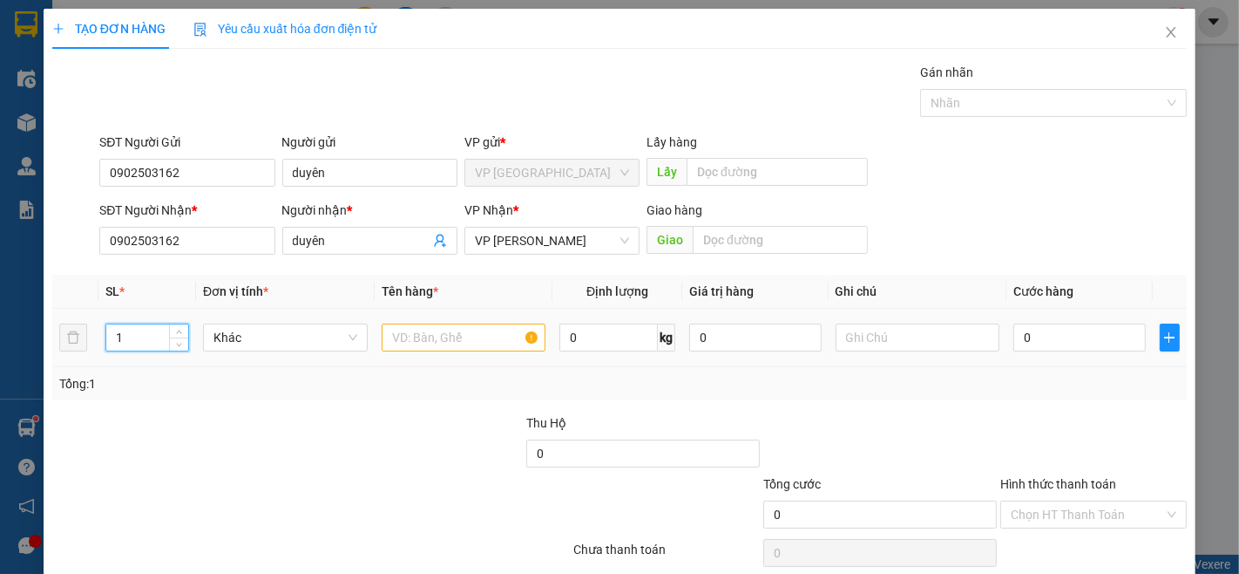
click at [140, 336] on input "1" at bounding box center [147, 337] width 82 height 26
click at [177, 328] on span "up" at bounding box center [179, 333] width 10 height 10
type input "3"
click at [177, 328] on span "up" at bounding box center [179, 333] width 10 height 10
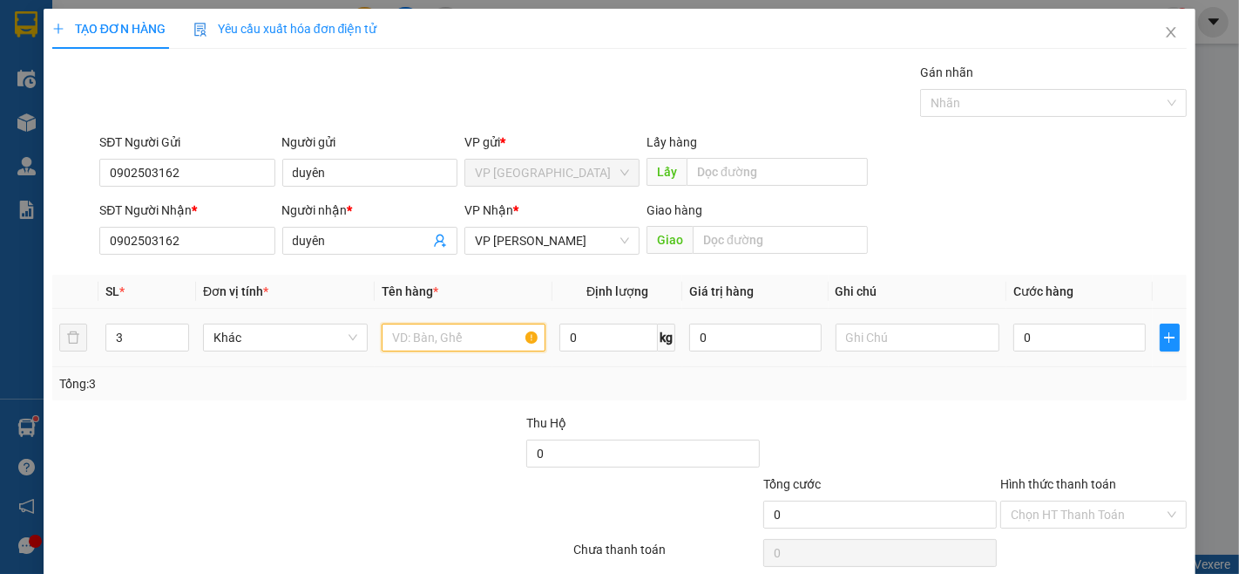
click at [408, 336] on input "text" at bounding box center [464, 337] width 165 height 28
type input "2vali+1 giỏ xách"
click at [1072, 349] on input "0" at bounding box center [1080, 337] width 132 height 28
type input "1"
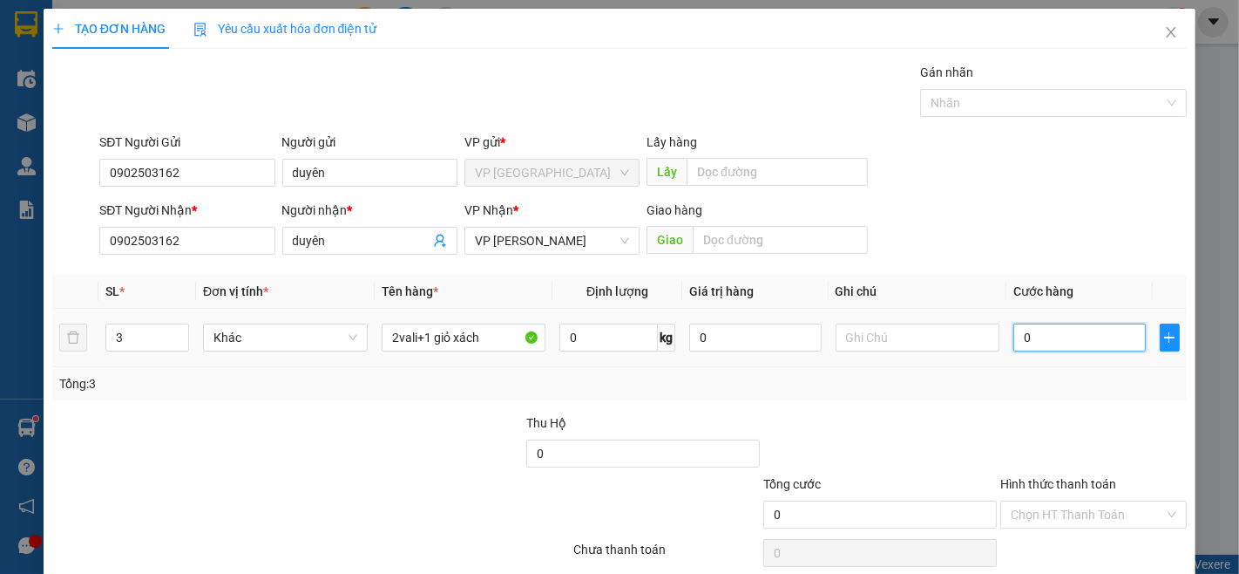
type input "1"
type input "13"
type input "130"
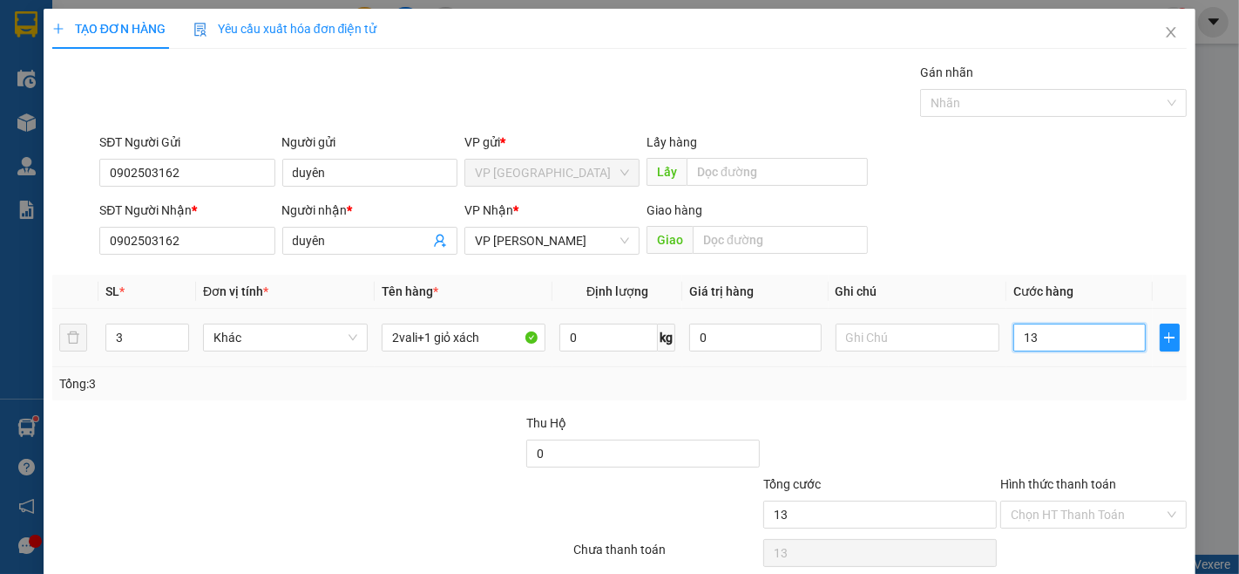
type input "130"
type input "1.300"
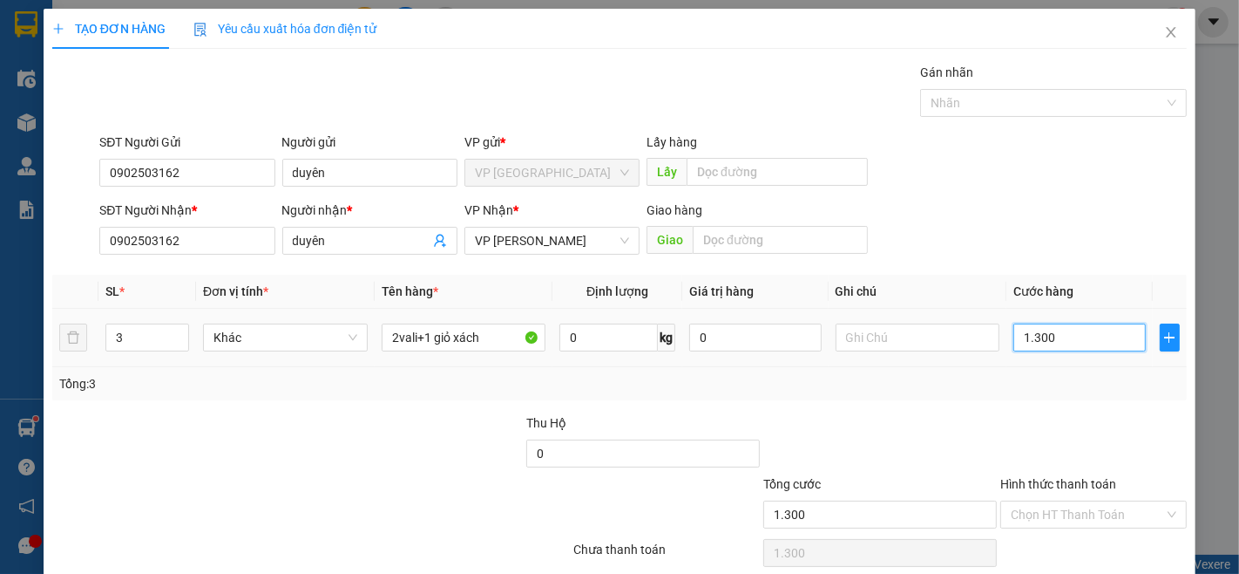
type input "13.000"
type input "130.000"
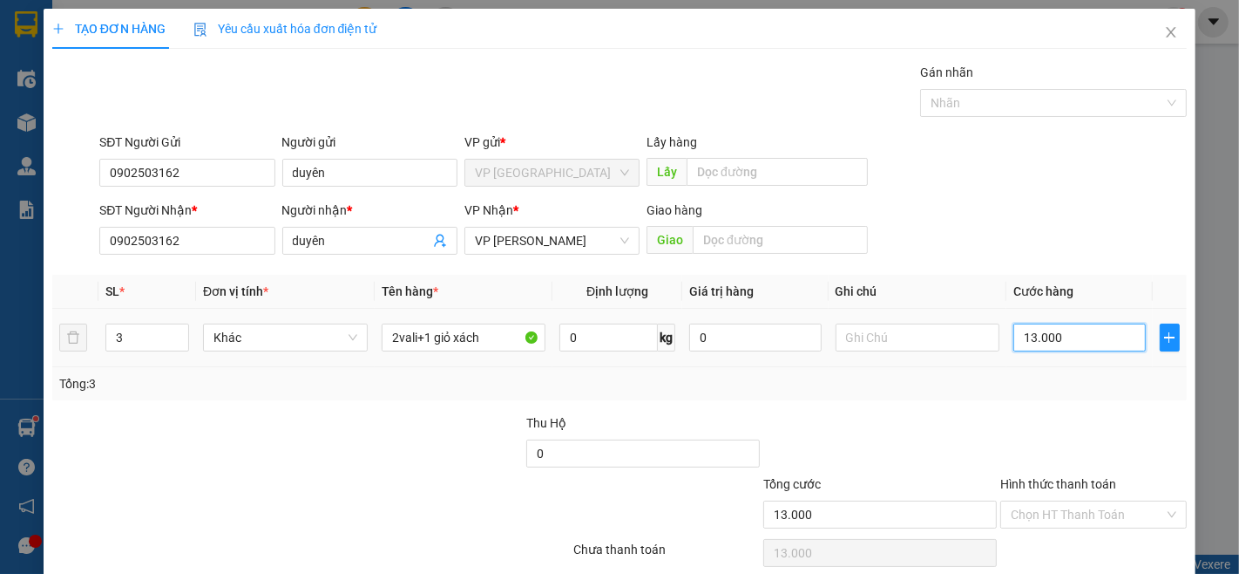
type input "130.000"
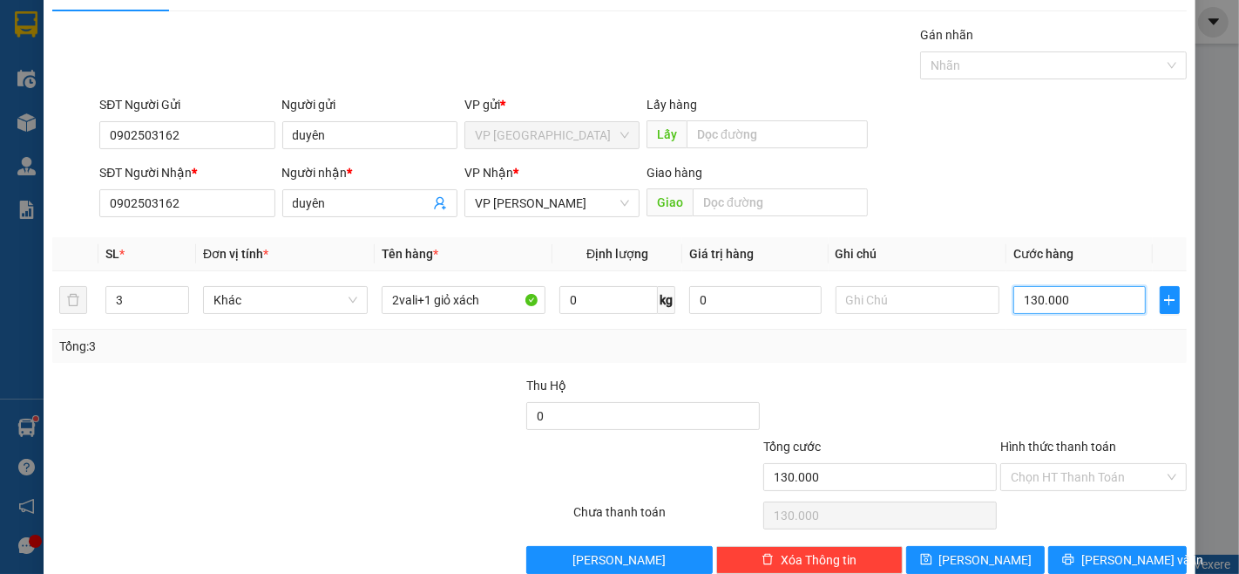
scroll to position [71, 0]
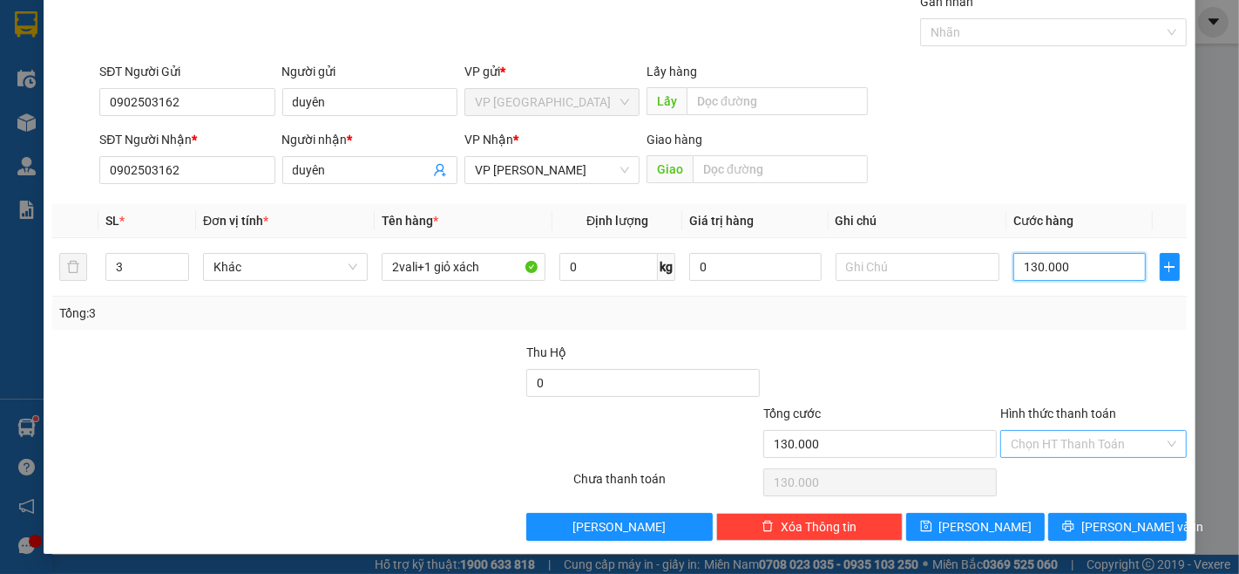
type input "130.000"
click at [1065, 447] on input "Hình thức thanh toán" at bounding box center [1087, 444] width 153 height 26
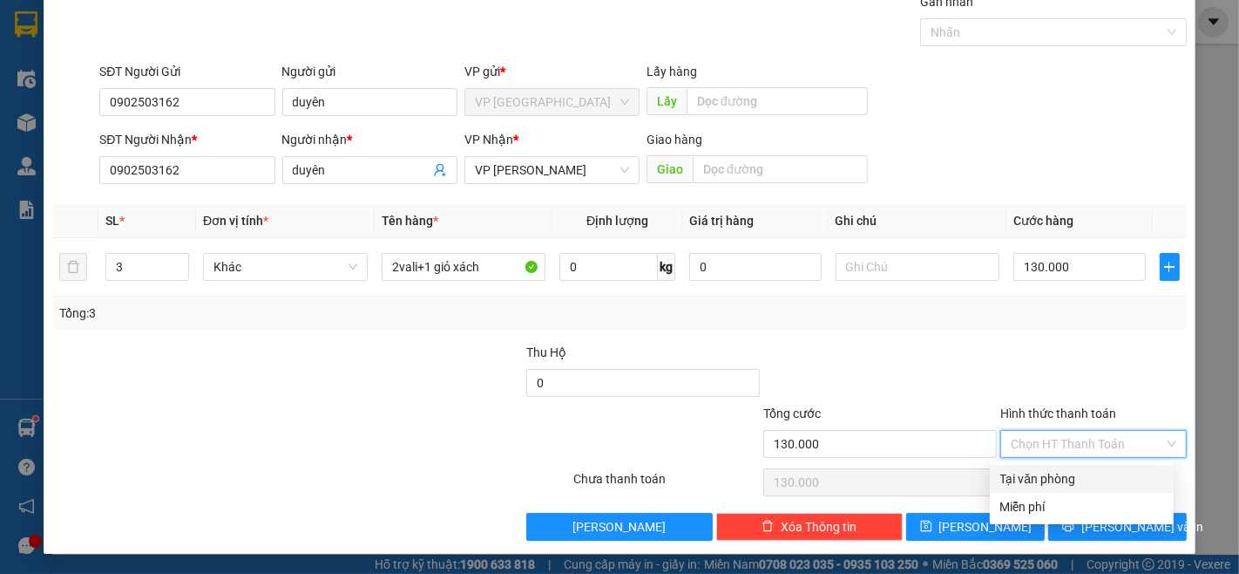
click at [1072, 476] on div "Tại văn phòng" at bounding box center [1082, 478] width 163 height 19
type input "0"
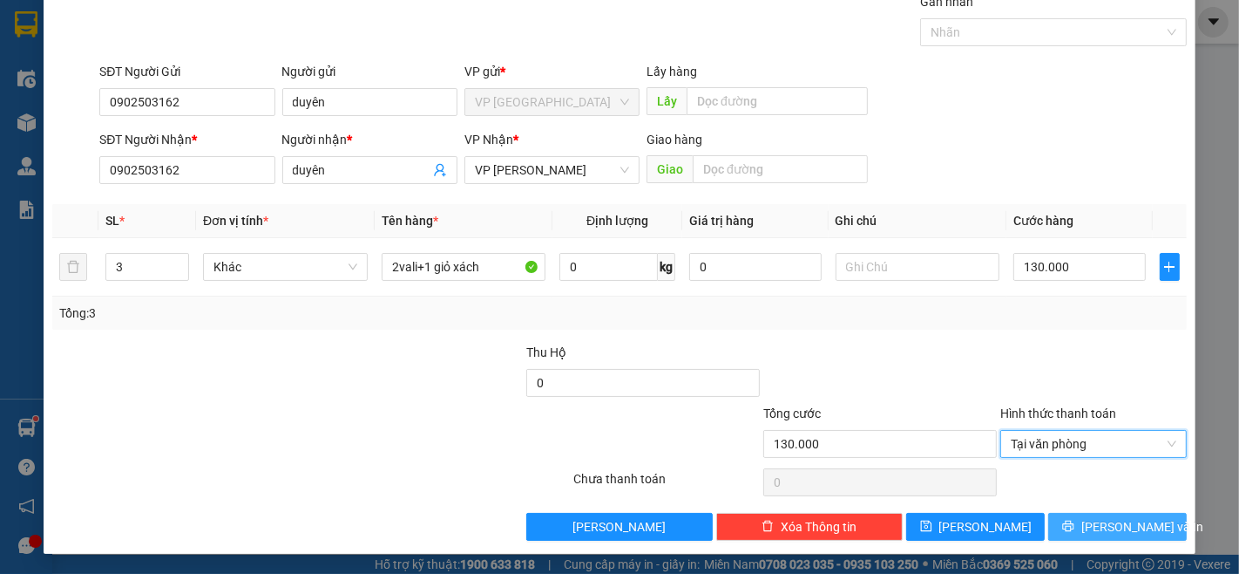
click at [1074, 535] on button "[PERSON_NAME] và In" at bounding box center [1118, 527] width 139 height 28
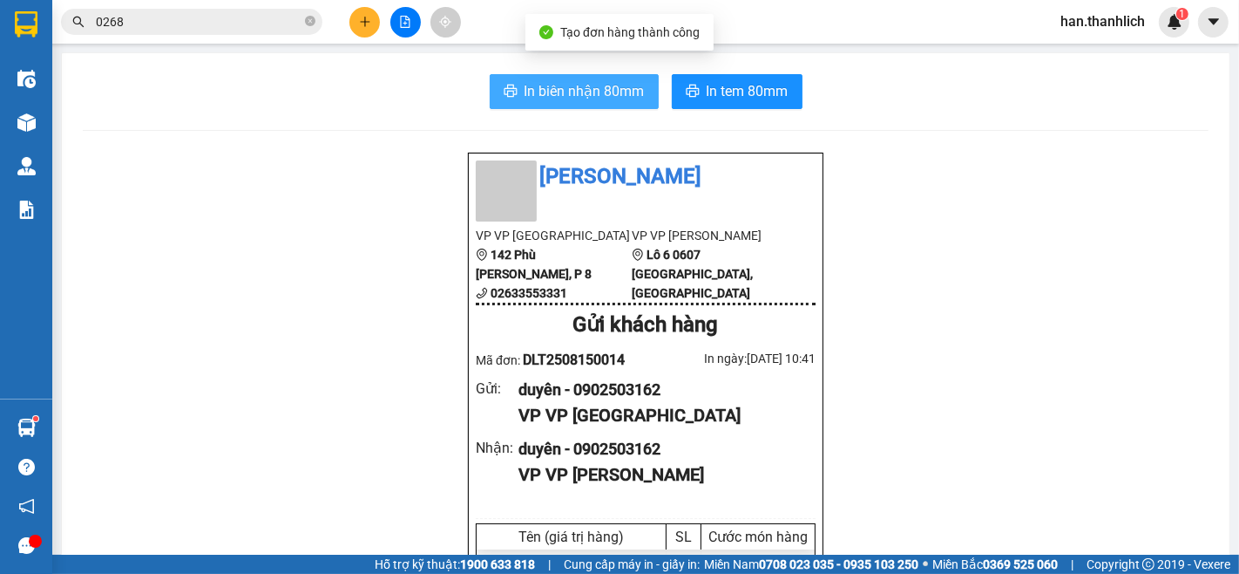
click at [602, 94] on span "In biên nhận 80mm" at bounding box center [585, 91] width 120 height 22
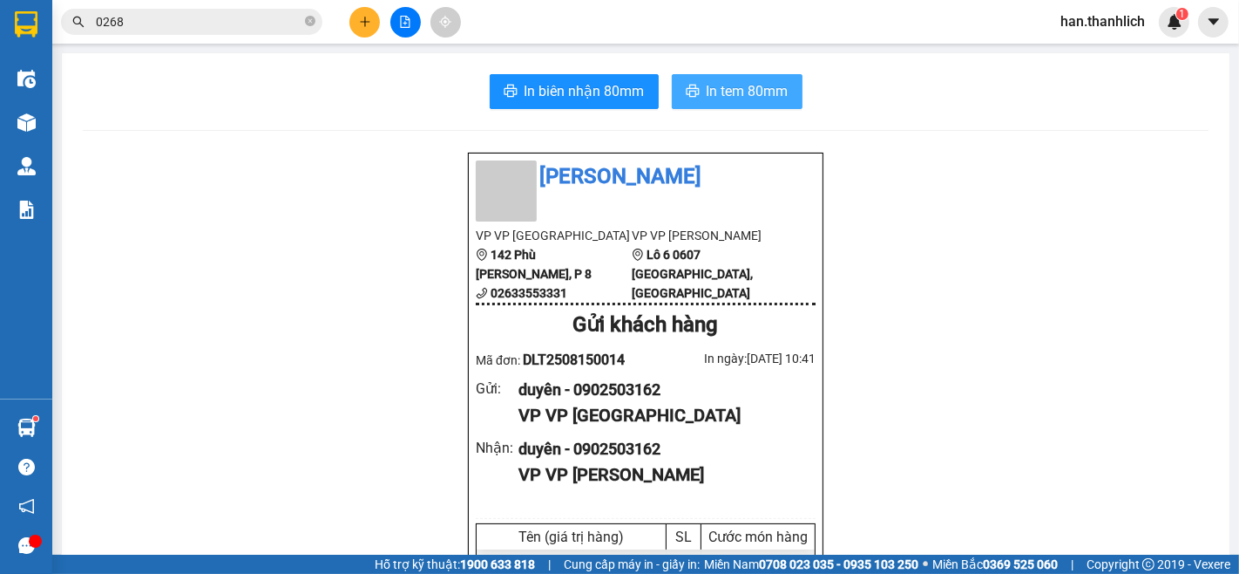
click at [753, 98] on span "In tem 80mm" at bounding box center [748, 91] width 82 height 22
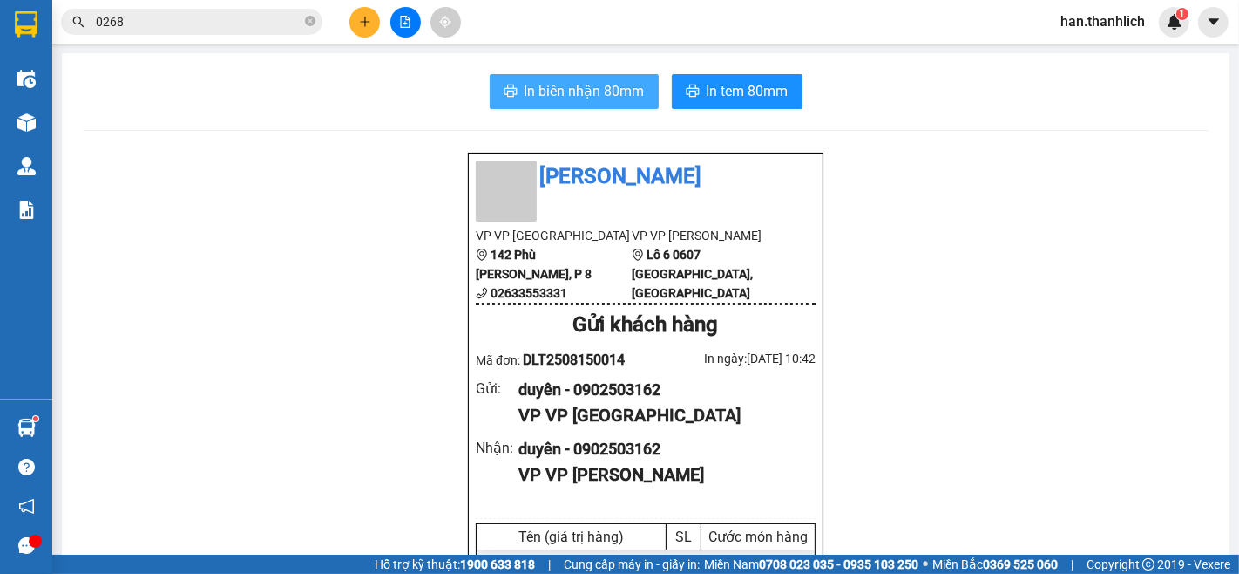
click at [607, 105] on button "In biên nhận 80mm" at bounding box center [574, 91] width 169 height 35
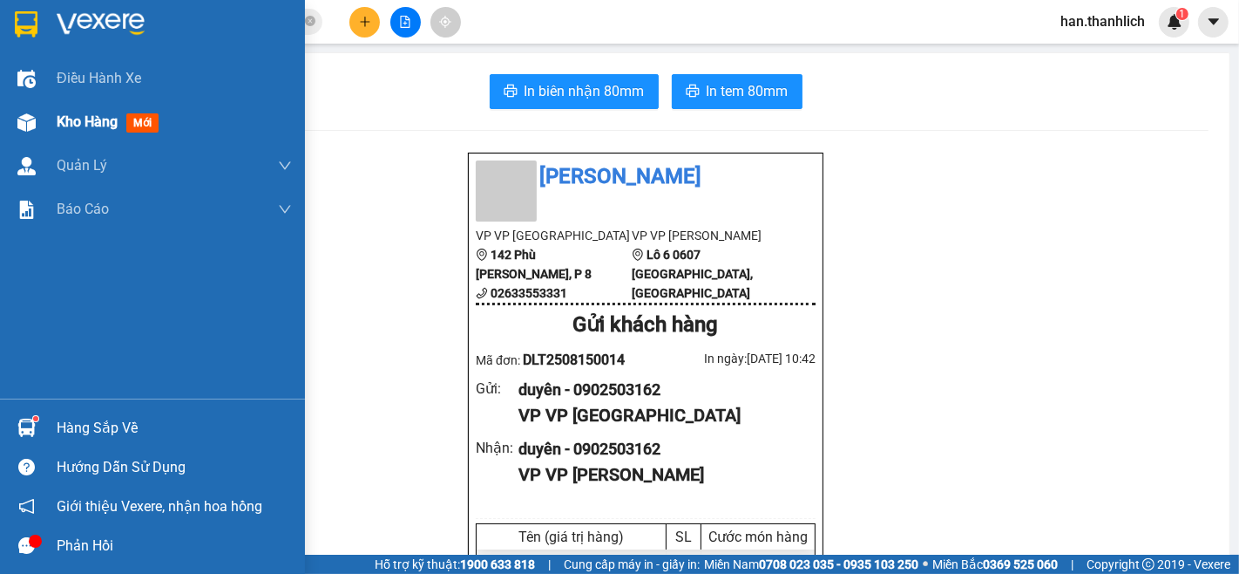
click at [33, 111] on div at bounding box center [26, 122] width 31 height 31
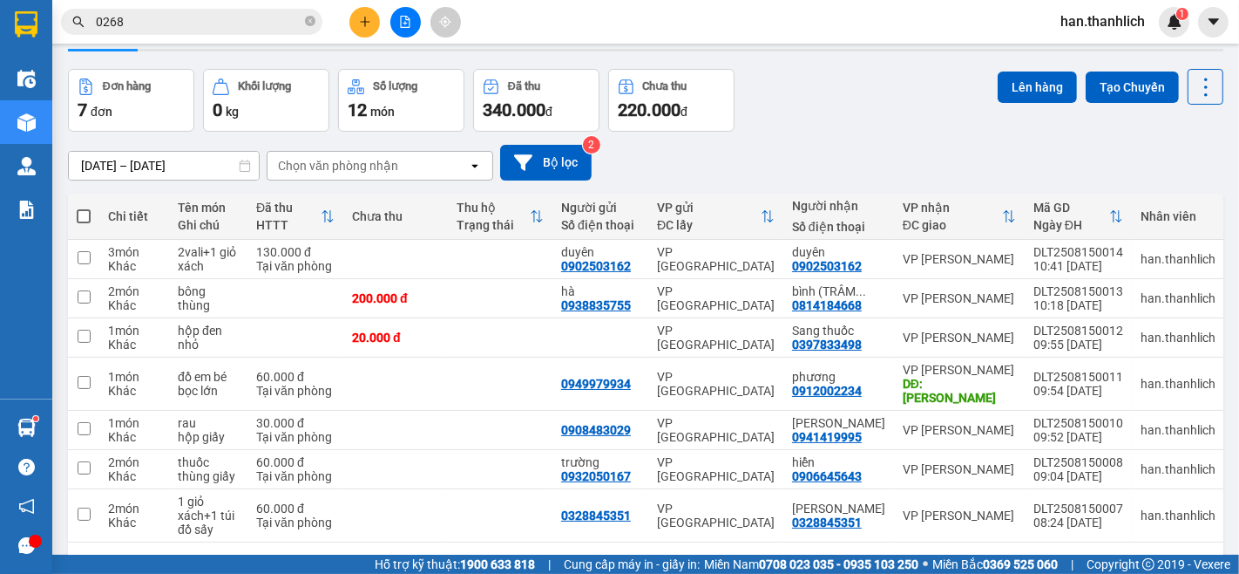
scroll to position [98, 0]
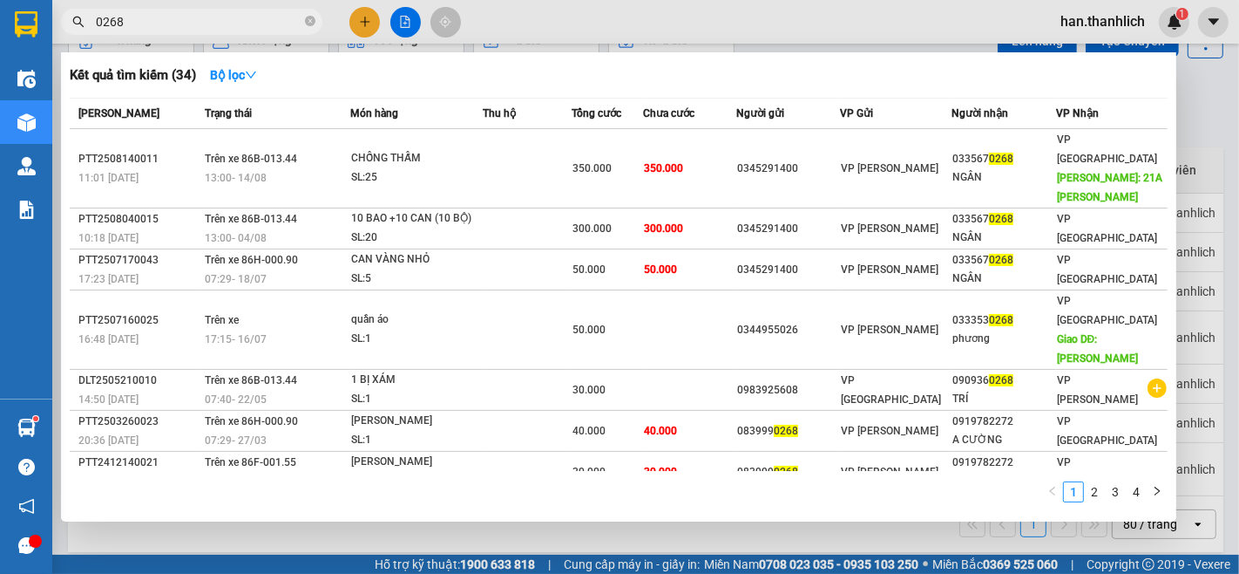
click at [235, 21] on input "0268" at bounding box center [199, 21] width 206 height 19
type input "0"
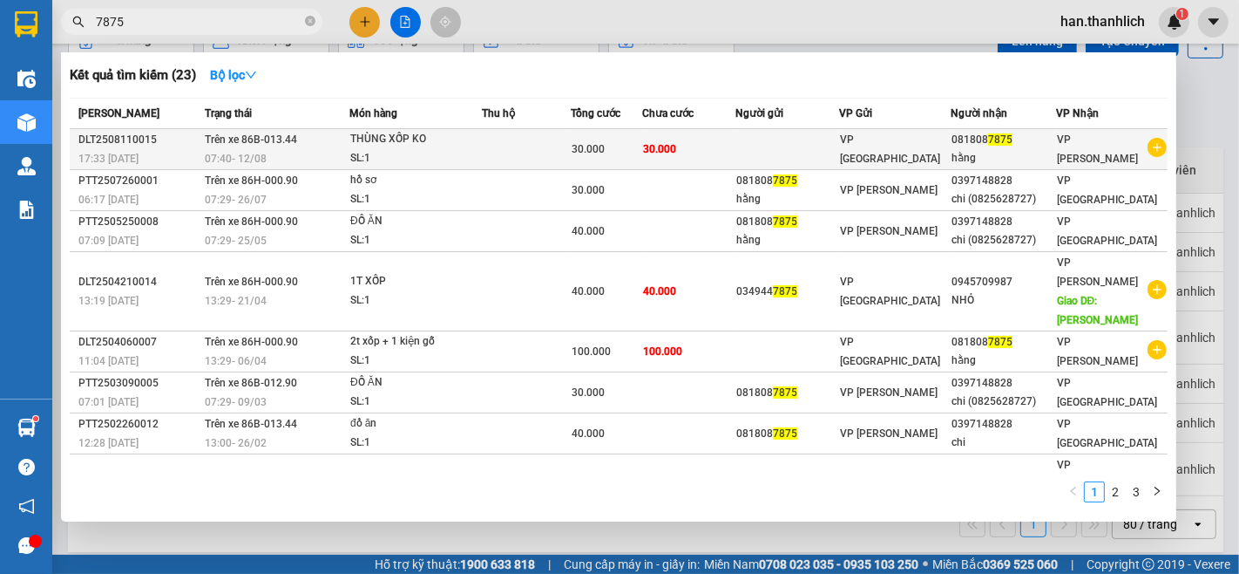
type input "7875"
click at [469, 160] on div "SL: 1" at bounding box center [415, 158] width 131 height 19
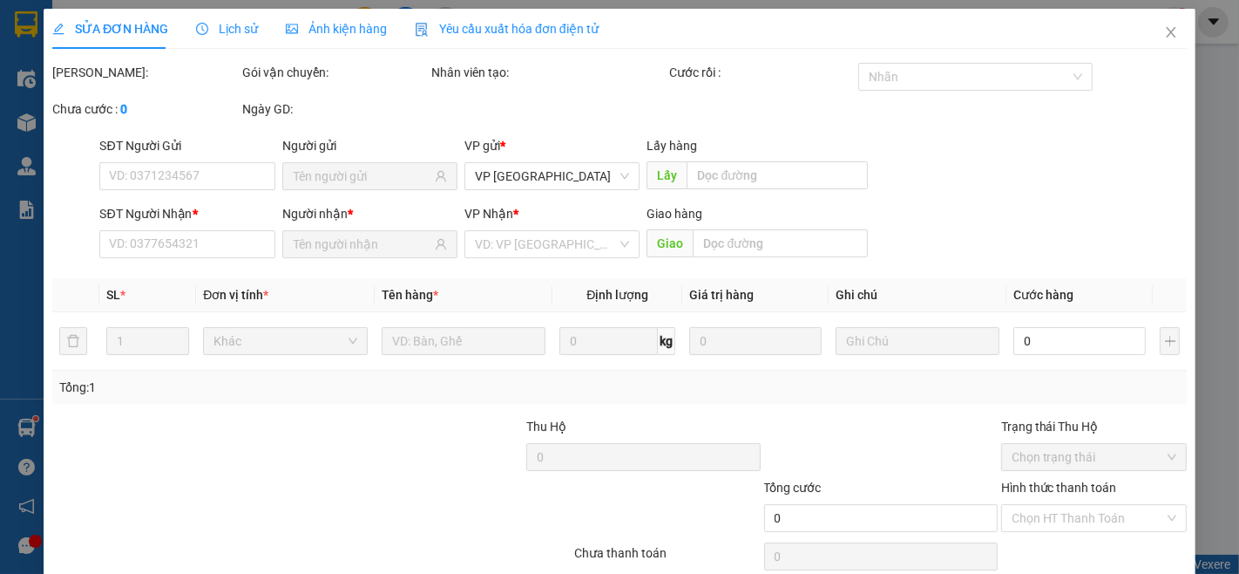
type input "0818087875"
type input "30.000"
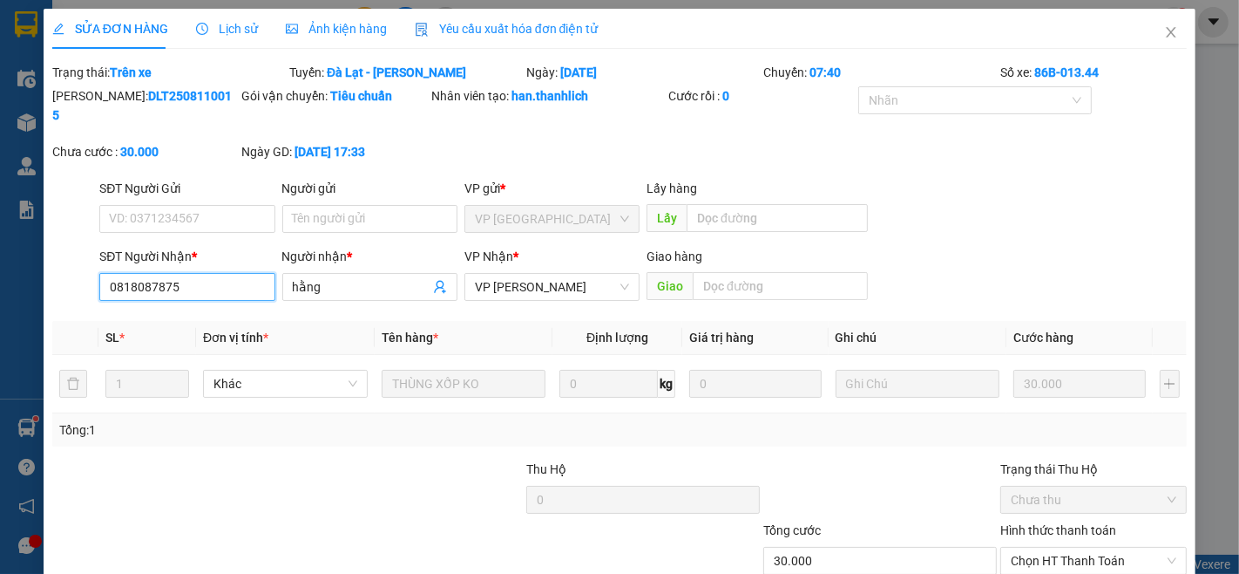
click at [219, 273] on input "0818087875" at bounding box center [186, 287] width 175 height 28
click at [1167, 35] on icon "close" at bounding box center [1172, 32] width 10 height 10
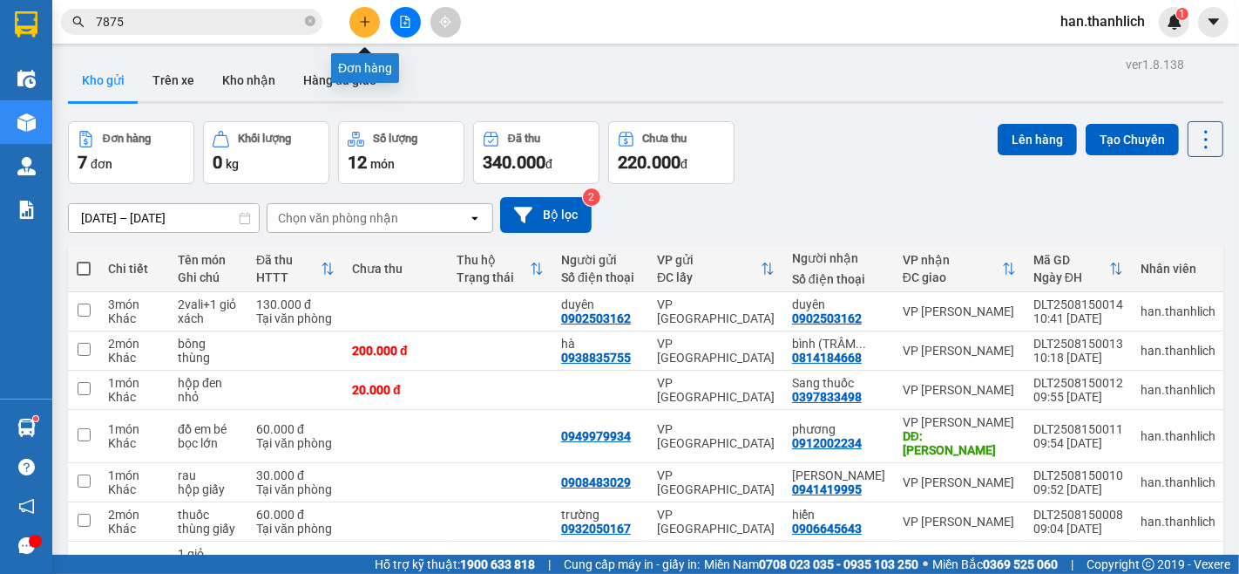
click at [350, 20] on button at bounding box center [365, 22] width 31 height 31
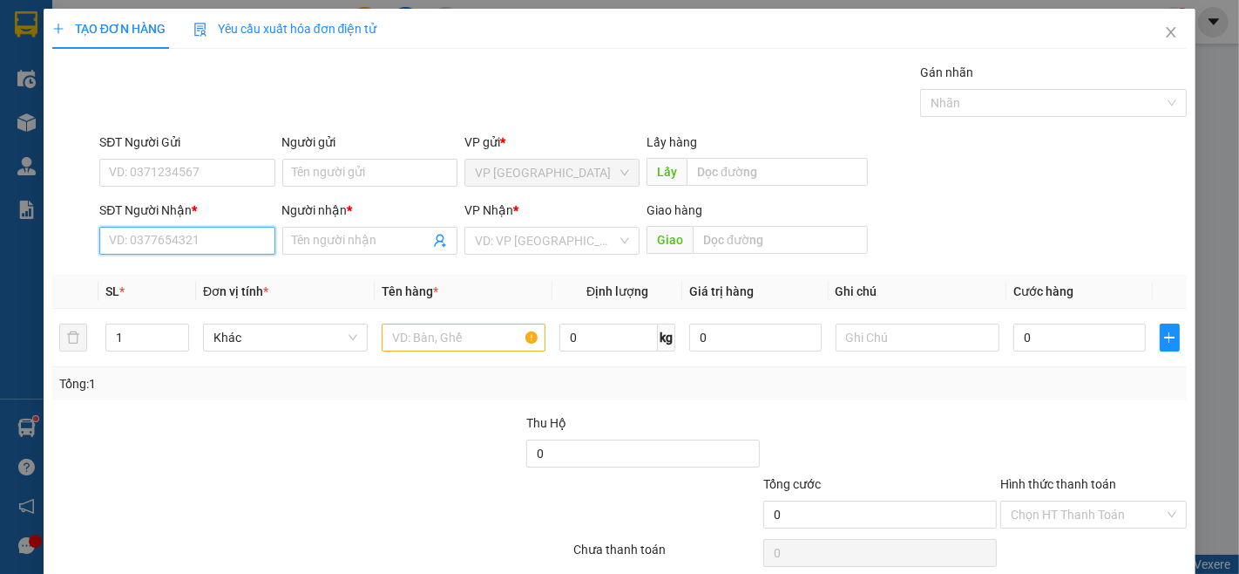
click at [178, 236] on input "SĐT Người Nhận *" at bounding box center [186, 241] width 175 height 28
paste input "0818087875"
type input "0818087875"
click at [180, 280] on div "0818087875 - hằng" at bounding box center [185, 275] width 153 height 19
type input "hằng"
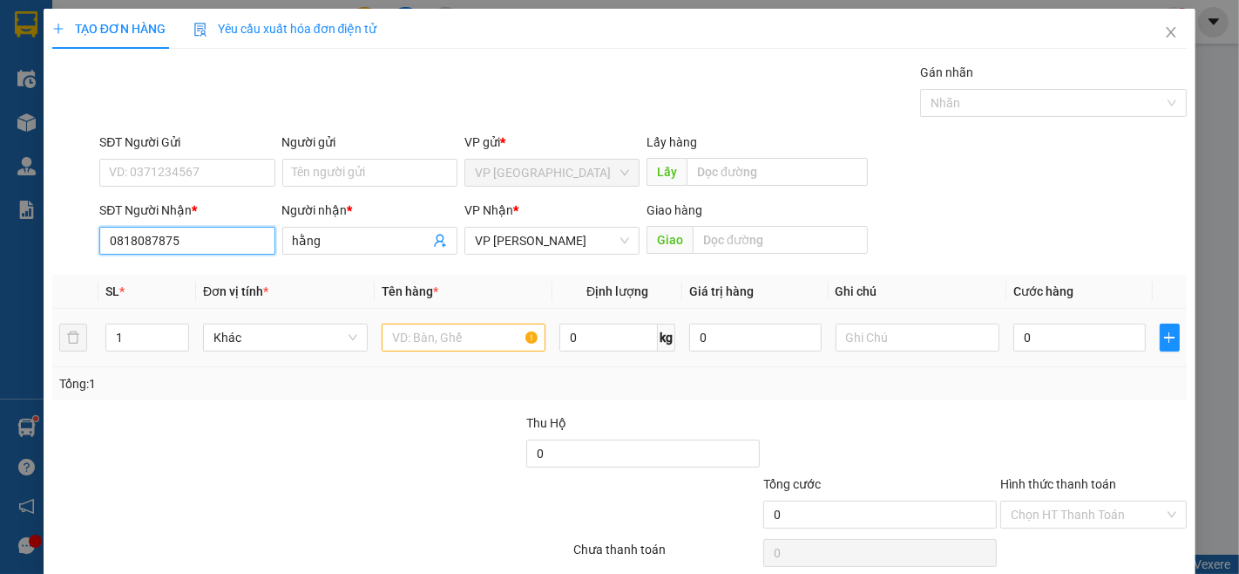
type input "0818087875"
click at [401, 343] on input "text" at bounding box center [464, 337] width 165 height 28
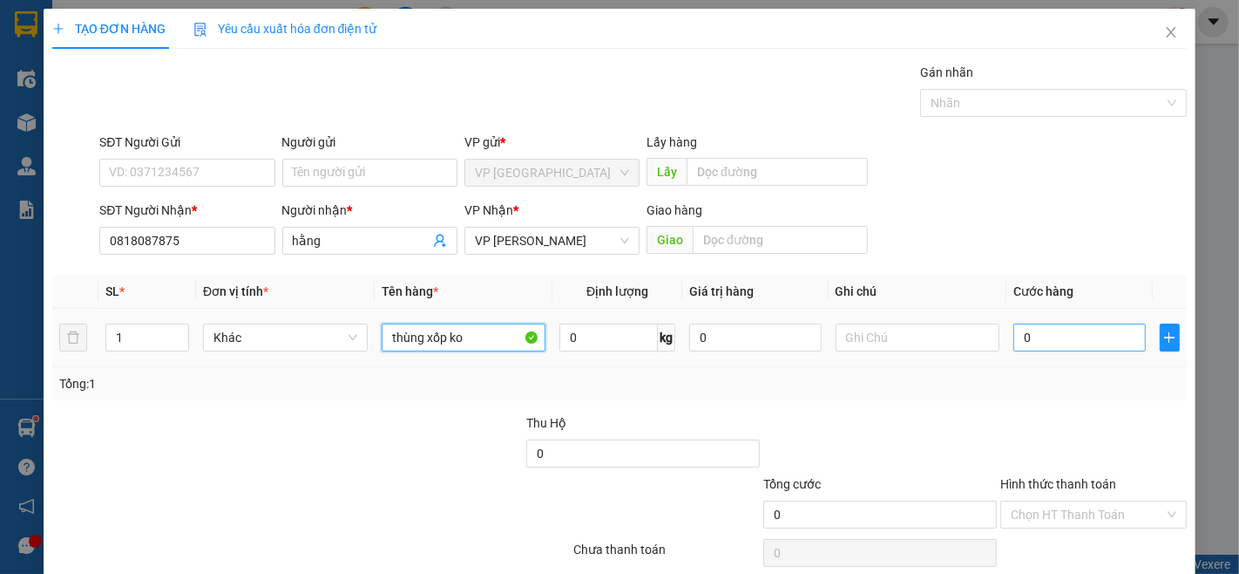
type input "thùng xốp ko"
click at [1070, 337] on input "0" at bounding box center [1080, 337] width 132 height 28
type input "3"
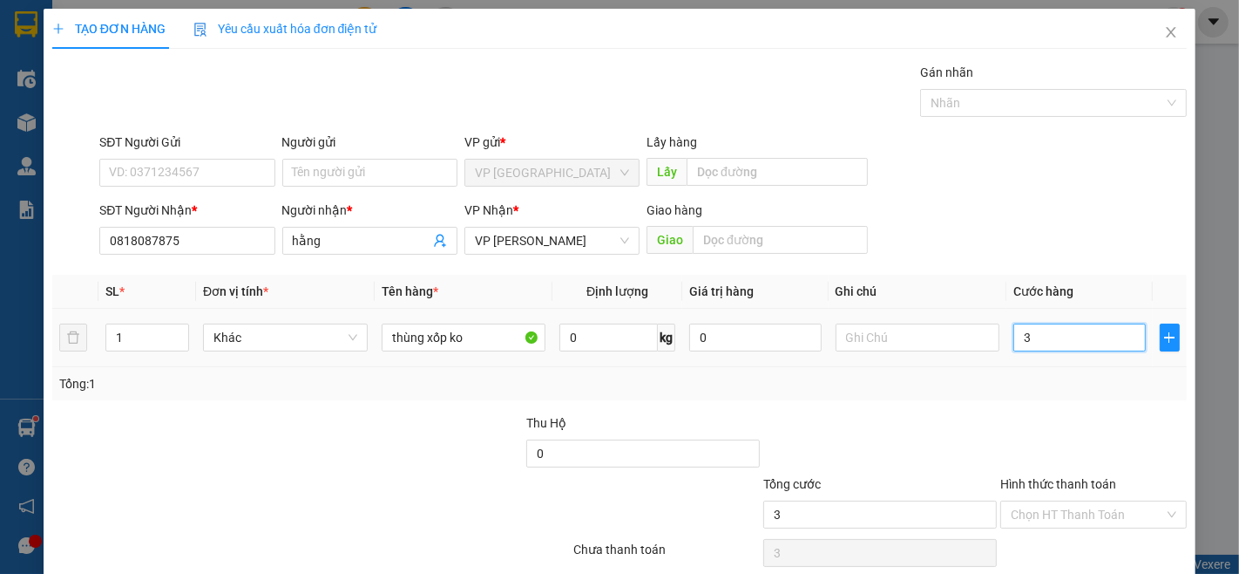
type input "30"
type input "300"
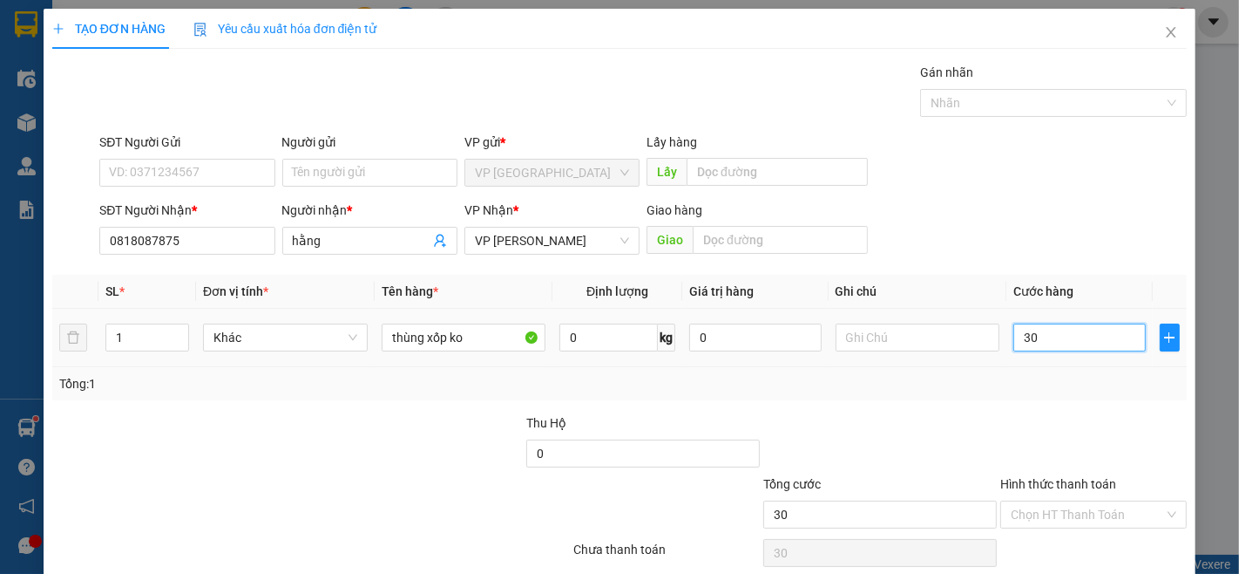
type input "300"
type input "3.000"
type input "30.000"
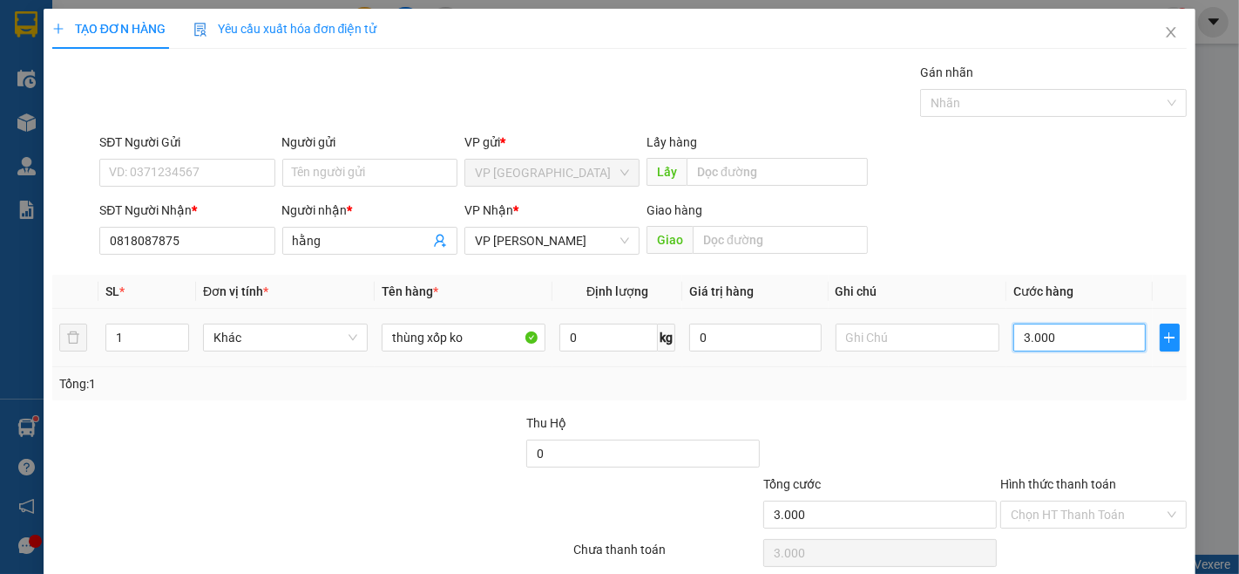
type input "30.000"
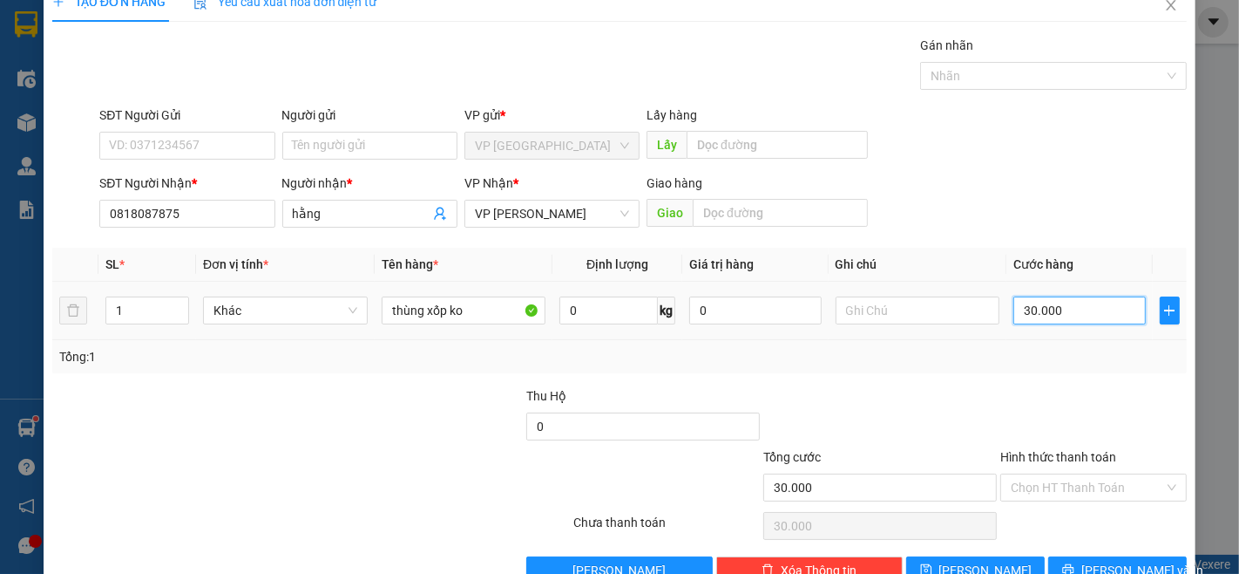
scroll to position [71, 0]
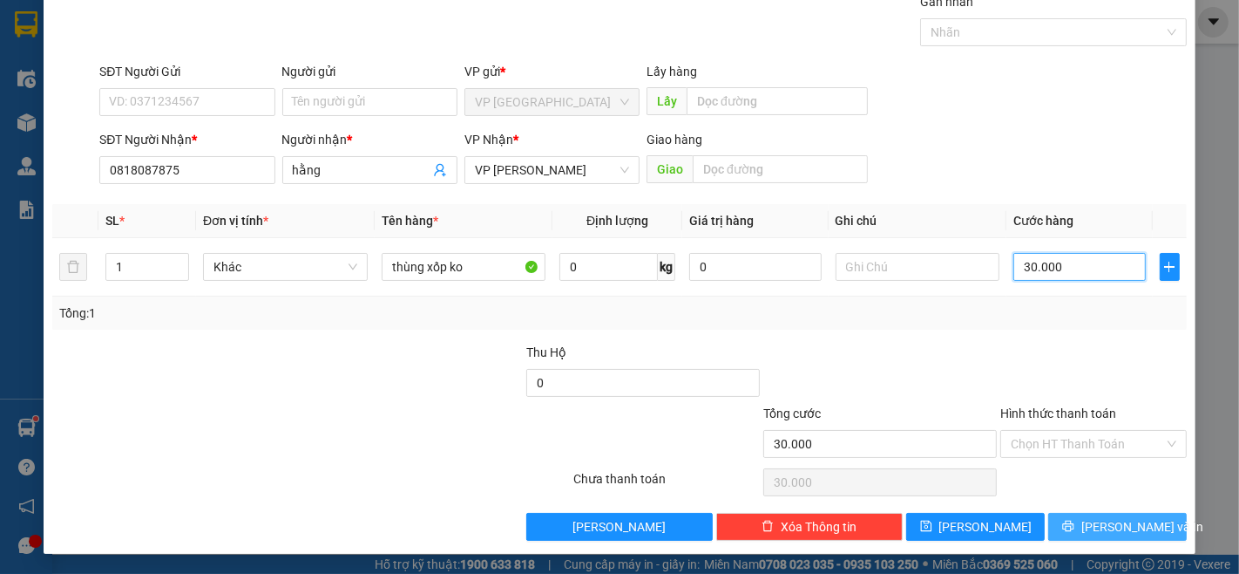
type input "30.000"
click at [1099, 523] on span "[PERSON_NAME] và In" at bounding box center [1143, 526] width 122 height 19
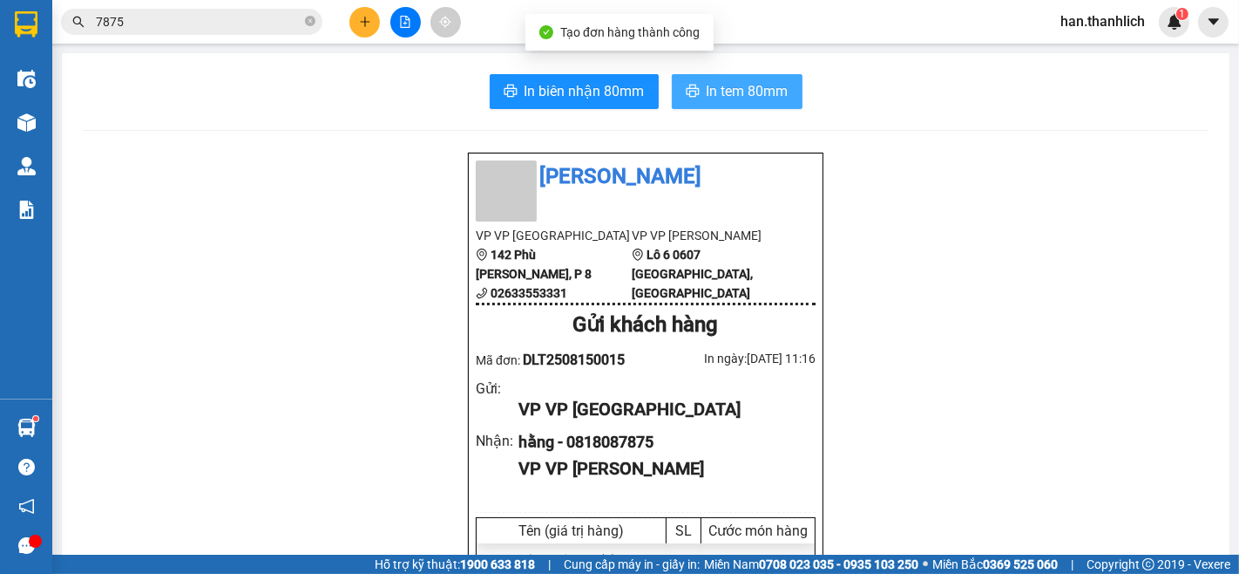
click at [718, 89] on span "In tem 80mm" at bounding box center [748, 91] width 82 height 22
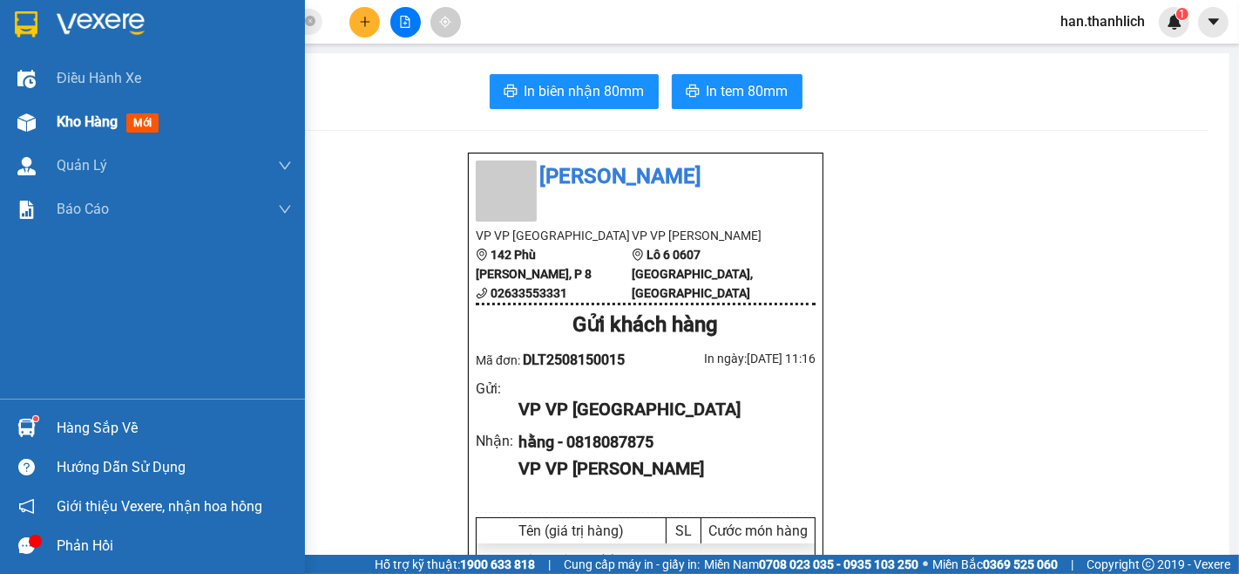
click at [23, 119] on img at bounding box center [26, 122] width 18 height 18
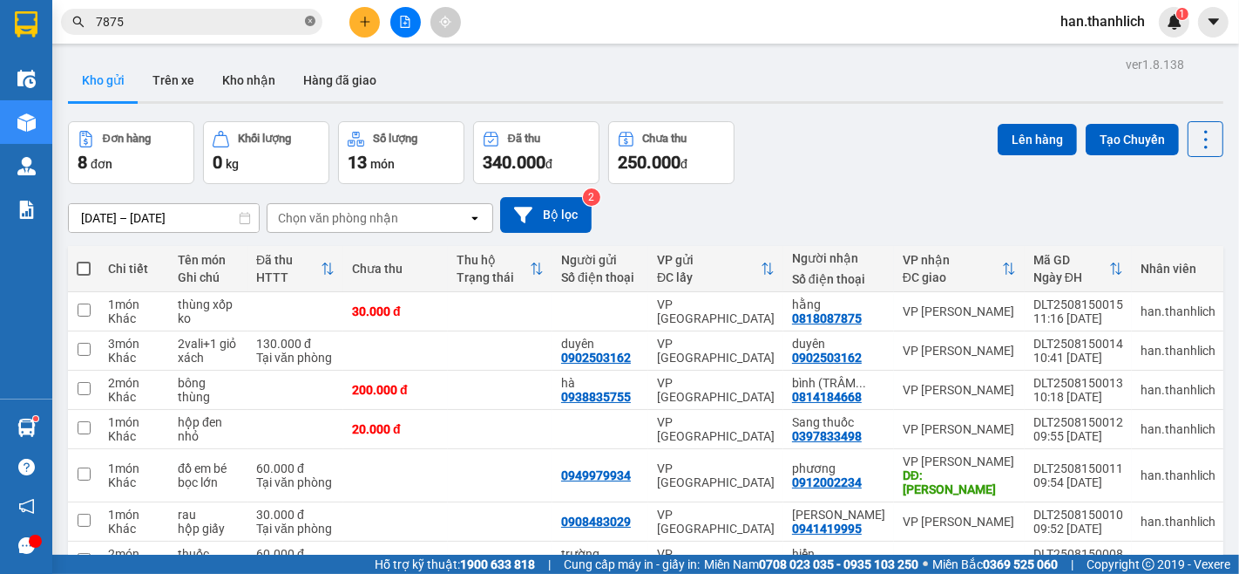
click at [309, 20] on icon "close-circle" at bounding box center [310, 21] width 10 height 10
click at [360, 21] on icon "plus" at bounding box center [365, 22] width 12 height 12
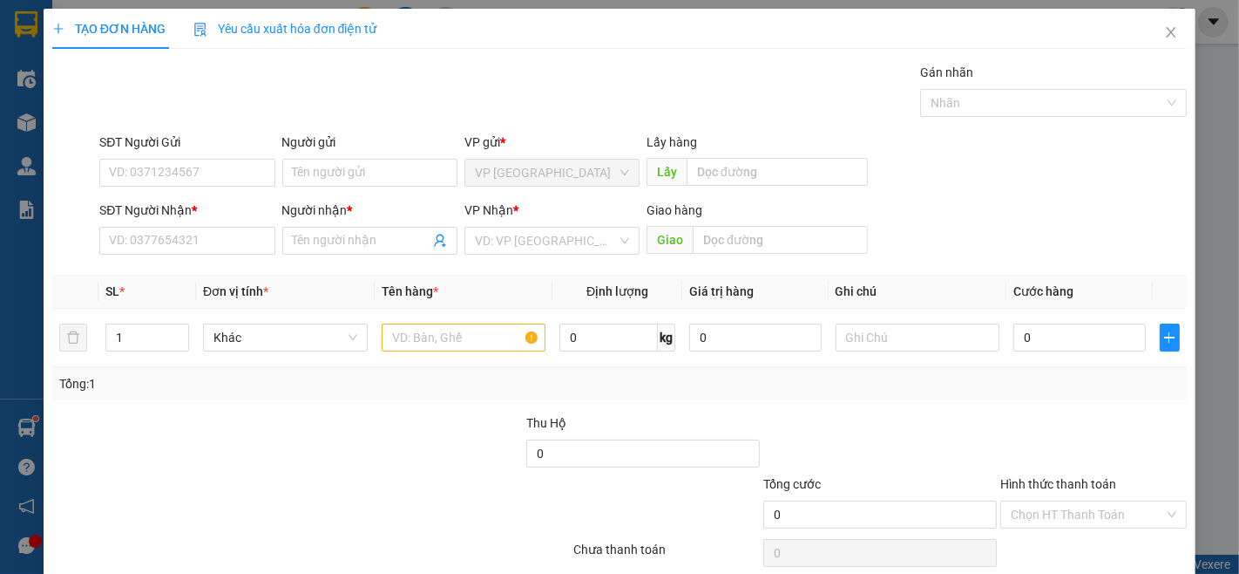
click at [158, 154] on div "SĐT Người Gửi" at bounding box center [186, 145] width 175 height 26
click at [142, 178] on input "SĐT Người Gửi" at bounding box center [186, 173] width 175 height 28
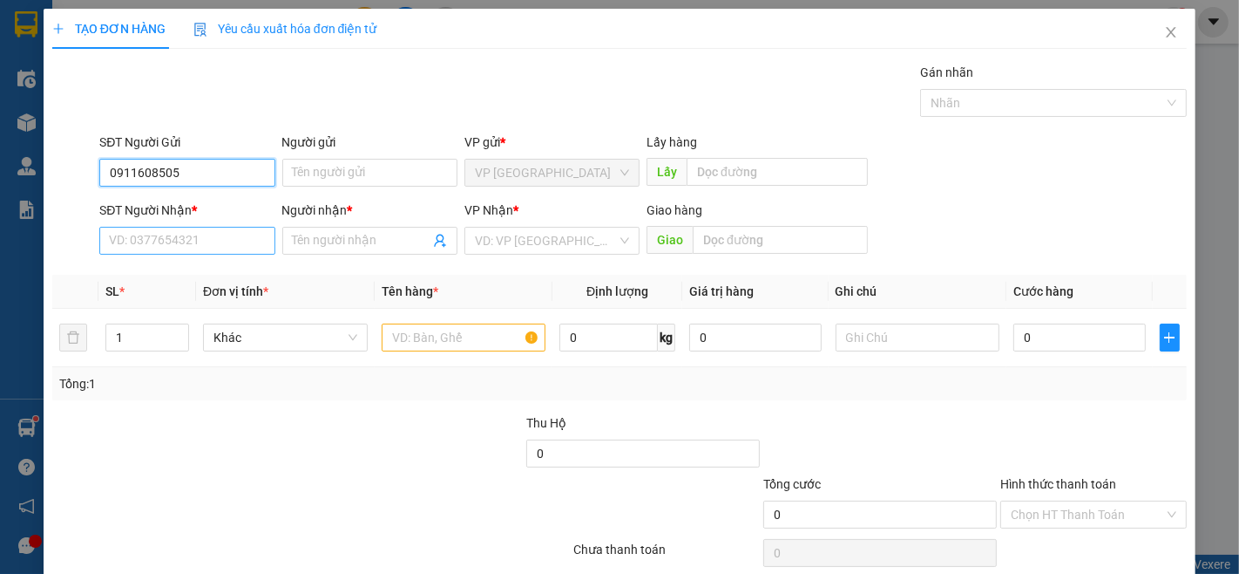
type input "0911608505"
click at [204, 231] on input "SĐT Người Nhận *" at bounding box center [186, 241] width 175 height 28
type input "0"
click at [229, 170] on input "0911608505" at bounding box center [186, 173] width 175 height 28
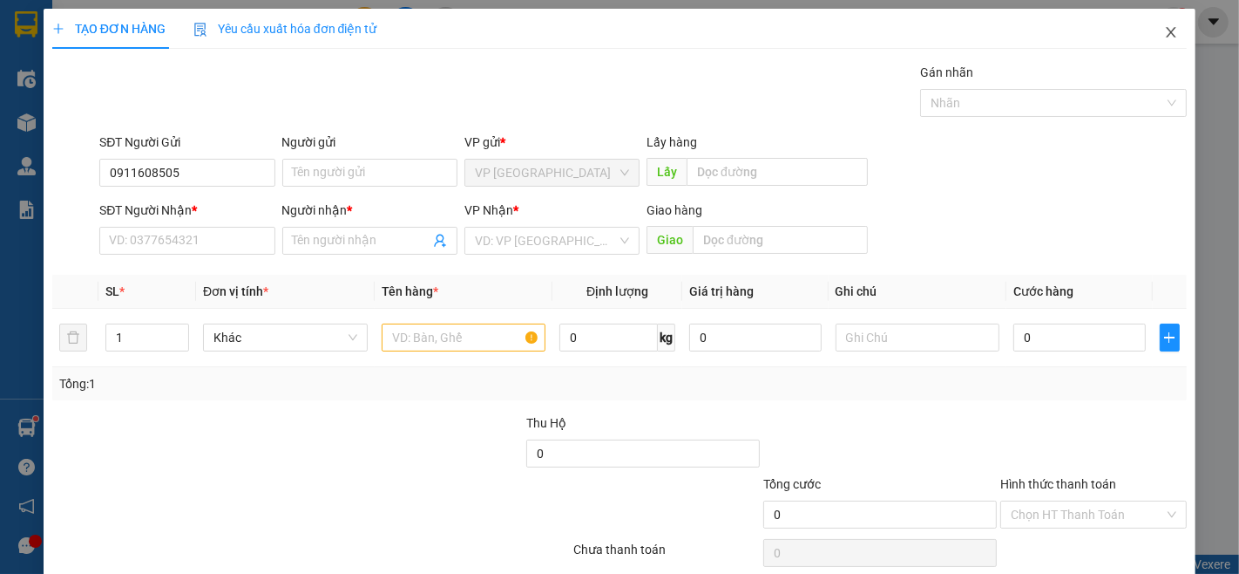
click at [1165, 33] on icon "close" at bounding box center [1172, 32] width 14 height 14
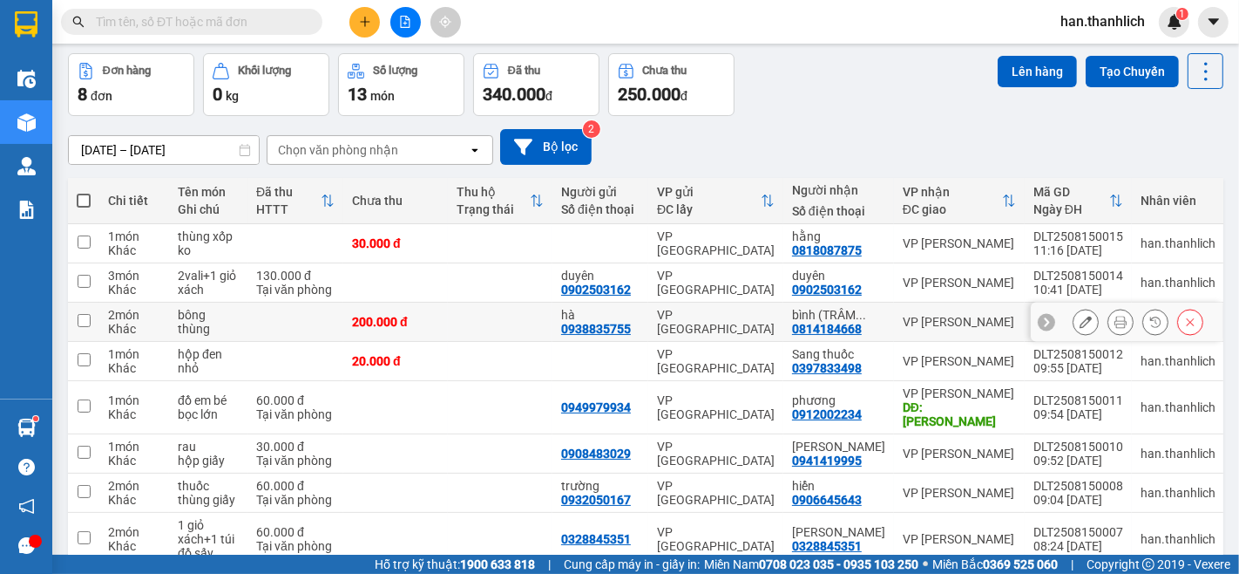
scroll to position [137, 0]
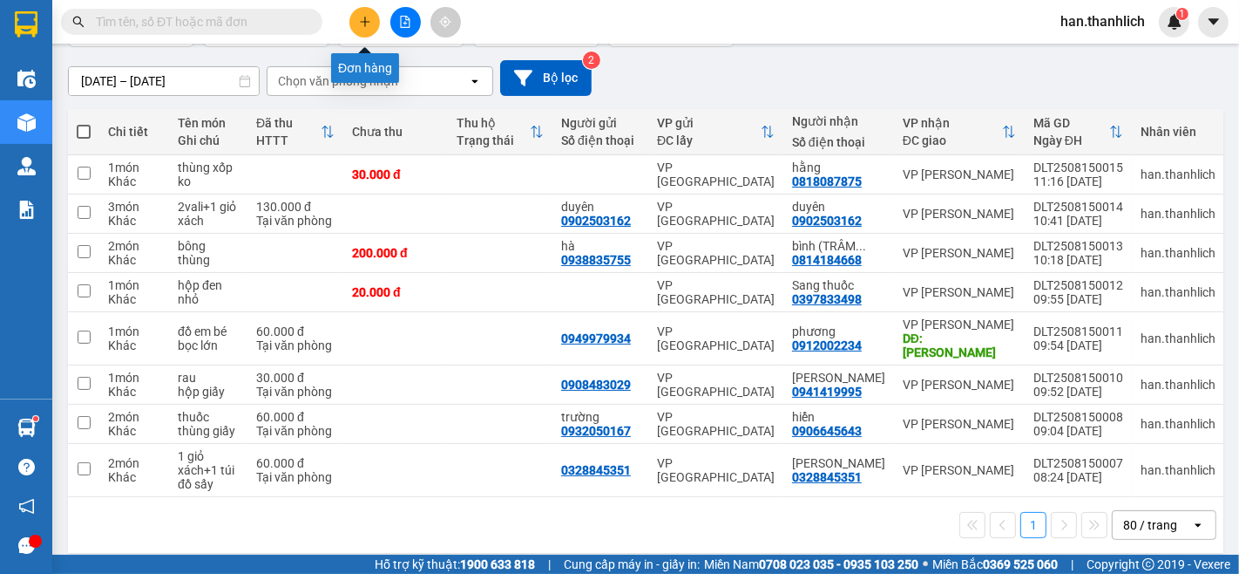
click at [362, 17] on icon "plus" at bounding box center [365, 22] width 12 height 12
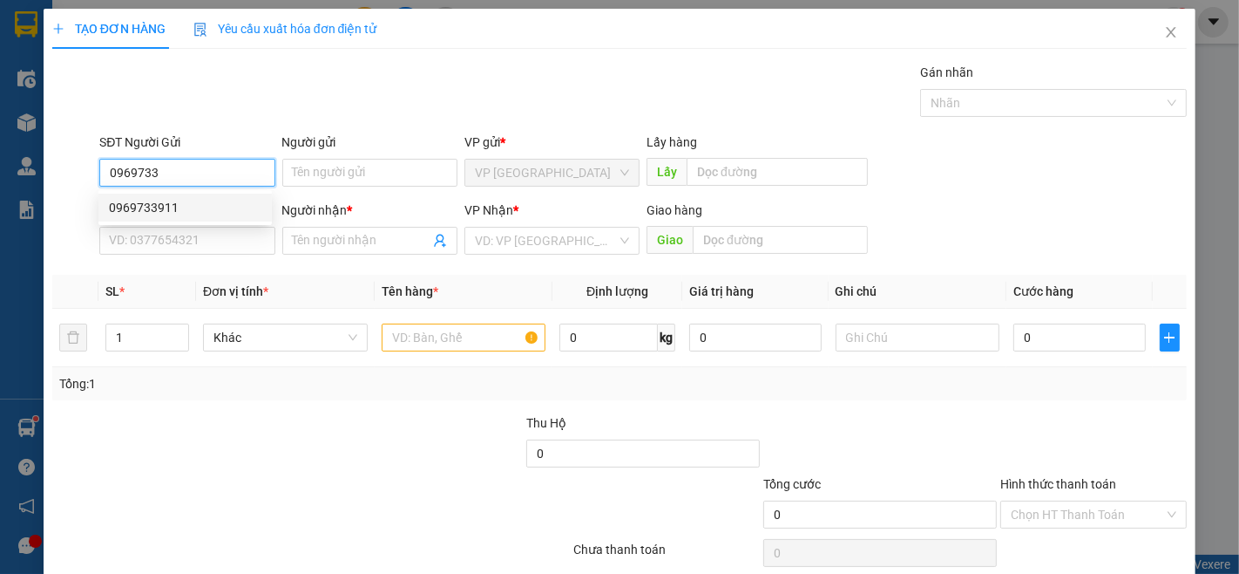
click at [187, 209] on div "0969733911" at bounding box center [185, 207] width 153 height 19
type input "0969733911"
type input "0928795792"
type input "MINH"
type input "0969733911"
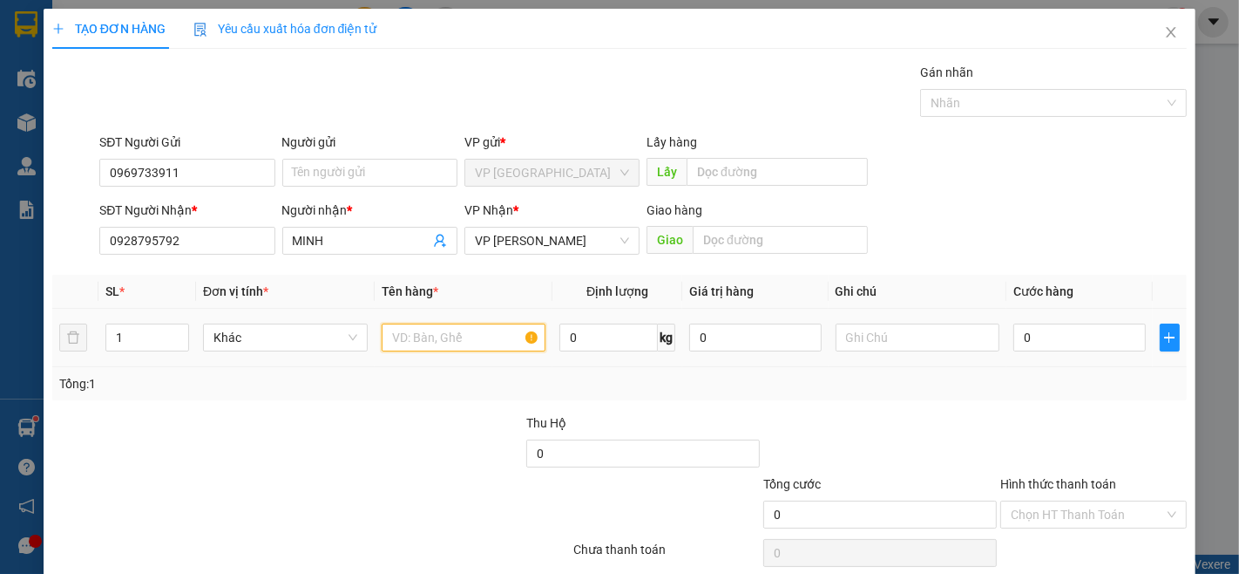
click at [399, 327] on input "text" at bounding box center [464, 337] width 165 height 28
type input "hạt"
click at [1070, 346] on input "0" at bounding box center [1080, 337] width 132 height 28
type input "3"
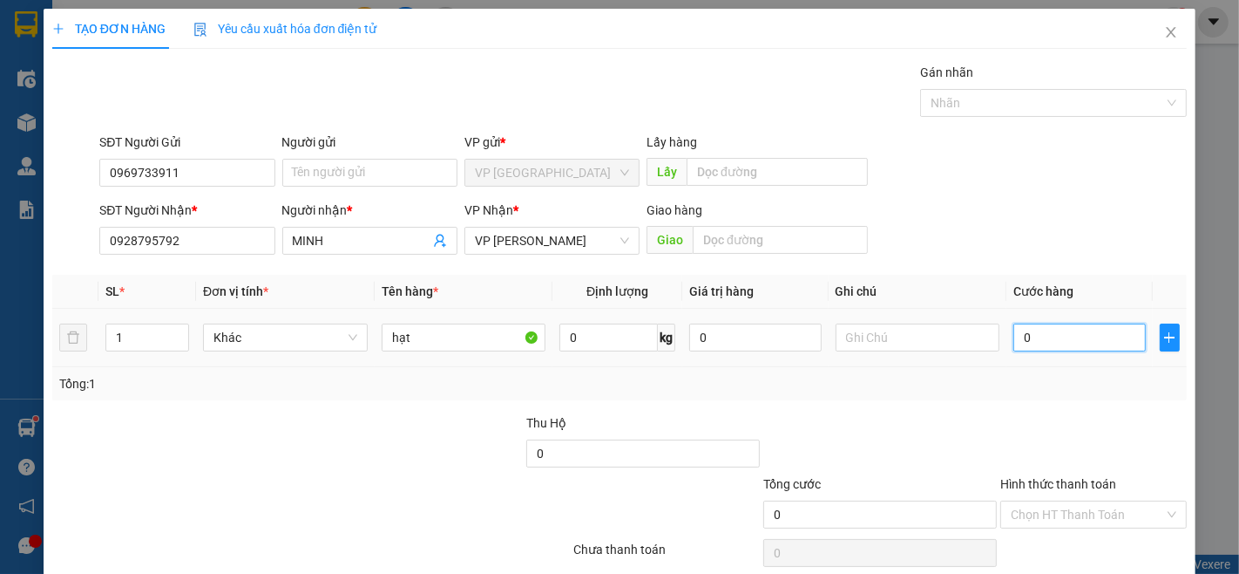
type input "3"
type input "30"
type input "300"
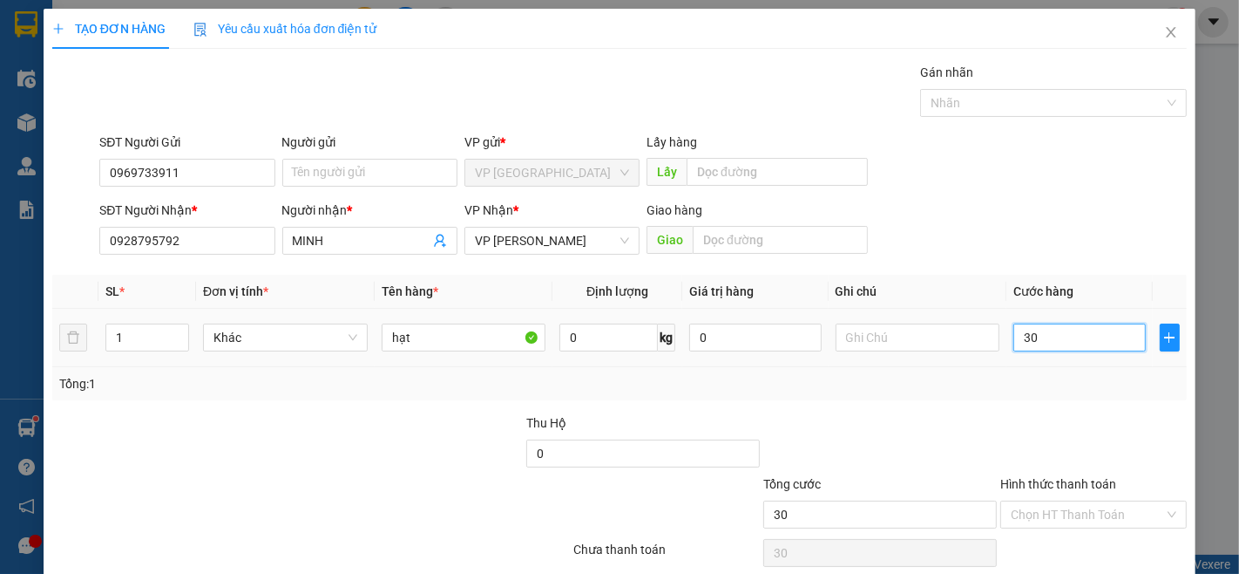
type input "300"
type input "3.000"
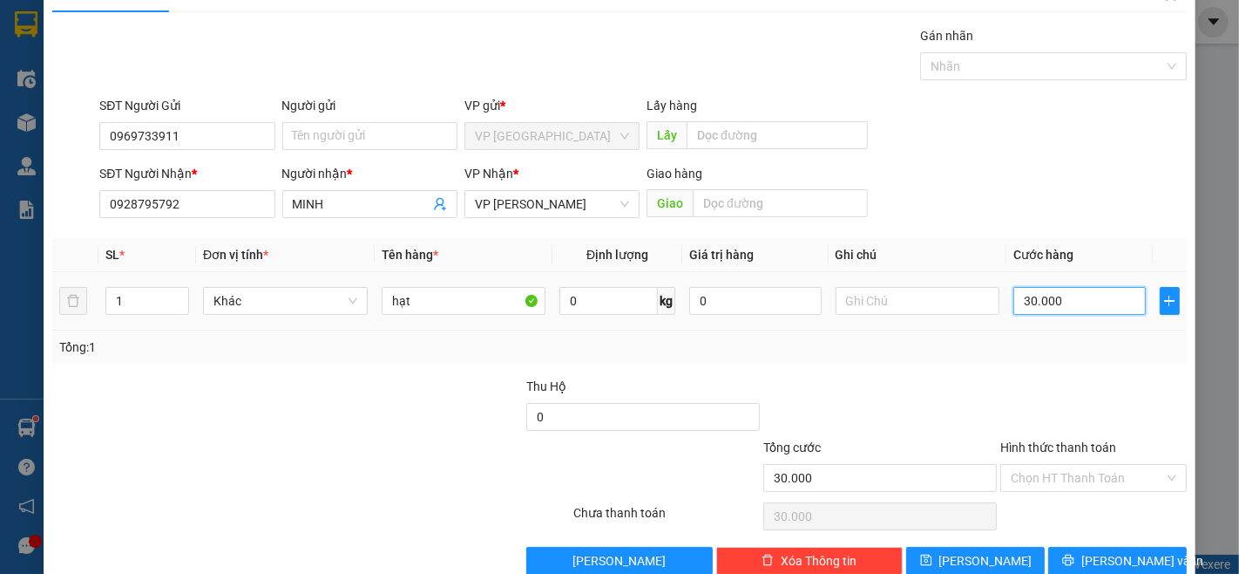
scroll to position [71, 0]
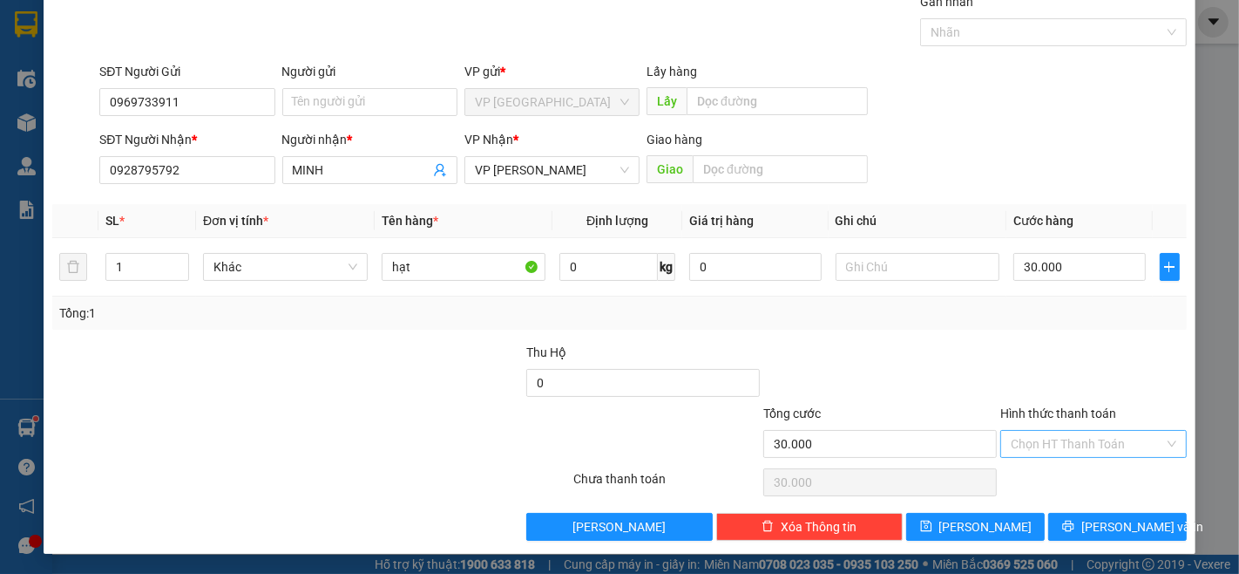
click at [1094, 441] on input "Hình thức thanh toán" at bounding box center [1087, 444] width 153 height 26
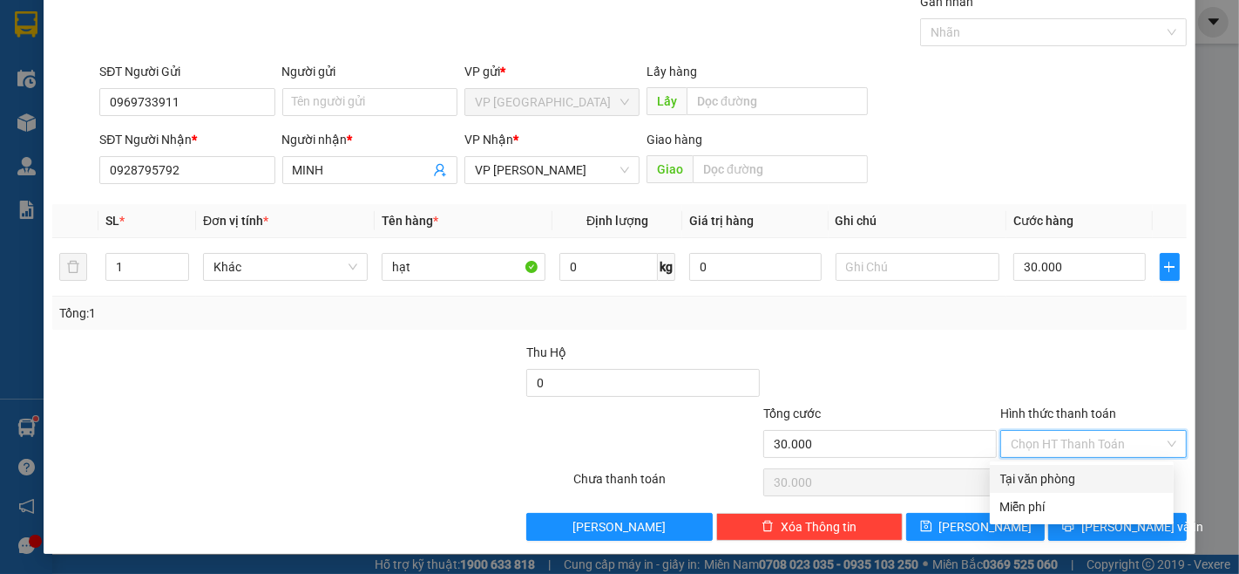
click at [1086, 473] on div "Tại văn phòng" at bounding box center [1082, 478] width 163 height 19
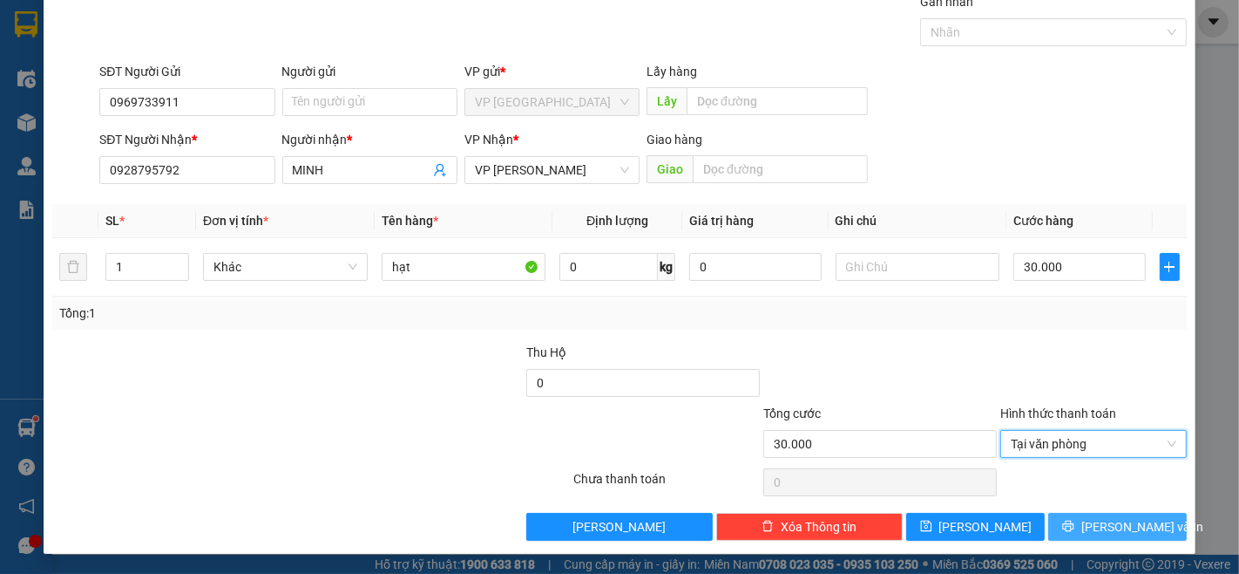
click at [1108, 520] on span "[PERSON_NAME] và In" at bounding box center [1143, 526] width 122 height 19
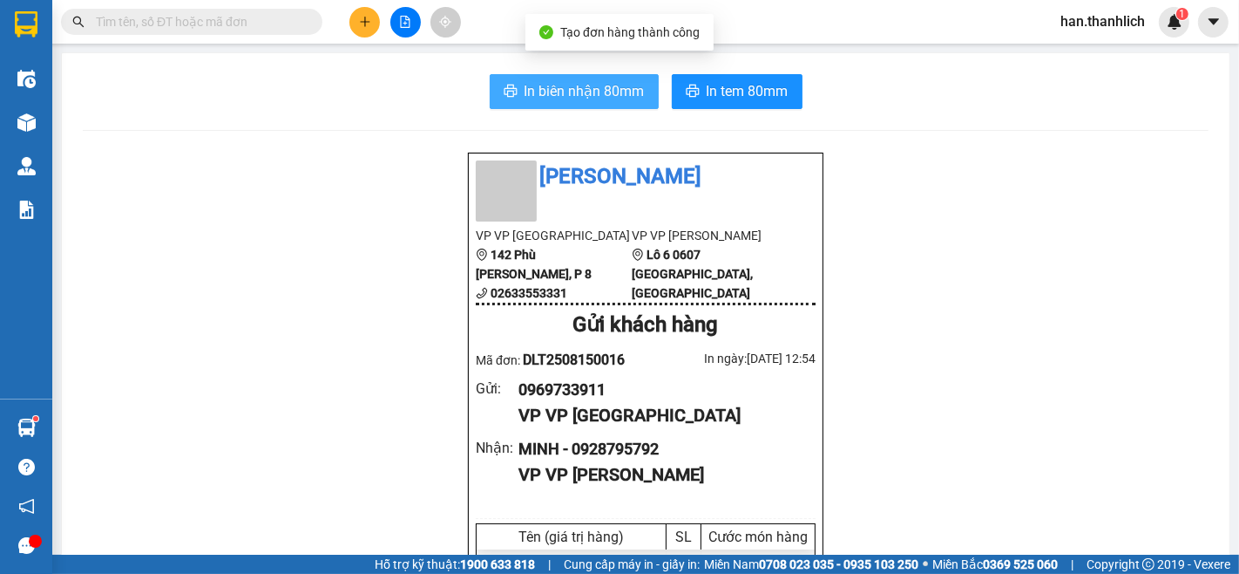
click at [514, 84] on button "In biên nhận 80mm" at bounding box center [574, 91] width 169 height 35
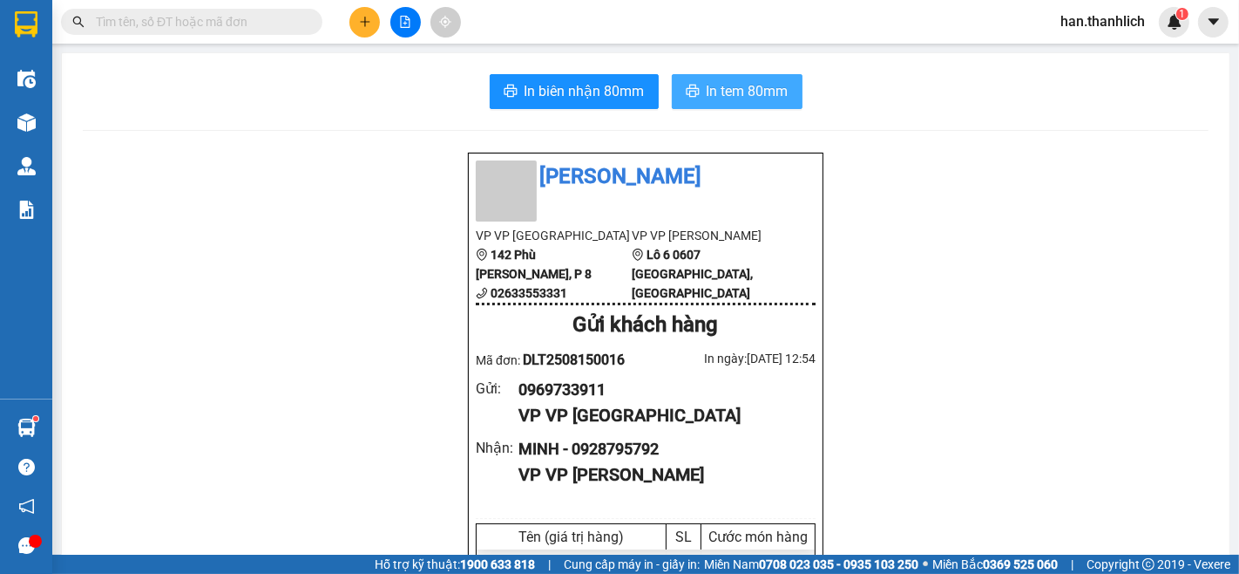
click at [771, 99] on span "In tem 80mm" at bounding box center [748, 91] width 82 height 22
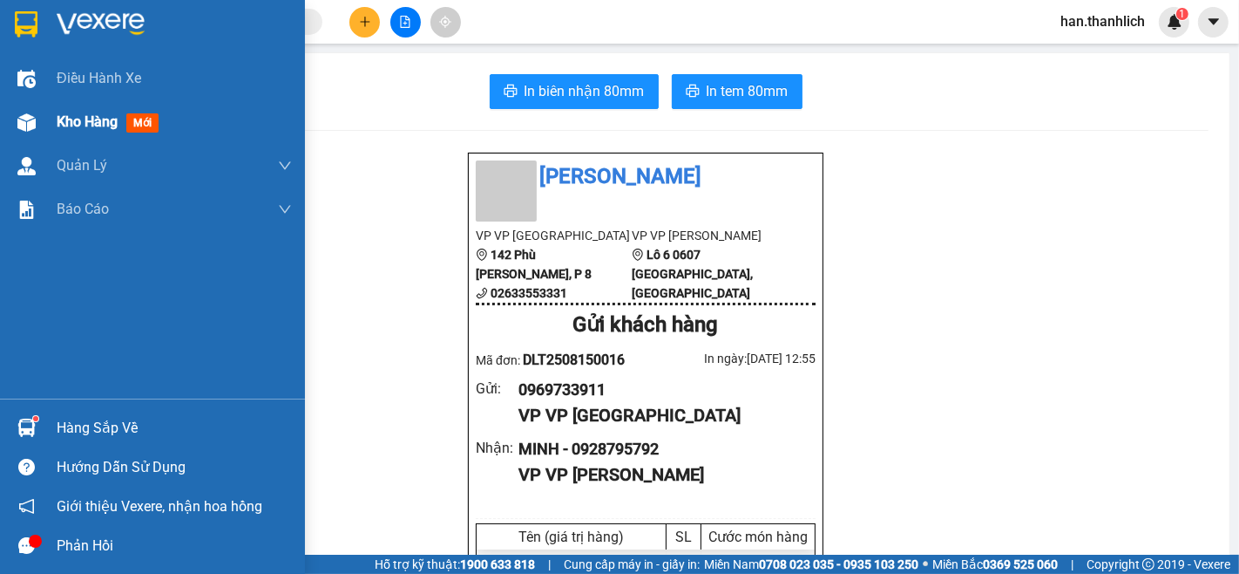
click at [38, 132] on div at bounding box center [26, 122] width 31 height 31
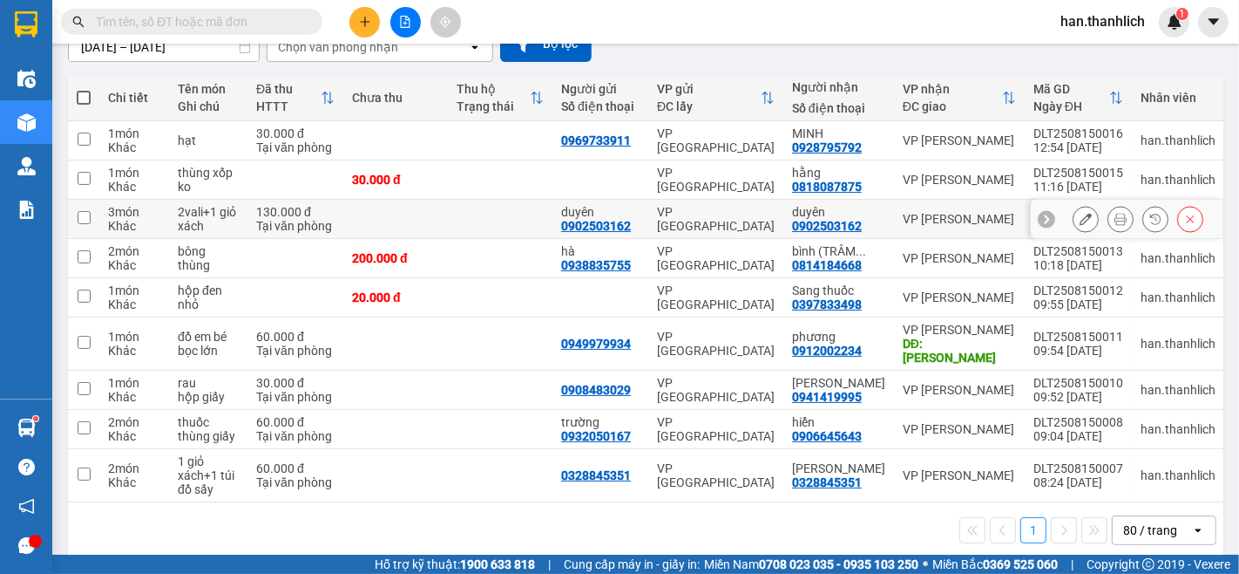
scroll to position [177, 0]
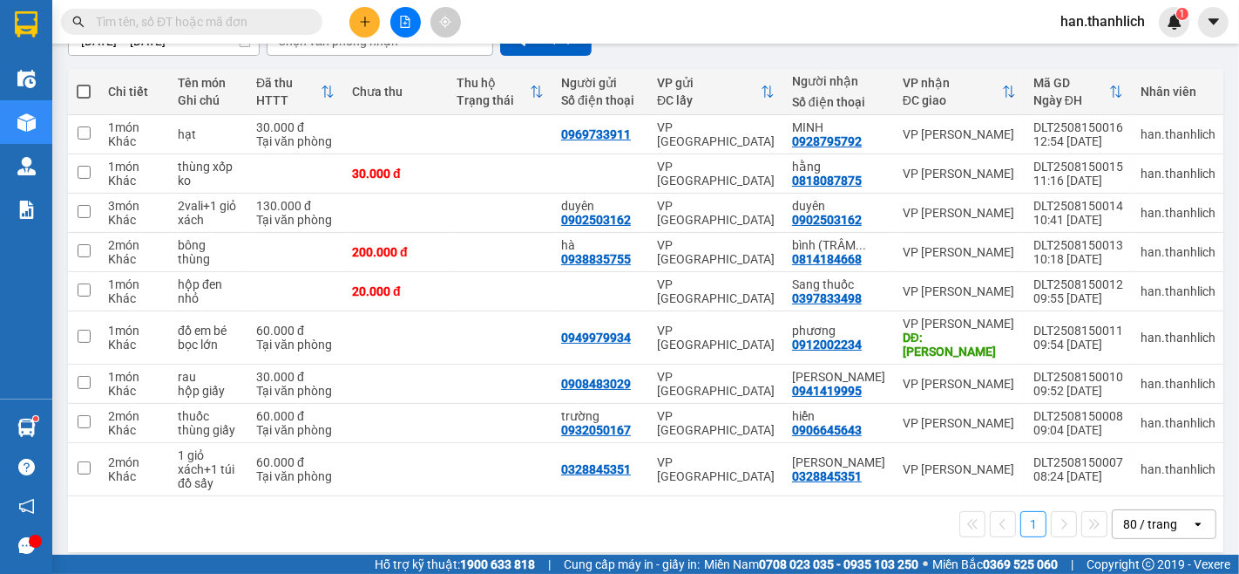
click at [232, 21] on input "text" at bounding box center [199, 21] width 206 height 19
click at [149, 29] on input "text" at bounding box center [199, 21] width 206 height 19
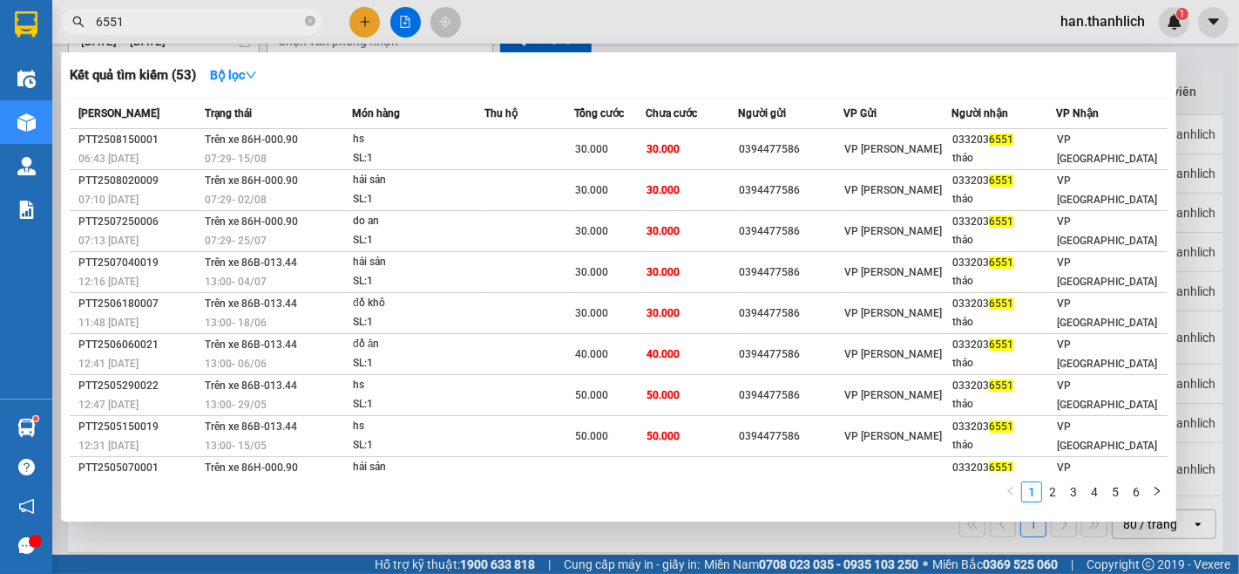
click at [302, 21] on span "6551" at bounding box center [191, 22] width 261 height 26
click at [309, 22] on icon "close-circle" at bounding box center [310, 21] width 10 height 10
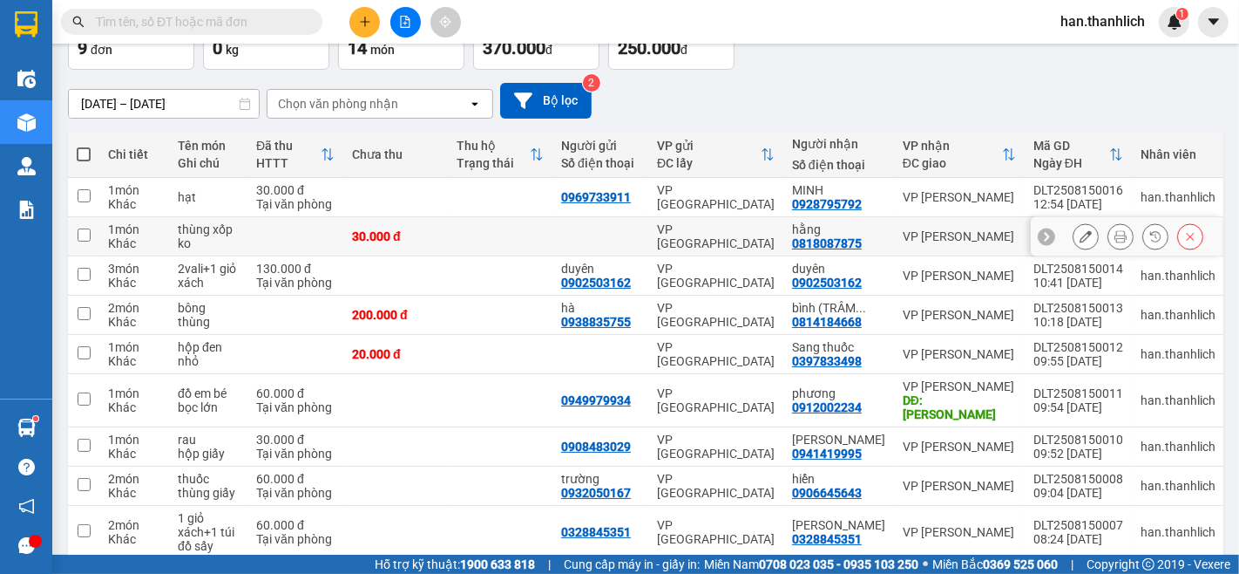
scroll to position [80, 0]
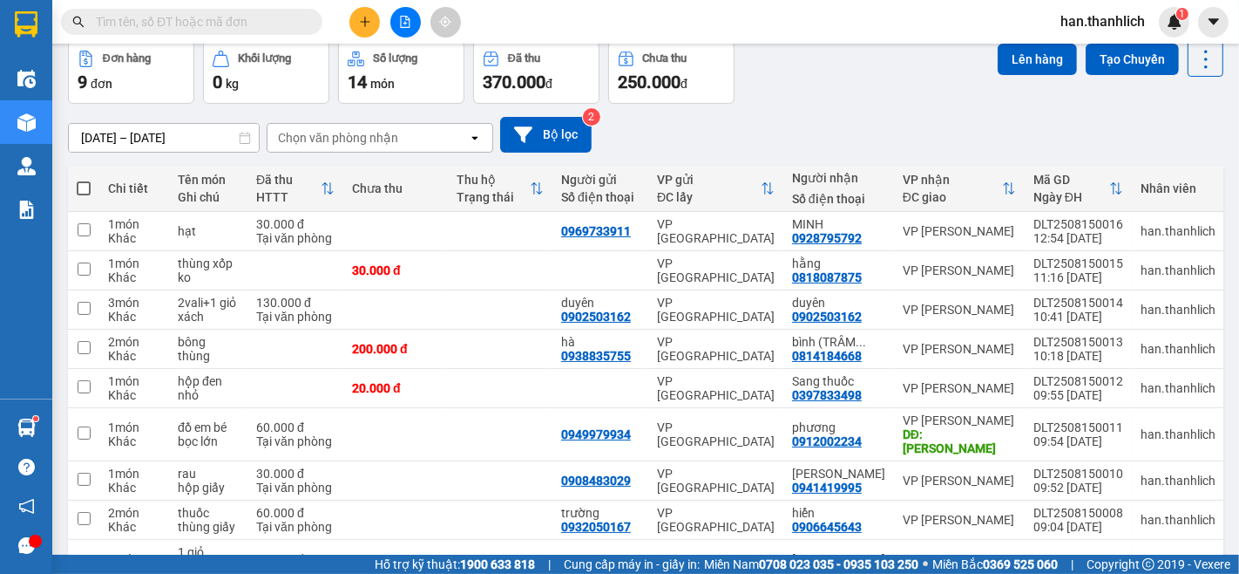
click at [203, 14] on input "text" at bounding box center [199, 21] width 206 height 19
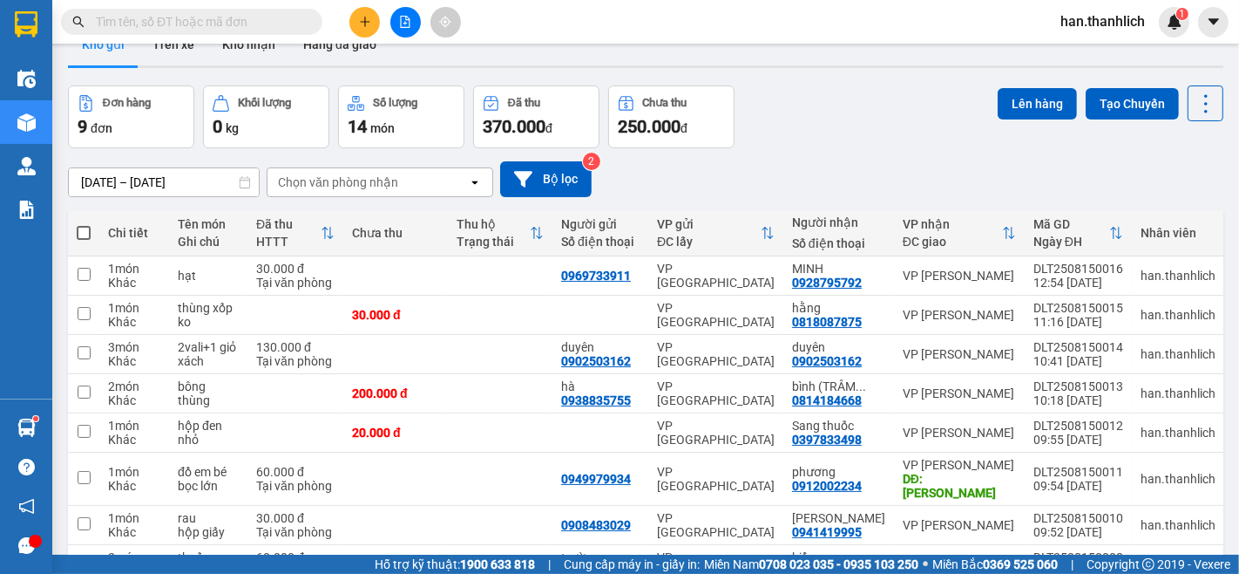
scroll to position [0, 0]
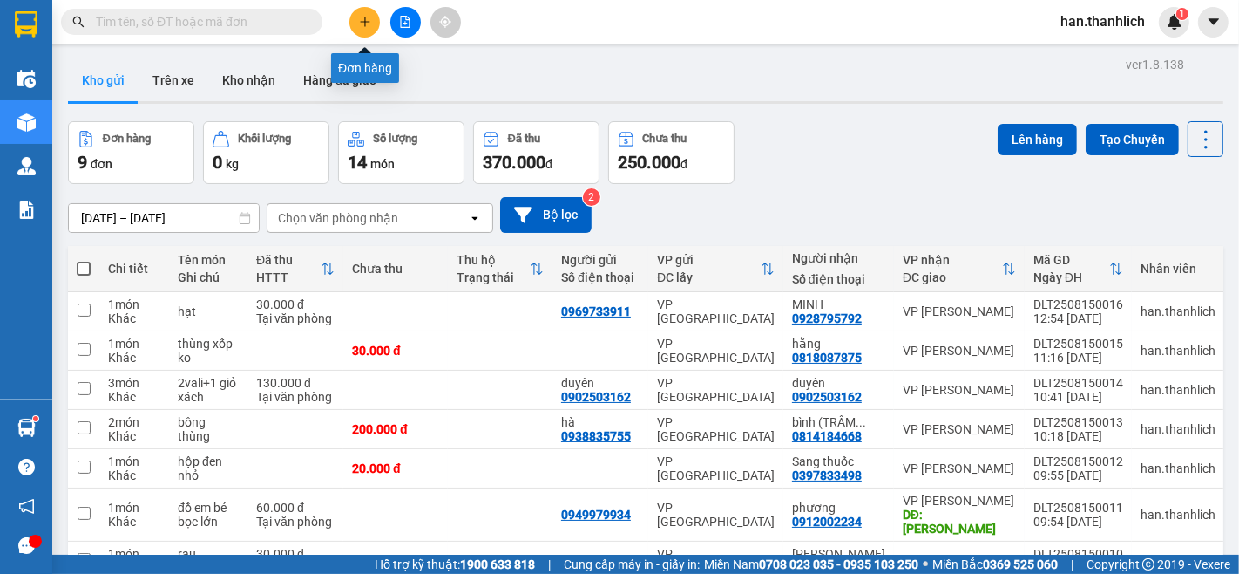
click at [356, 27] on button at bounding box center [365, 22] width 31 height 31
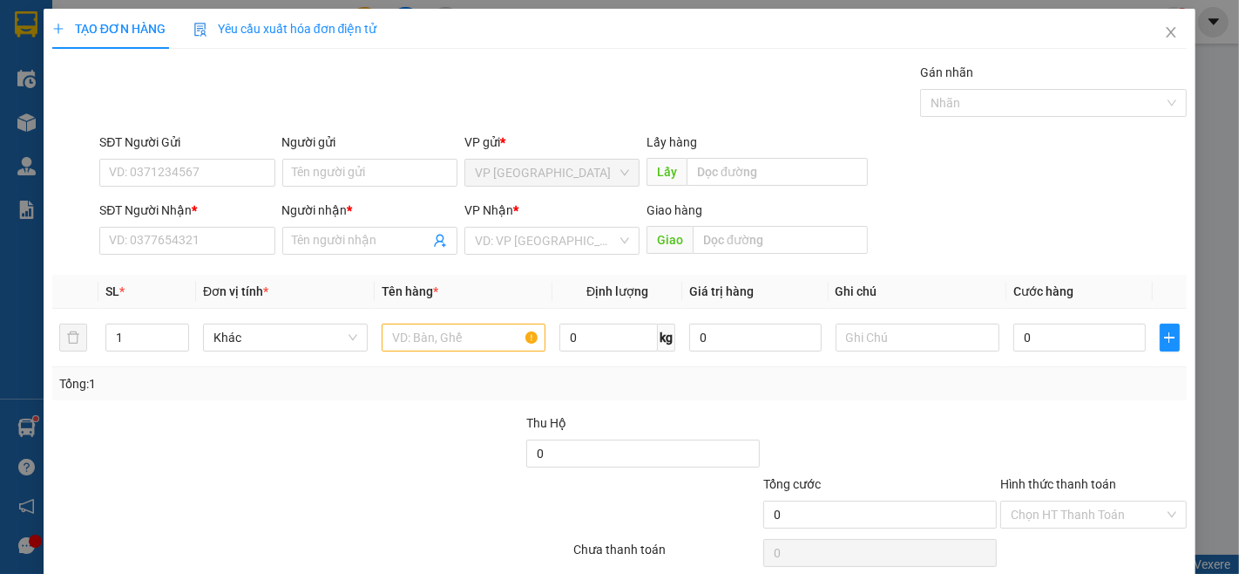
click at [255, 224] on div "SĐT Người Nhận *" at bounding box center [186, 213] width 175 height 26
click at [242, 249] on input "SĐT Người Nhận *" at bounding box center [186, 241] width 175 height 28
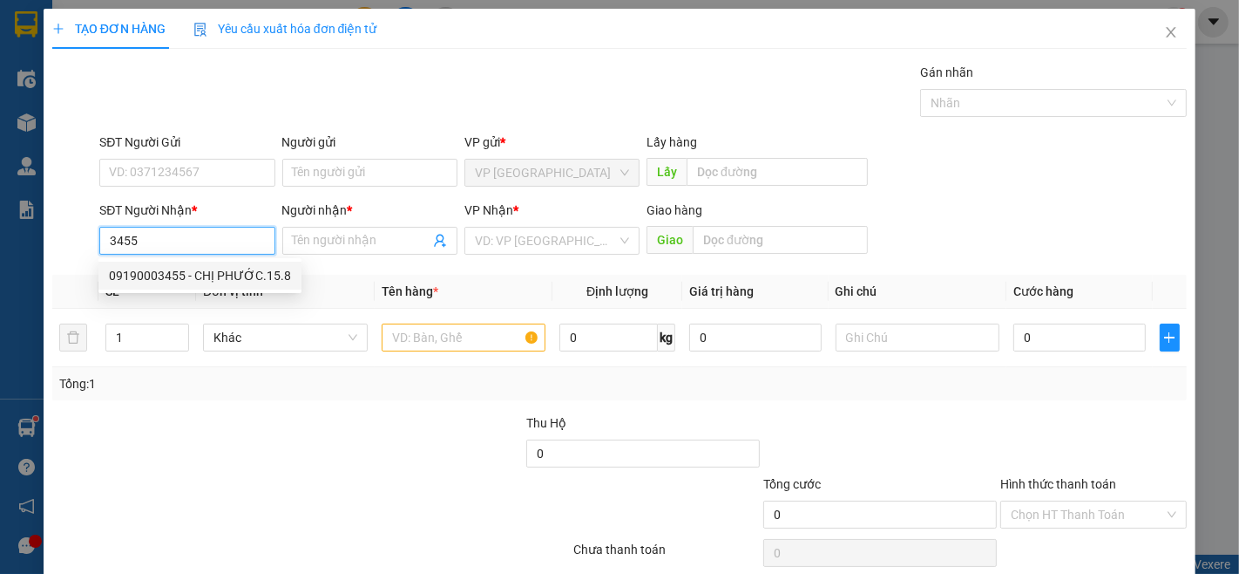
click at [249, 262] on div "09190003455 - CHỊ PHƯỚC.15.8" at bounding box center [199, 275] width 203 height 28
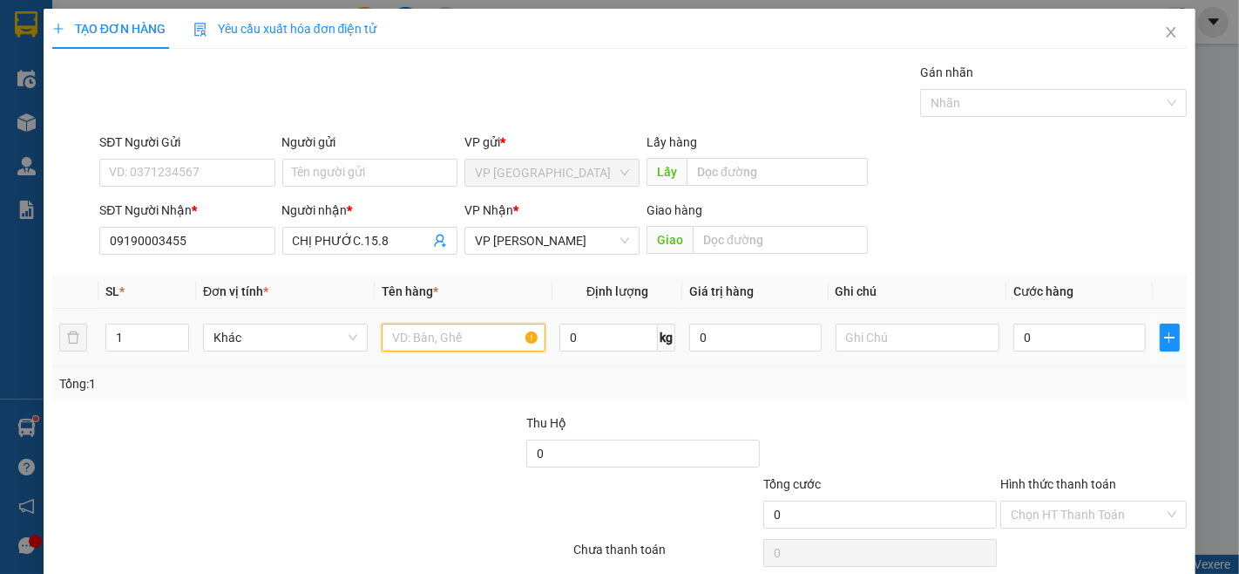
click at [424, 343] on input "text" at bounding box center [464, 337] width 165 height 28
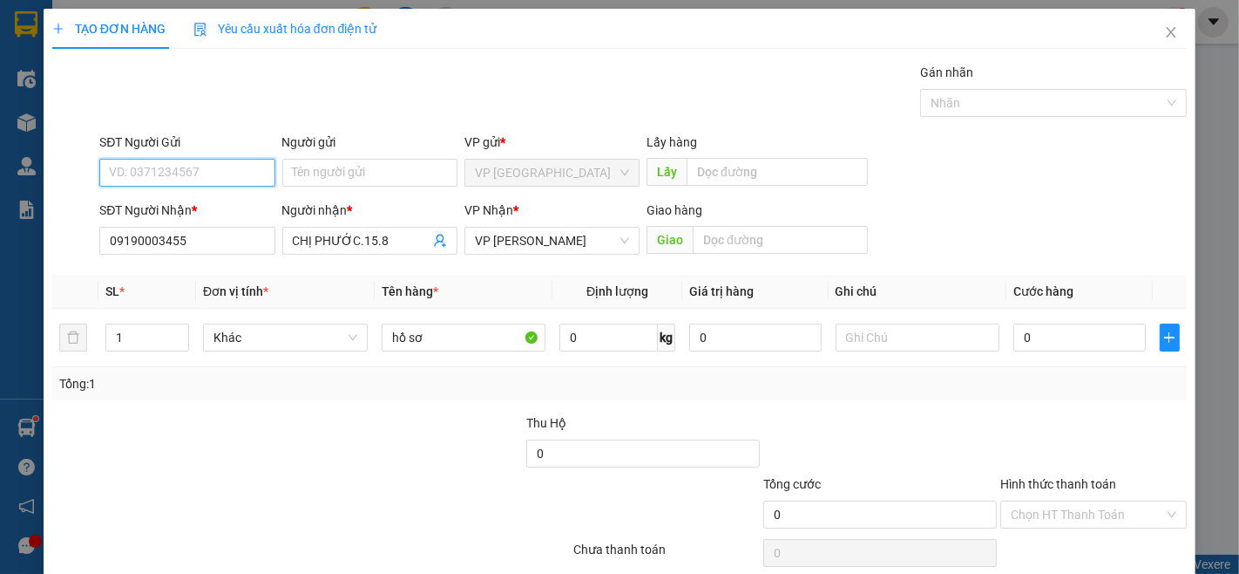
click at [205, 170] on input "SĐT Người Gửi" at bounding box center [186, 173] width 175 height 28
click at [207, 204] on div "0388888462 - anh long" at bounding box center [185, 207] width 153 height 19
click at [1068, 354] on div "0" at bounding box center [1080, 337] width 132 height 35
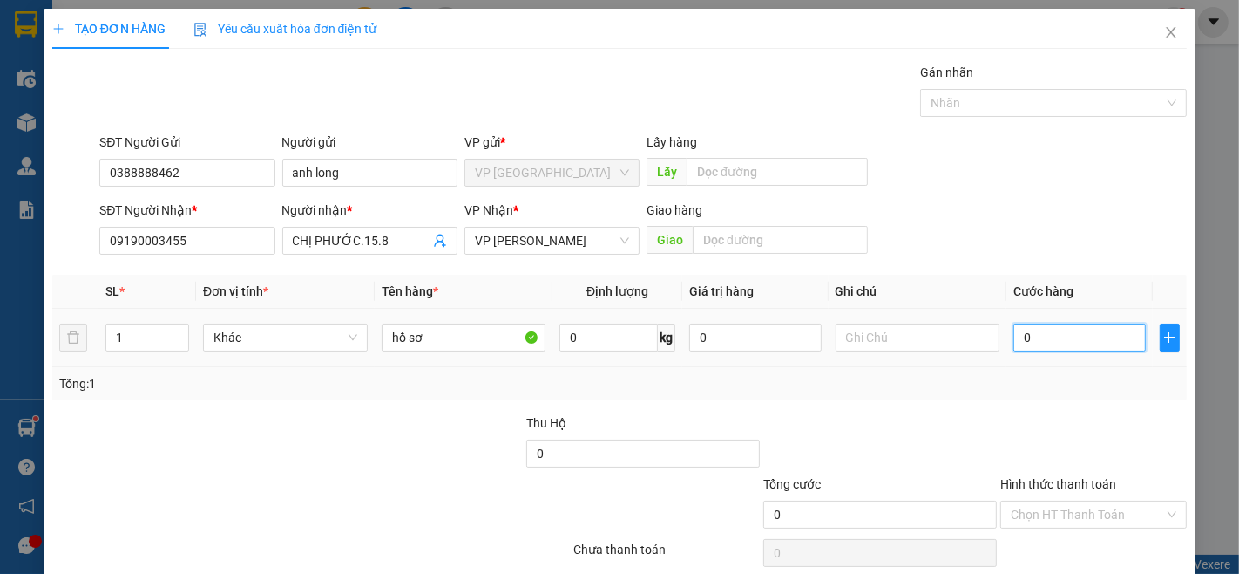
click at [1065, 349] on input "0" at bounding box center [1080, 337] width 132 height 28
click at [864, 334] on input "text" at bounding box center [918, 337] width 165 height 28
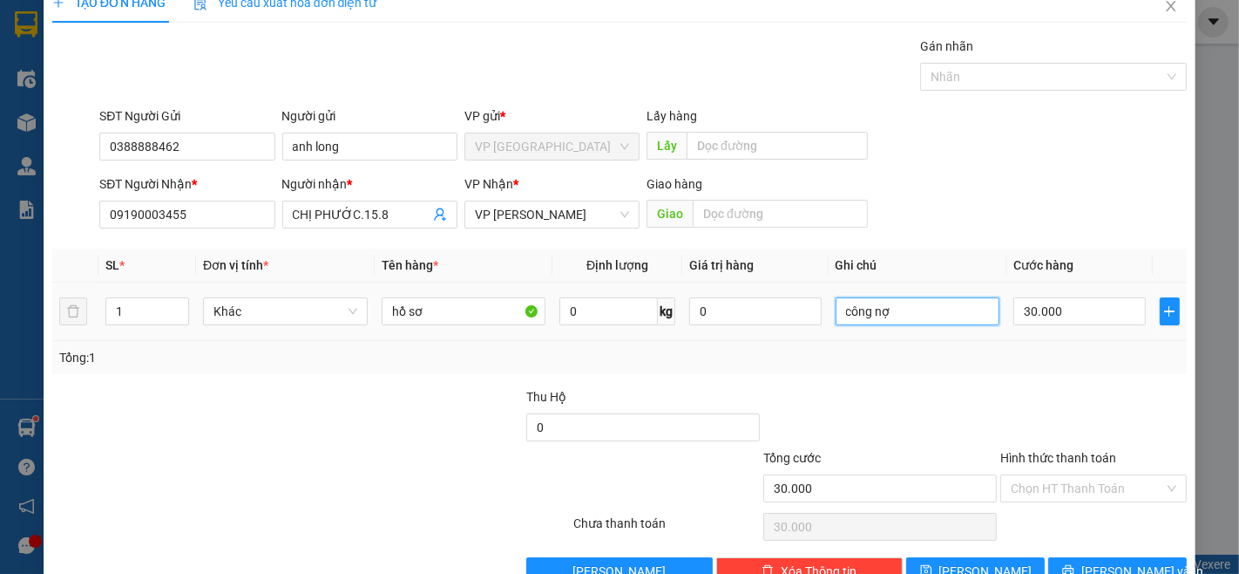
scroll to position [71, 0]
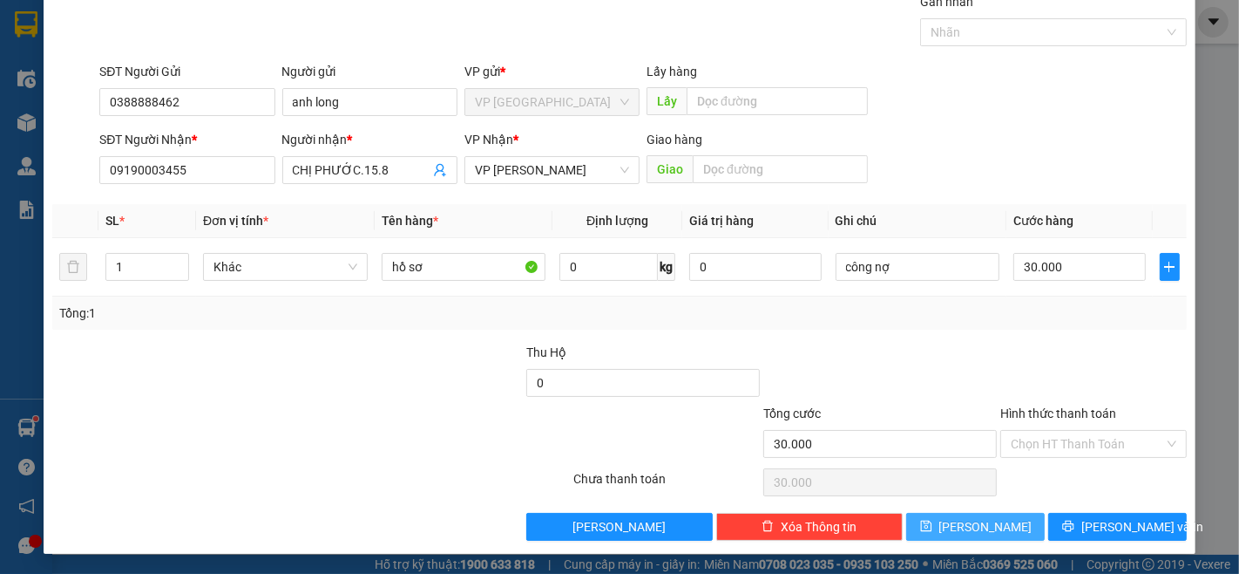
click at [1016, 530] on button "[PERSON_NAME]" at bounding box center [976, 527] width 139 height 28
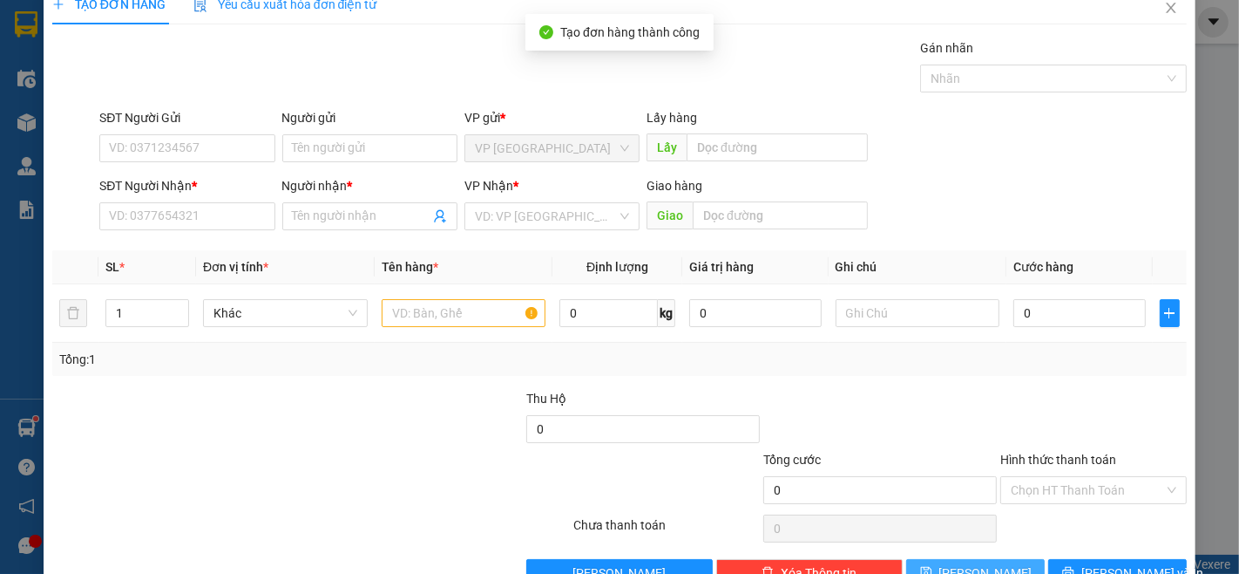
scroll to position [0, 0]
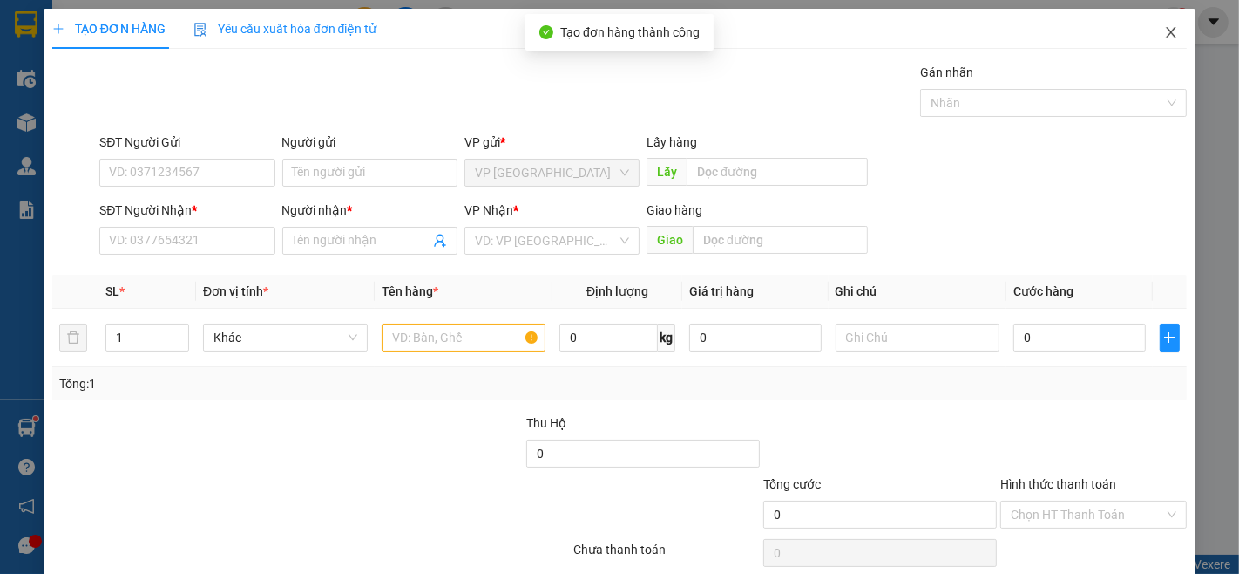
click at [1165, 35] on icon "close" at bounding box center [1172, 32] width 14 height 14
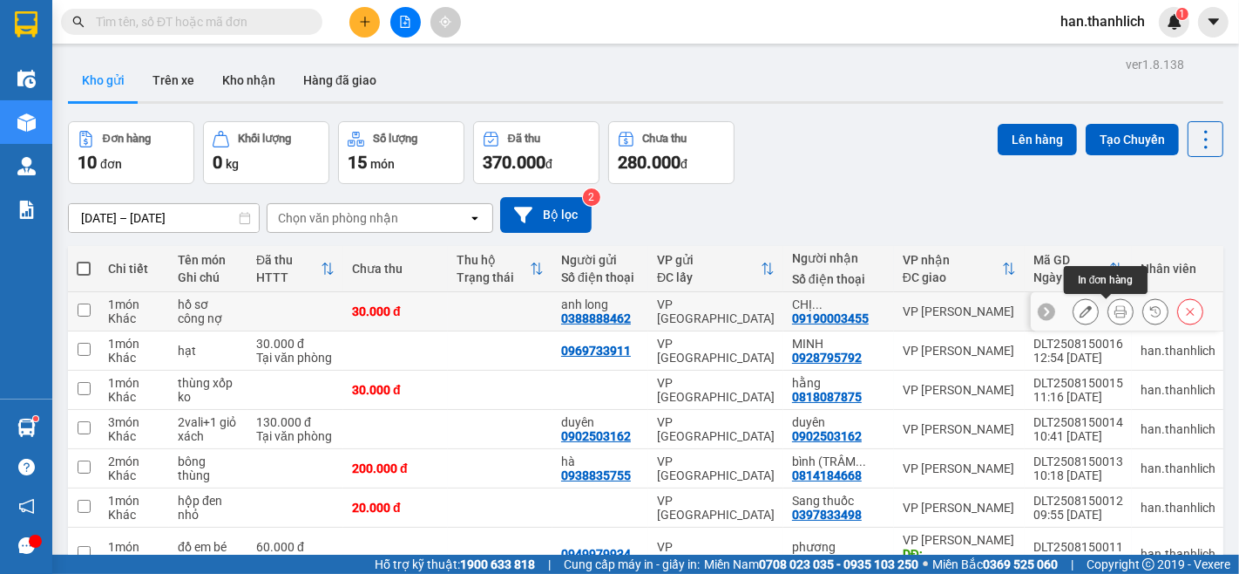
click at [1112, 314] on button at bounding box center [1121, 311] width 24 height 31
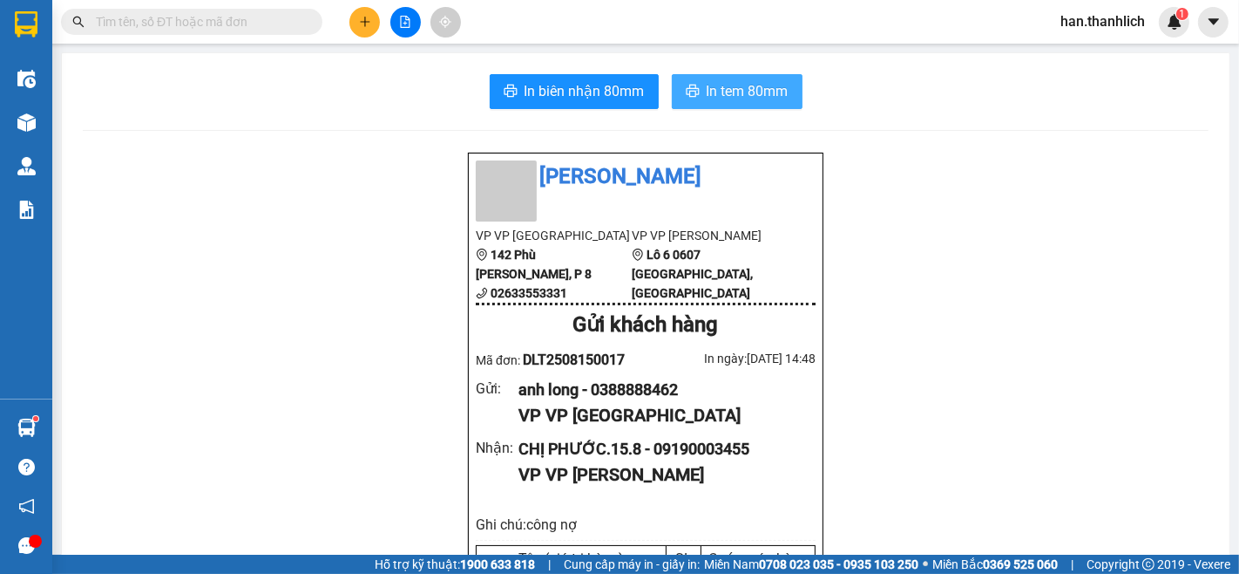
click at [778, 107] on button "In tem 80mm" at bounding box center [737, 91] width 131 height 35
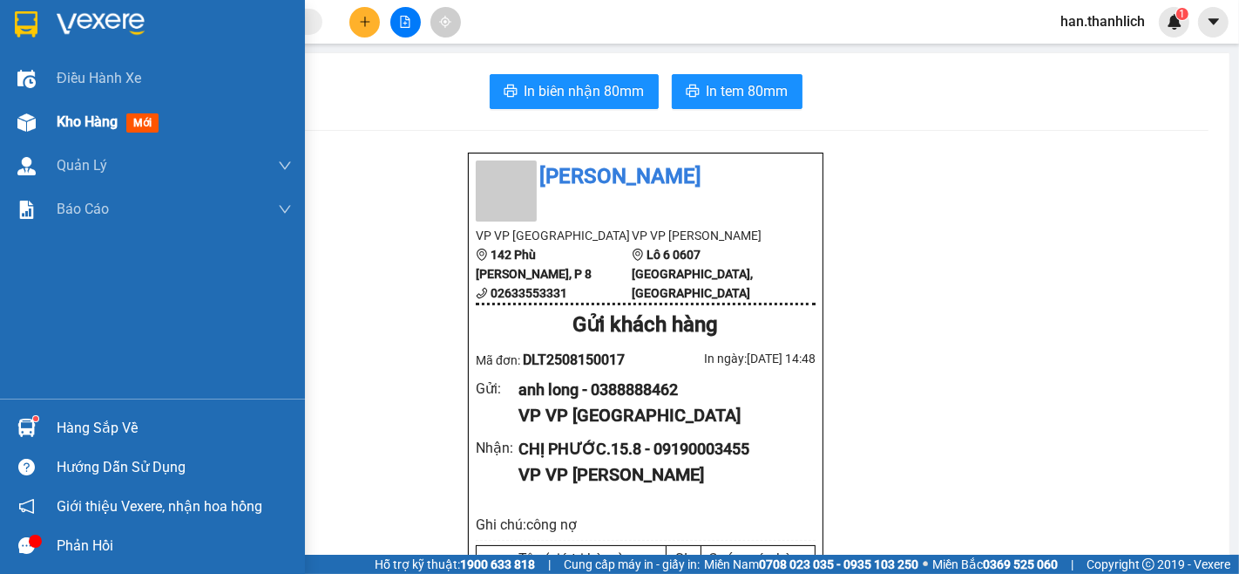
click at [32, 113] on img at bounding box center [26, 122] width 18 height 18
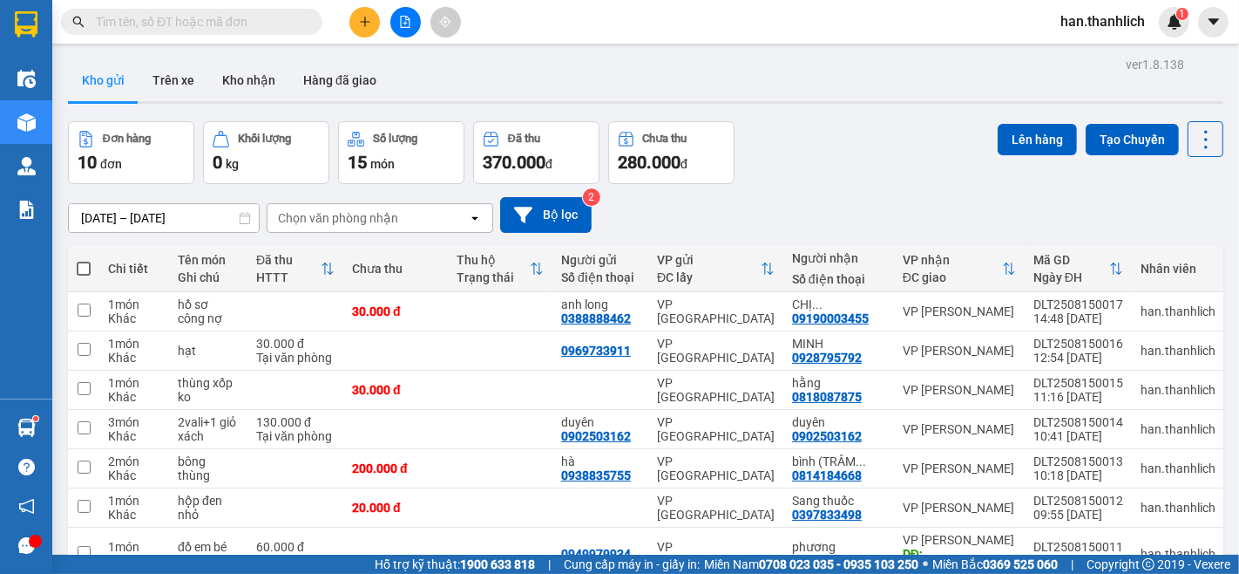
click at [379, 20] on button at bounding box center [365, 22] width 31 height 31
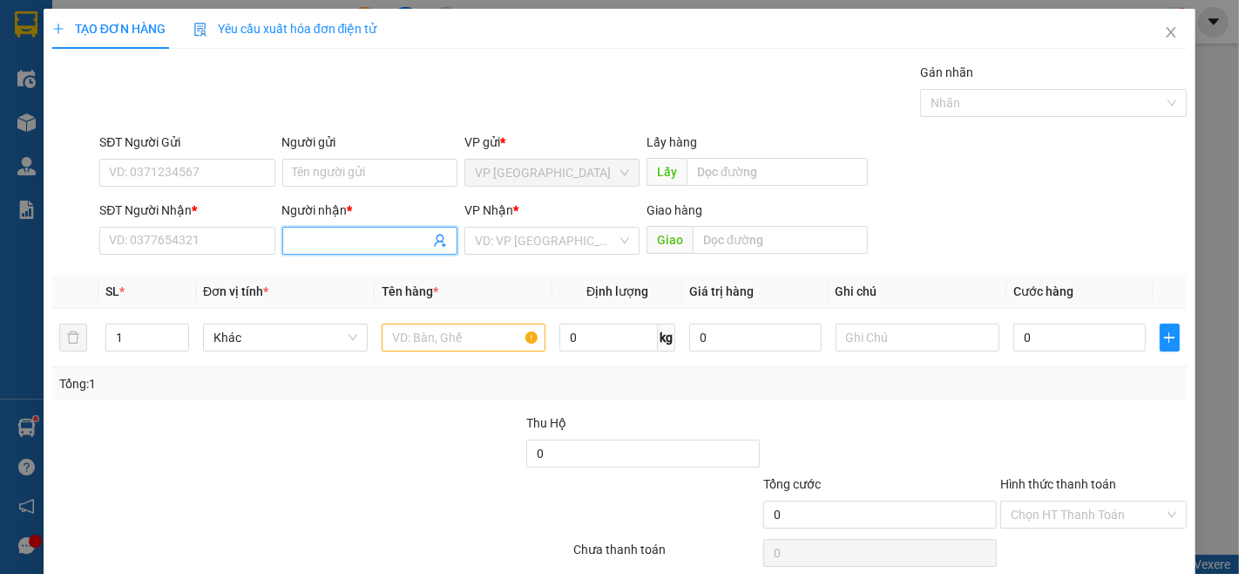
click at [337, 234] on input "Người nhận *" at bounding box center [361, 240] width 137 height 19
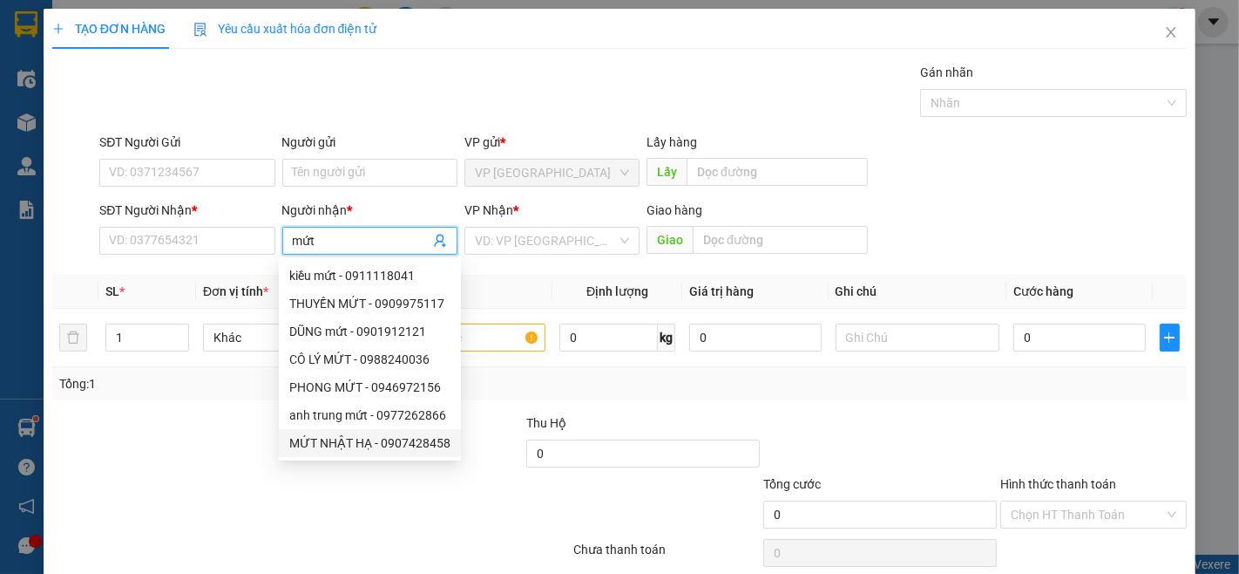
click at [397, 434] on div "MỨT NHẬT HẠ - 0907428458" at bounding box center [369, 442] width 161 height 19
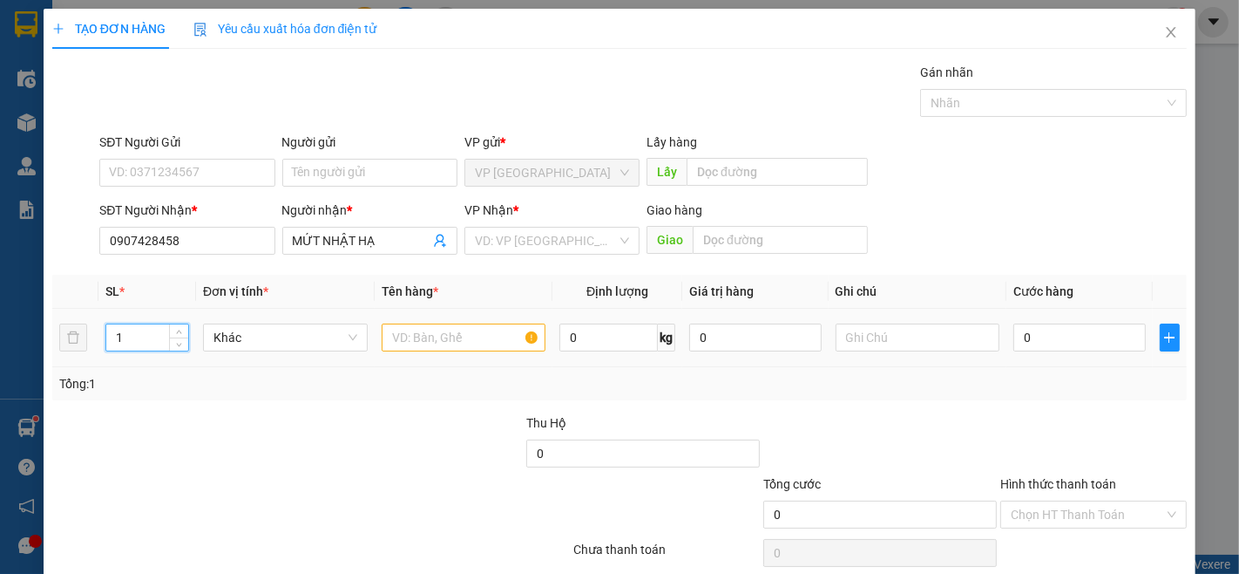
click at [127, 343] on input "1" at bounding box center [147, 337] width 82 height 26
click at [466, 343] on input "text" at bounding box center [464, 337] width 165 height 28
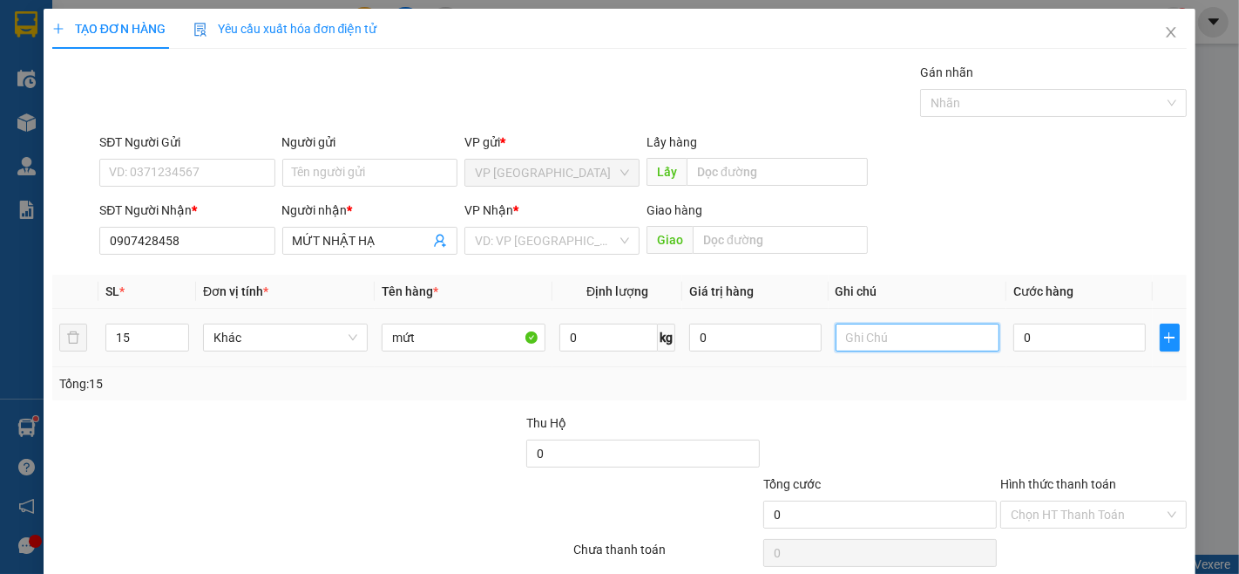
click at [879, 335] on input "text" at bounding box center [918, 337] width 165 height 28
click at [1060, 349] on input "0" at bounding box center [1080, 337] width 132 height 28
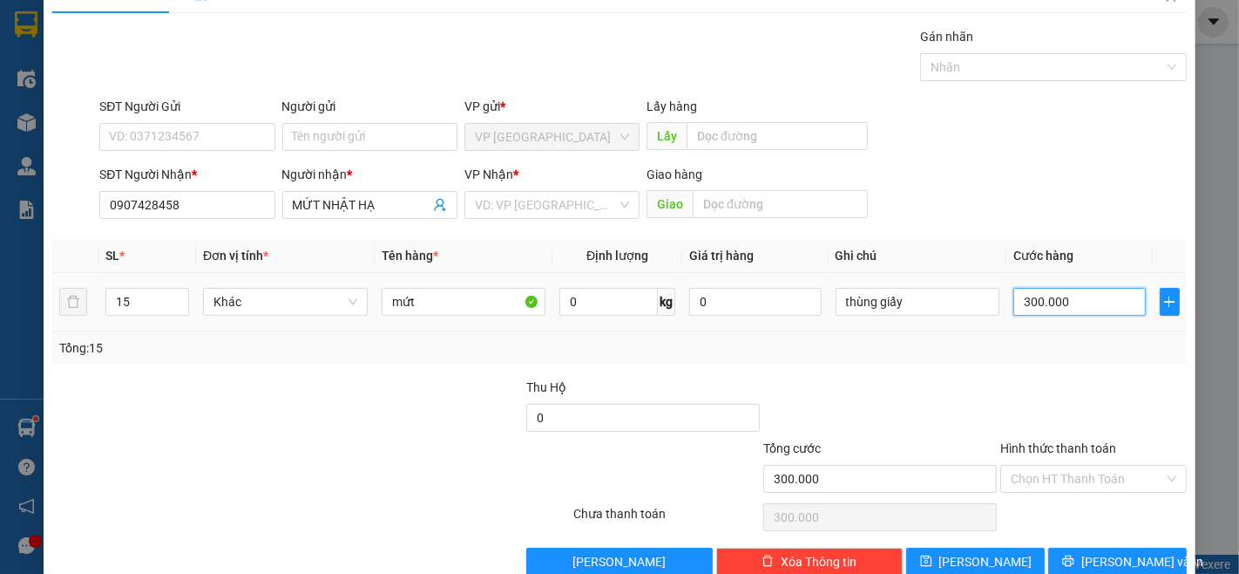
scroll to position [71, 0]
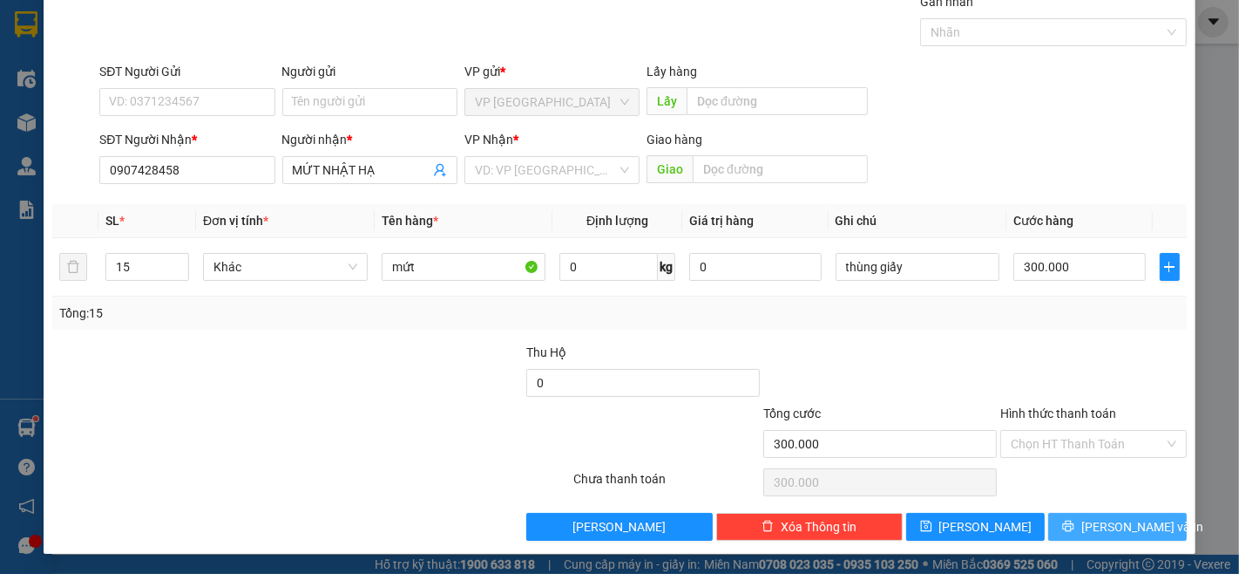
click at [1109, 540] on button "[PERSON_NAME] và In" at bounding box center [1118, 527] width 139 height 28
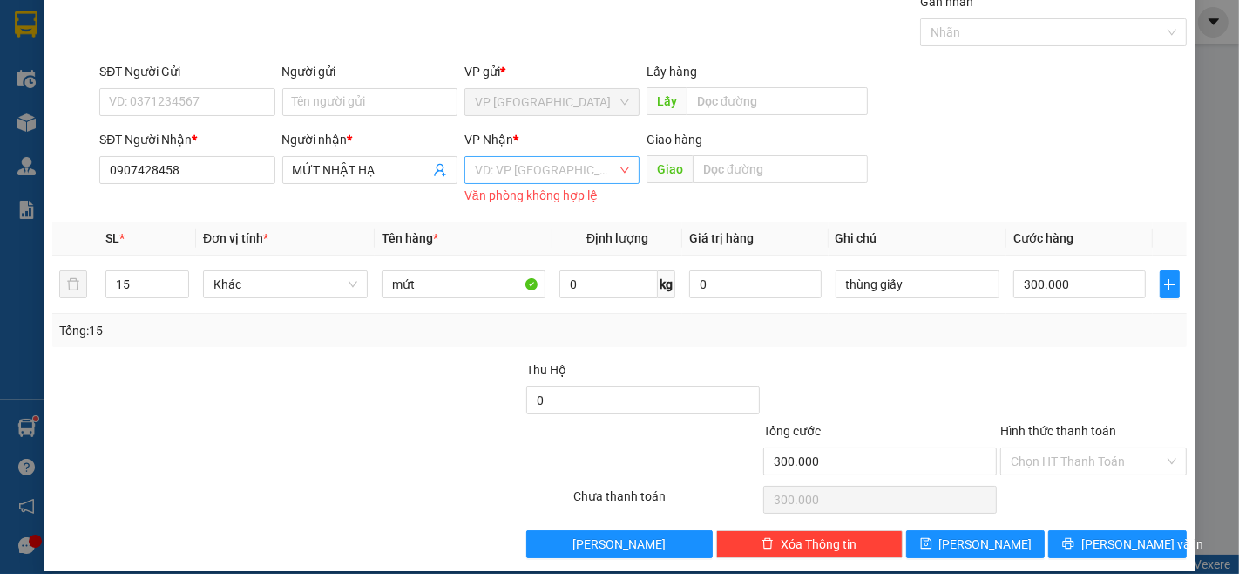
click at [506, 172] on input "search" at bounding box center [546, 170] width 142 height 26
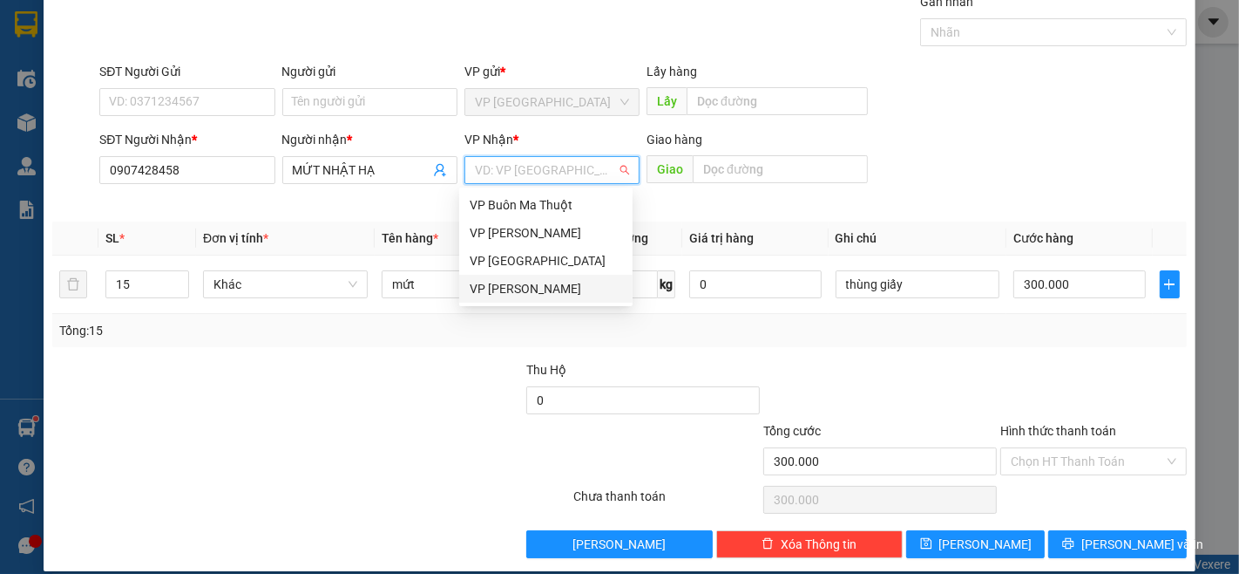
drag, startPoint x: 535, startPoint y: 282, endPoint x: 820, endPoint y: 404, distance: 309.7
click at [535, 282] on div "VP [PERSON_NAME]" at bounding box center [546, 288] width 153 height 19
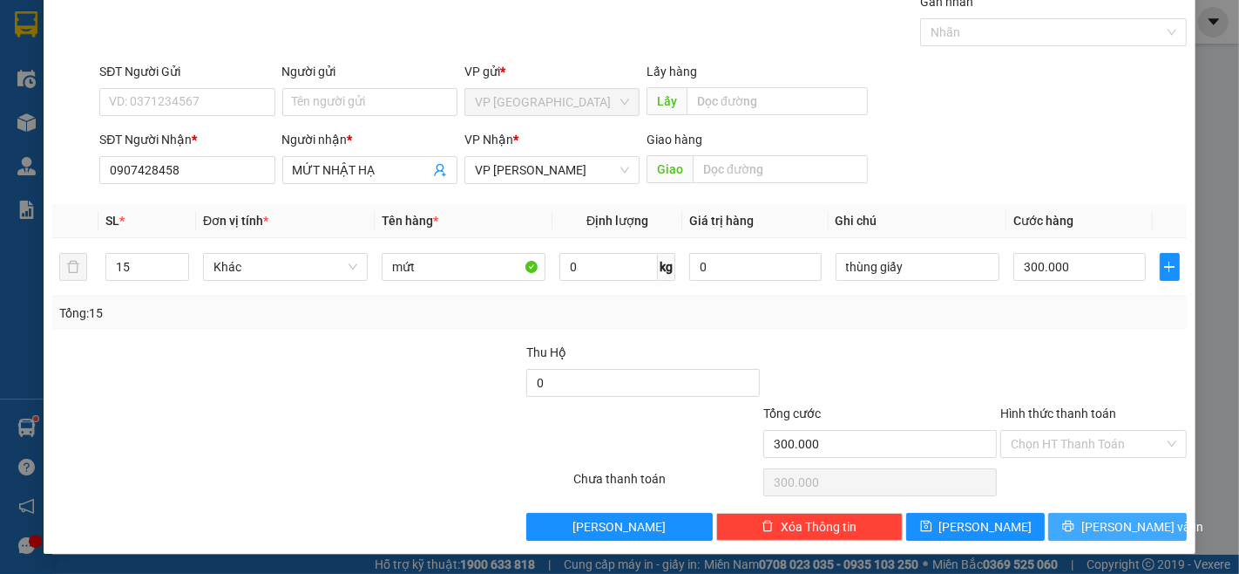
click at [1090, 533] on span "[PERSON_NAME] và In" at bounding box center [1143, 526] width 122 height 19
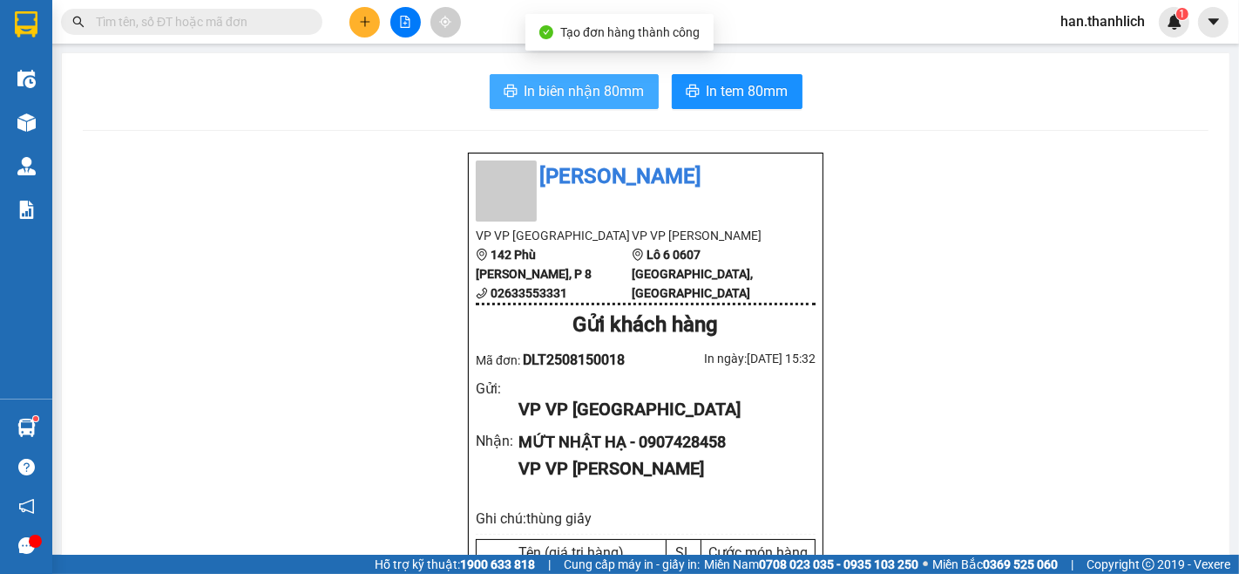
click at [544, 92] on span "In biên nhận 80mm" at bounding box center [585, 91] width 120 height 22
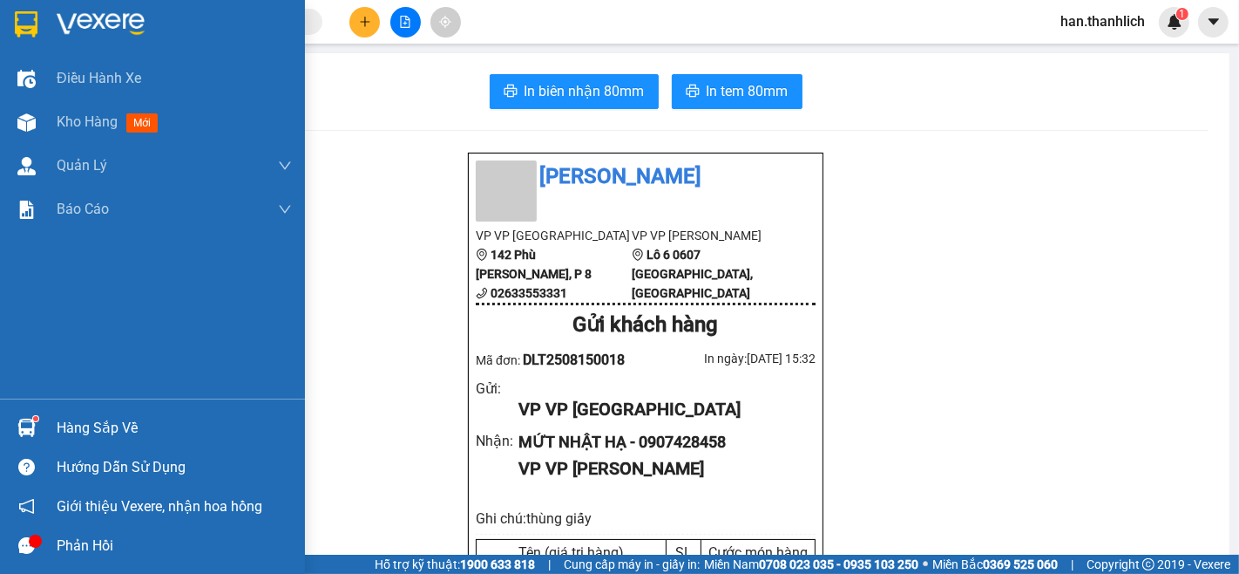
click at [53, 131] on div "Kho hàng mới" at bounding box center [152, 122] width 305 height 44
